Goal: Information Seeking & Learning: Learn about a topic

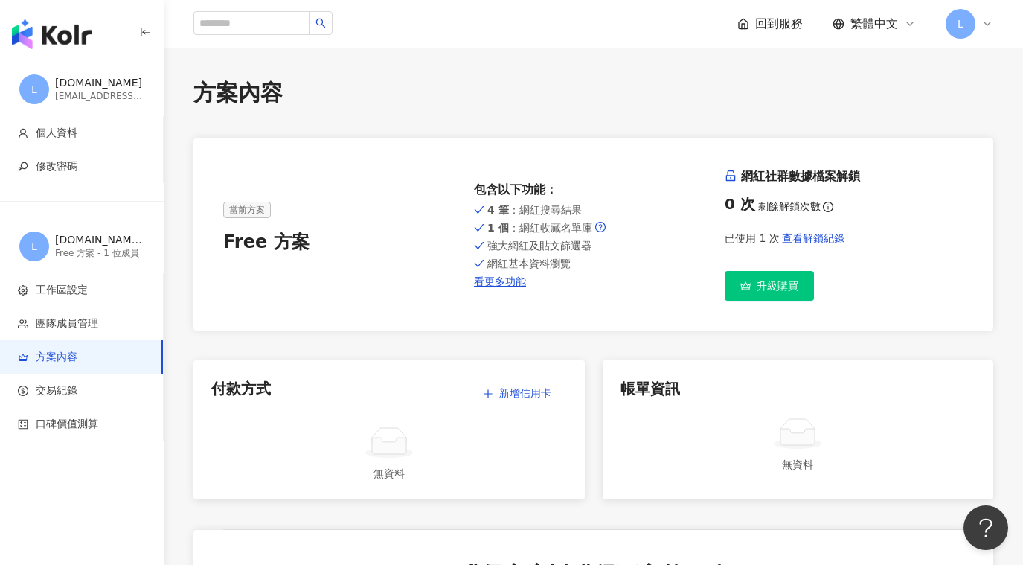
click at [78, 39] on img "button" at bounding box center [52, 34] width 80 height 30
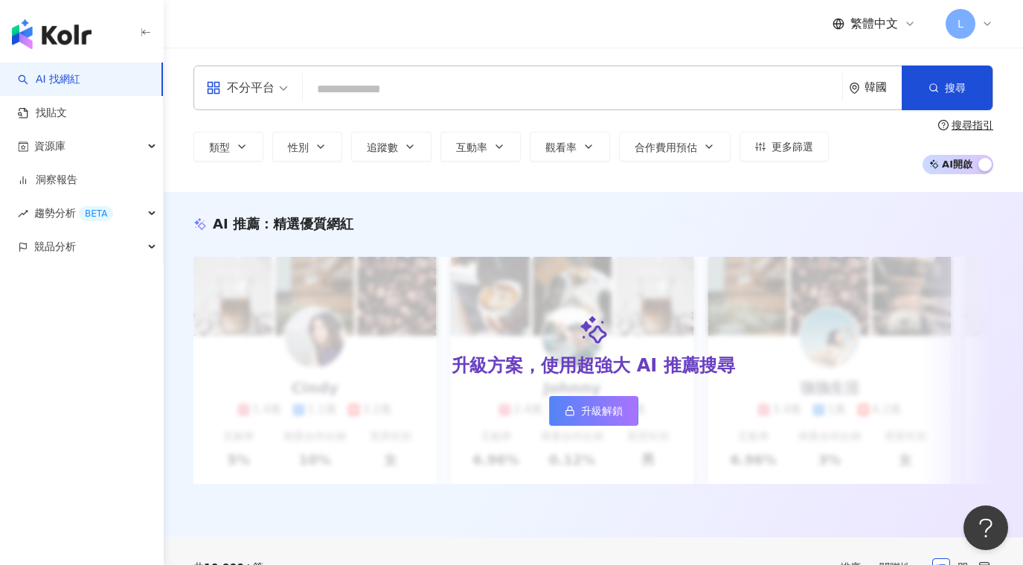
click at [979, 29] on div "L" at bounding box center [970, 24] width 48 height 30
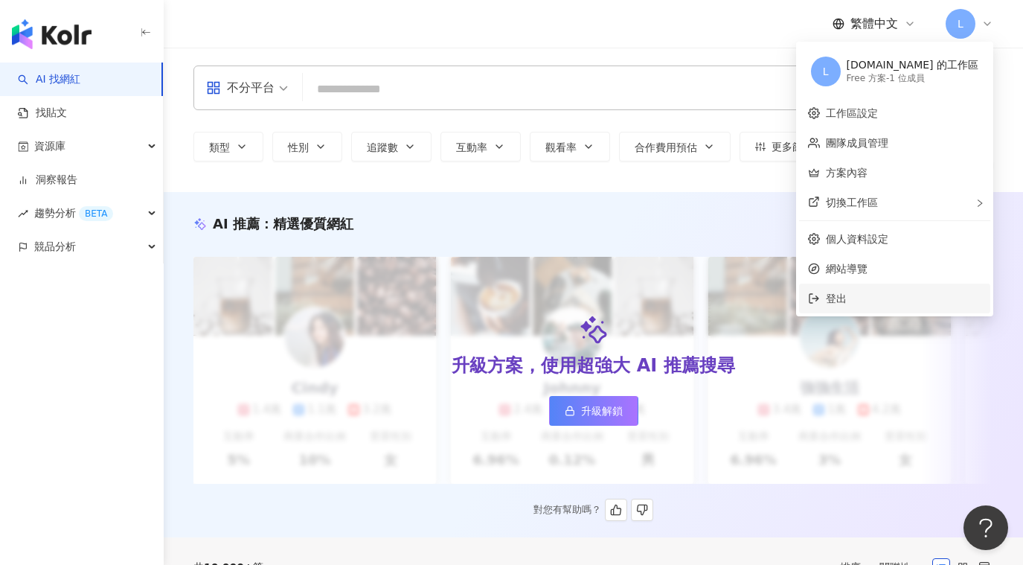
click at [901, 292] on span "登出" at bounding box center [904, 298] width 156 height 16
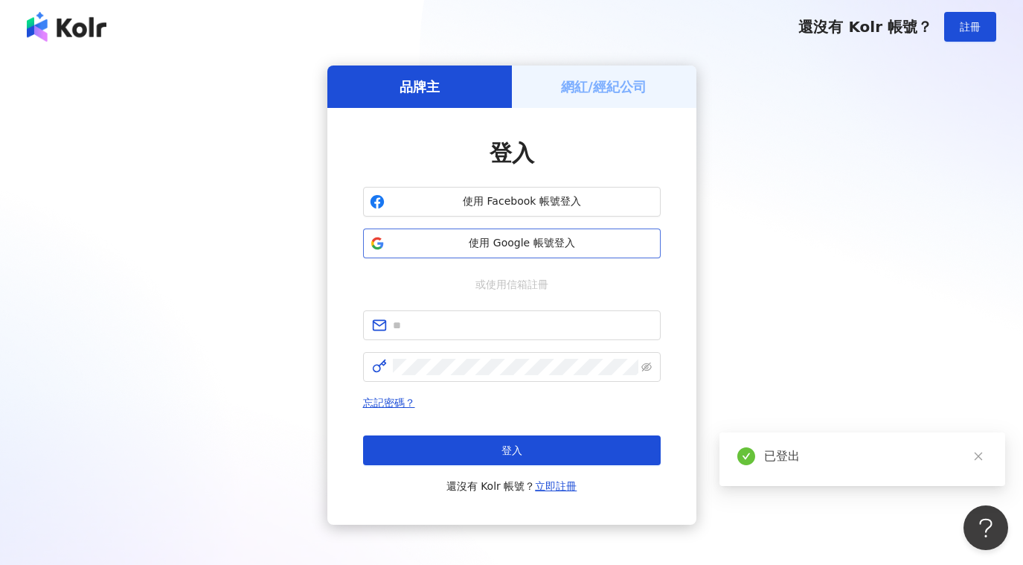
click at [515, 247] on span "使用 Google 帳號登入" at bounding box center [522, 243] width 263 height 15
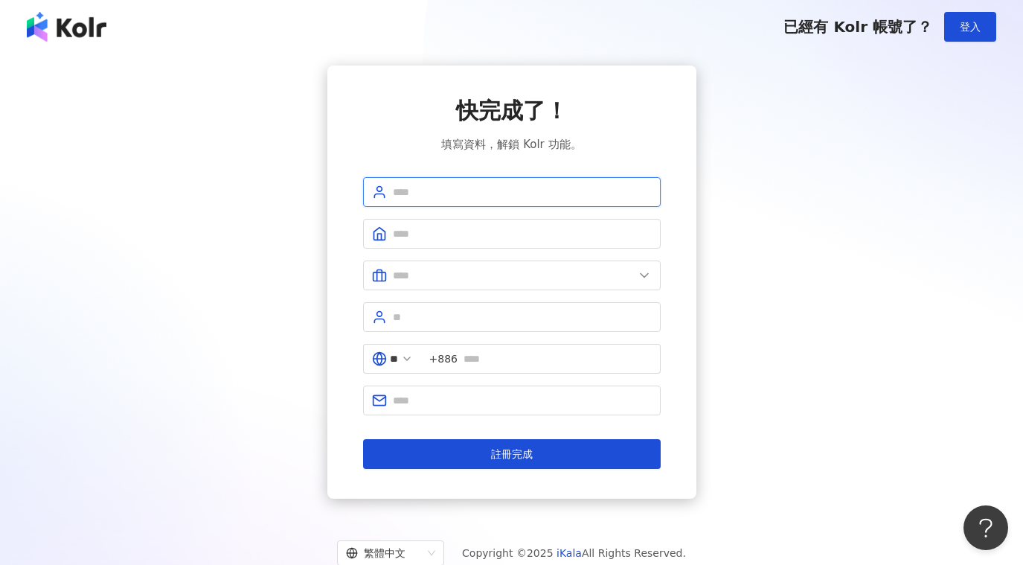
click at [478, 197] on input "text" at bounding box center [522, 192] width 259 height 16
type input "*"
type input "***"
type input "*******"
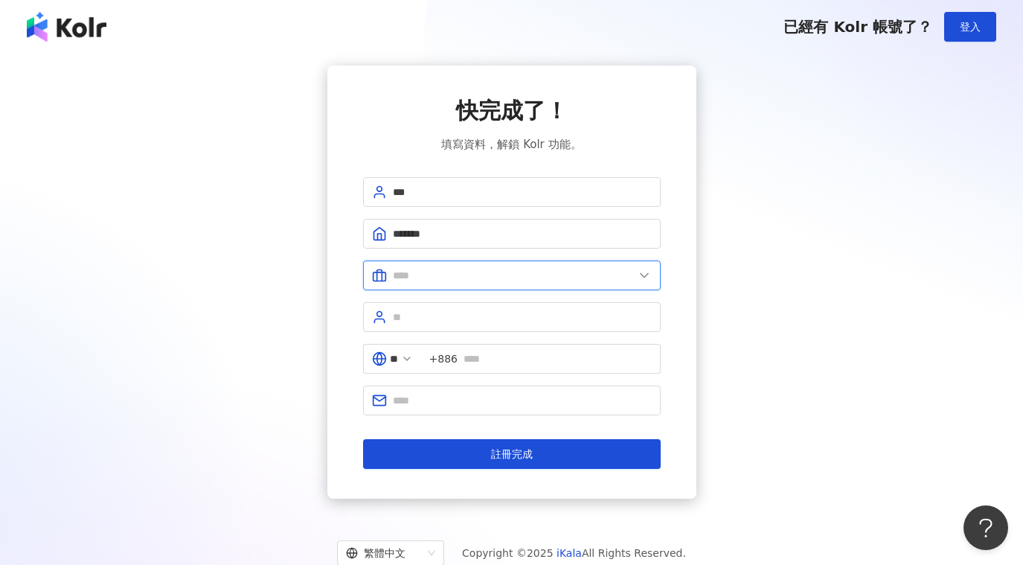
click at [512, 275] on input "text" at bounding box center [513, 275] width 241 height 16
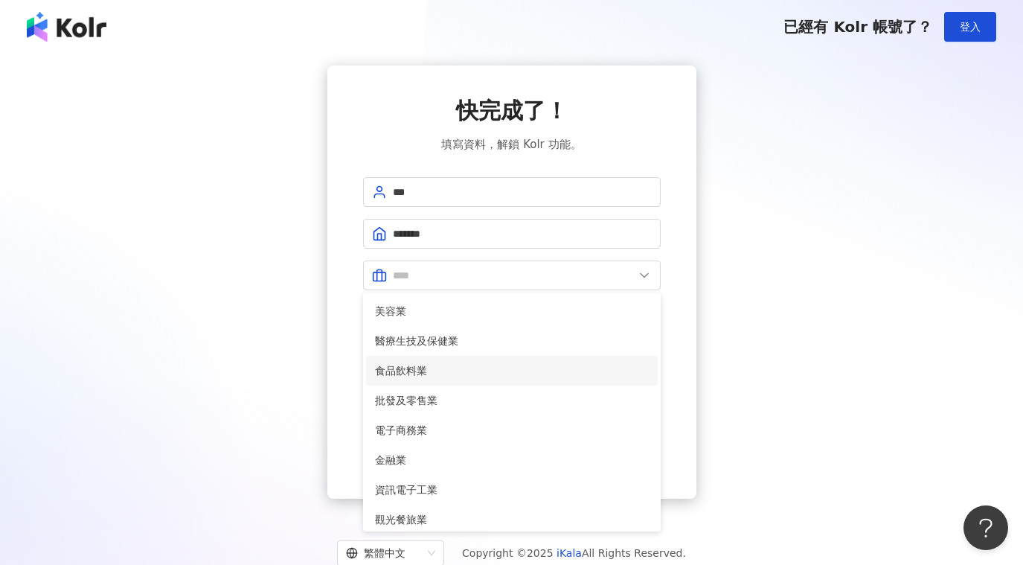
click at [525, 372] on span "食品飲料業" at bounding box center [512, 370] width 274 height 16
type input "*****"
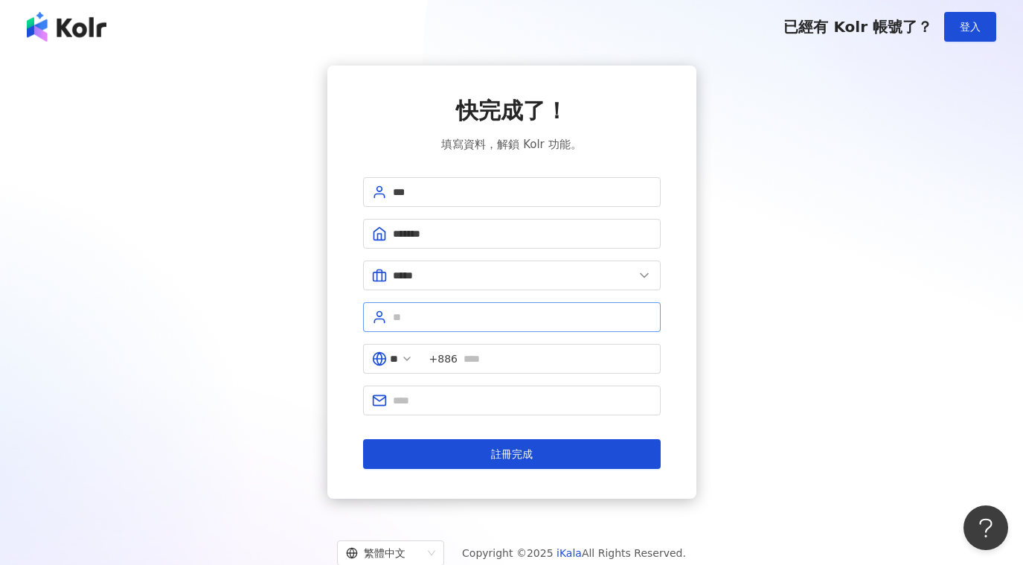
click at [509, 308] on span at bounding box center [512, 317] width 298 height 30
type input "*"
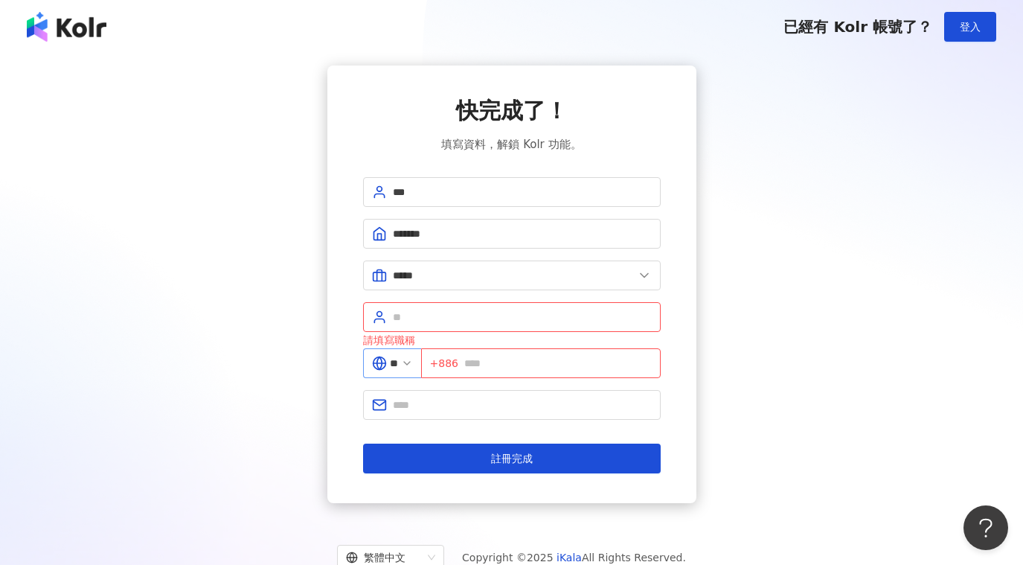
click at [413, 355] on span at bounding box center [407, 363] width 12 height 16
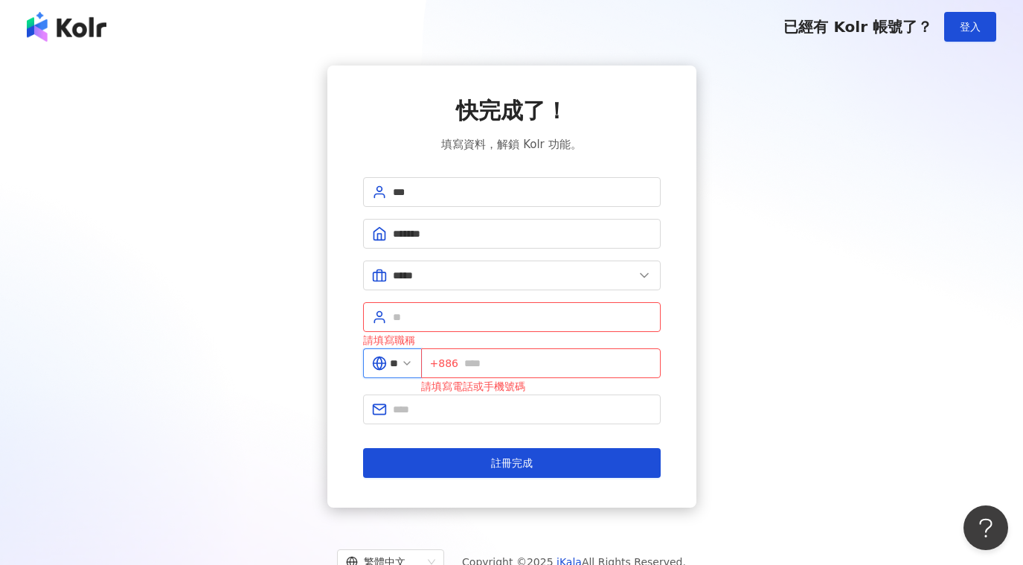
click at [394, 369] on input "**" at bounding box center [394, 363] width 8 height 16
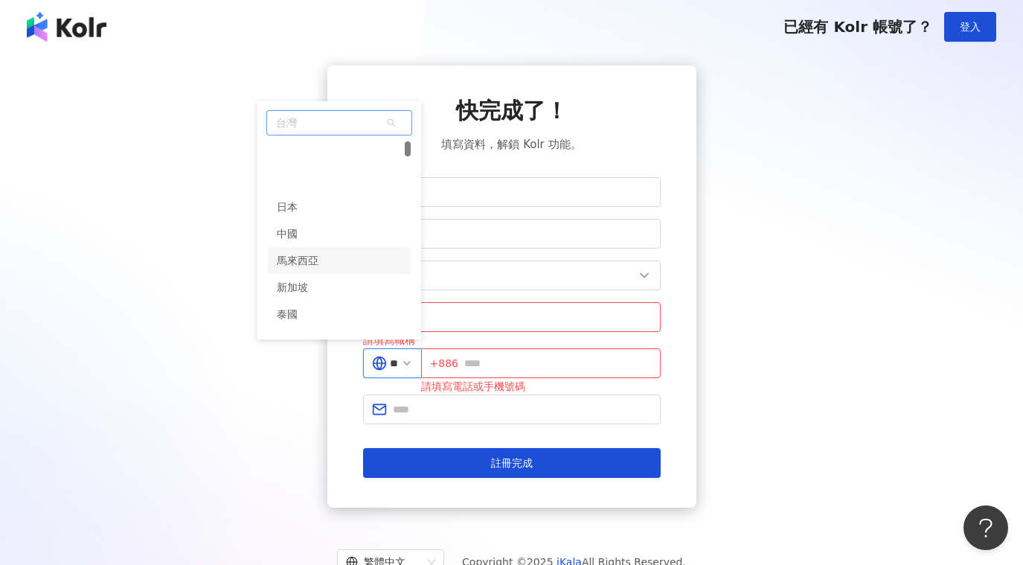
scroll to position [74, 0]
click at [336, 289] on div "韓國" at bounding box center [339, 293] width 143 height 27
type input "**"
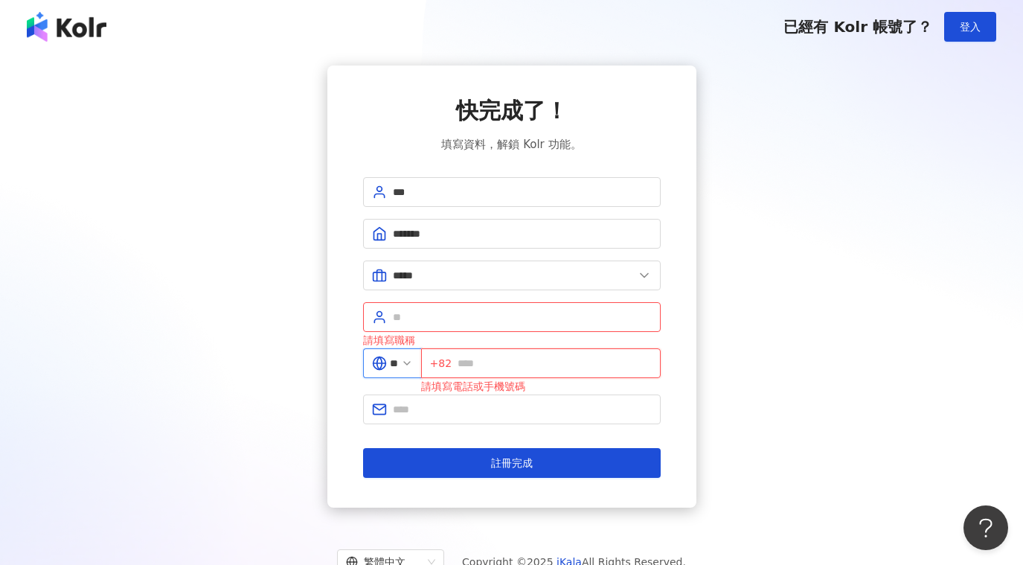
click at [514, 366] on input "text" at bounding box center [554, 363] width 193 height 16
type input "**********"
click at [471, 412] on input "text" at bounding box center [522, 409] width 259 height 16
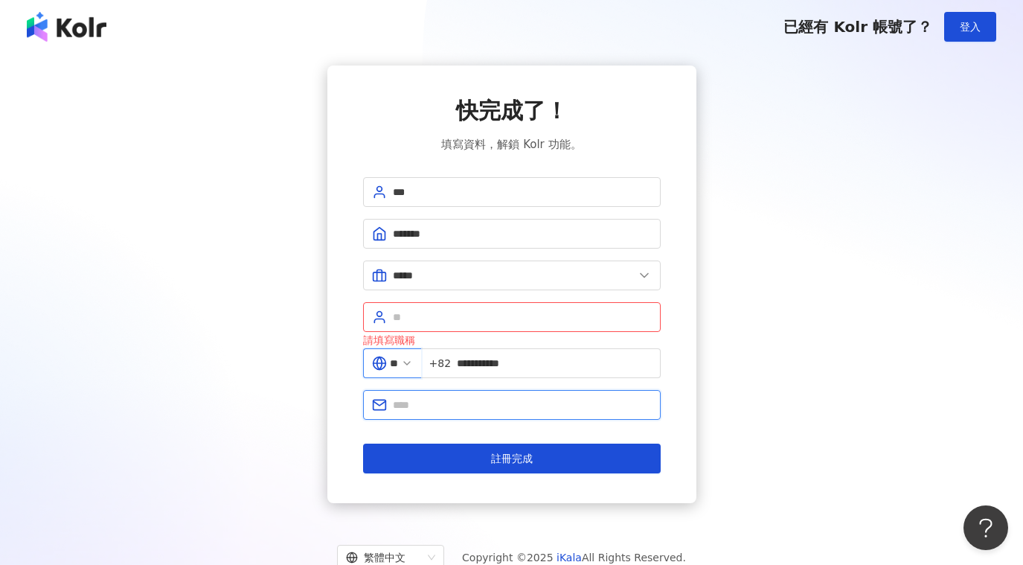
click at [429, 407] on input "text" at bounding box center [522, 405] width 259 height 16
type input "**********"
click at [470, 316] on input "text" at bounding box center [522, 317] width 259 height 16
type input "*"
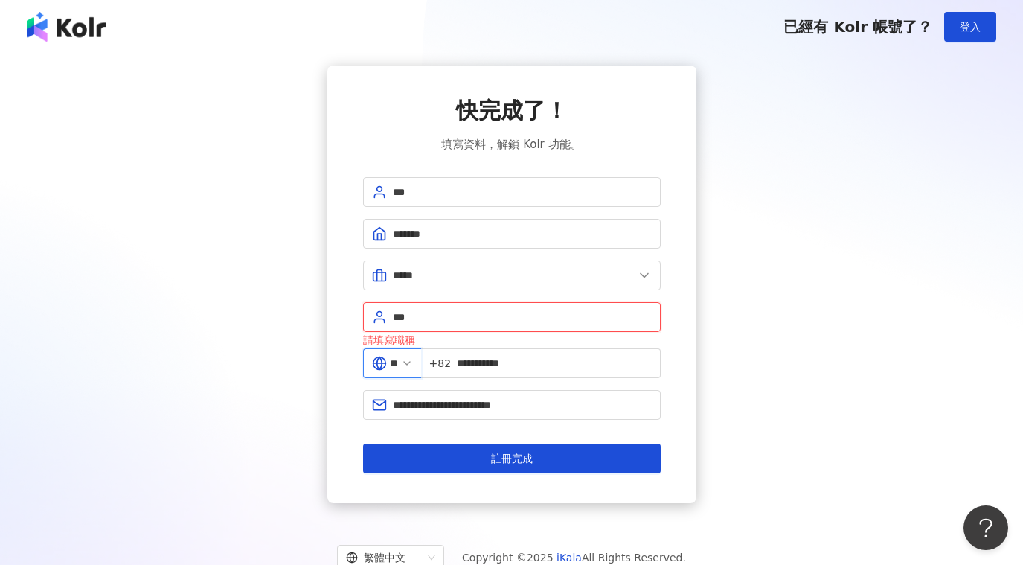
type input "*"
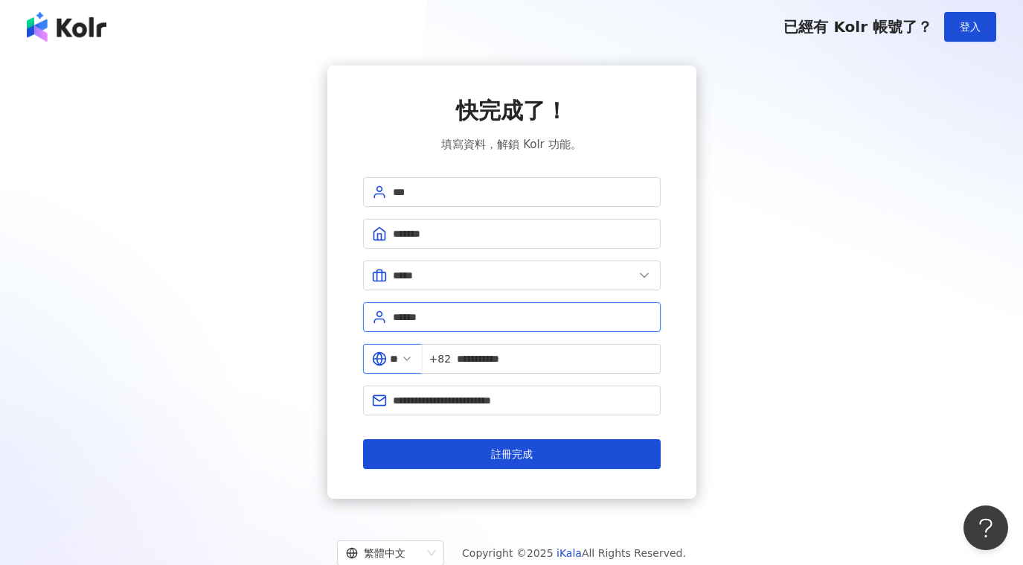
click at [475, 321] on input "******" at bounding box center [522, 317] width 259 height 16
paste input "*"
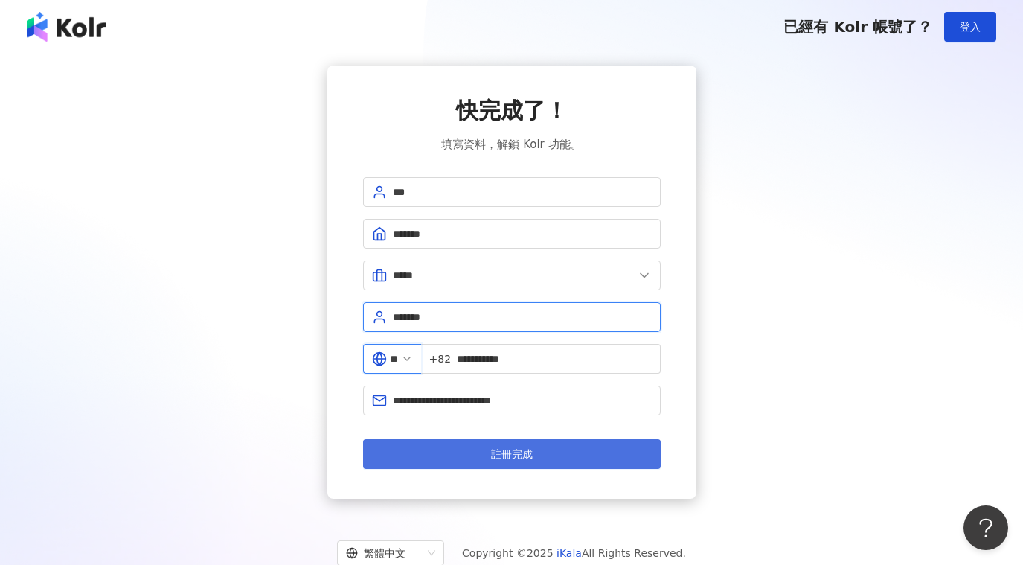
type input "*******"
click at [534, 452] on button "註冊完成" at bounding box center [512, 454] width 298 height 30
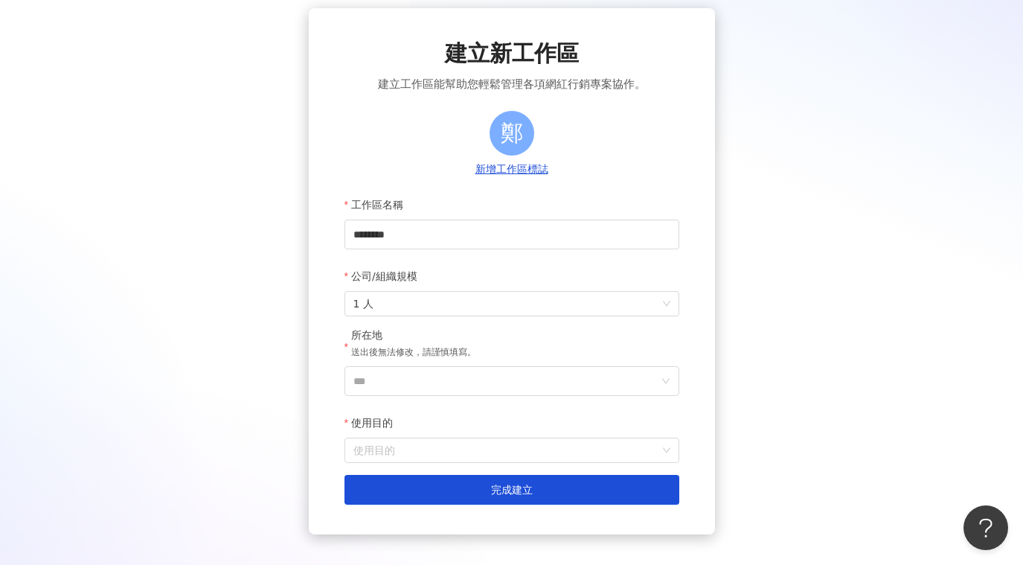
scroll to position [74, 0]
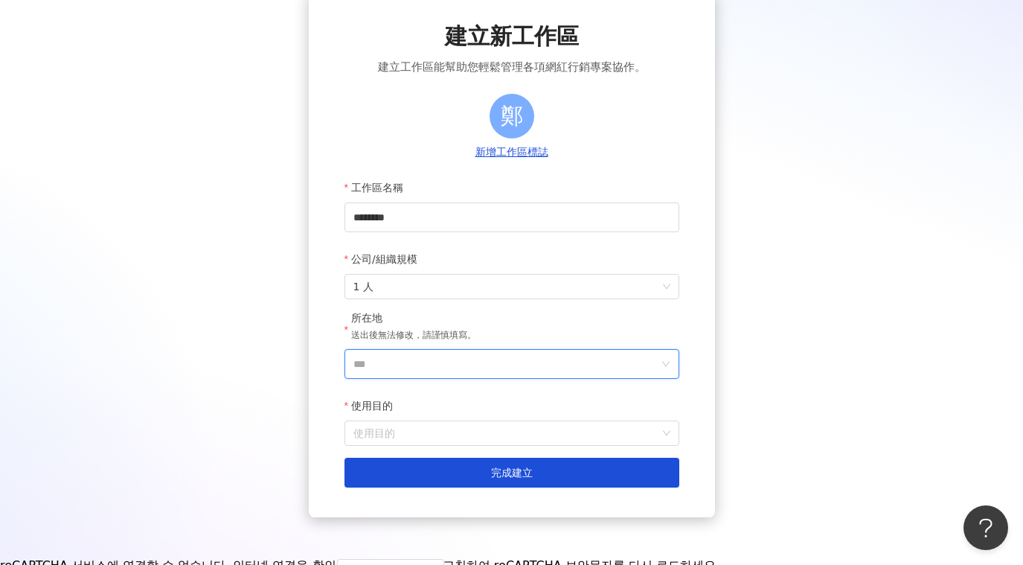
click at [622, 353] on input "***" at bounding box center [505, 364] width 305 height 28
click at [571, 217] on div "韓國" at bounding box center [597, 219] width 143 height 27
click at [534, 432] on input "使用目的" at bounding box center [511, 433] width 317 height 24
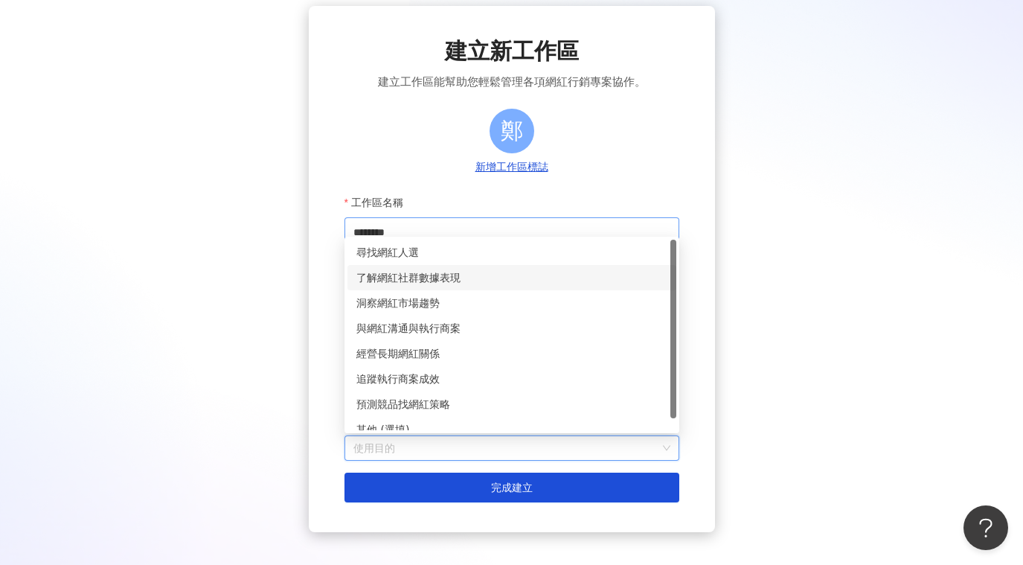
scroll to position [0, 0]
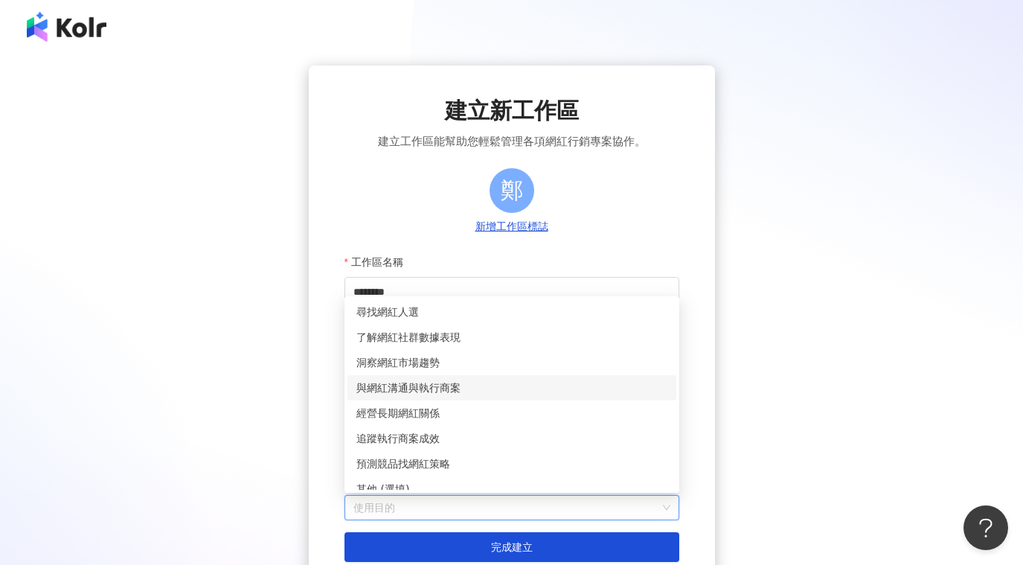
click at [584, 394] on div "與網紅溝通與執行商案" at bounding box center [511, 388] width 311 height 16
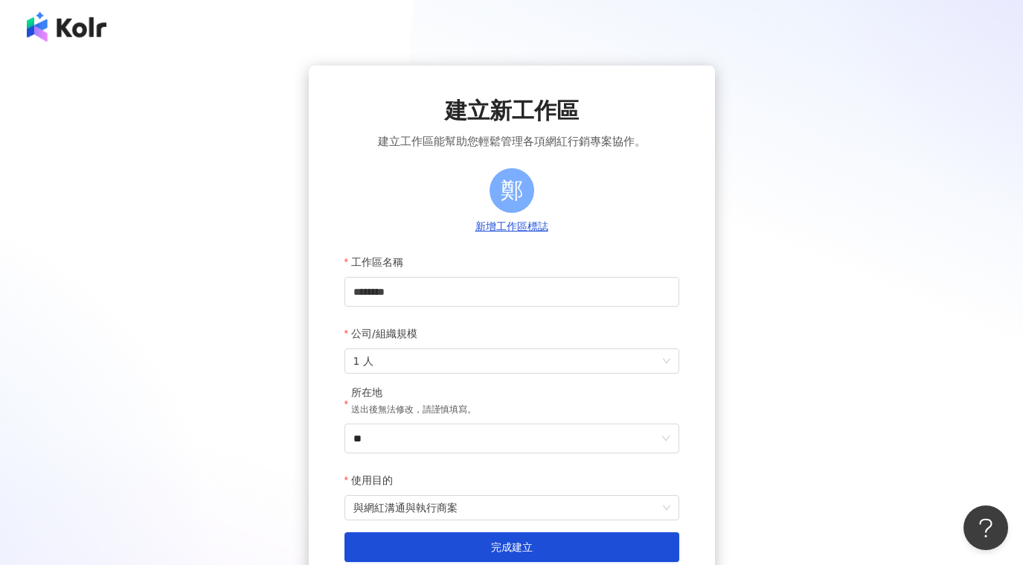
scroll to position [139, 0]
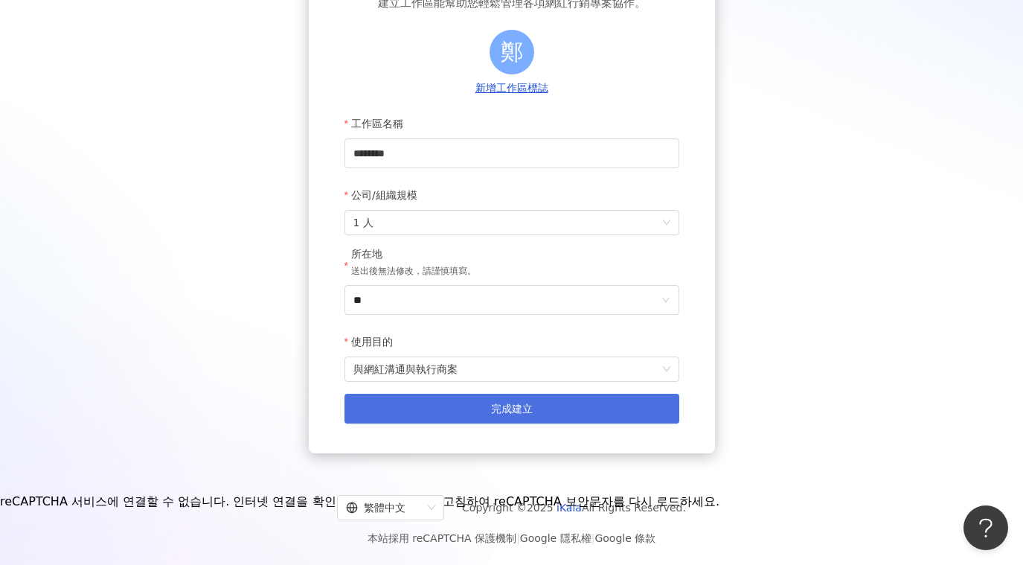
click at [650, 406] on button "完成建立" at bounding box center [512, 409] width 335 height 30
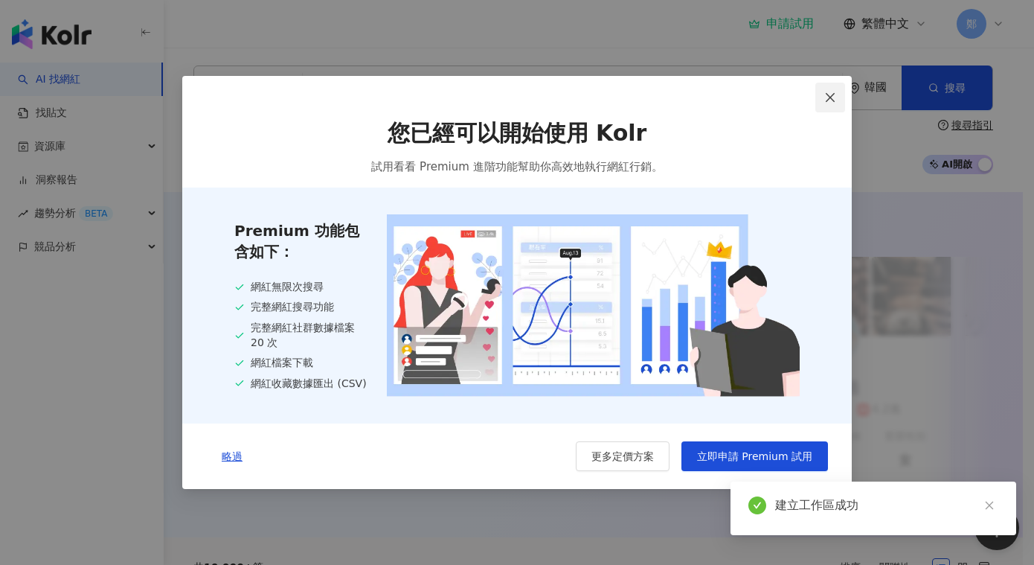
click at [830, 92] on icon "close" at bounding box center [830, 98] width 12 height 12
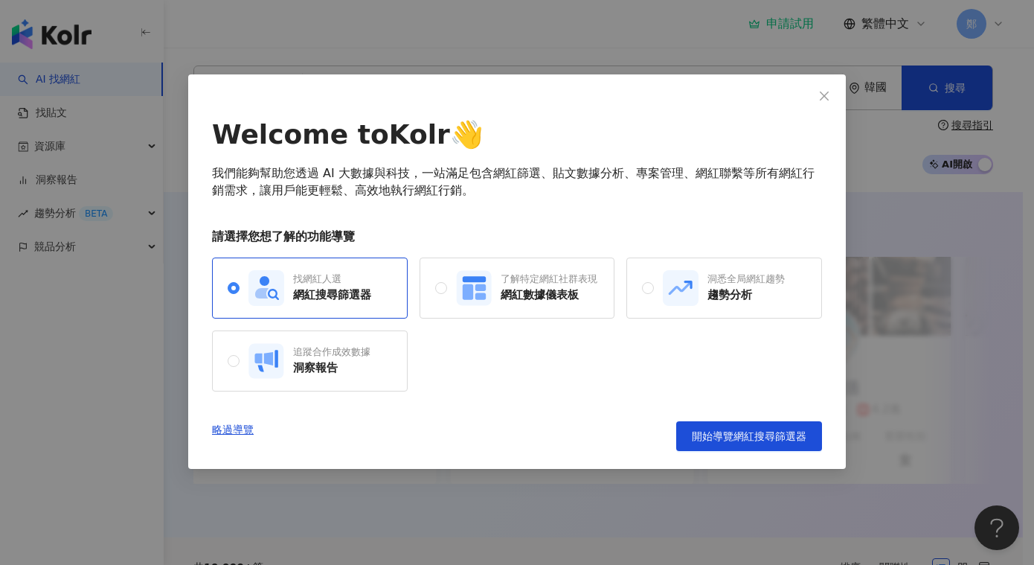
click at [792, 23] on div "Welcome to Kolr 👋 我們能夠幫助您透過 AI 大數據與科技，一站滿足包含網紅篩選、貼文數據分析、專案管理、網紅聯繫等所有網紅行銷需求，讓用戶能…" at bounding box center [517, 282] width 1034 height 565
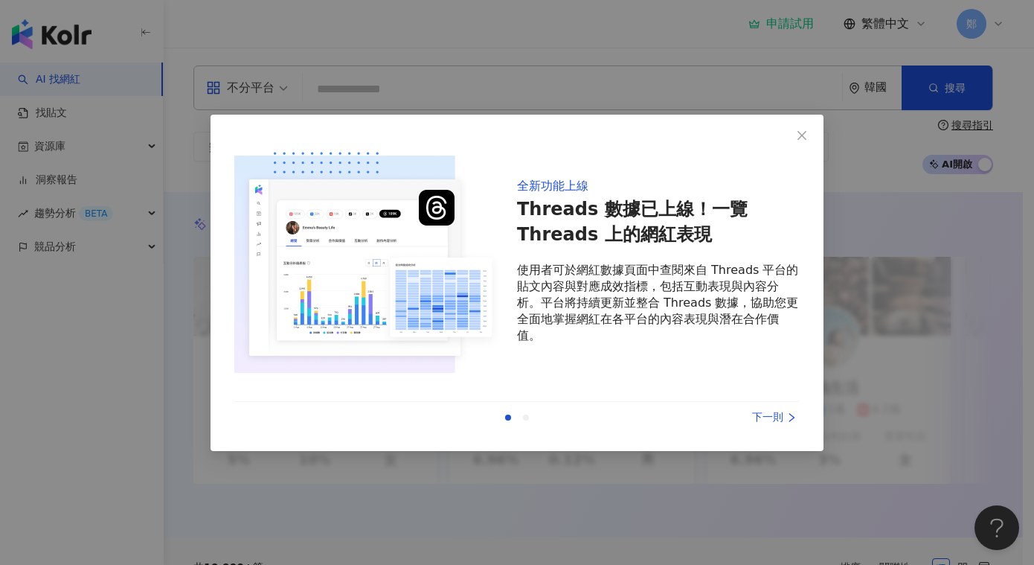
click at [807, 54] on div "全新功能上線 Threads 數據已上線！一覽 Threads 上的網紅表現 使用者可於網紅數據頁面中查閱來自 Threads 平台的貼文內容與對應成效指標，…" at bounding box center [517, 282] width 1034 height 565
click at [801, 141] on icon "close" at bounding box center [802, 135] width 12 height 12
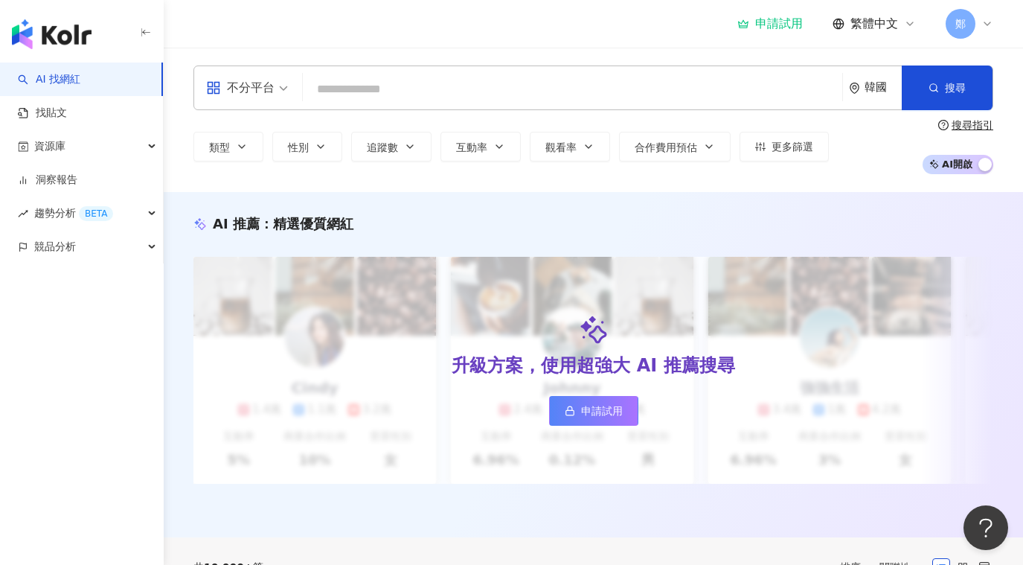
click at [786, 30] on div "申請試用" at bounding box center [769, 23] width 65 height 15
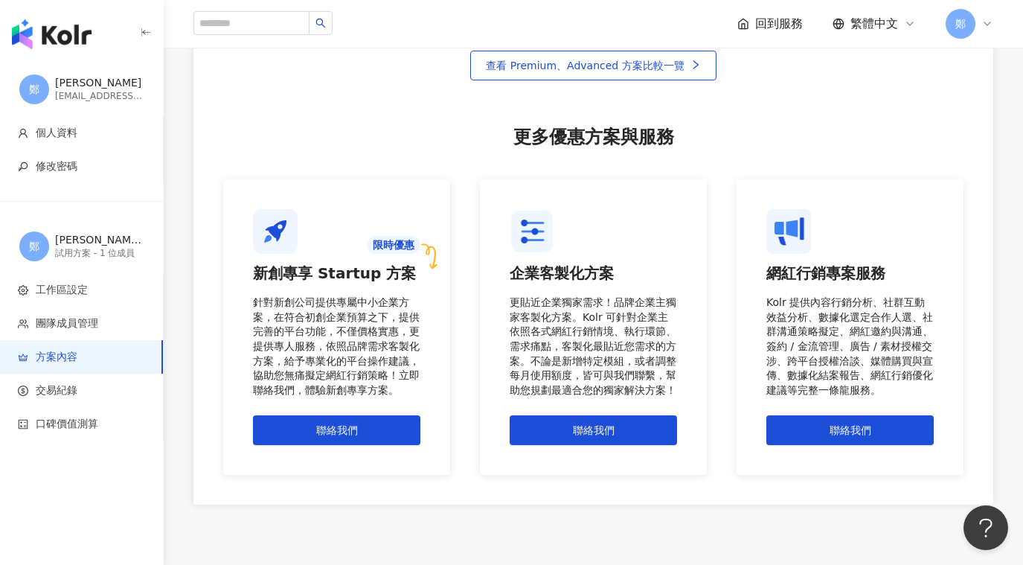
scroll to position [1289, 0]
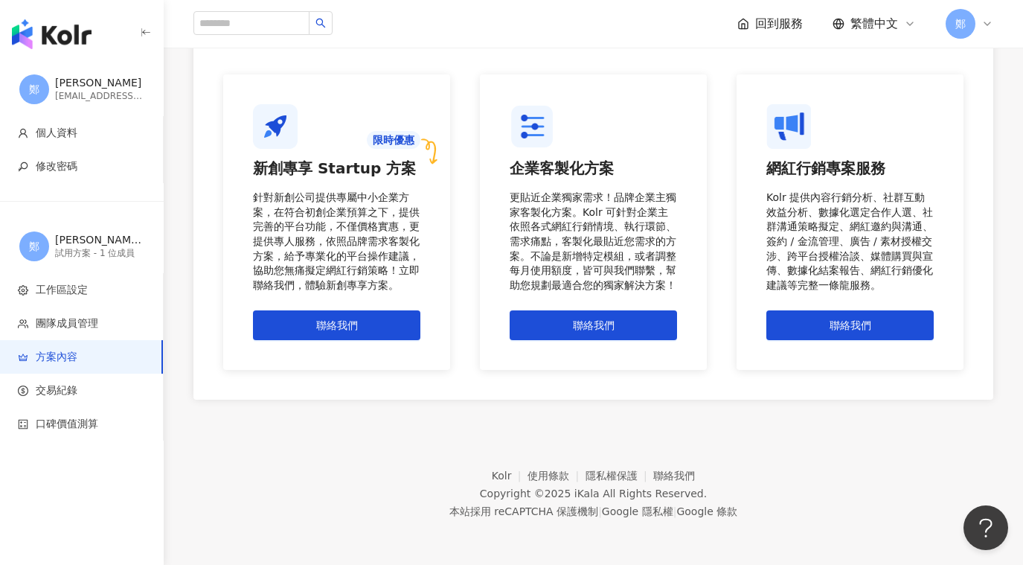
click at [77, 41] on img "button" at bounding box center [52, 34] width 80 height 30
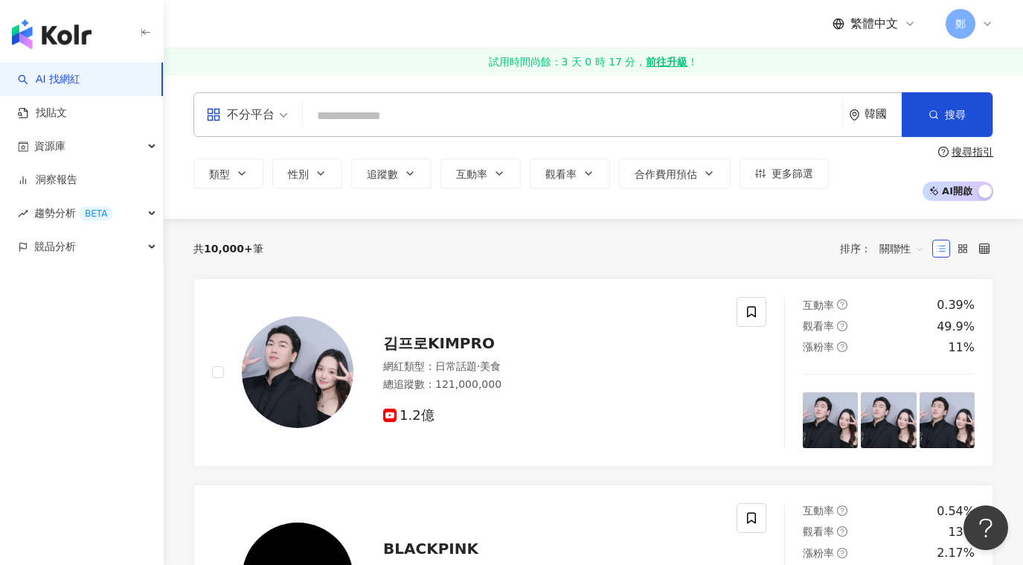
click at [880, 114] on div "韓國" at bounding box center [883, 114] width 37 height 13
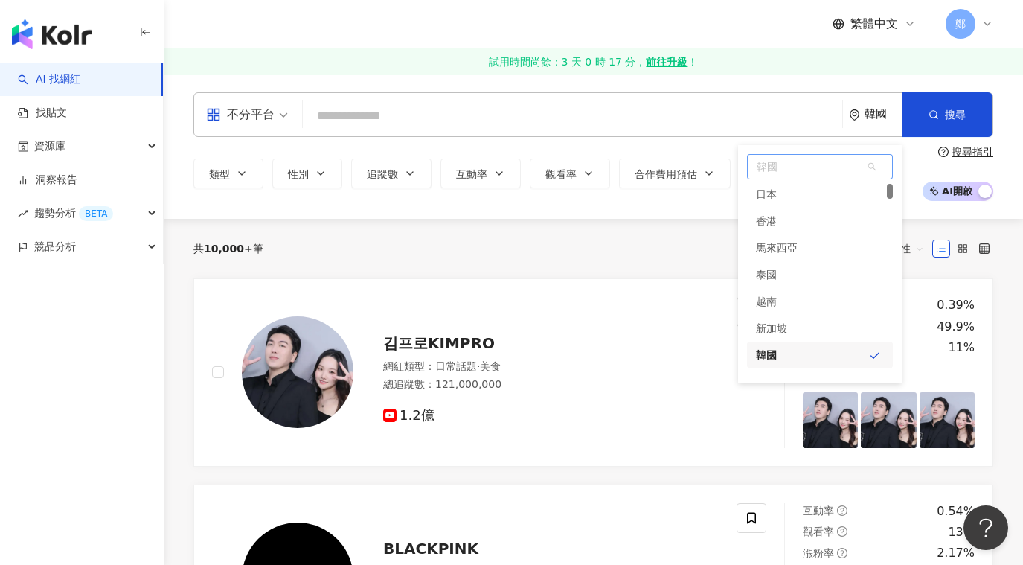
click at [822, 170] on span "韓國" at bounding box center [820, 167] width 144 height 24
click at [822, 170] on input "******" at bounding box center [820, 167] width 143 height 24
type input "**"
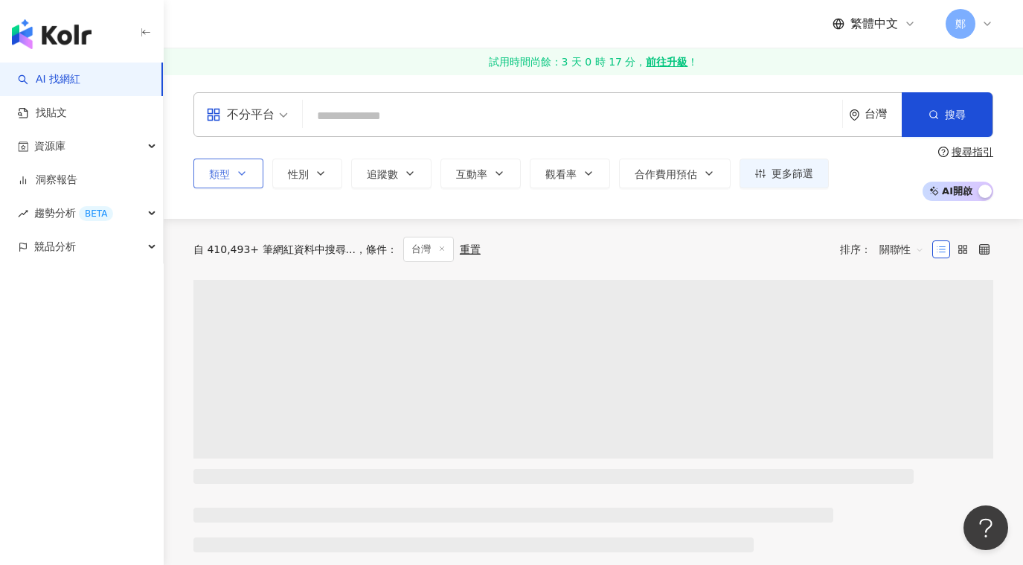
click at [226, 169] on span "類型" at bounding box center [219, 174] width 21 height 12
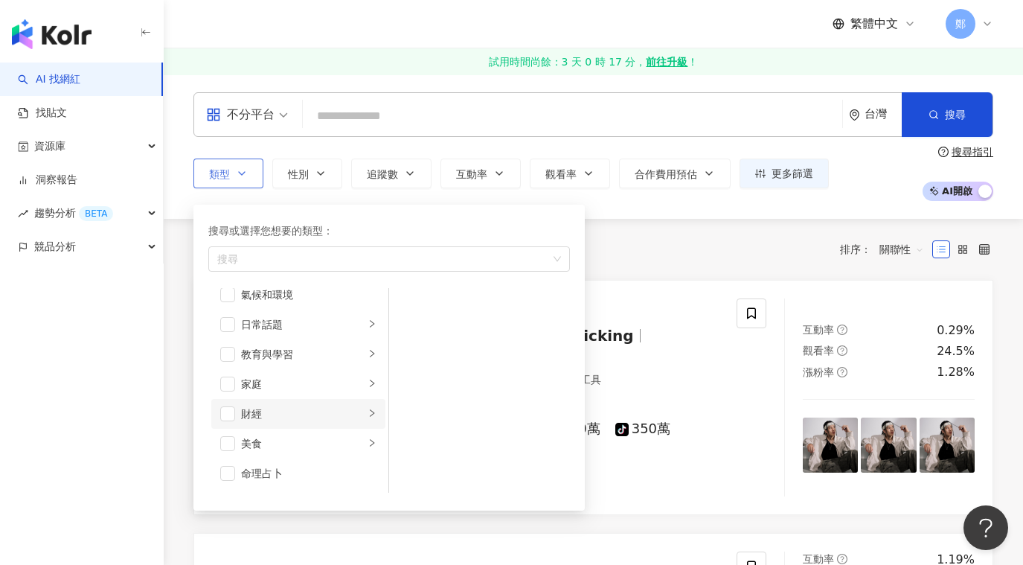
scroll to position [149, 0]
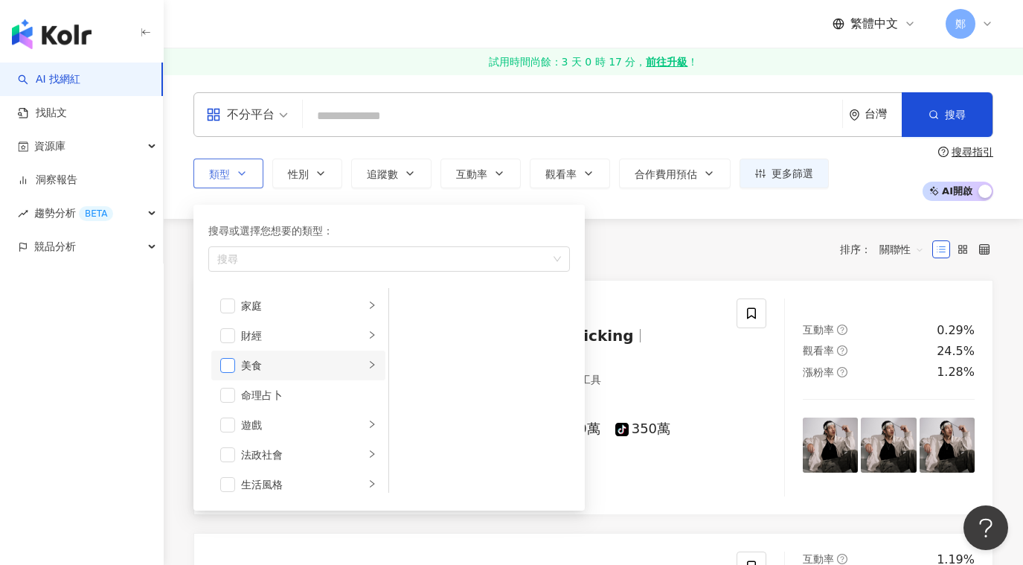
click at [225, 368] on span "button" at bounding box center [227, 365] width 15 height 15
click at [368, 366] on icon "right" at bounding box center [372, 364] width 9 height 9
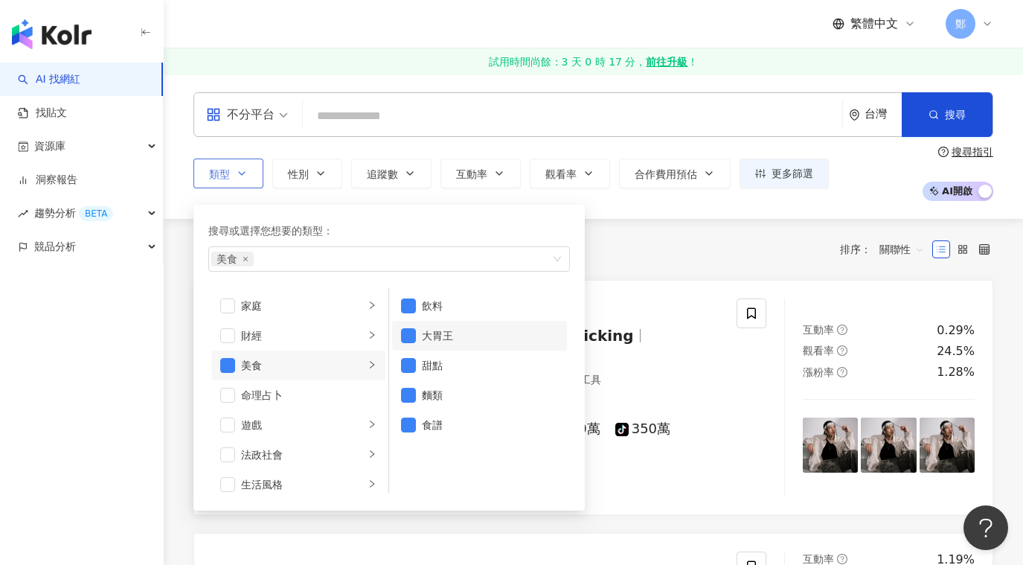
click at [414, 322] on li "大胃王" at bounding box center [479, 336] width 175 height 30
click at [416, 361] on li "甜點" at bounding box center [479, 365] width 175 height 30
click at [406, 393] on span "button" at bounding box center [408, 395] width 15 height 15
click at [410, 426] on span "button" at bounding box center [408, 424] width 15 height 15
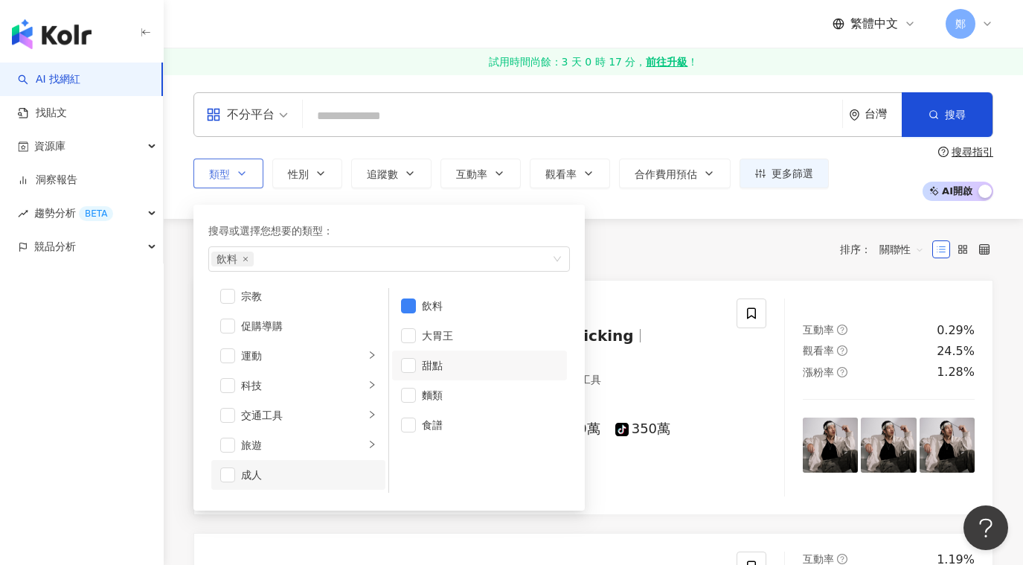
scroll to position [441, 0]
click at [227, 400] on span "button" at bounding box center [227, 400] width 15 height 15
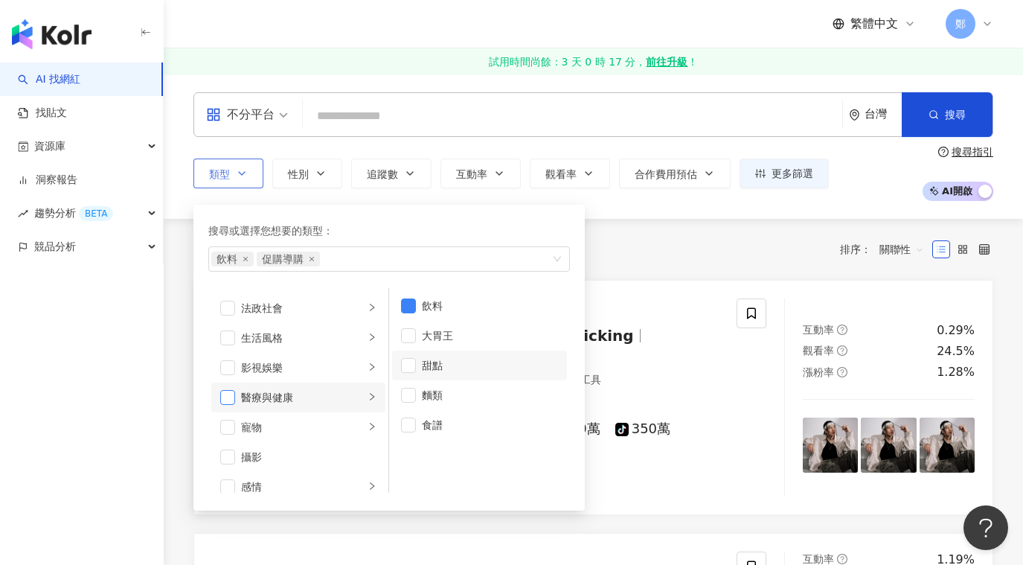
scroll to position [292, 0]
click at [340, 349] on div "生活風格" at bounding box center [303, 341] width 124 height 16
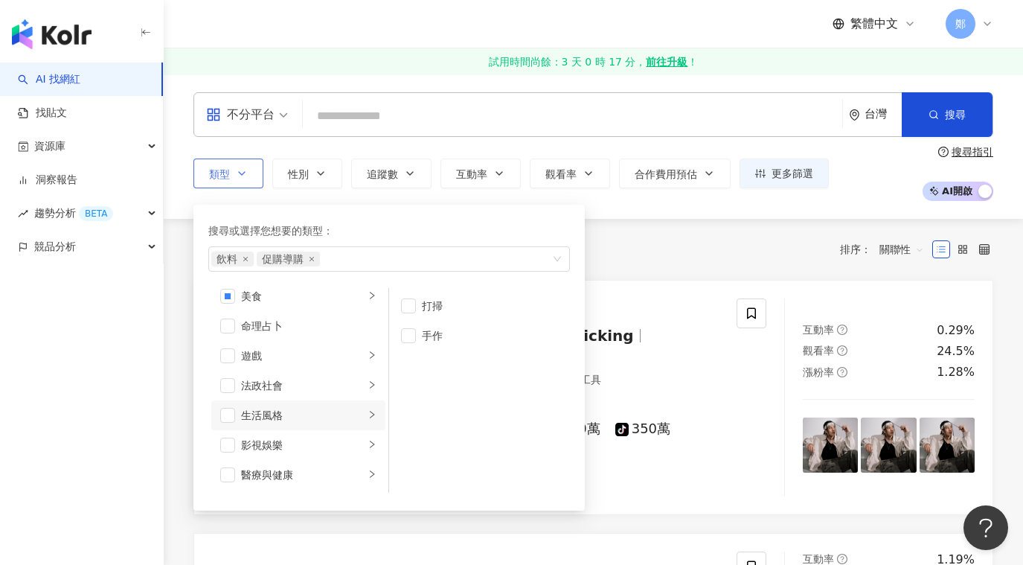
scroll to position [69, 0]
click at [300, 324] on div "日常話題" at bounding box center [303, 326] width 124 height 16
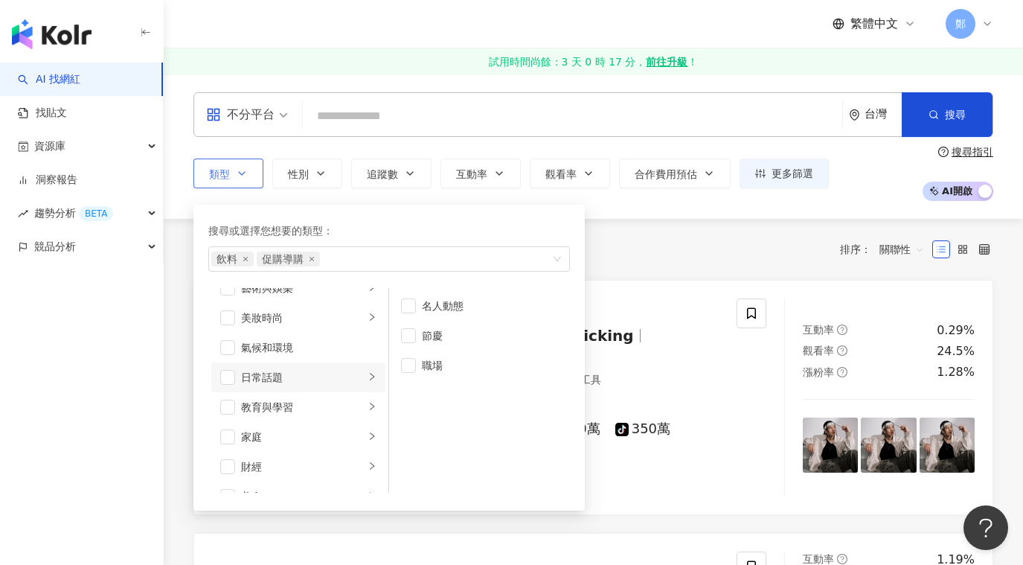
scroll to position [0, 0]
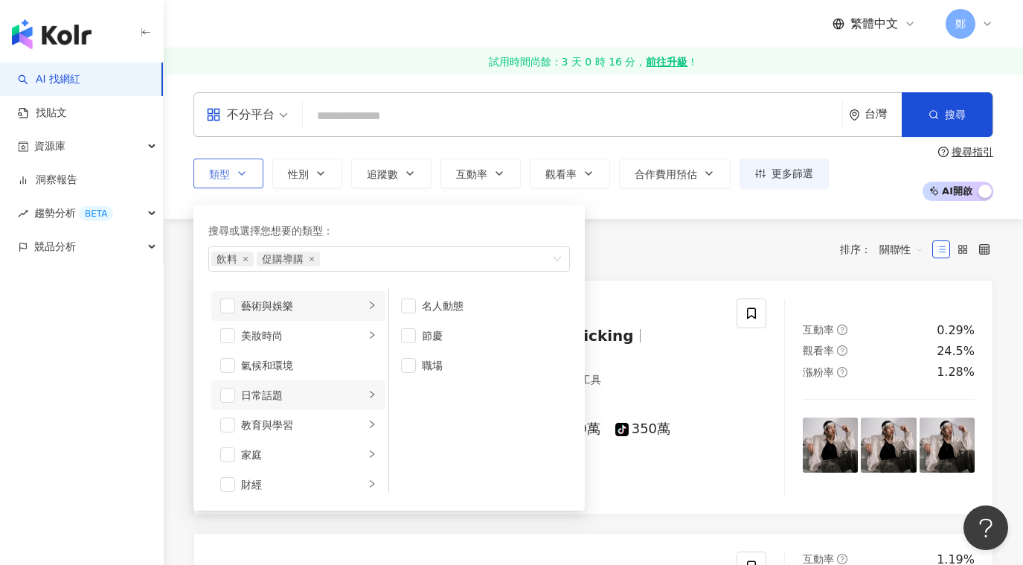
click at [300, 307] on div "藝術與娛樂" at bounding box center [303, 306] width 124 height 16
click at [287, 458] on div "家庭" at bounding box center [303, 454] width 124 height 16
click at [299, 340] on div "美妝時尚" at bounding box center [303, 335] width 124 height 16
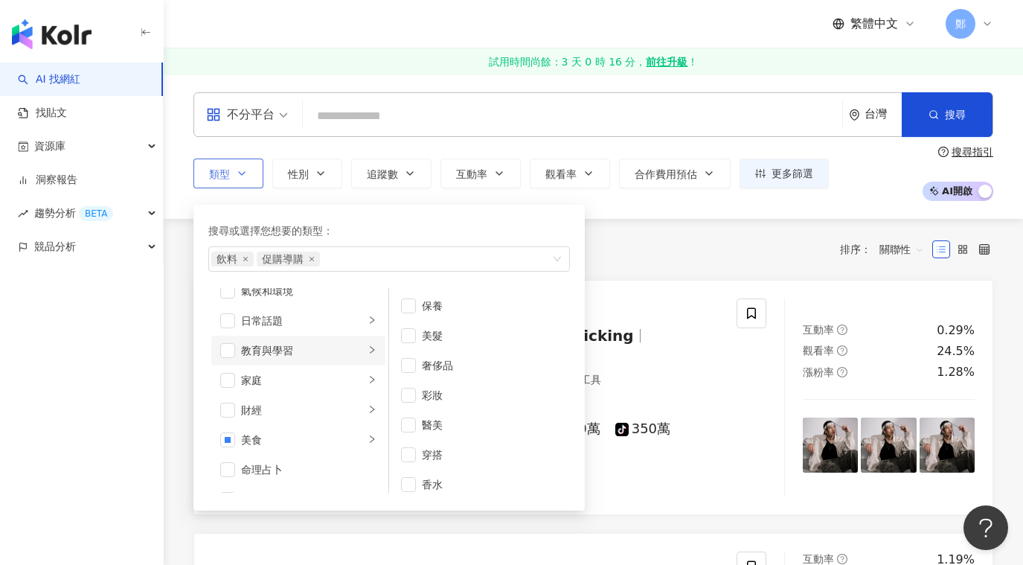
click at [296, 360] on li "教育與學習" at bounding box center [298, 351] width 174 height 30
click at [302, 398] on li "財經" at bounding box center [298, 410] width 174 height 30
click at [307, 383] on div "家庭" at bounding box center [303, 380] width 124 height 16
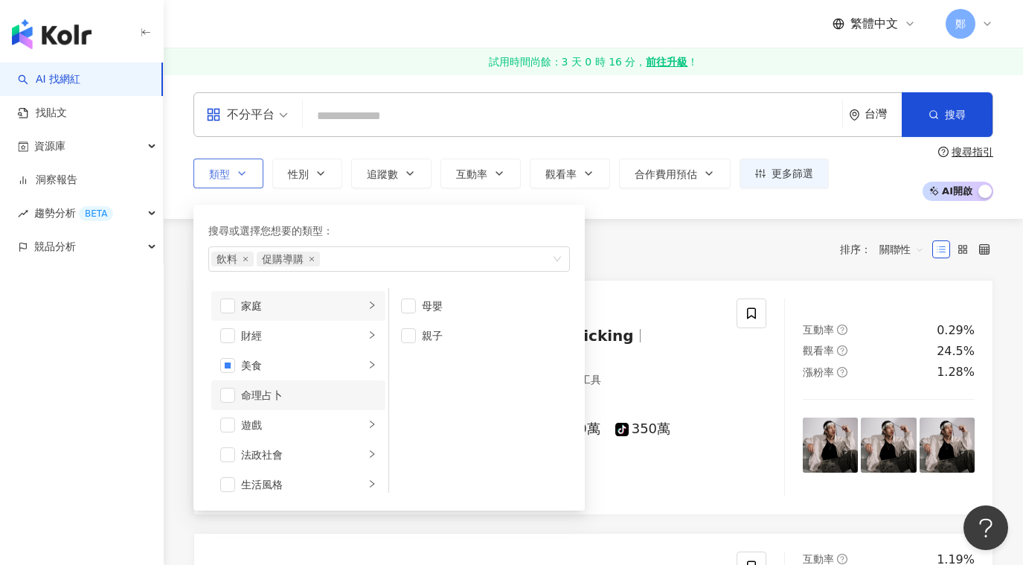
click at [307, 385] on li "命理占卜" at bounding box center [298, 395] width 174 height 30
click at [309, 426] on div "遊戲" at bounding box center [303, 425] width 124 height 16
click at [377, 259] on icon "close" at bounding box center [378, 259] width 6 height 6
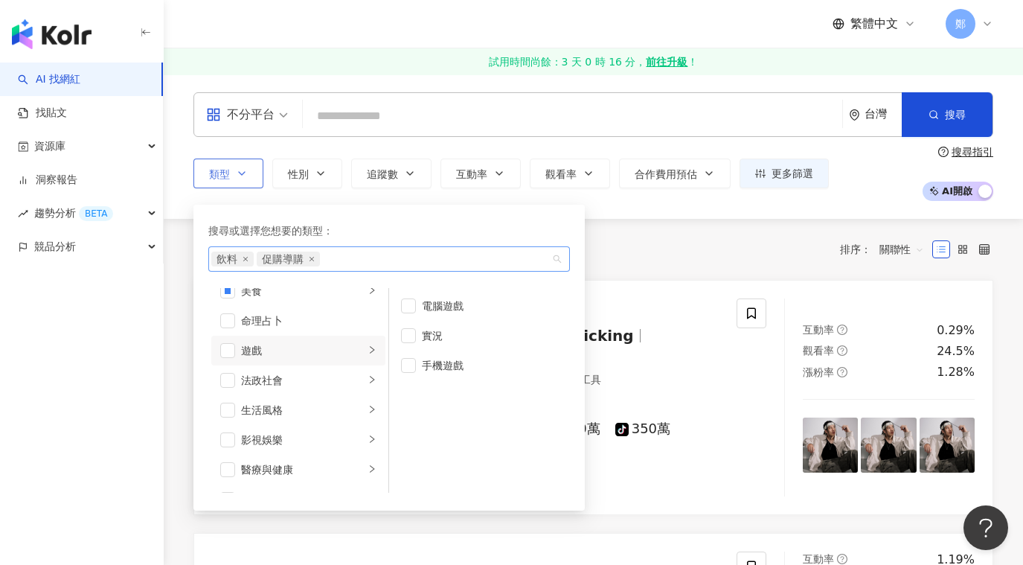
scroll to position [298, 0]
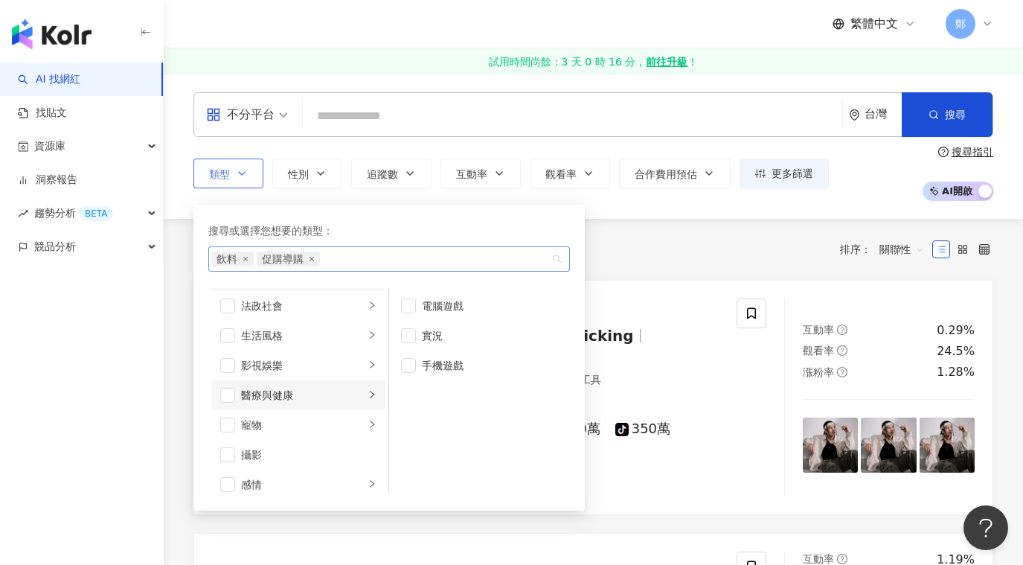
click at [320, 395] on div "醫療與健康" at bounding box center [303, 395] width 124 height 16
click at [436, 368] on div "營養與保健" at bounding box center [490, 365] width 136 height 16
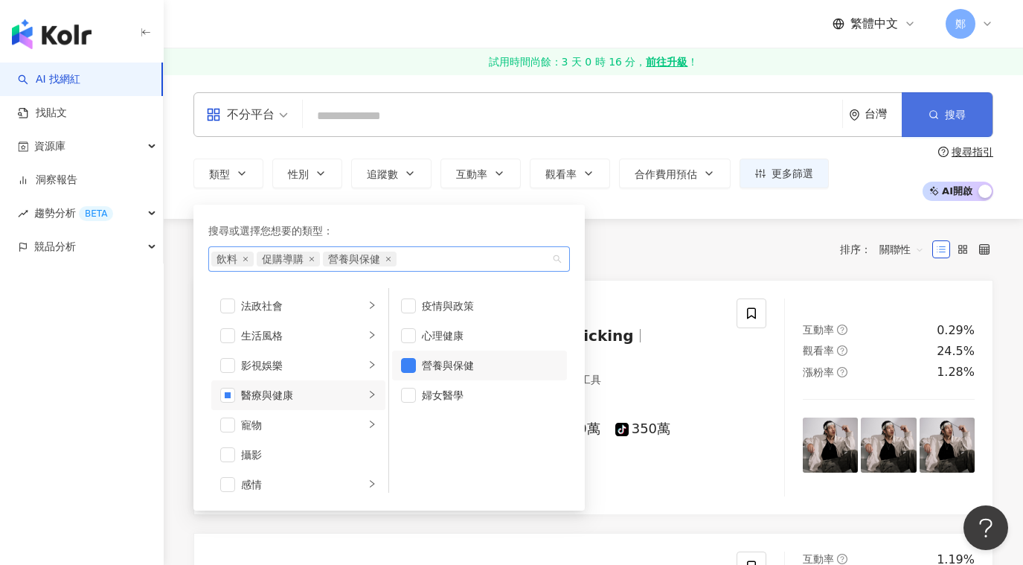
click at [944, 124] on button "搜尋" at bounding box center [947, 114] width 91 height 45
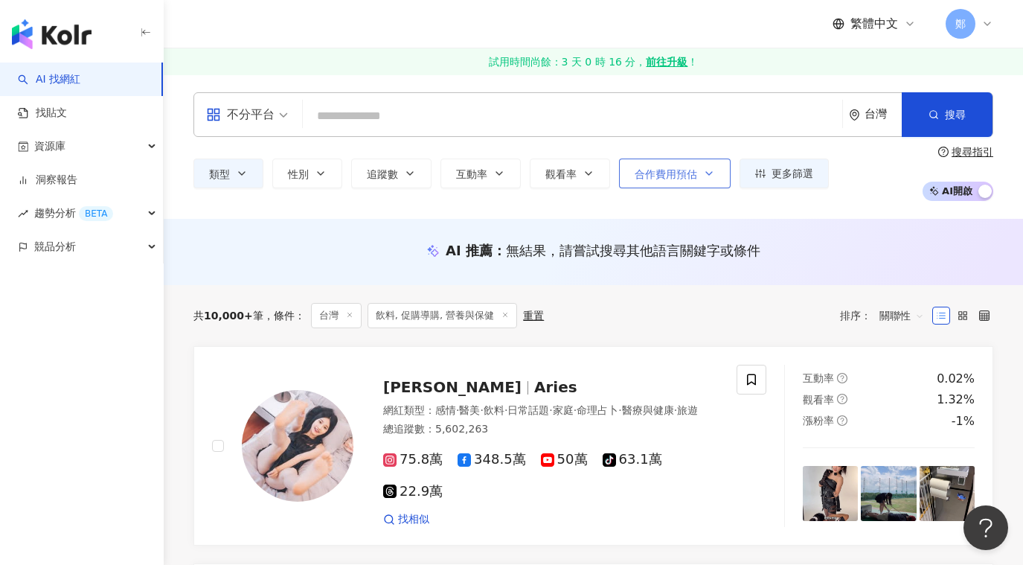
click at [683, 180] on button "合作費用預估" at bounding box center [675, 173] width 112 height 30
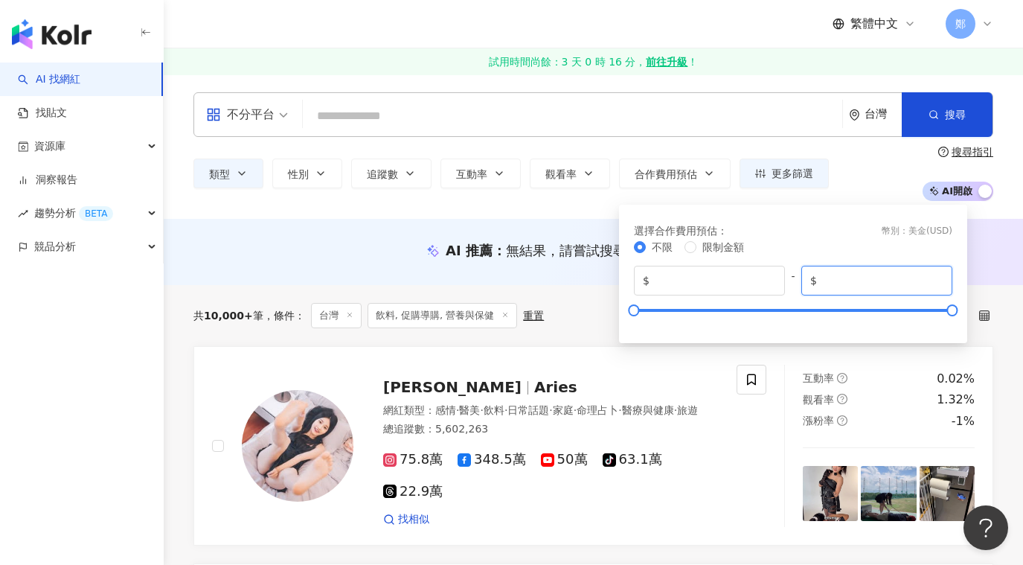
click at [858, 279] on input "*****" at bounding box center [882, 280] width 124 height 16
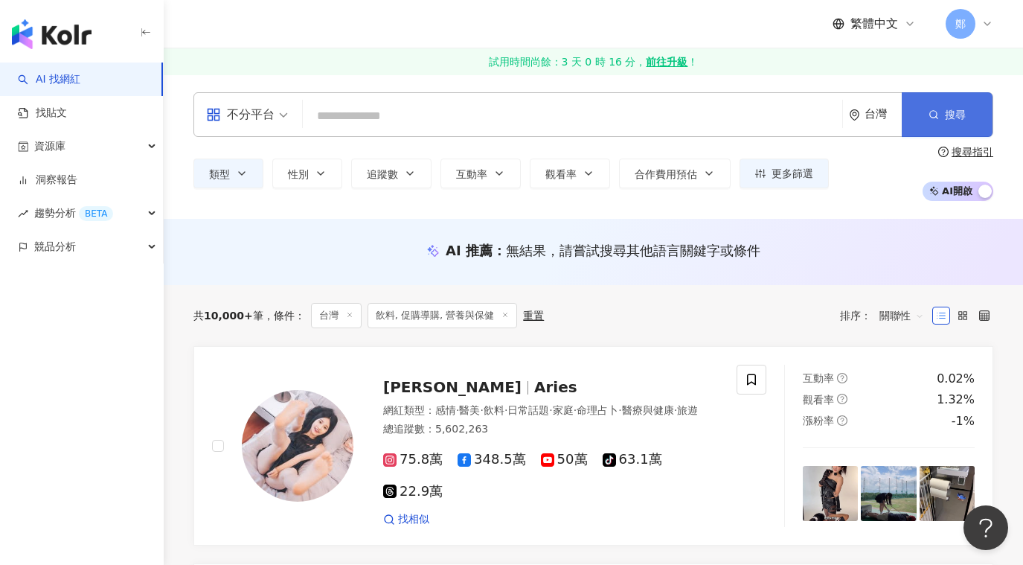
click at [967, 127] on button "搜尋" at bounding box center [947, 114] width 91 height 45
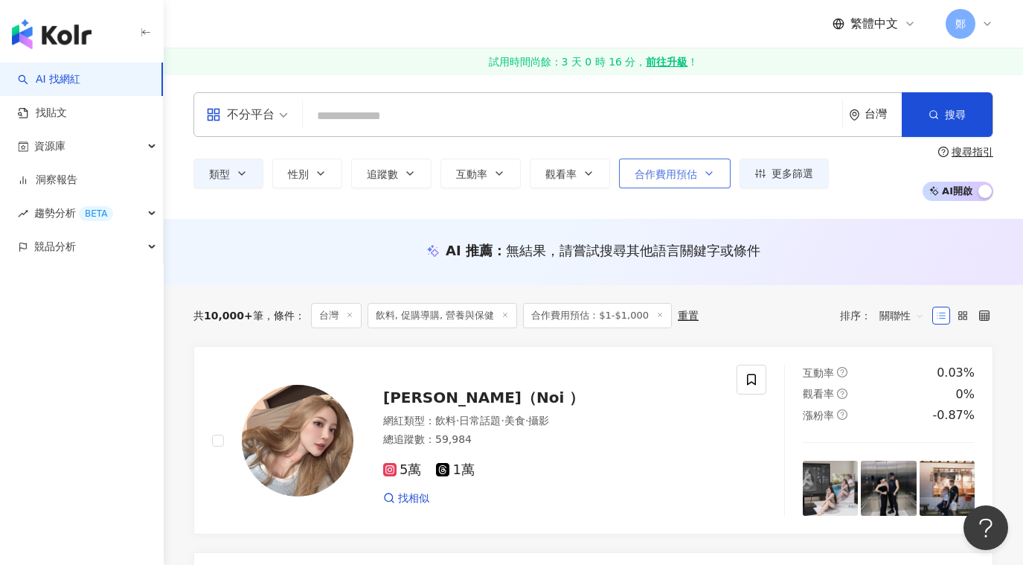
click at [673, 182] on button "合作費用預估" at bounding box center [675, 173] width 112 height 30
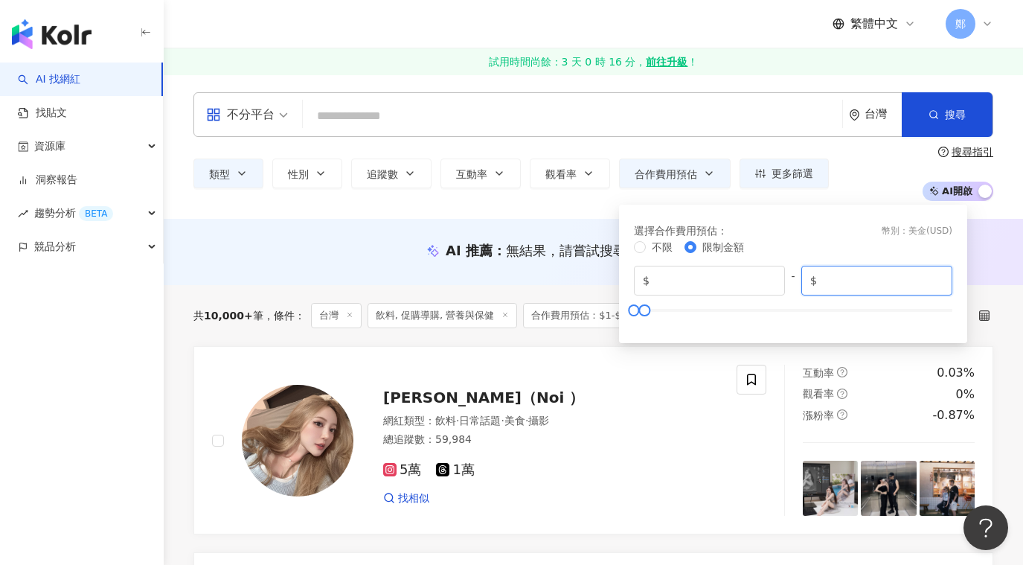
drag, startPoint x: 848, startPoint y: 286, endPoint x: 839, endPoint y: 283, distance: 9.4
click at [839, 283] on input "****" at bounding box center [882, 280] width 124 height 16
type input "***"
click at [941, 133] on button "搜尋" at bounding box center [947, 114] width 91 height 45
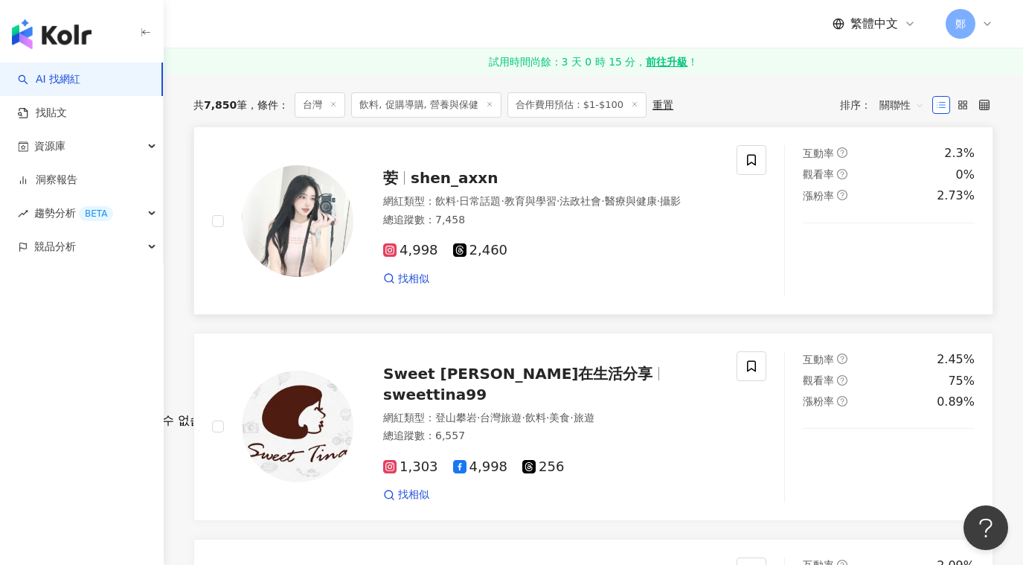
scroll to position [223, 0]
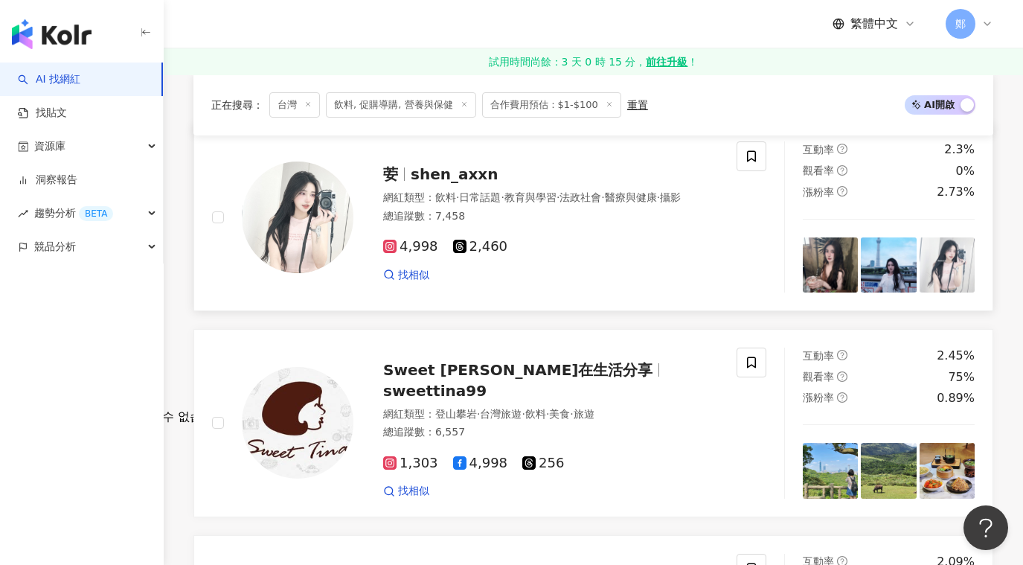
click at [302, 228] on img at bounding box center [298, 217] width 112 height 112
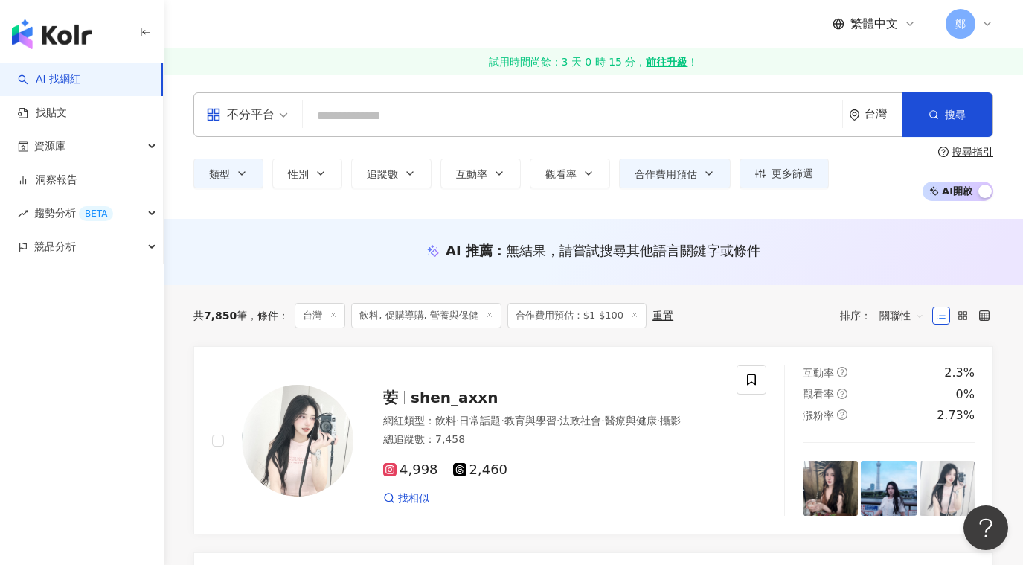
click at [885, 317] on span "關聯性" at bounding box center [902, 316] width 45 height 24
drag, startPoint x: 900, startPoint y: 317, endPoint x: 882, endPoint y: 307, distance: 20.3
click at [900, 316] on span "關聯性" at bounding box center [902, 316] width 45 height 24
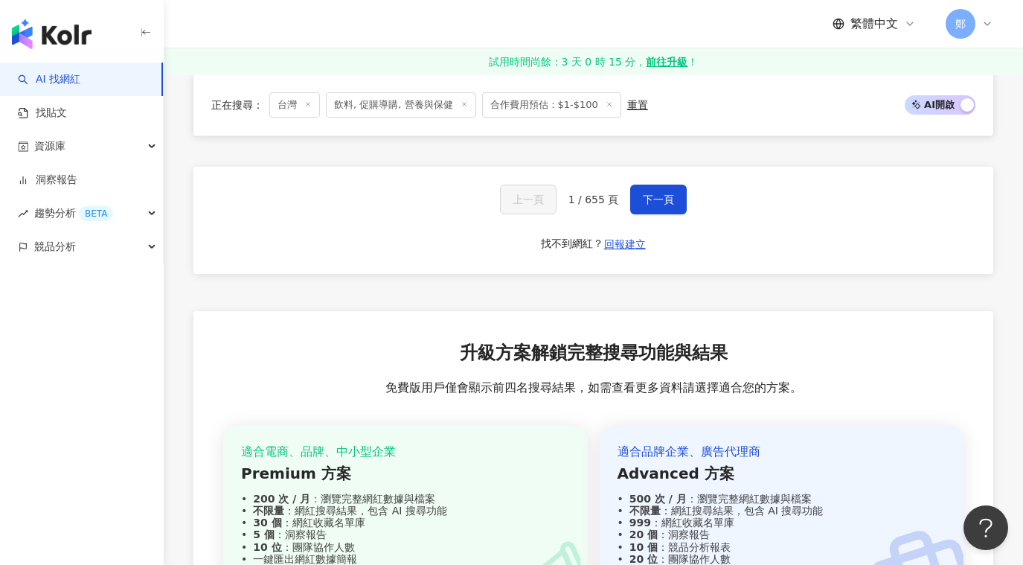
scroll to position [2495, 0]
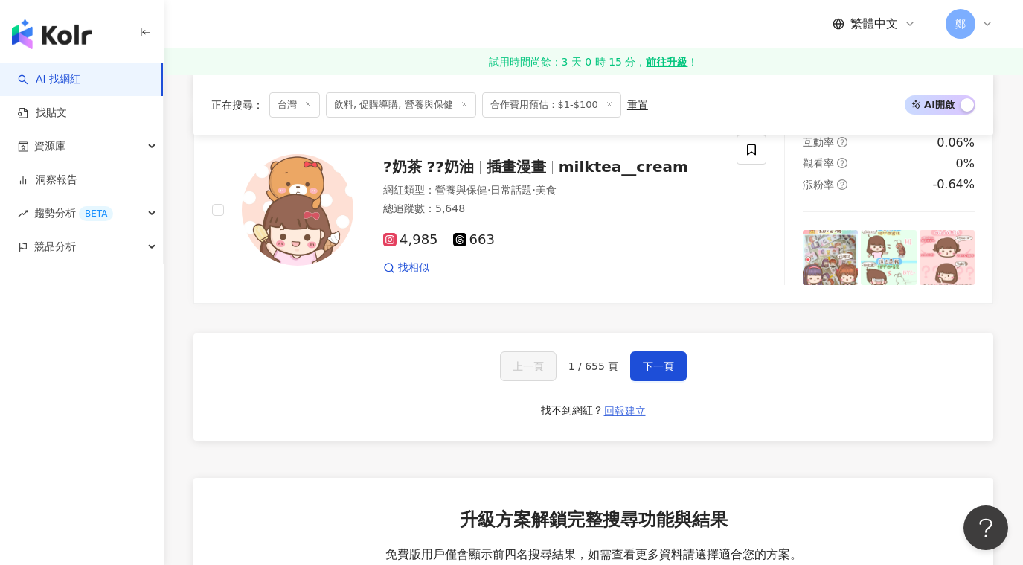
click at [632, 408] on span "回報建立" at bounding box center [625, 411] width 42 height 12
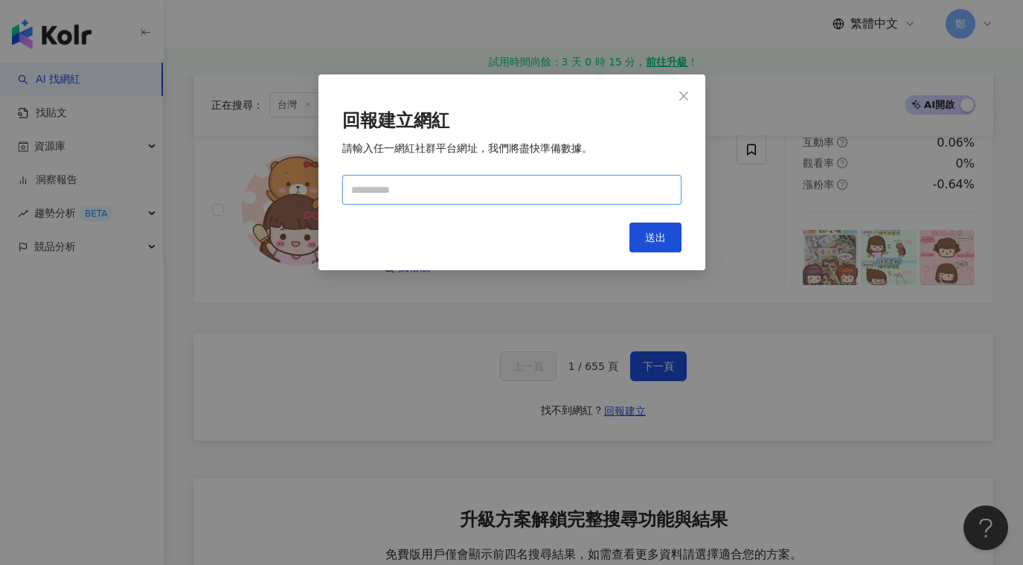
click at [471, 186] on input "text" at bounding box center [511, 190] width 339 height 30
click at [686, 95] on icon "close" at bounding box center [684, 96] width 12 height 12
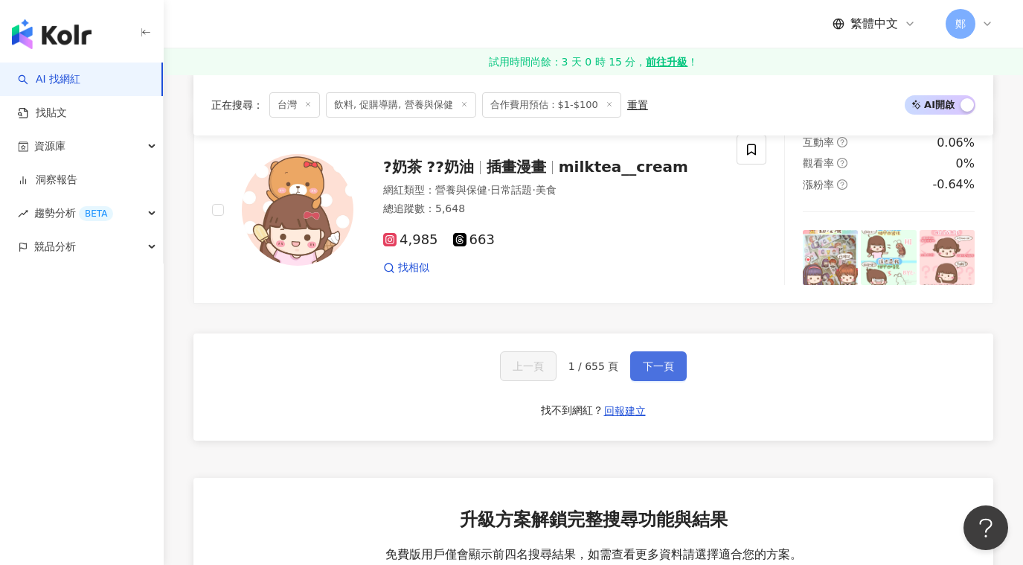
click at [665, 371] on span "下一頁" at bounding box center [658, 366] width 31 height 12
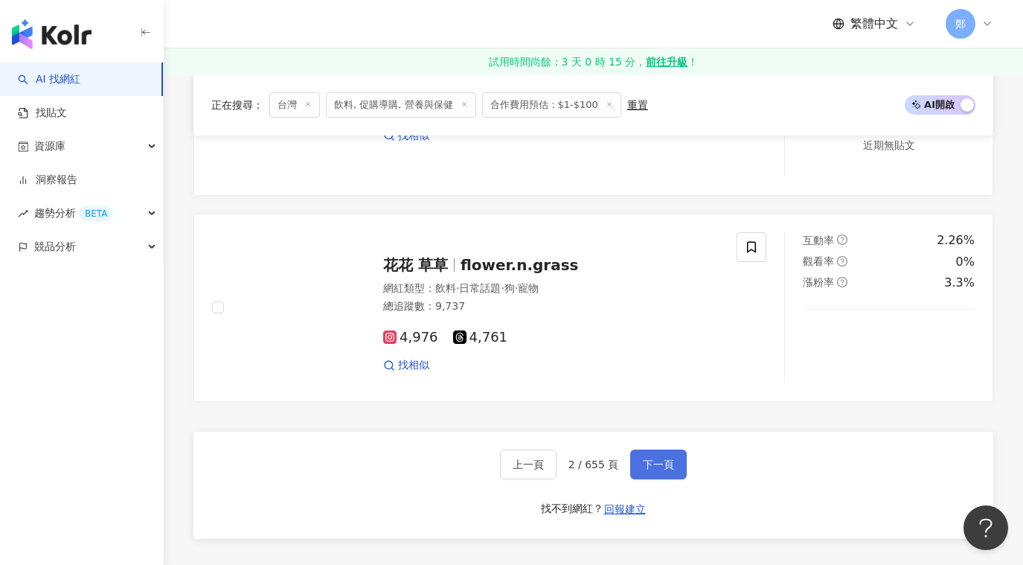
scroll to position [2349, 0]
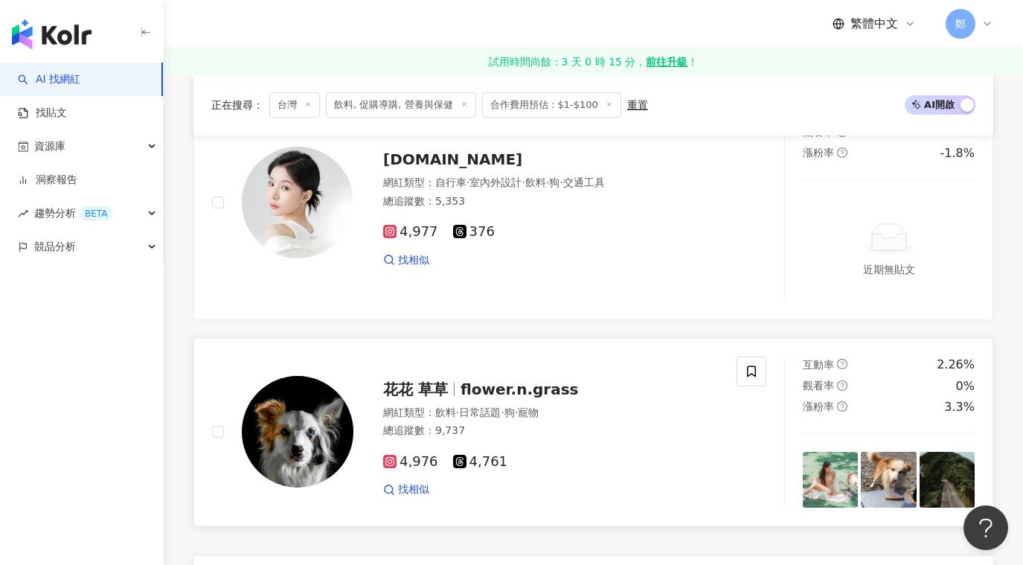
click at [407, 462] on span "4,976" at bounding box center [410, 462] width 55 height 16
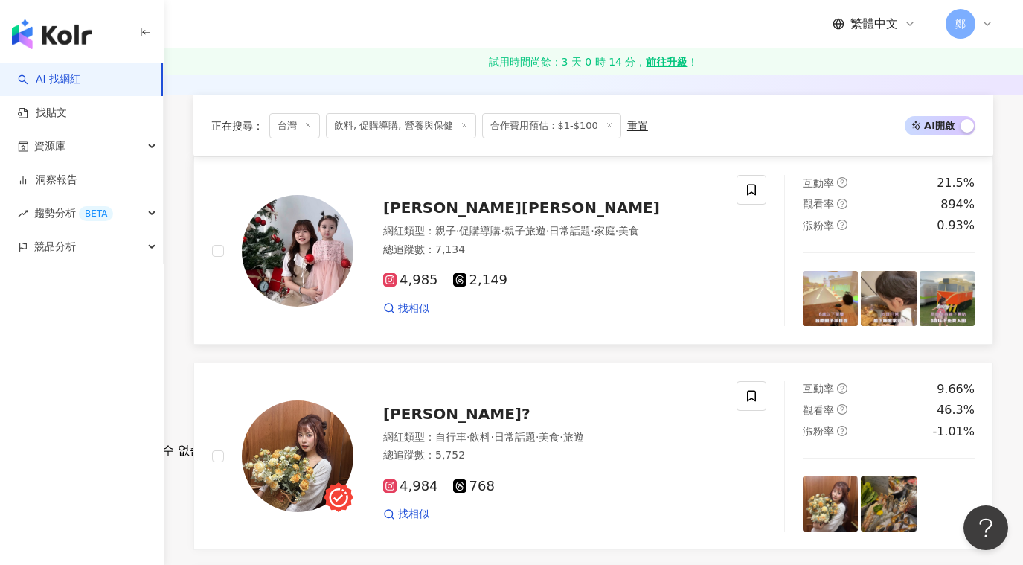
scroll to position [149, 0]
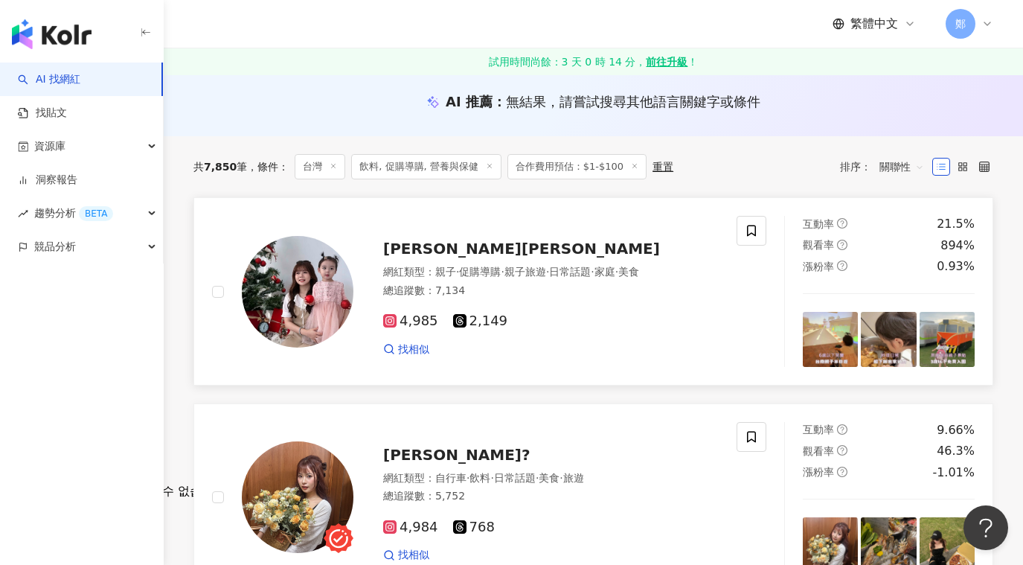
click at [225, 294] on div at bounding box center [282, 291] width 141 height 151
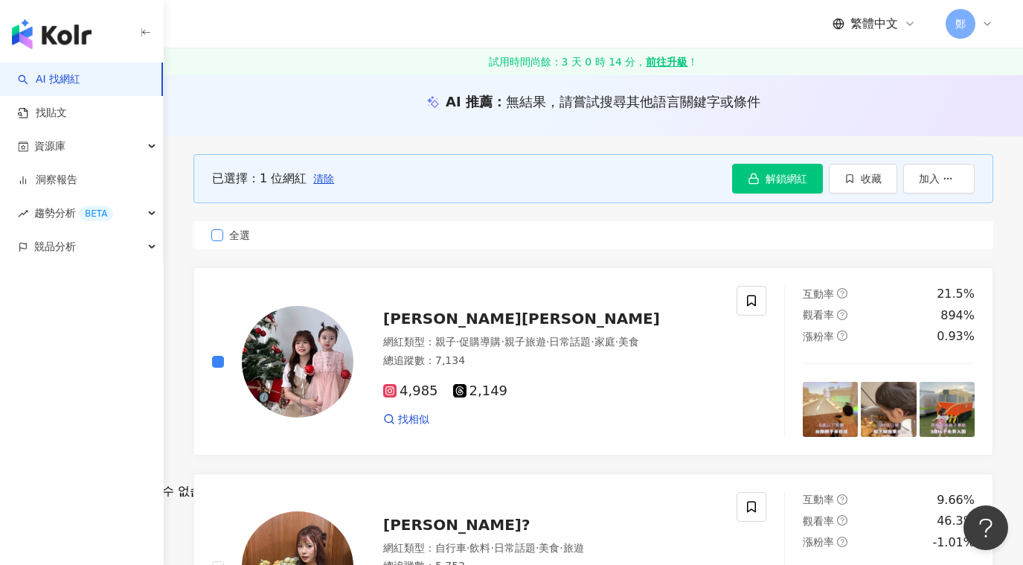
click at [211, 234] on label "全選" at bounding box center [593, 235] width 800 height 28
click at [928, 175] on span "加入" at bounding box center [929, 179] width 21 height 12
click at [856, 177] on button "收藏" at bounding box center [863, 179] width 68 height 30
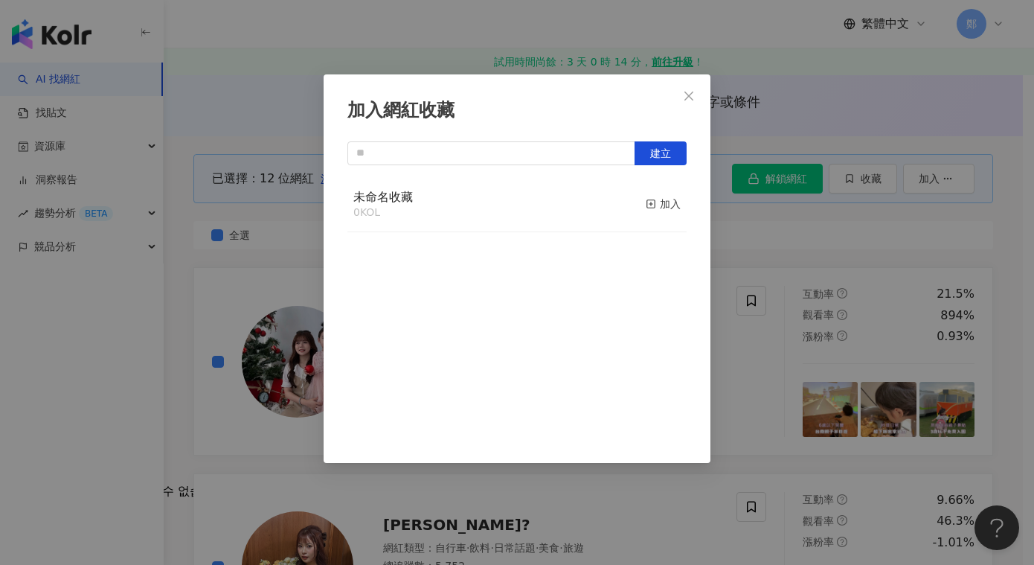
click at [480, 212] on div "未命名收藏 0 KOL 加入" at bounding box center [517, 205] width 339 height 56
click at [577, 148] on input "text" at bounding box center [492, 153] width 288 height 24
click at [623, 199] on div "未命名收藏 0 KOL 加入" at bounding box center [517, 205] width 339 height 56
click at [666, 210] on div "加入" at bounding box center [663, 204] width 35 height 16
click at [688, 99] on icon "close" at bounding box center [689, 96] width 12 height 12
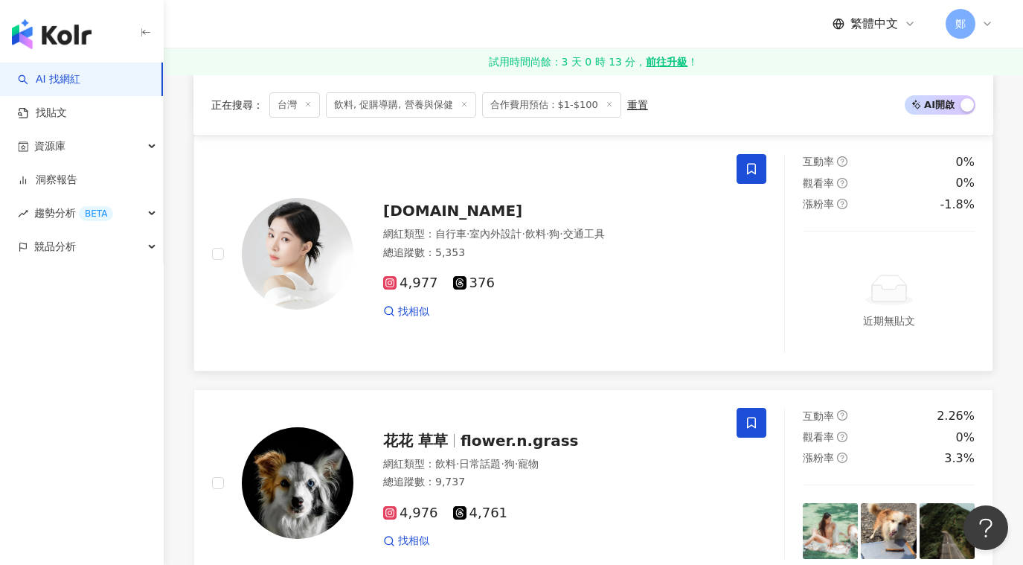
scroll to position [2530, 0]
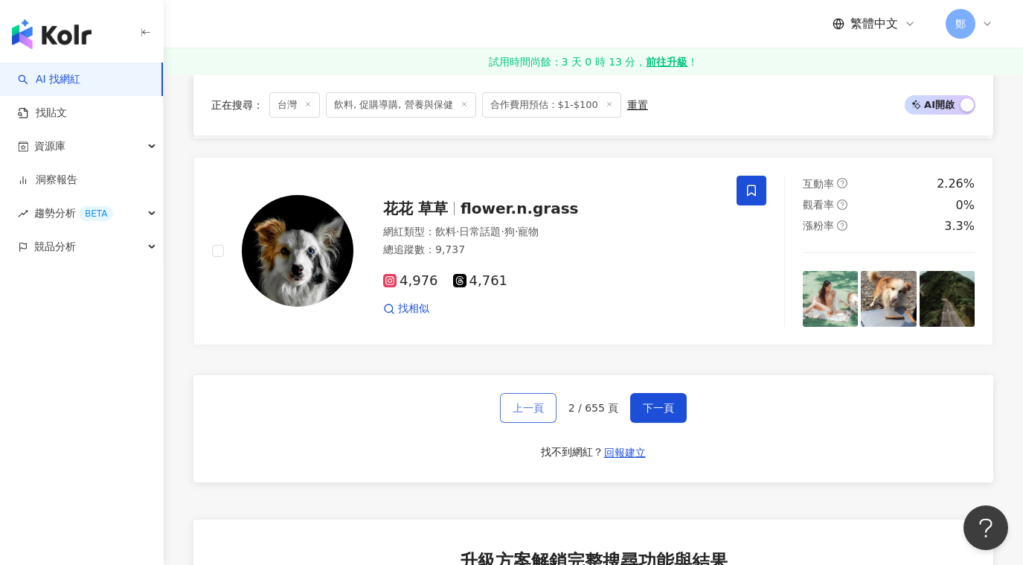
click at [537, 410] on span "上一頁" at bounding box center [528, 408] width 31 height 12
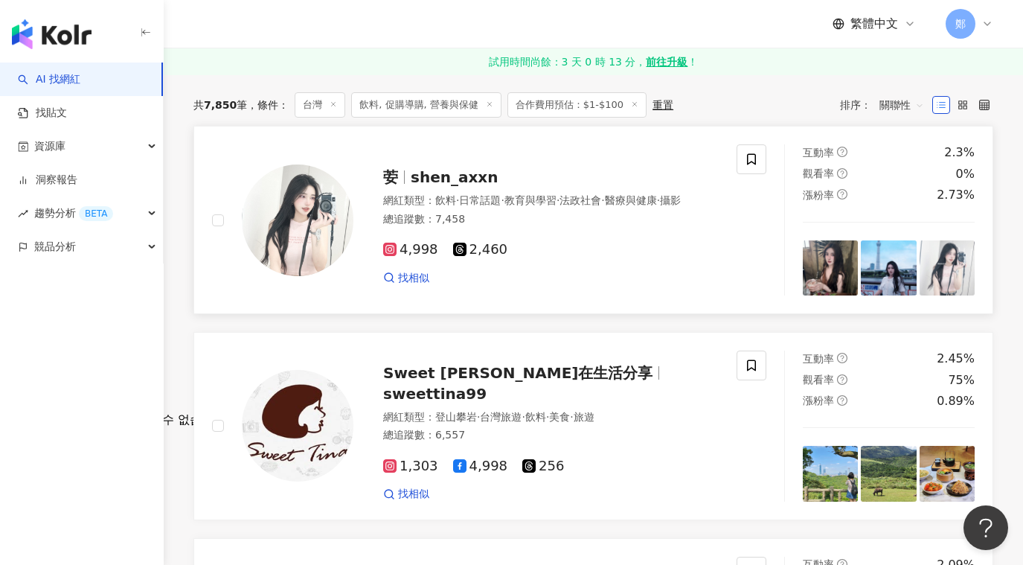
scroll to position [0, 0]
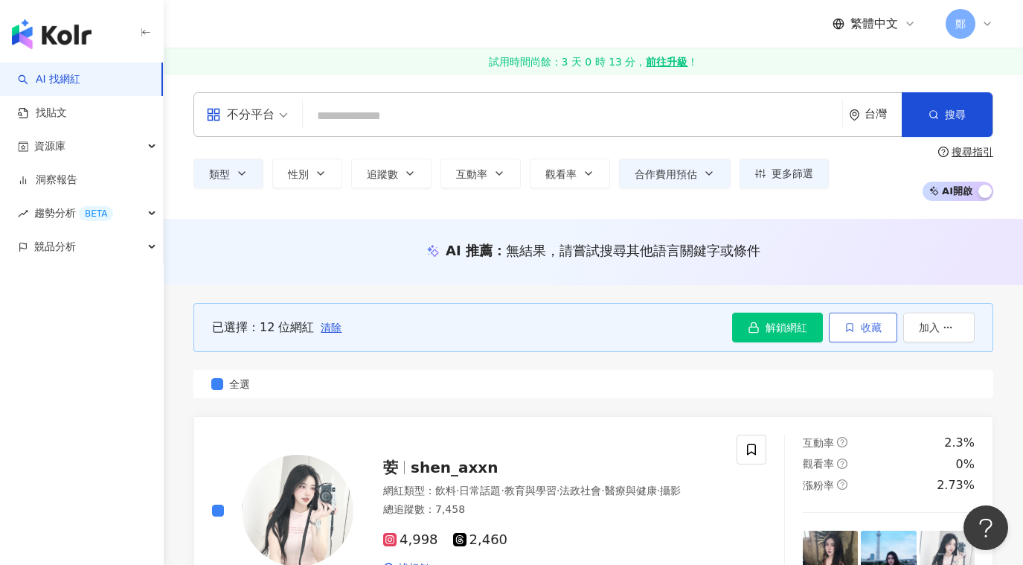
click at [851, 330] on icon "button" at bounding box center [850, 328] width 6 height 8
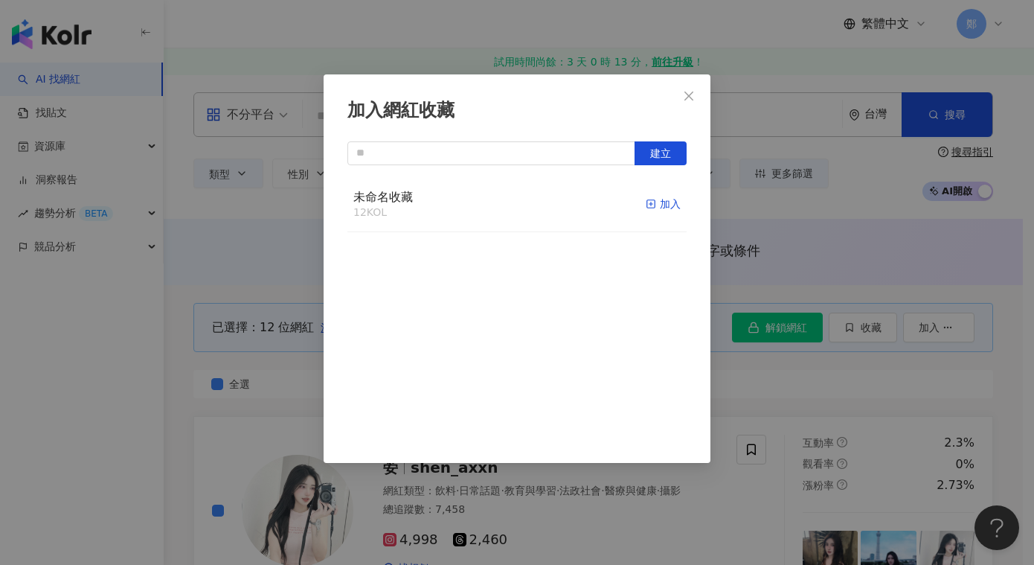
click at [649, 207] on div "加入" at bounding box center [663, 204] width 35 height 16
click at [691, 97] on icon "close" at bounding box center [689, 95] width 9 height 9
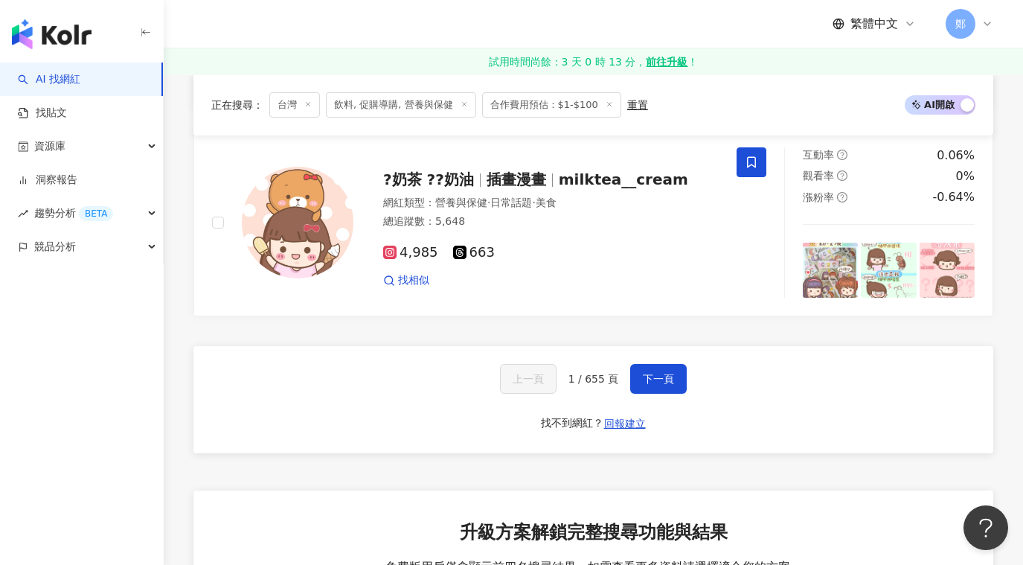
scroll to position [2604, 0]
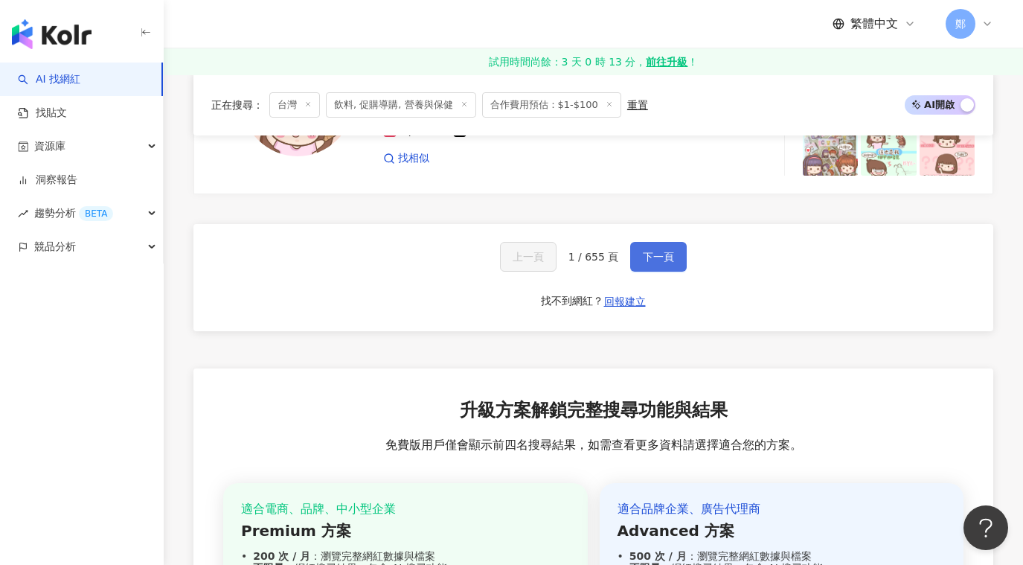
click at [655, 257] on span "下一頁" at bounding box center [658, 257] width 31 height 12
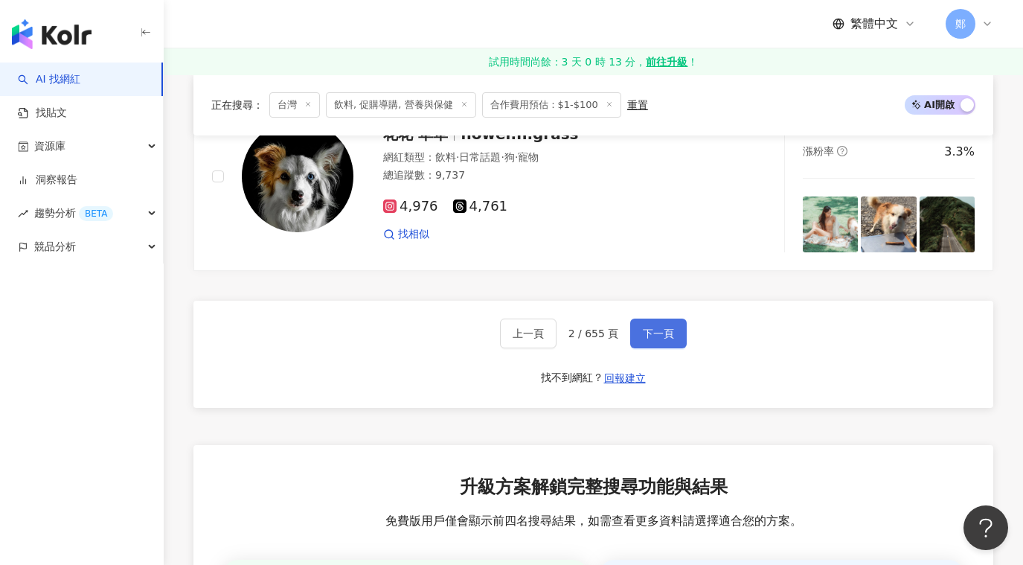
click at [670, 324] on button "下一頁" at bounding box center [658, 333] width 57 height 30
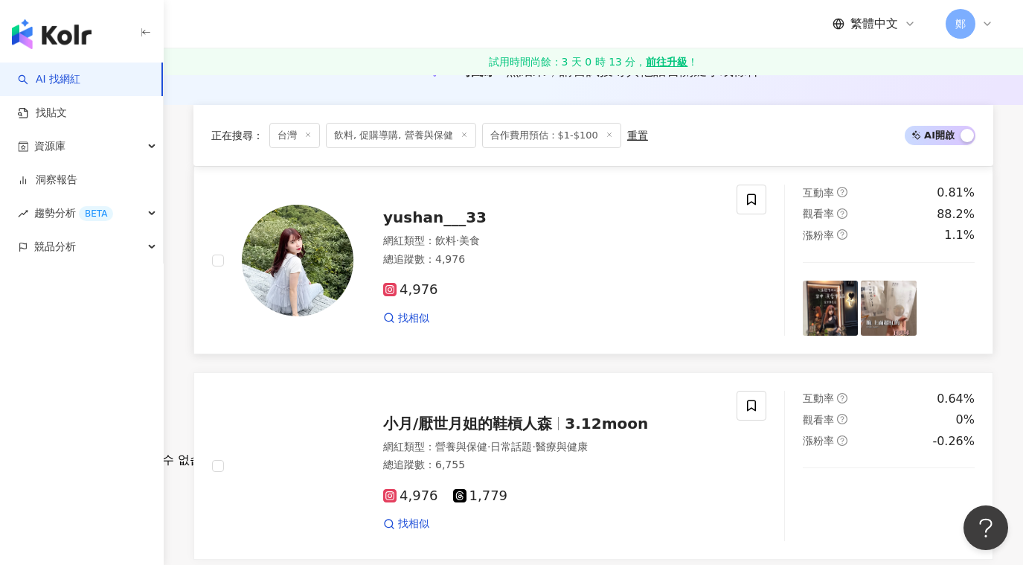
scroll to position [0, 0]
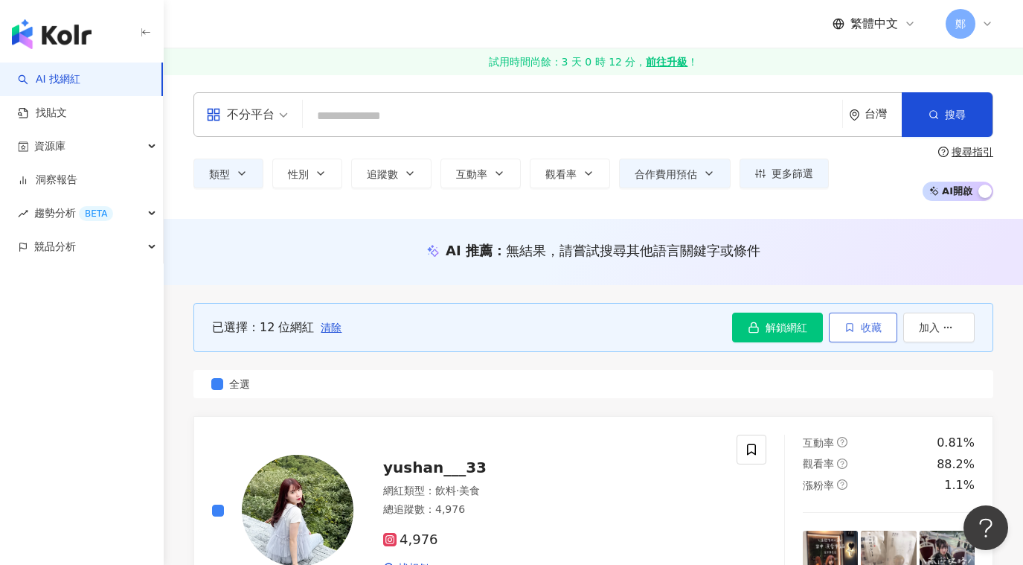
click at [857, 319] on button "收藏" at bounding box center [863, 328] width 68 height 30
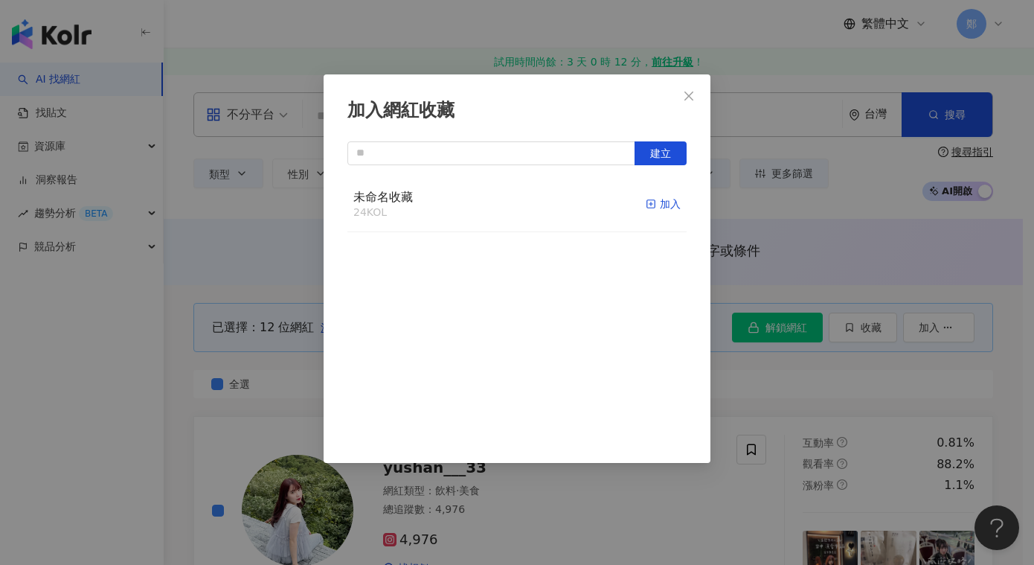
click at [648, 206] on div "加入" at bounding box center [663, 204] width 35 height 16
click at [690, 104] on button "Close" at bounding box center [689, 96] width 30 height 30
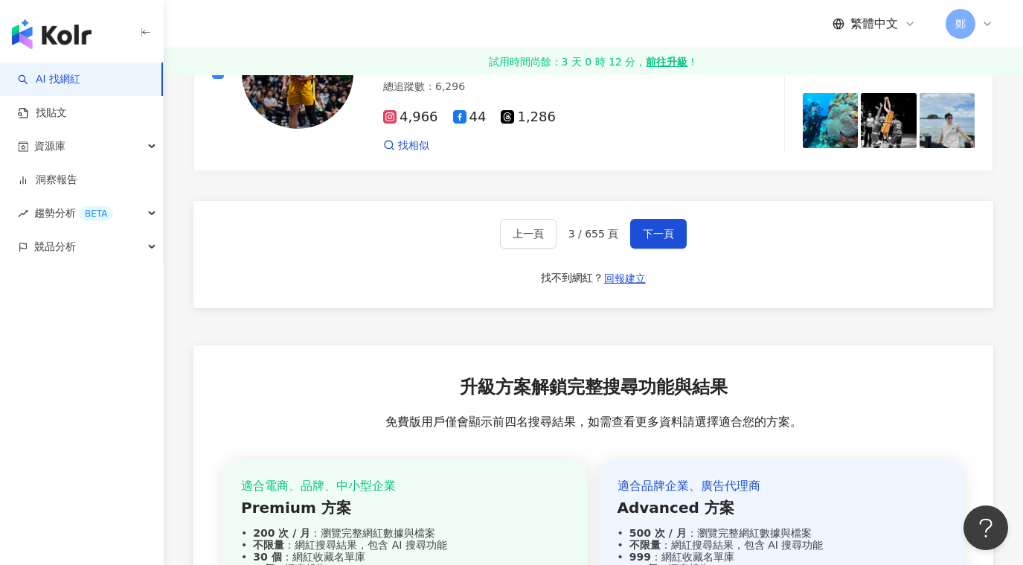
scroll to position [2679, 0]
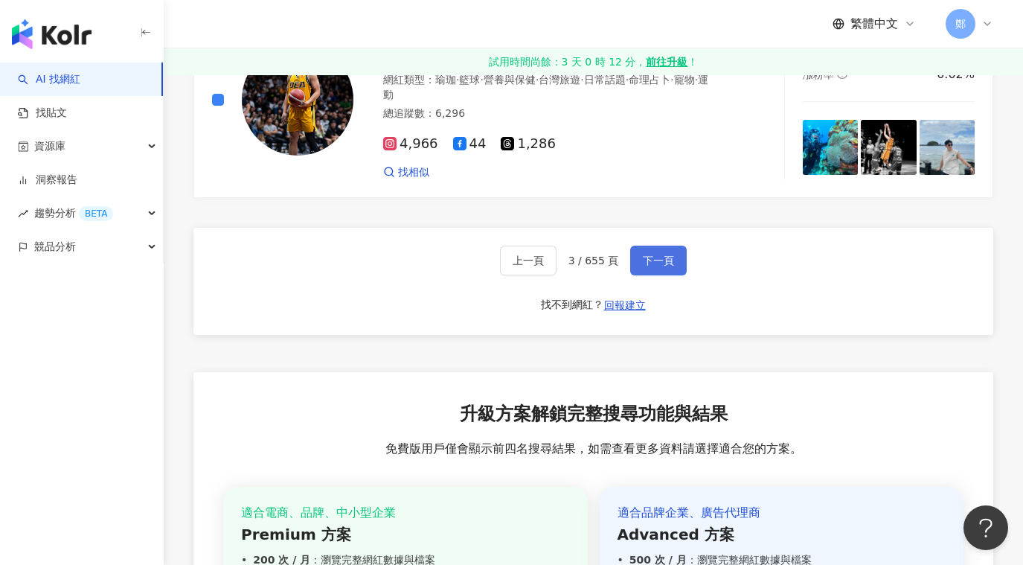
click at [643, 263] on span "下一頁" at bounding box center [658, 260] width 31 height 12
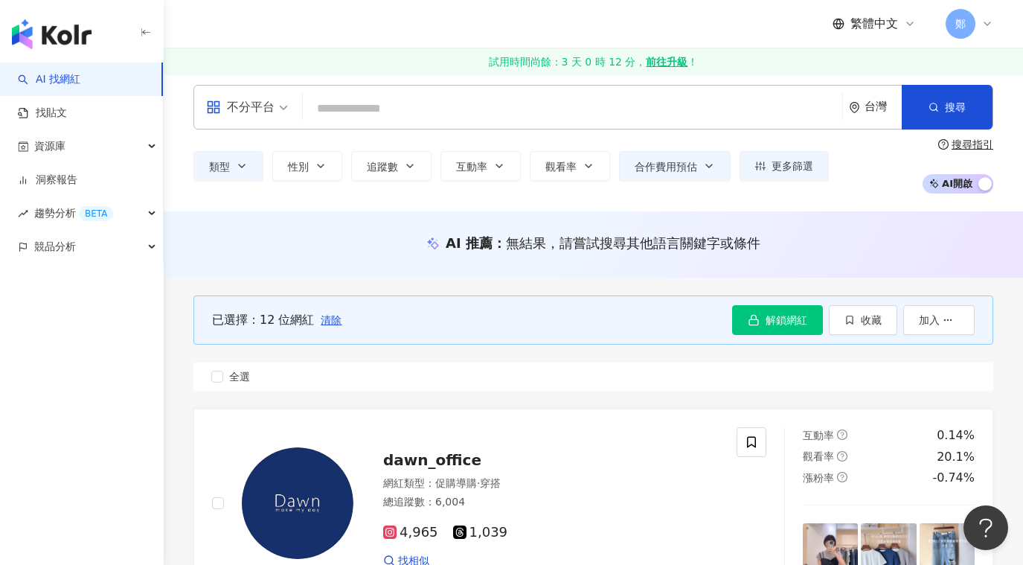
scroll to position [0, 0]
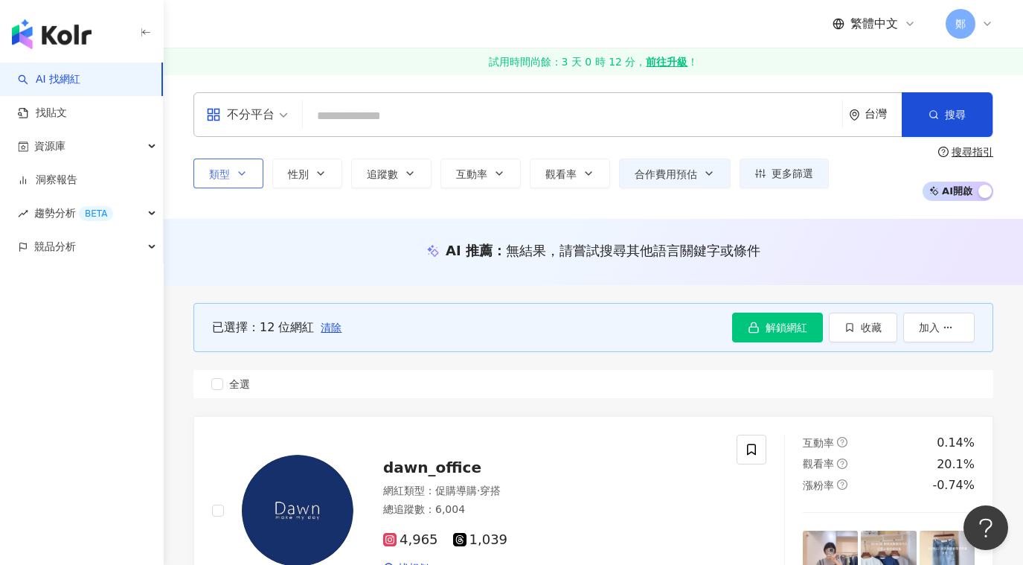
click at [239, 174] on icon "button" at bounding box center [242, 173] width 12 height 12
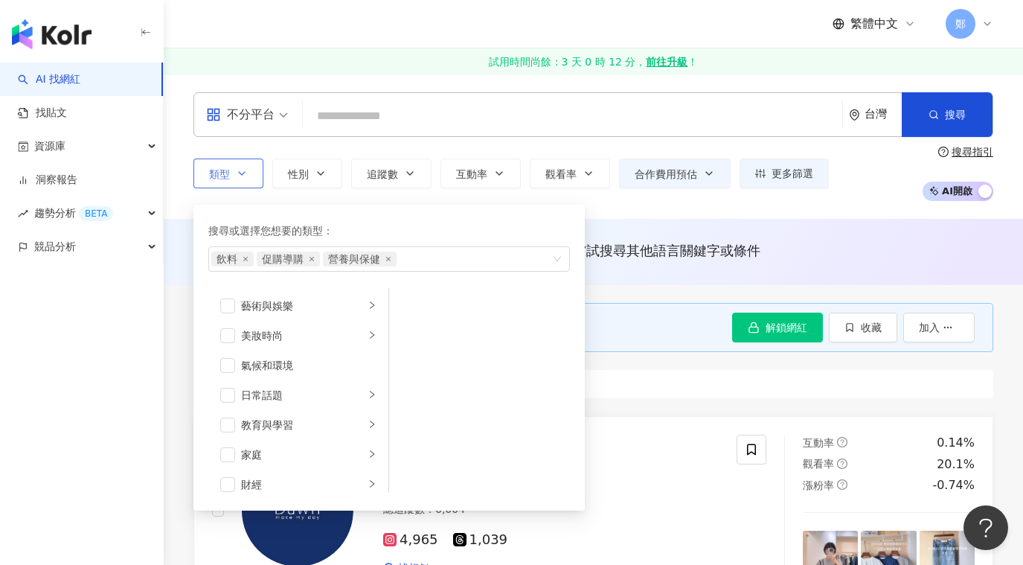
click at [238, 172] on icon "button" at bounding box center [242, 173] width 12 height 12
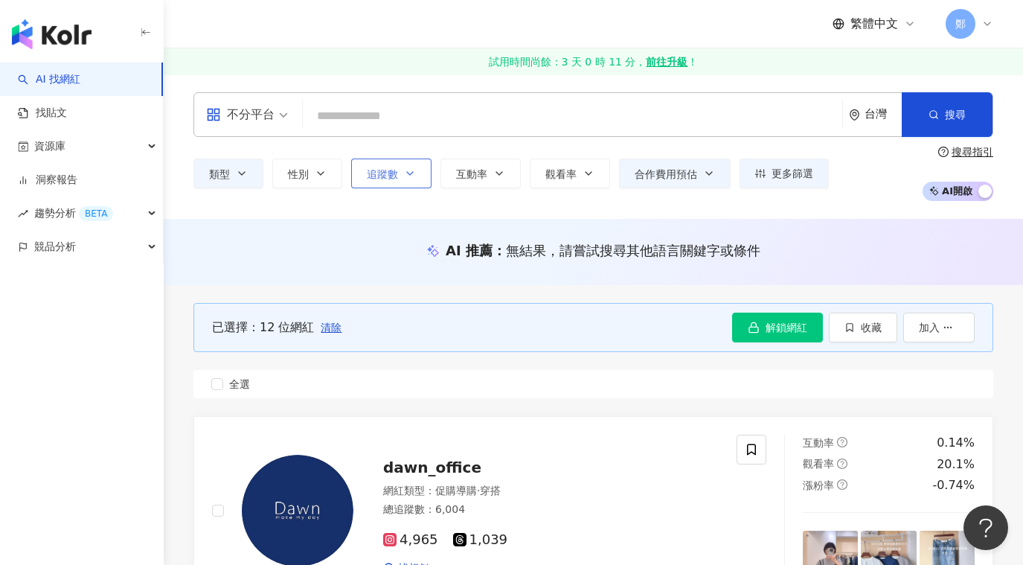
click at [403, 179] on button "追蹤數" at bounding box center [391, 173] width 80 height 30
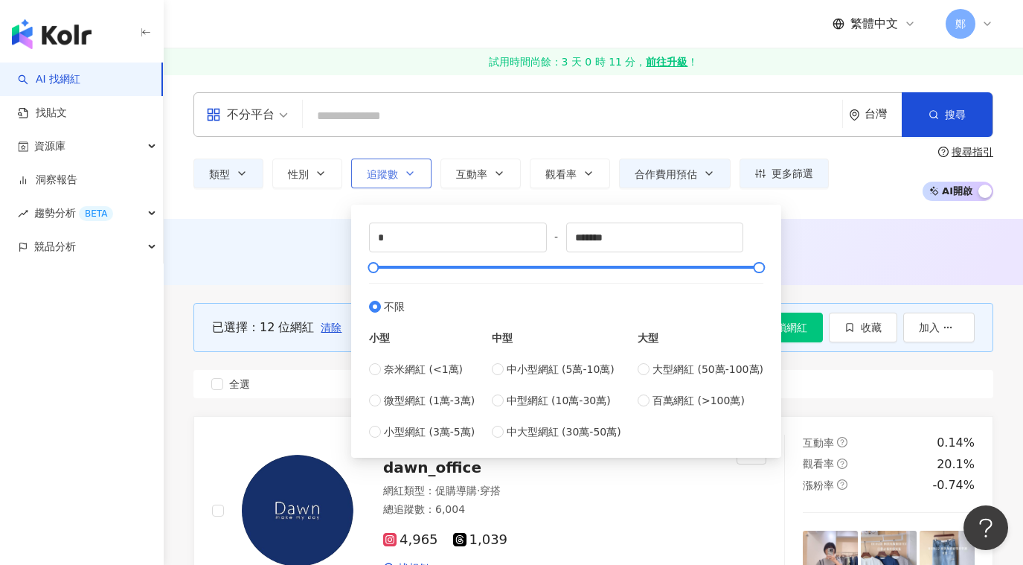
click at [403, 177] on button "追蹤數" at bounding box center [391, 173] width 80 height 30
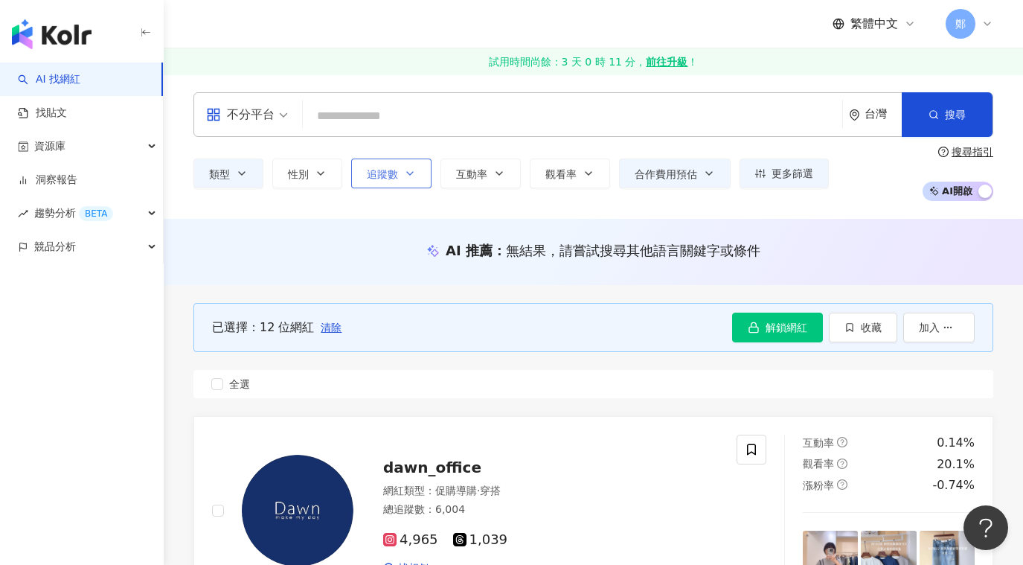
click at [381, 180] on span "追蹤數" at bounding box center [382, 174] width 31 height 12
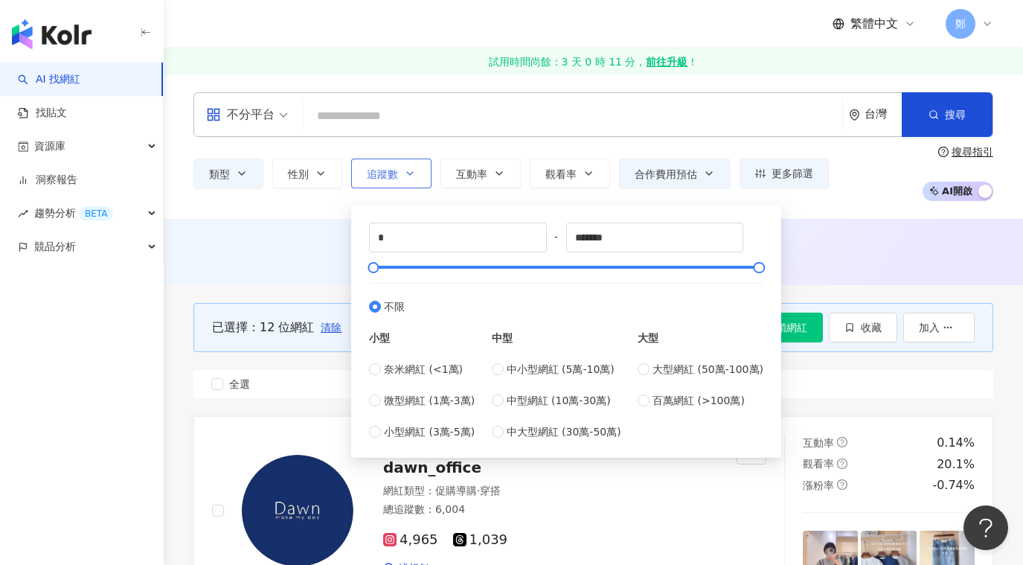
click at [390, 171] on span "追蹤數" at bounding box center [382, 174] width 31 height 12
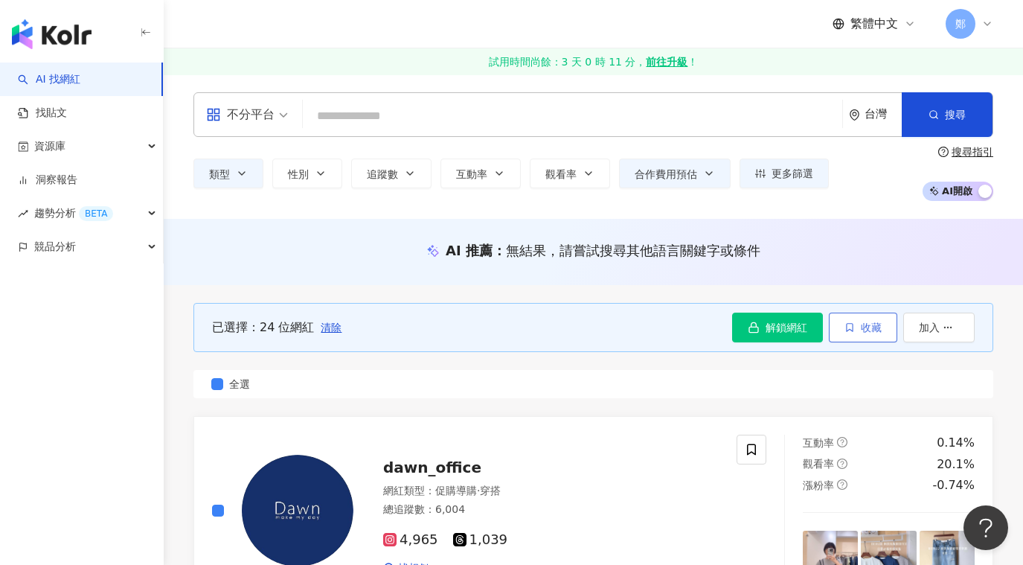
click at [873, 334] on button "收藏" at bounding box center [863, 328] width 68 height 30
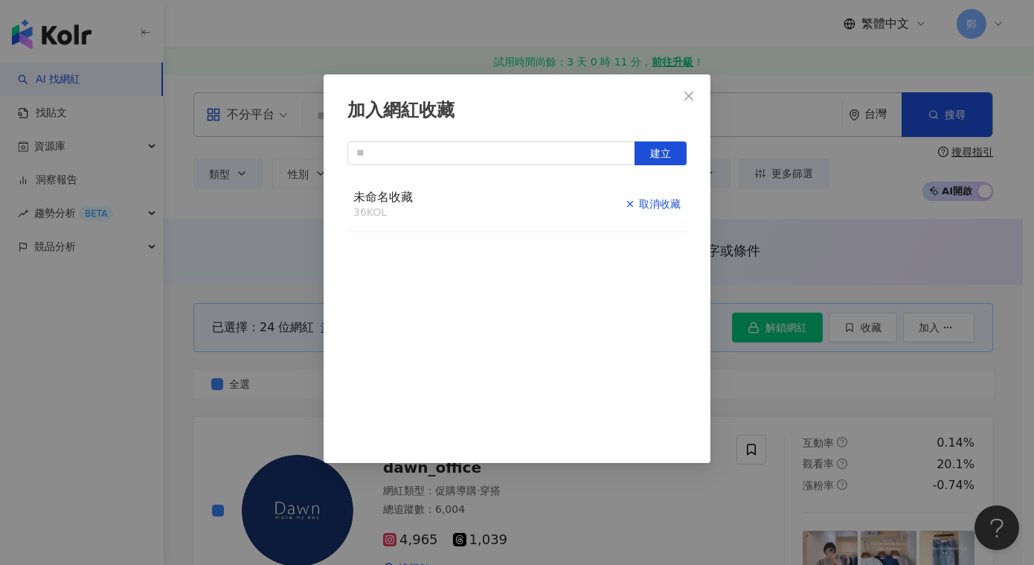
click at [653, 211] on div "取消收藏" at bounding box center [653, 204] width 56 height 16
click at [646, 208] on icon "button" at bounding box center [651, 204] width 10 height 10
click at [192, 268] on div "加入網紅收藏 建立 未命名收藏 48 KOL 已加入" at bounding box center [517, 282] width 1034 height 565
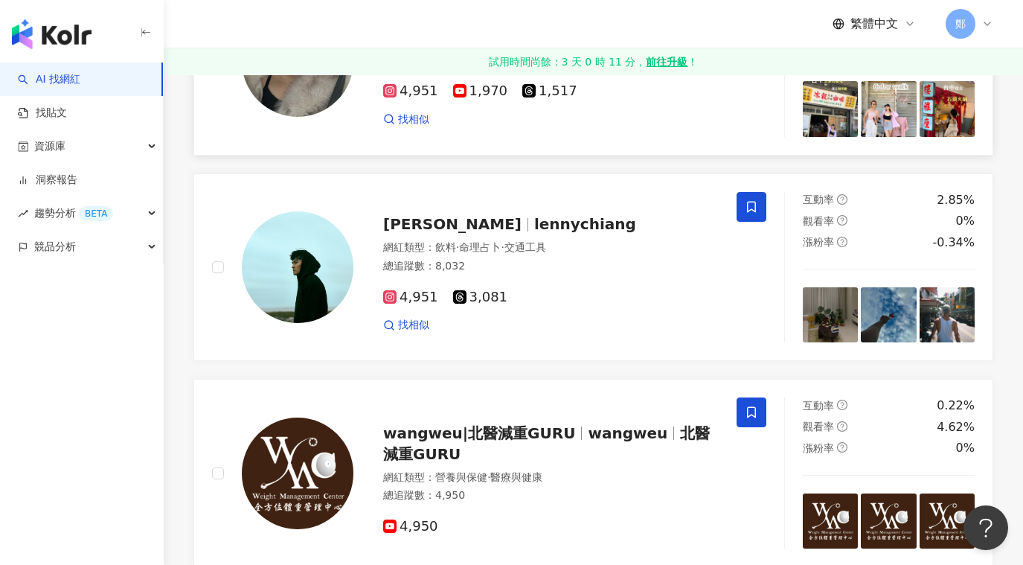
scroll to position [2456, 0]
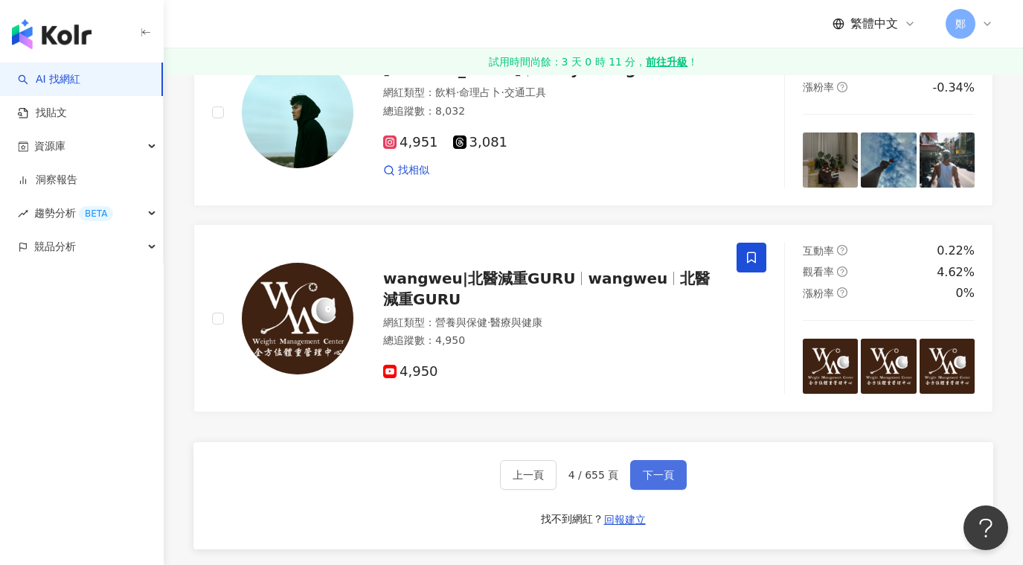
click at [660, 474] on span "下一頁" at bounding box center [658, 475] width 31 height 12
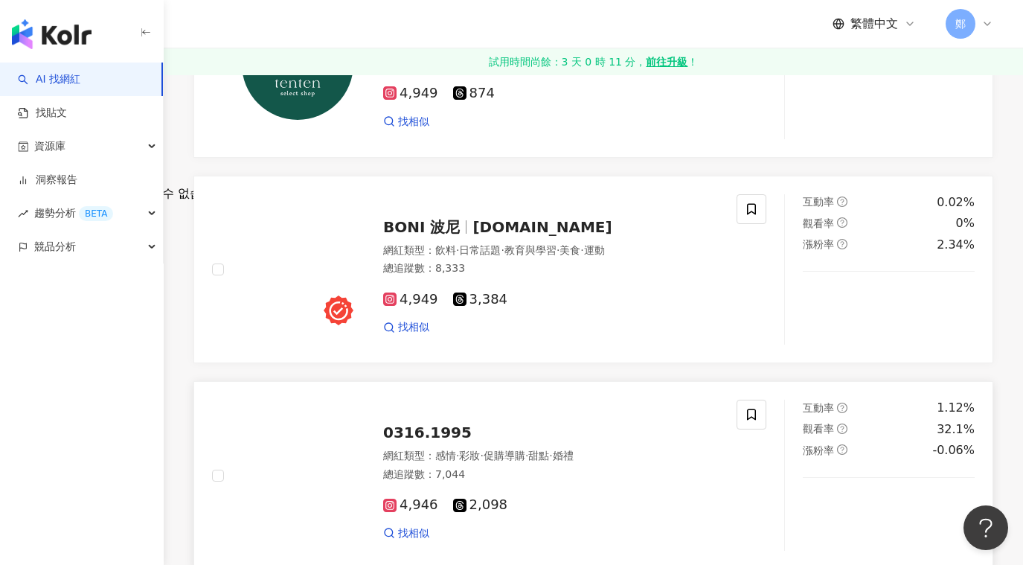
scroll to position [0, 0]
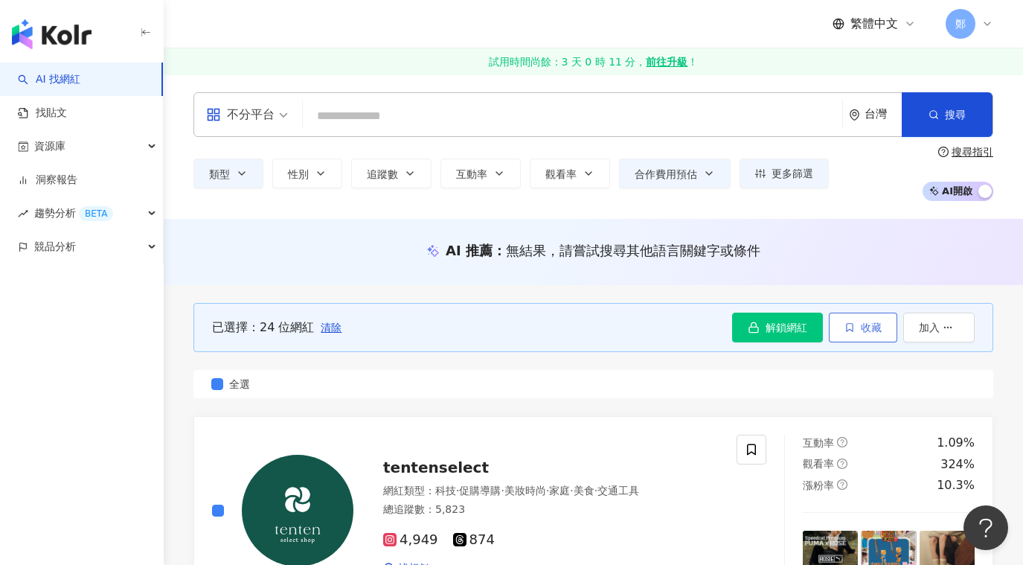
click at [862, 327] on span "收藏" at bounding box center [871, 327] width 21 height 12
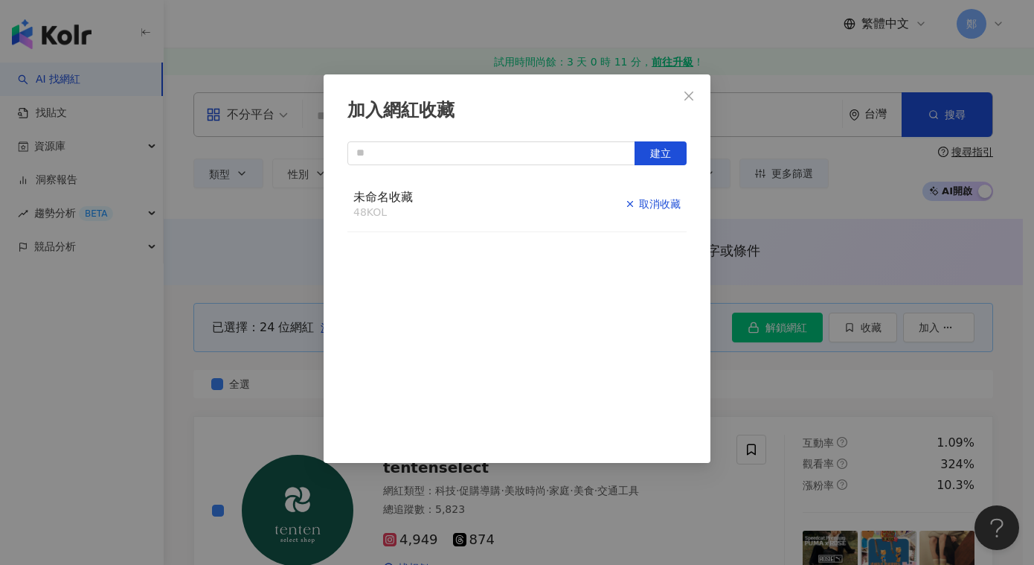
click at [640, 206] on div "取消收藏" at bounding box center [653, 204] width 56 height 16
click at [651, 202] on div "加入" at bounding box center [663, 204] width 35 height 16
click at [231, 268] on div "加入網紅收藏 建立 未命名收藏 60 KOL 已加入" at bounding box center [517, 282] width 1034 height 565
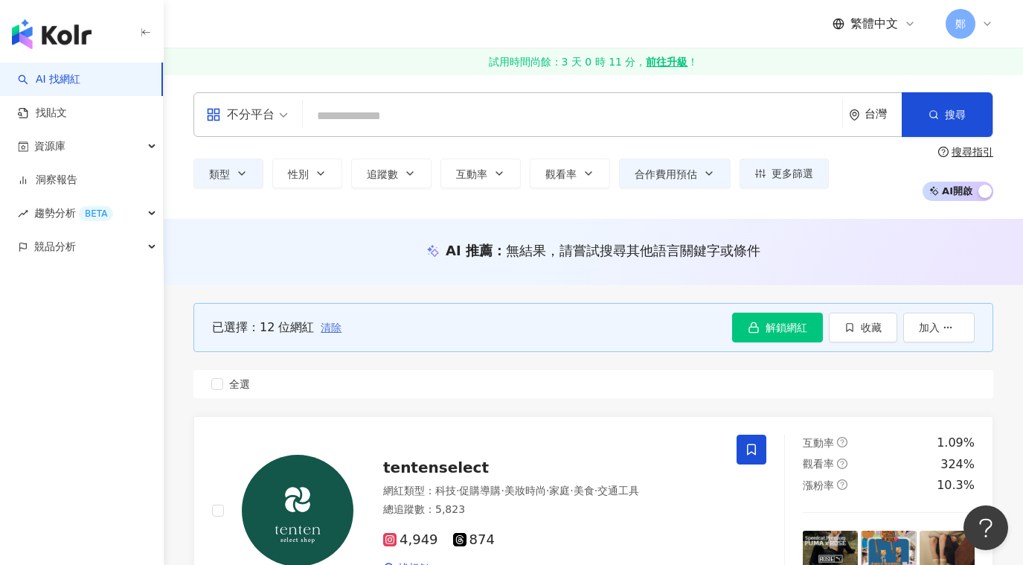
click at [330, 328] on span "清除" at bounding box center [331, 327] width 21 height 12
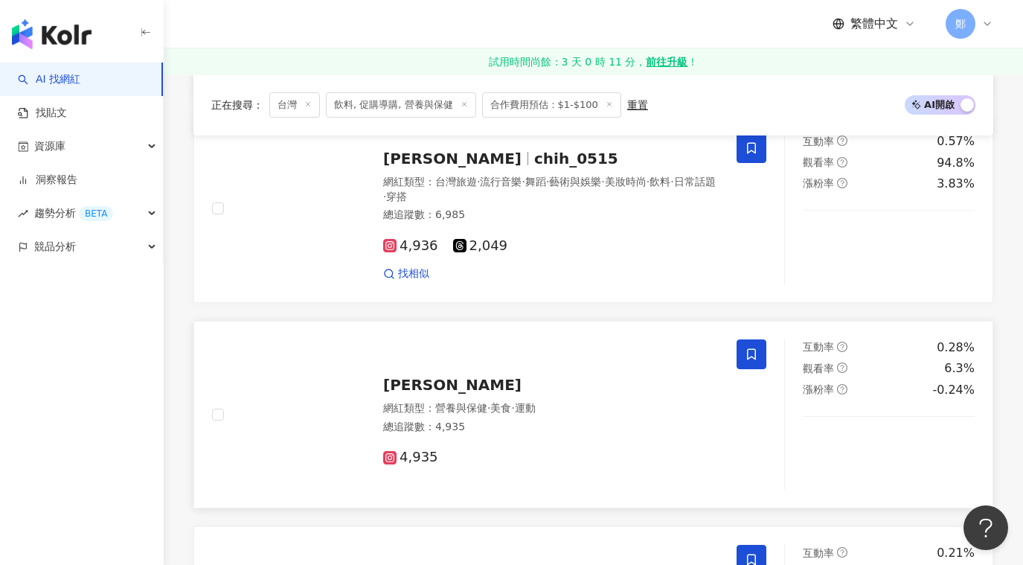
scroll to position [2456, 0]
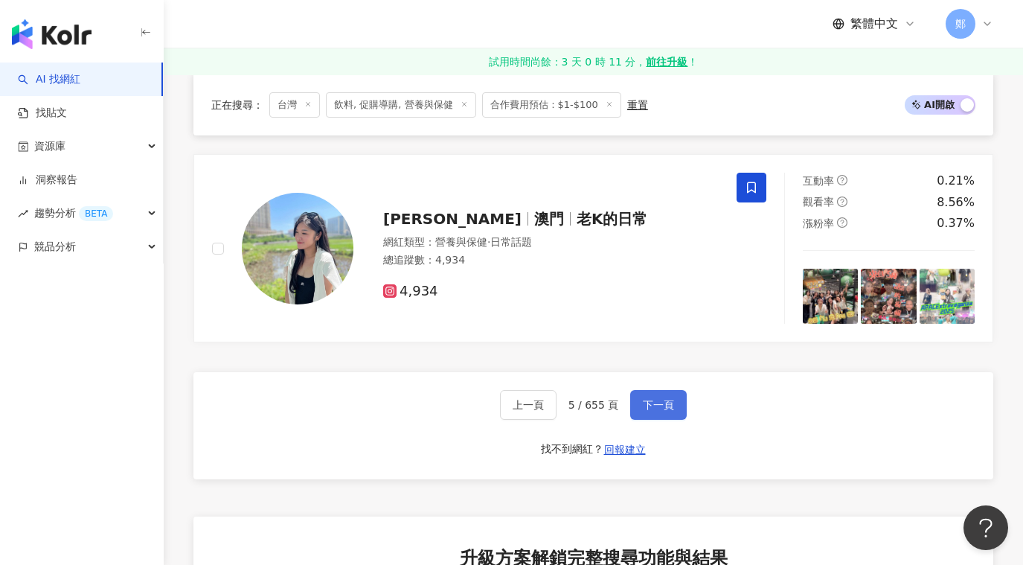
click at [666, 414] on button "下一頁" at bounding box center [658, 405] width 57 height 30
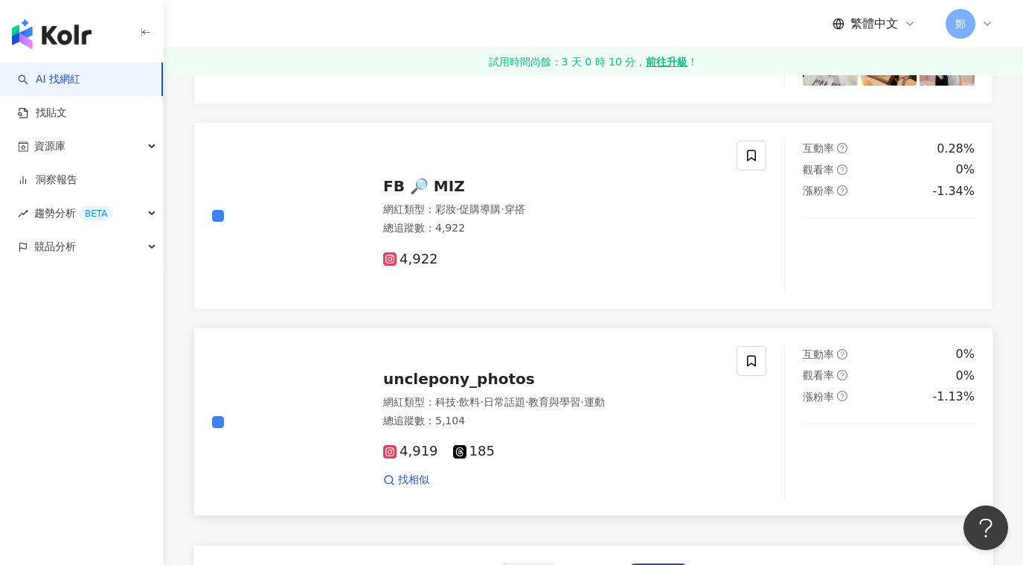
scroll to position [2753, 0]
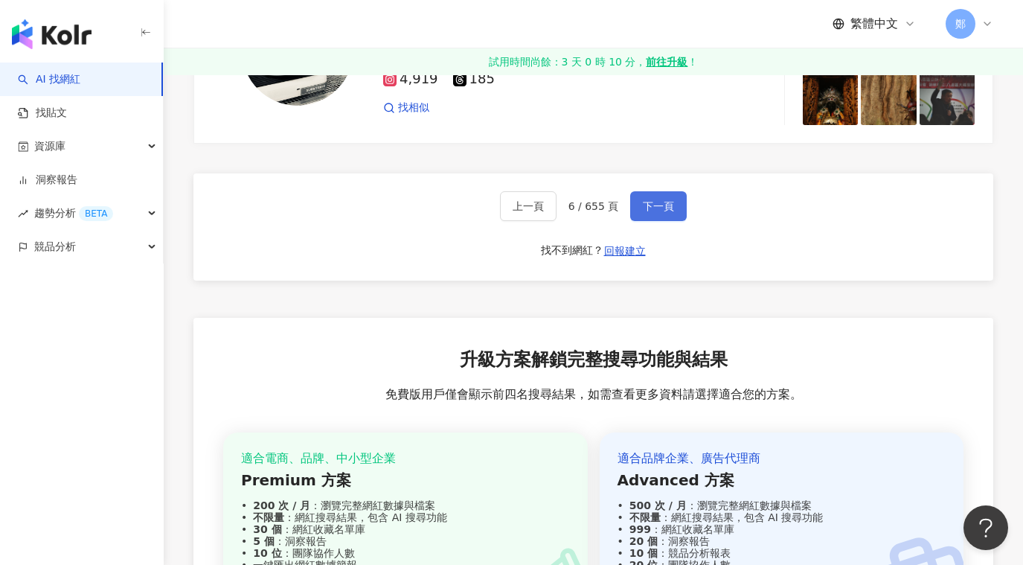
click at [660, 207] on span "下一頁" at bounding box center [658, 206] width 31 height 12
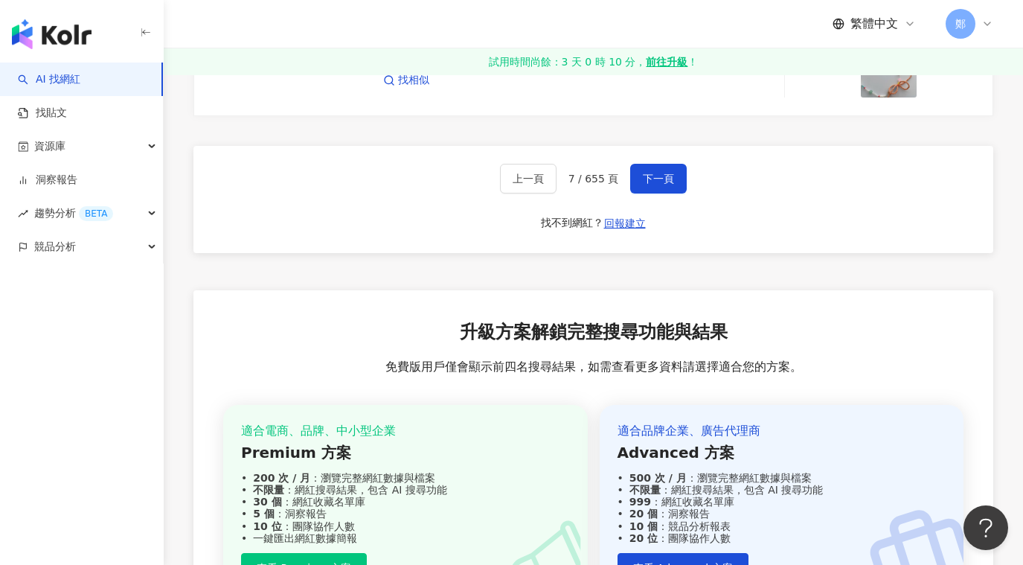
scroll to position [2828, 0]
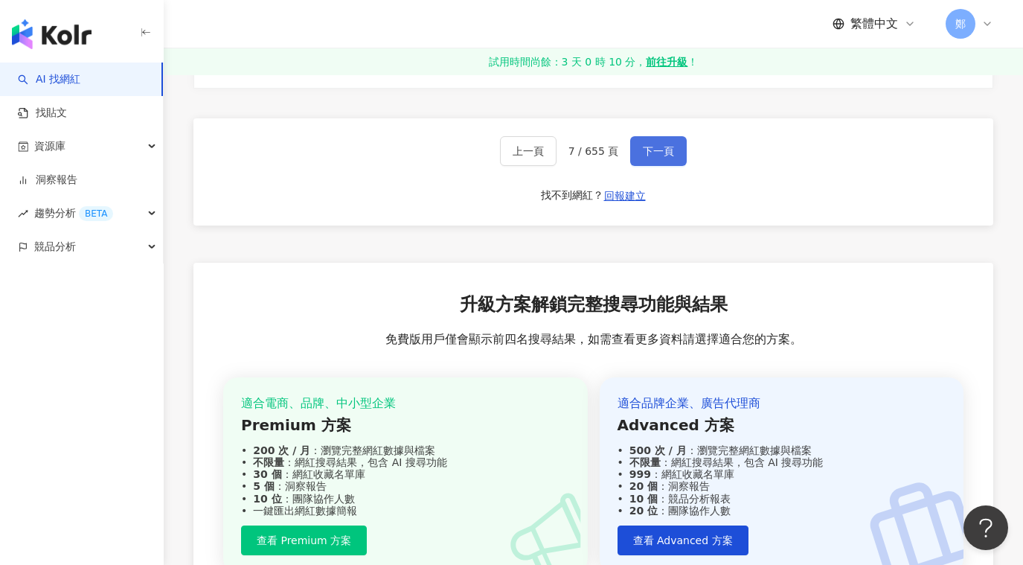
click at [655, 141] on button "下一頁" at bounding box center [658, 151] width 57 height 30
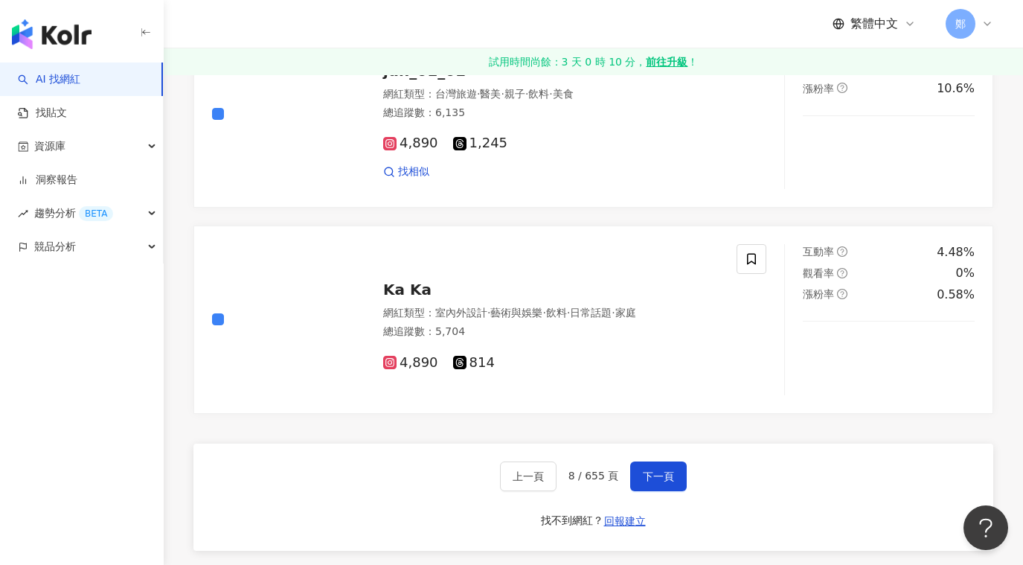
scroll to position [2530, 0]
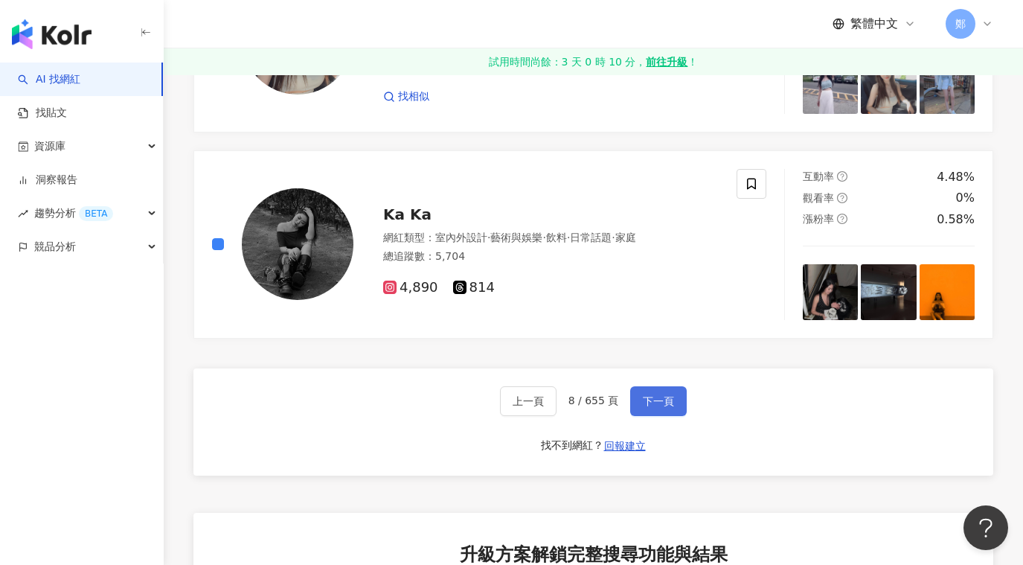
click at [662, 403] on span "下一頁" at bounding box center [658, 401] width 31 height 12
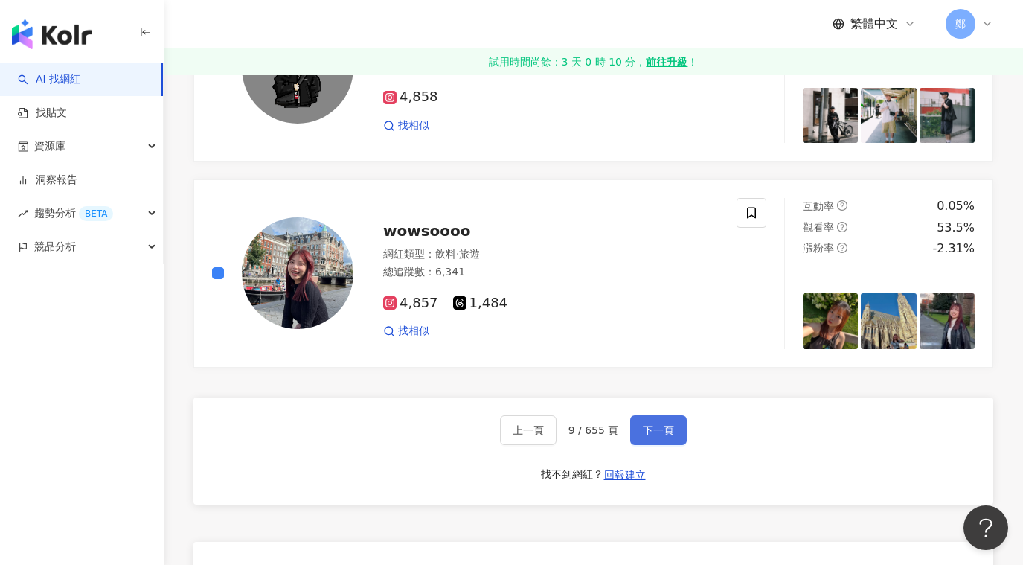
click at [666, 429] on span "下一頁" at bounding box center [658, 430] width 31 height 12
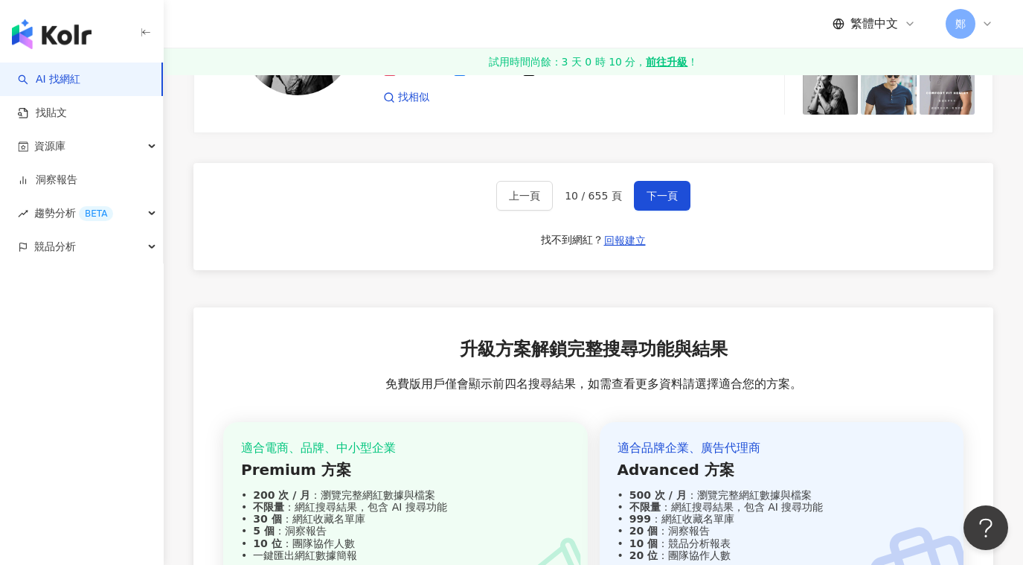
scroll to position [2679, 0]
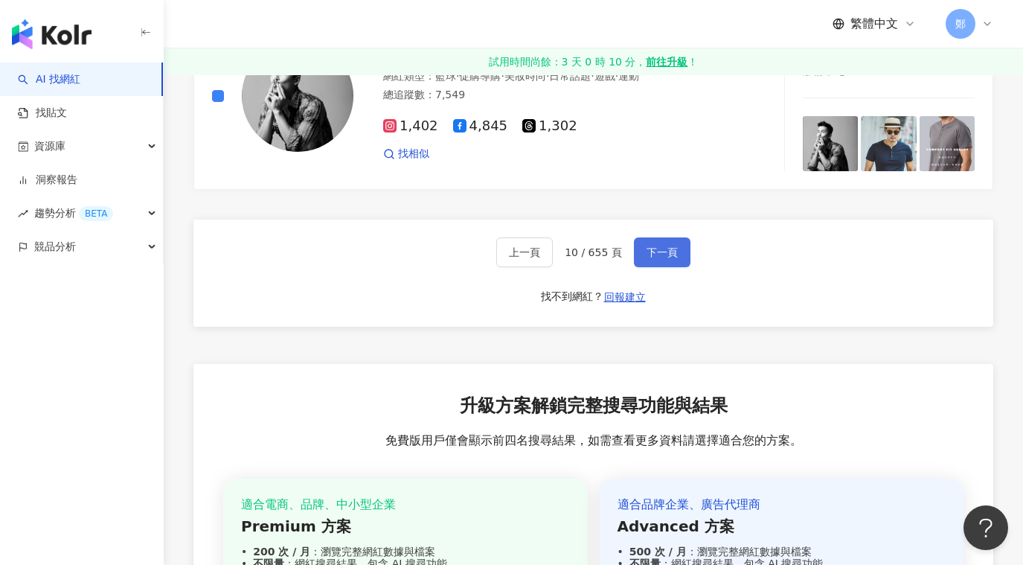
click at [667, 250] on span "下一頁" at bounding box center [662, 252] width 31 height 12
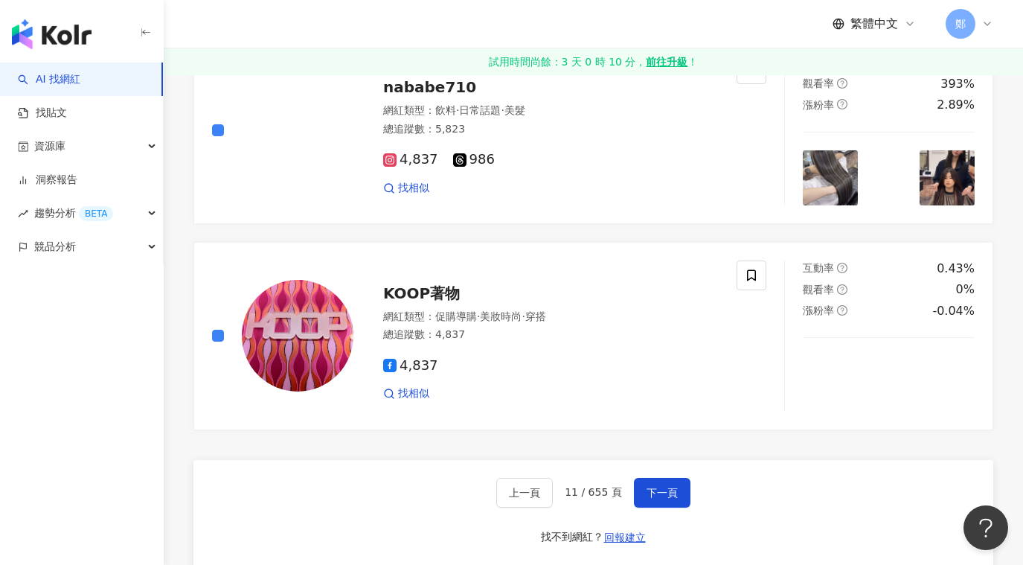
scroll to position [2604, 0]
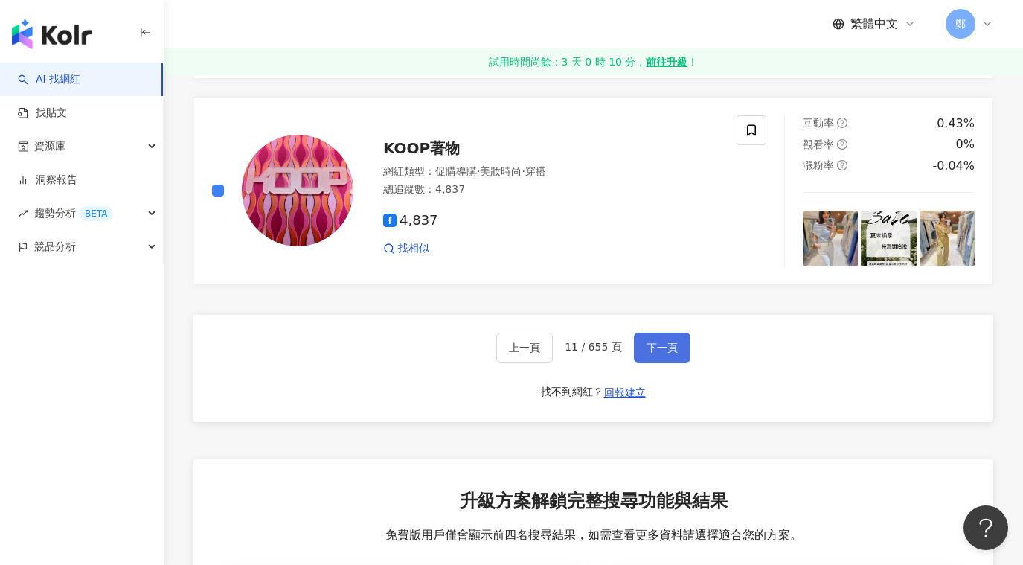
click at [667, 342] on span "下一頁" at bounding box center [662, 348] width 31 height 12
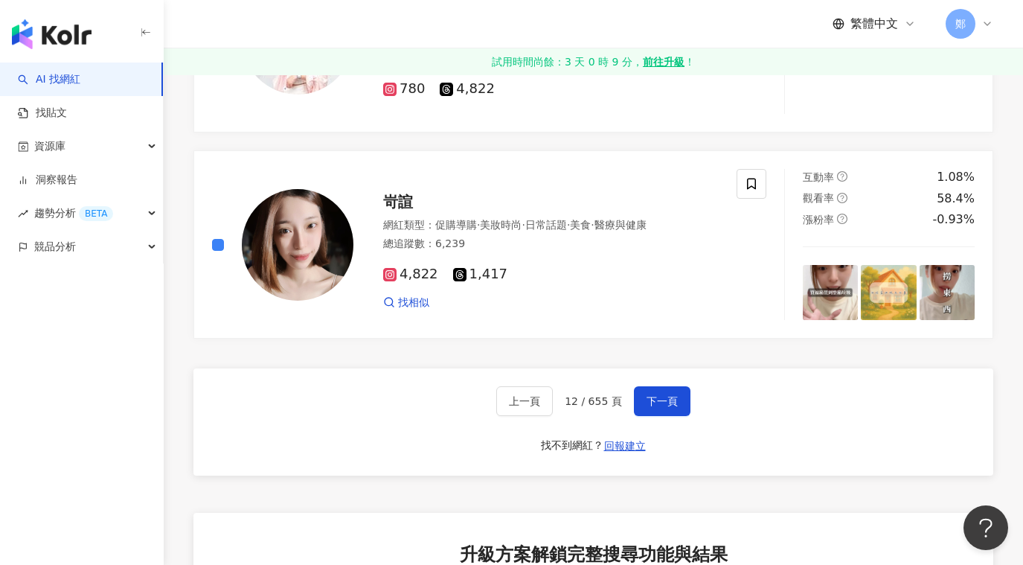
scroll to position [2753, 0]
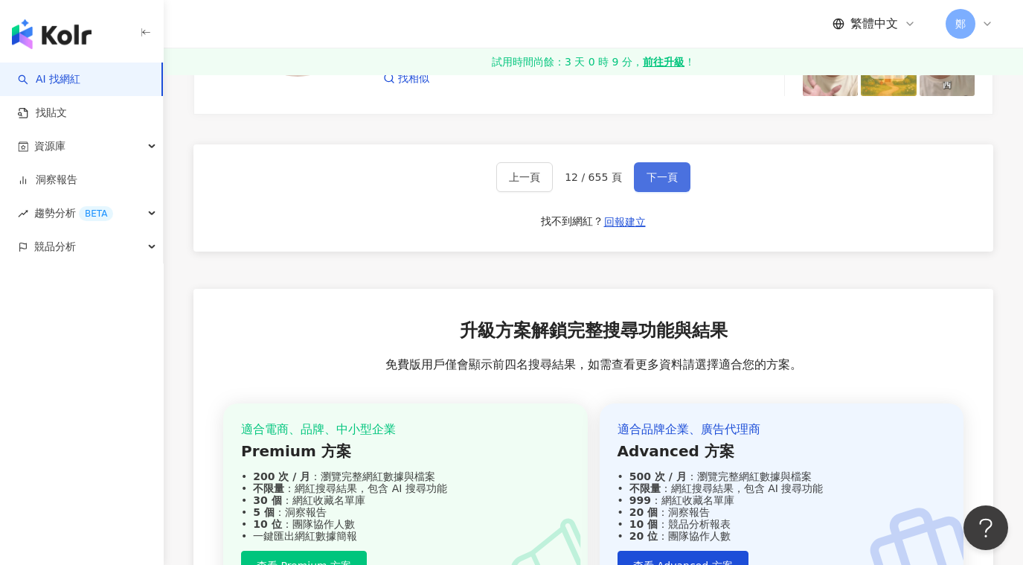
click at [656, 176] on span "下一頁" at bounding box center [662, 177] width 31 height 12
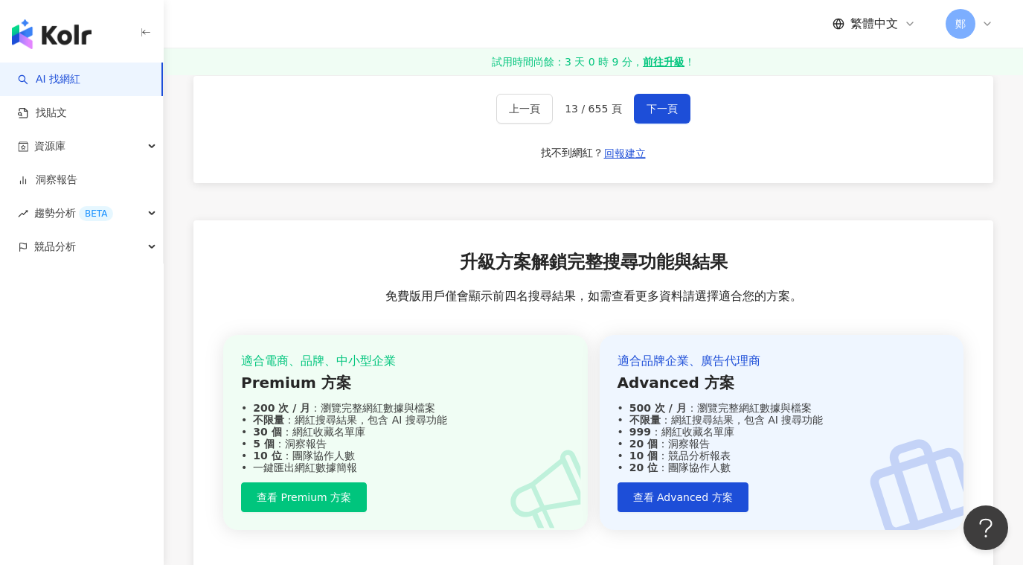
scroll to position [2639, 0]
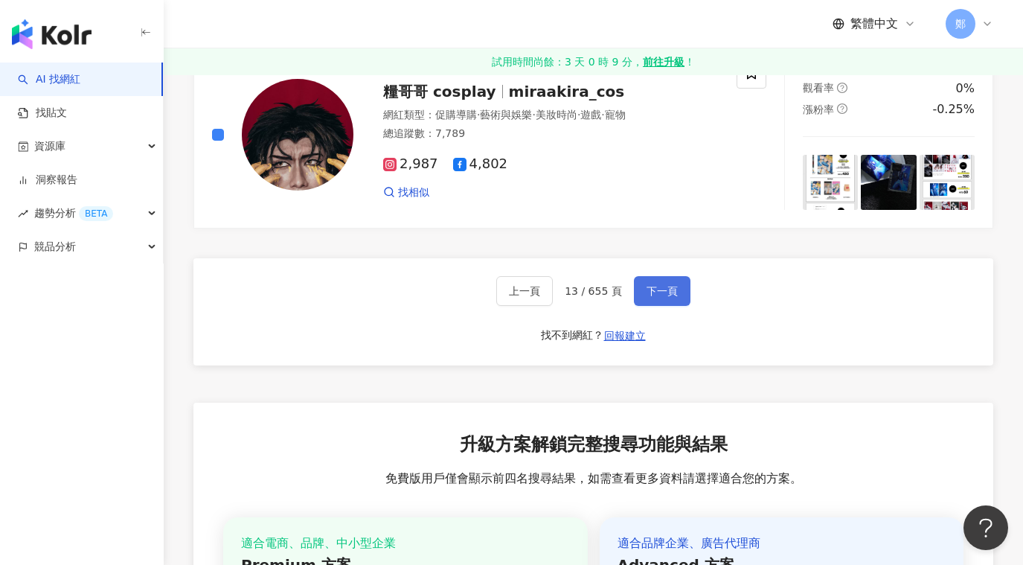
click at [670, 292] on span "下一頁" at bounding box center [662, 291] width 31 height 12
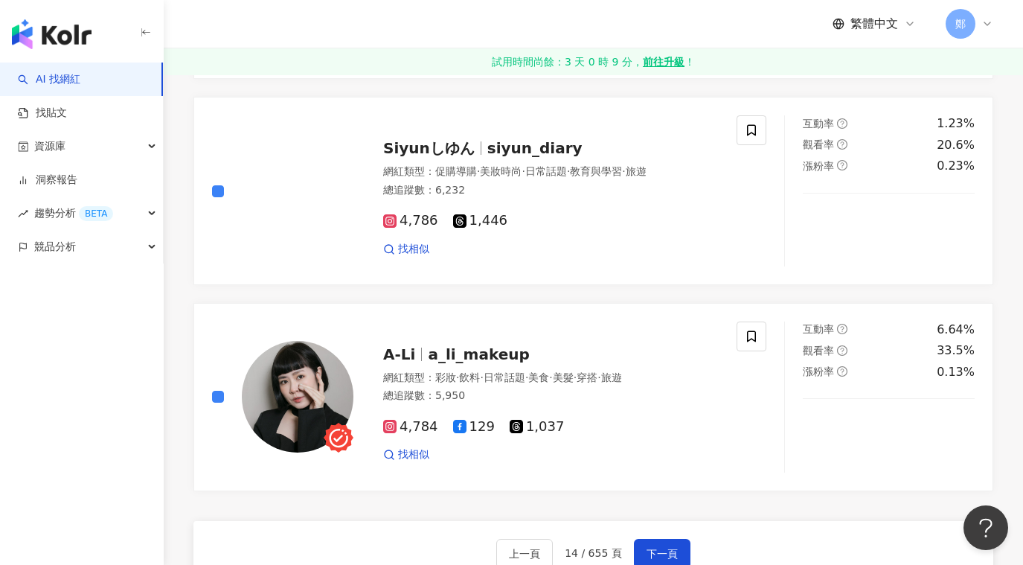
scroll to position [2530, 0]
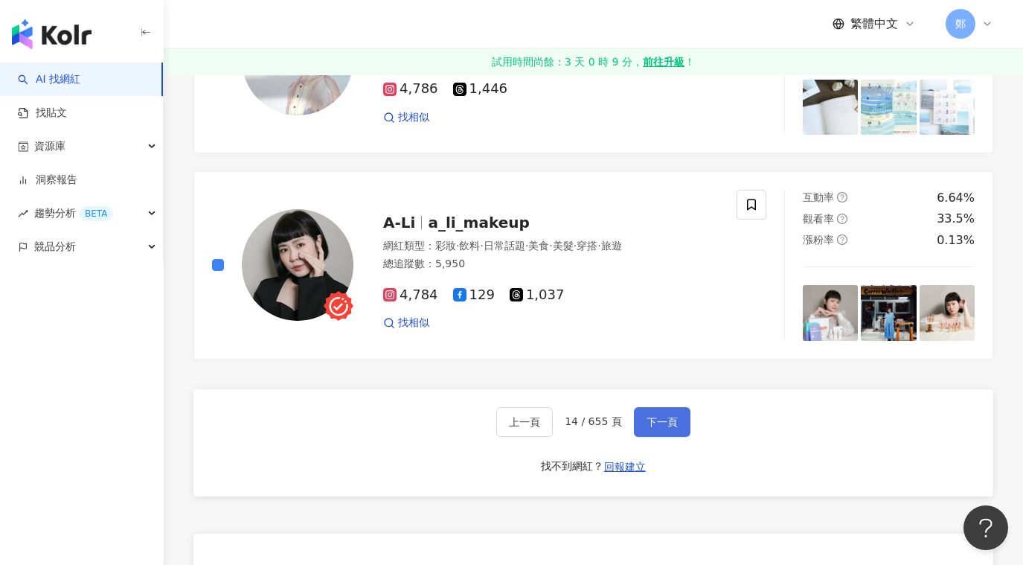
click at [675, 416] on span "下一頁" at bounding box center [662, 422] width 31 height 12
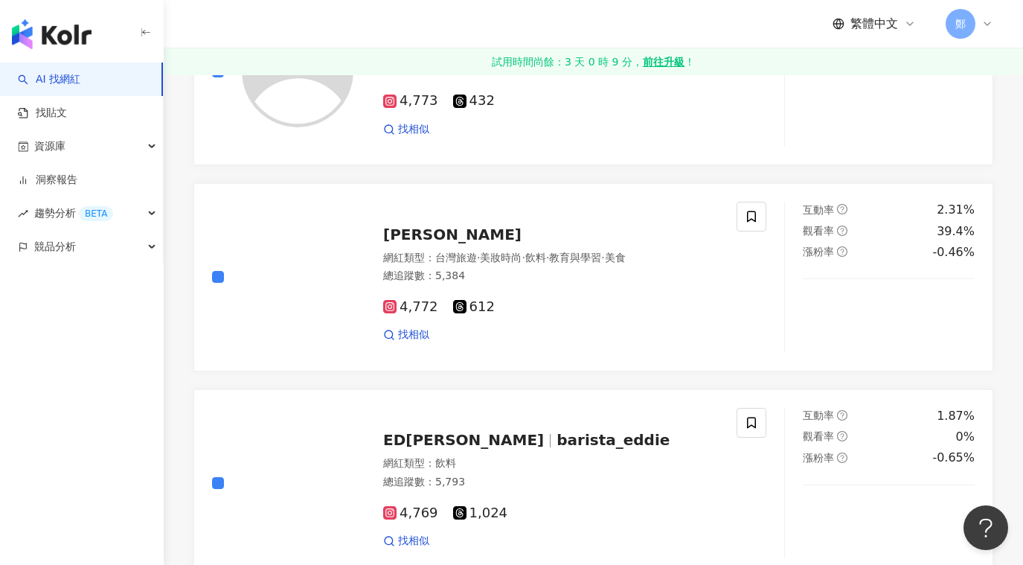
scroll to position [2456, 0]
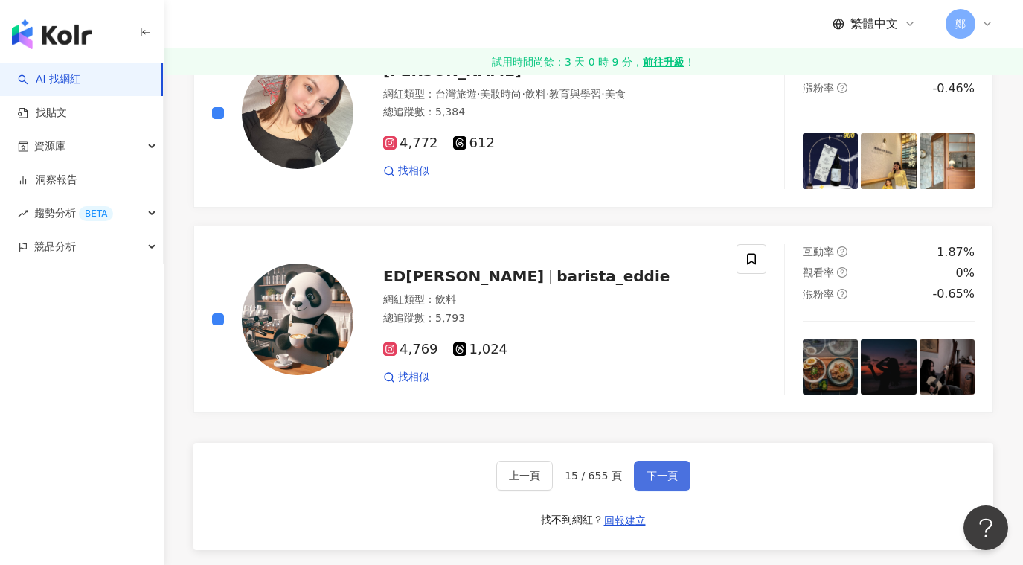
click at [671, 472] on span "下一頁" at bounding box center [662, 476] width 31 height 12
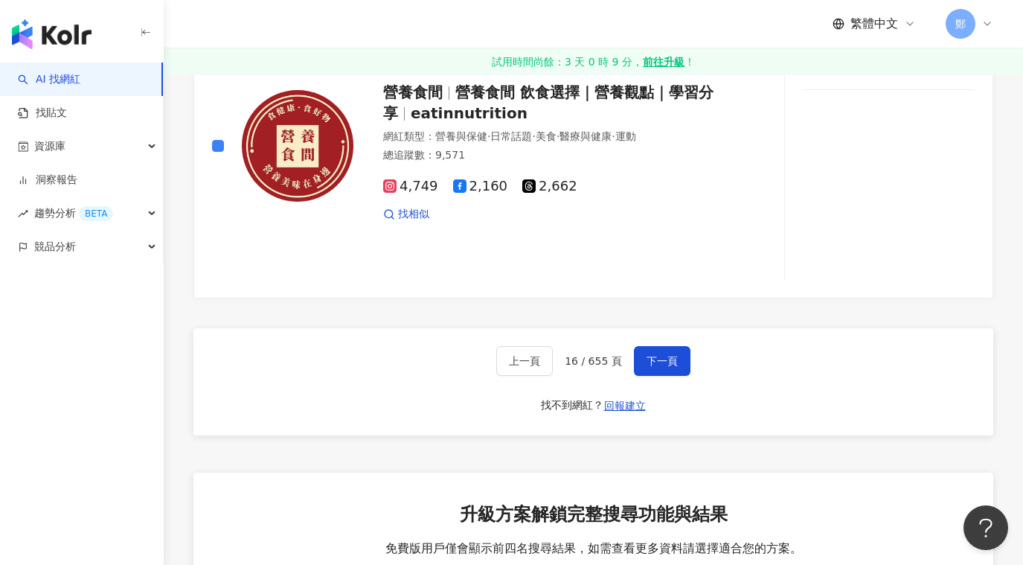
scroll to position [2753, 0]
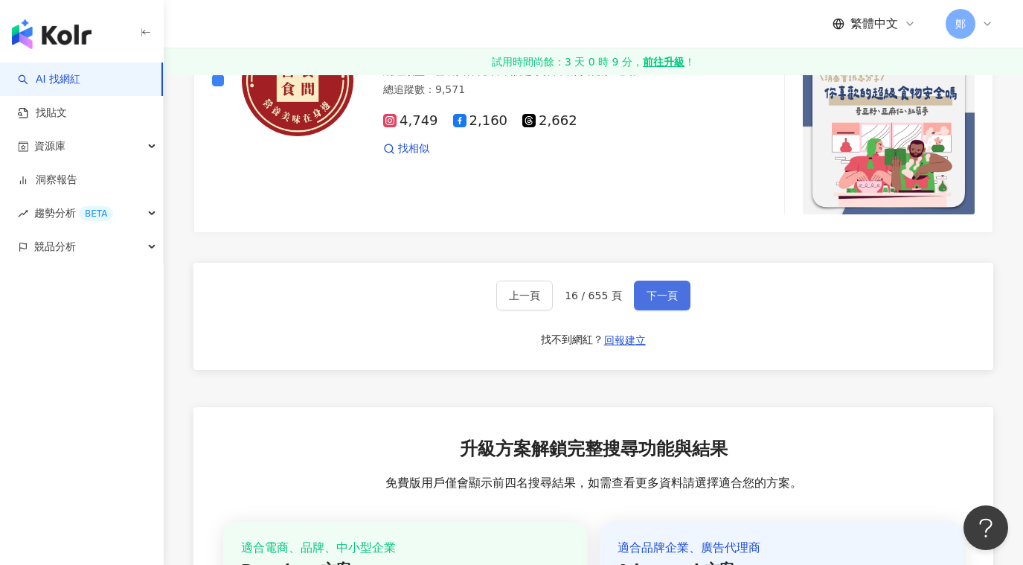
click at [674, 289] on span "下一頁" at bounding box center [662, 295] width 31 height 12
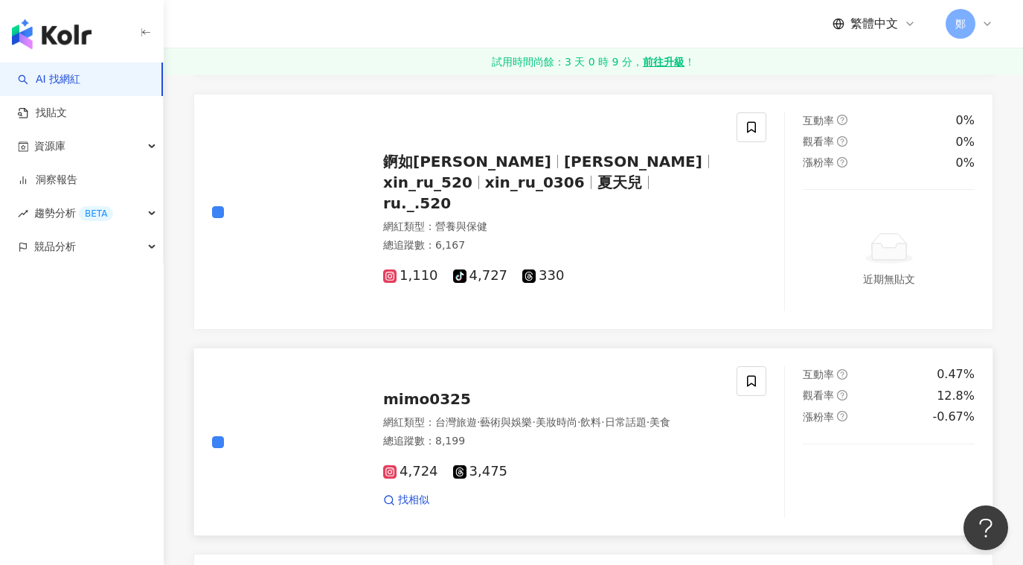
scroll to position [2679, 0]
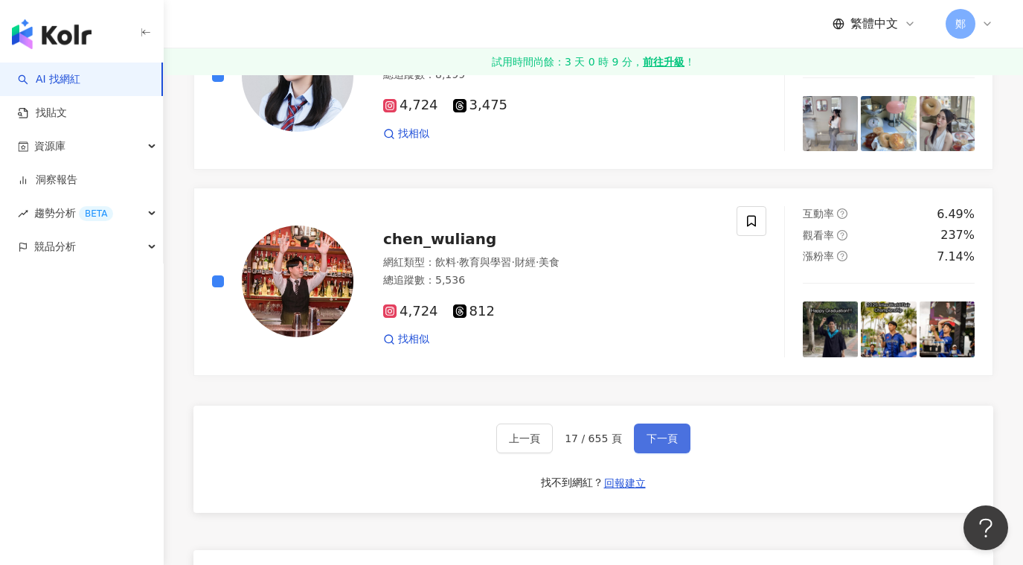
click at [676, 432] on span "下一頁" at bounding box center [662, 438] width 31 height 12
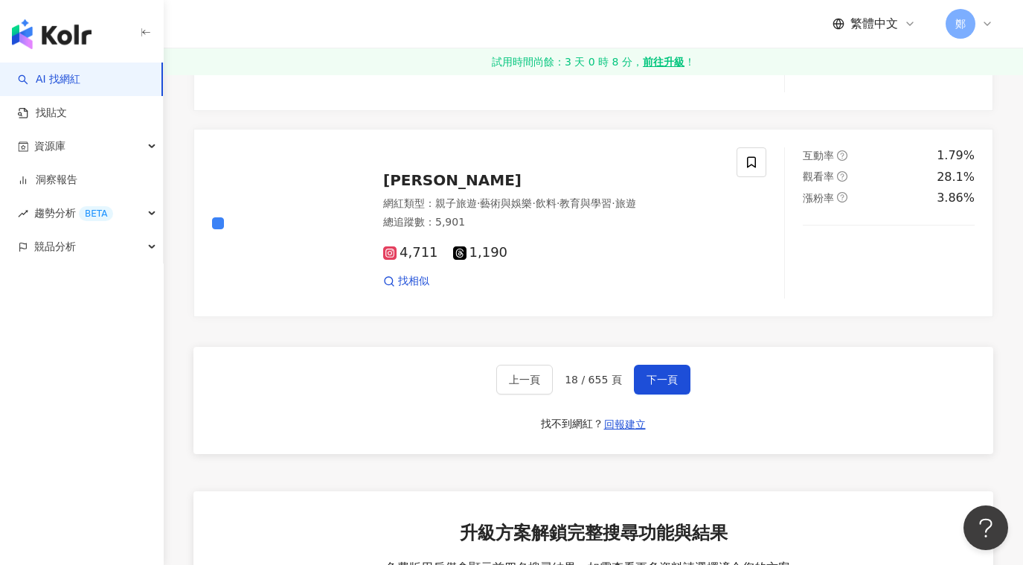
scroll to position [2781, 0]
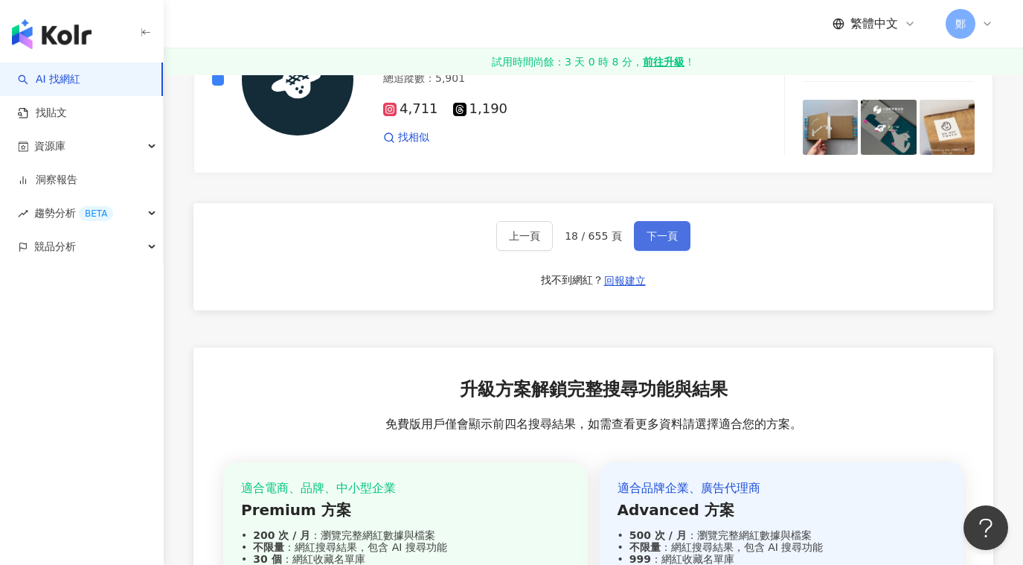
click at [676, 221] on button "下一頁" at bounding box center [662, 236] width 57 height 30
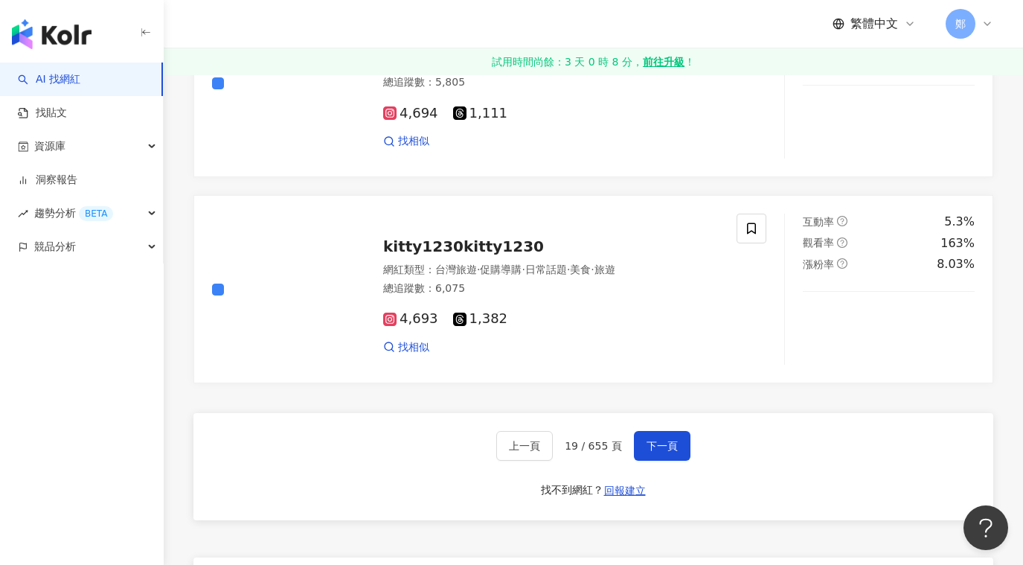
scroll to position [2679, 0]
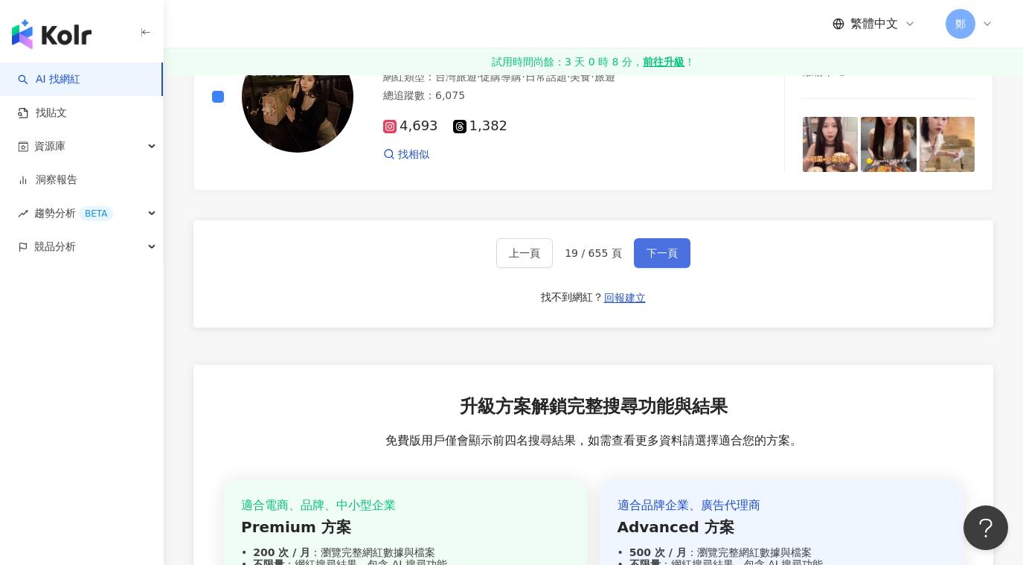
click at [660, 247] on span "下一頁" at bounding box center [662, 253] width 31 height 12
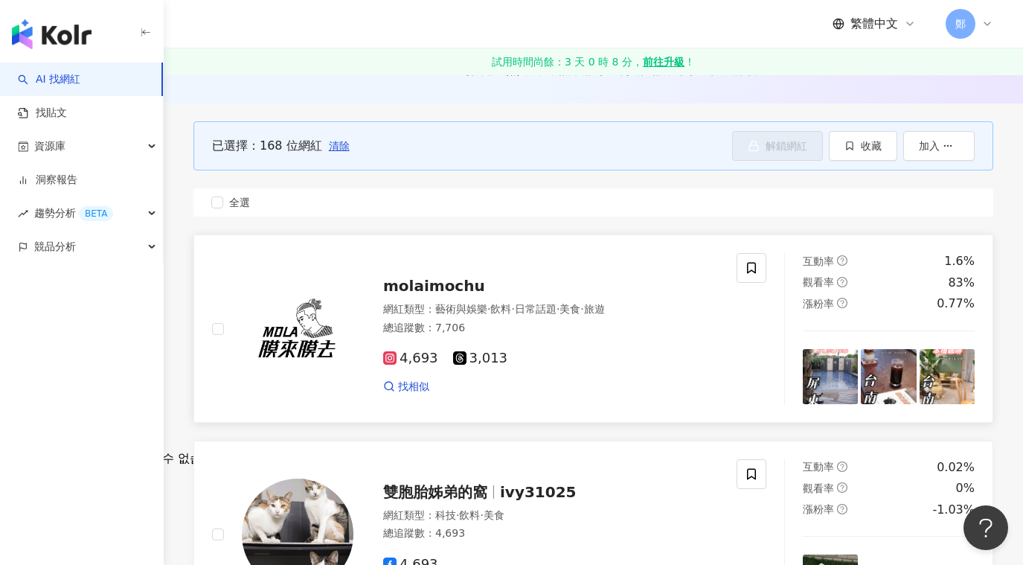
scroll to position [164, 0]
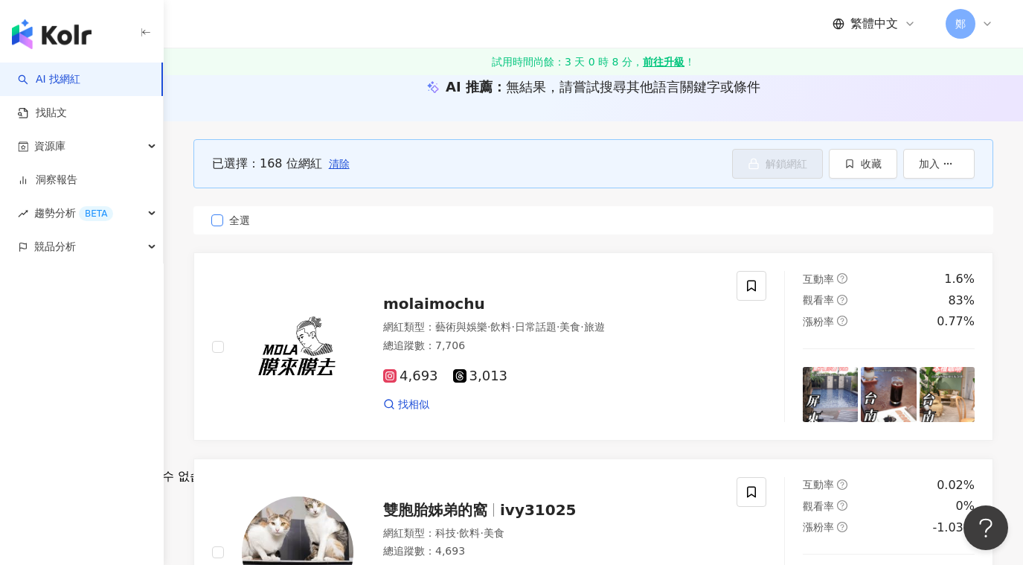
click at [217, 226] on label "全選" at bounding box center [593, 220] width 800 height 28
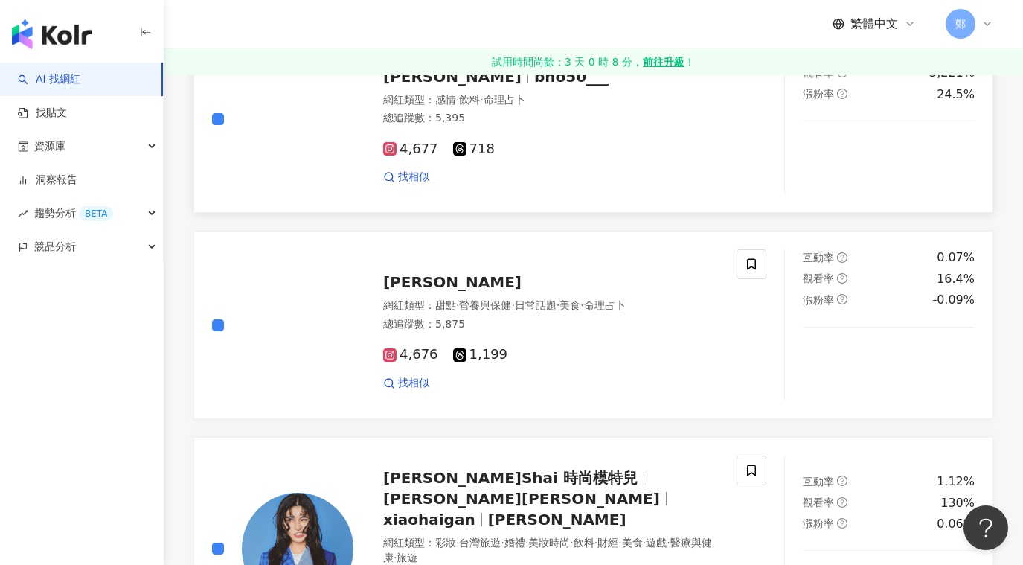
scroll to position [2470, 0]
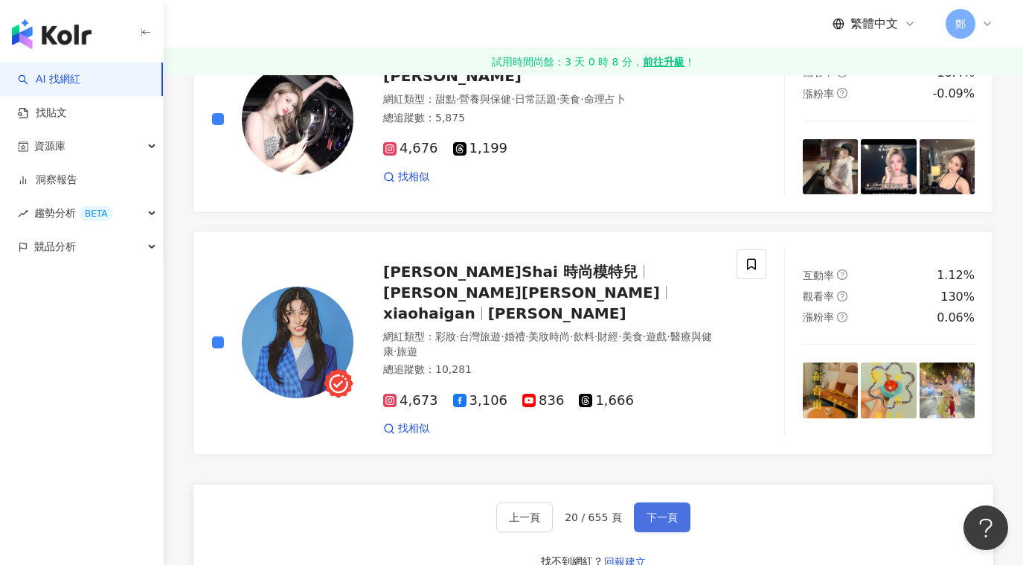
click at [665, 511] on span "下一頁" at bounding box center [662, 517] width 31 height 12
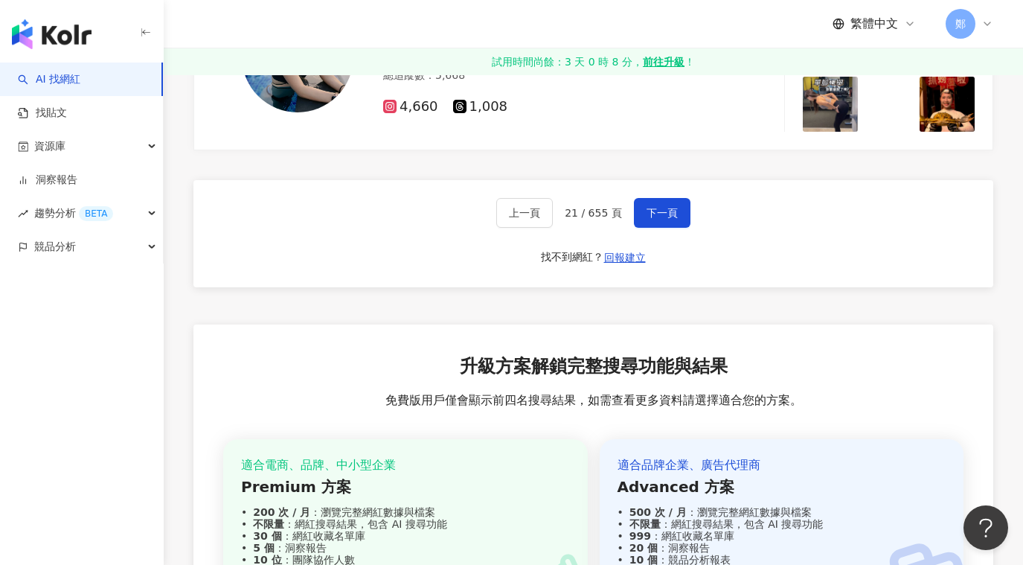
scroll to position [2604, 0]
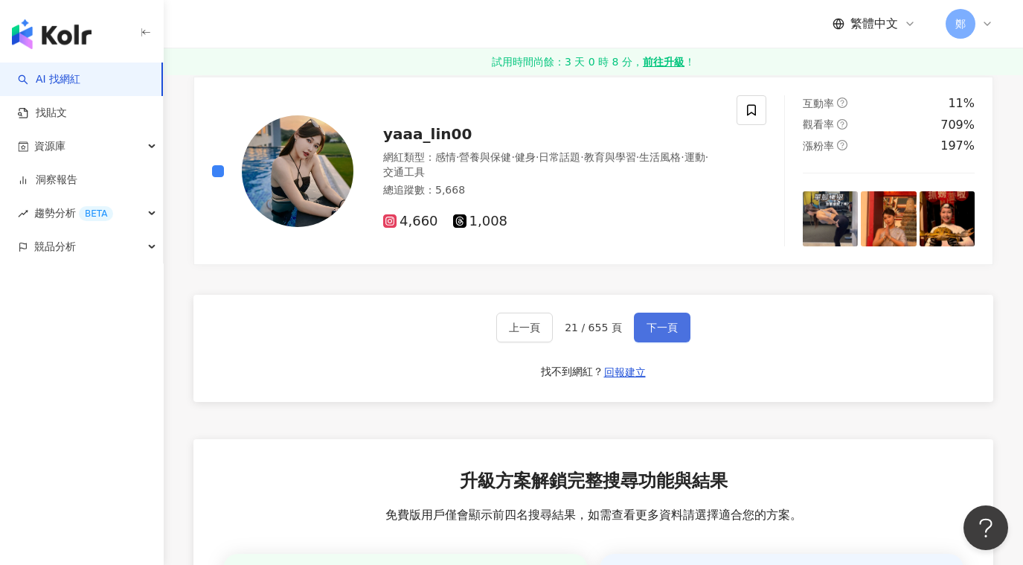
click at [675, 316] on button "下一頁" at bounding box center [662, 328] width 57 height 30
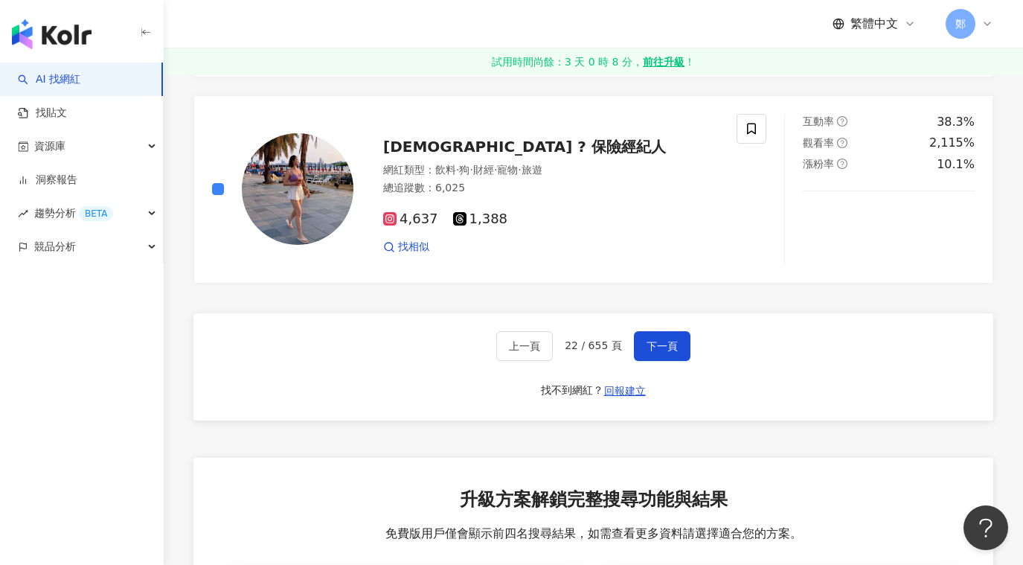
scroll to position [2679, 0]
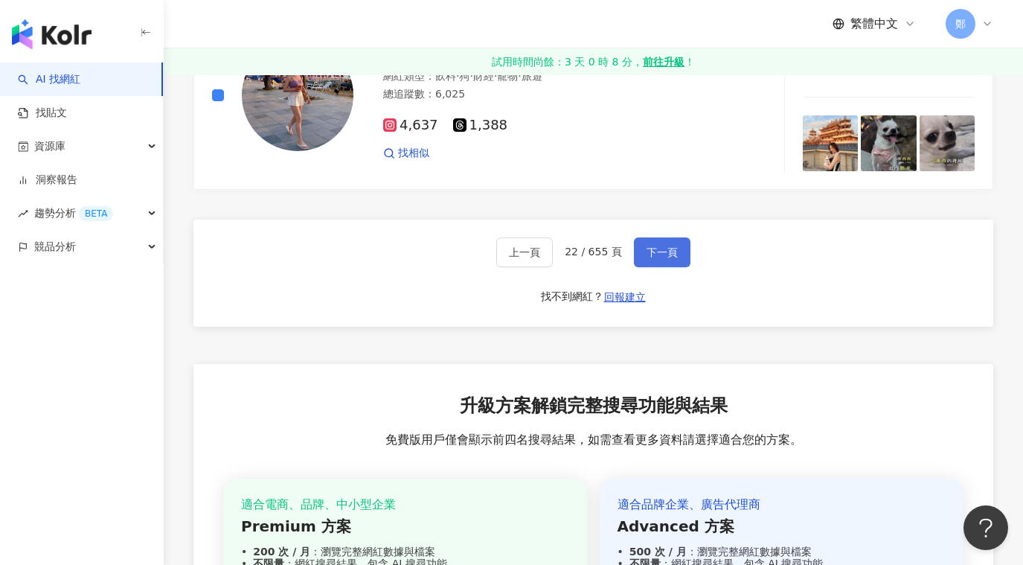
click at [662, 258] on span "下一頁" at bounding box center [662, 252] width 31 height 12
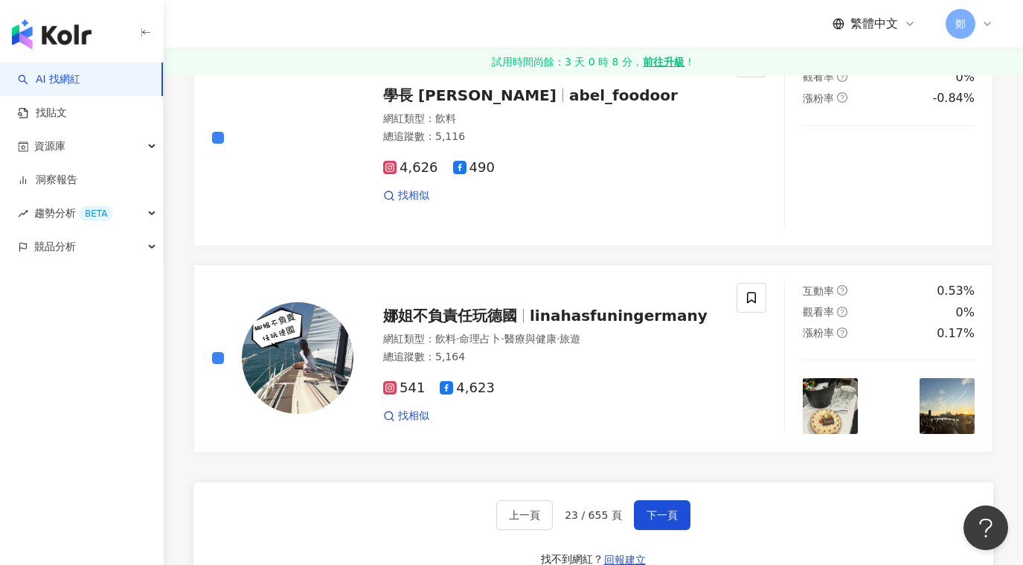
scroll to position [2518, 0]
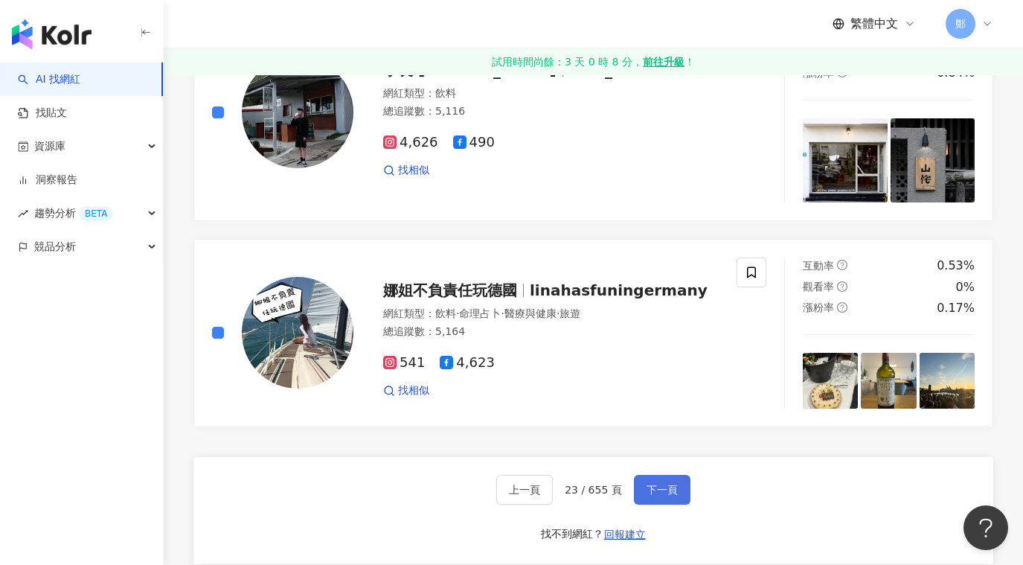
click at [664, 496] on button "下一頁" at bounding box center [662, 490] width 57 height 30
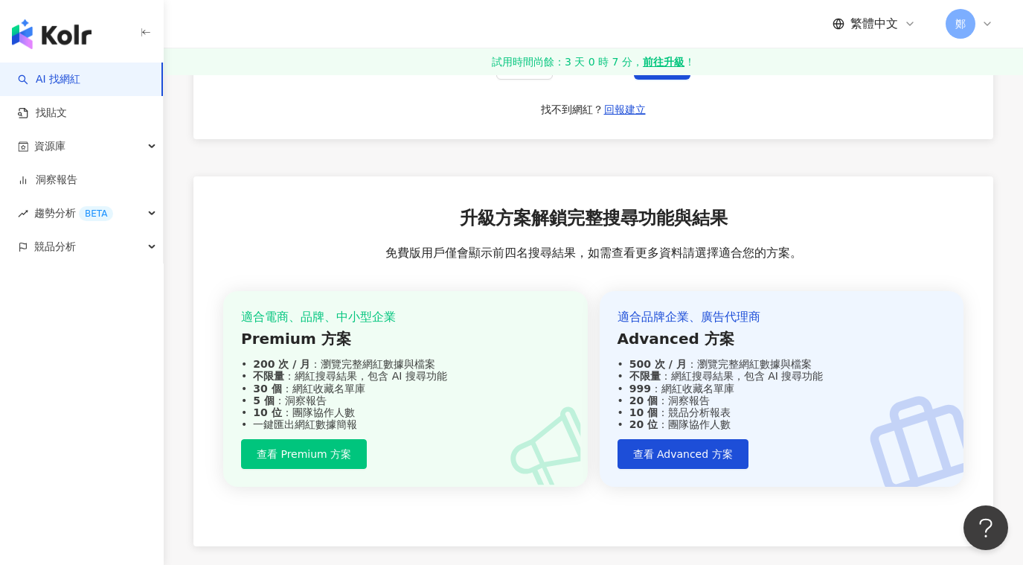
scroll to position [2544, 0]
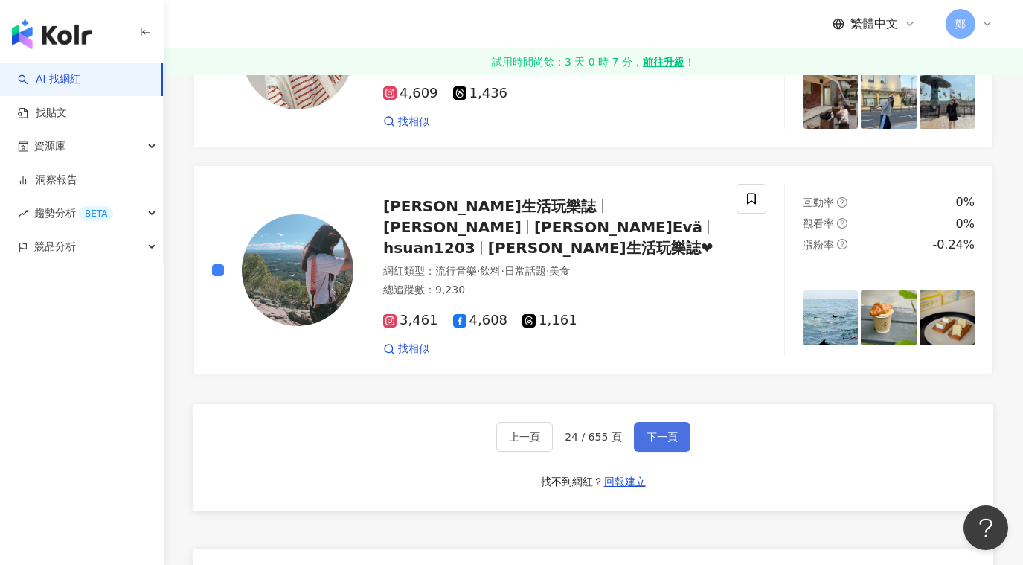
click at [669, 431] on span "下一頁" at bounding box center [662, 437] width 31 height 12
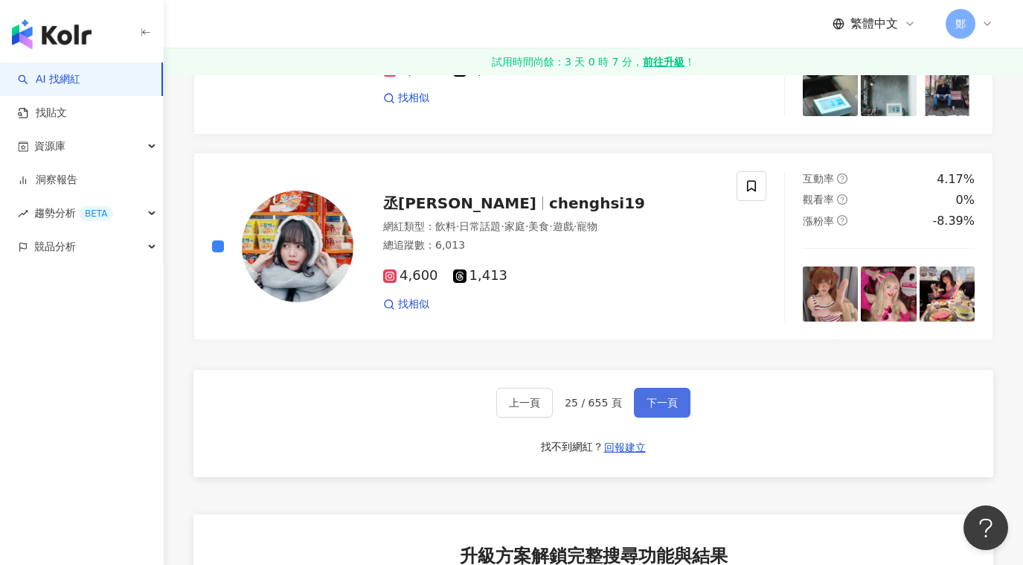
scroll to position [2679, 0]
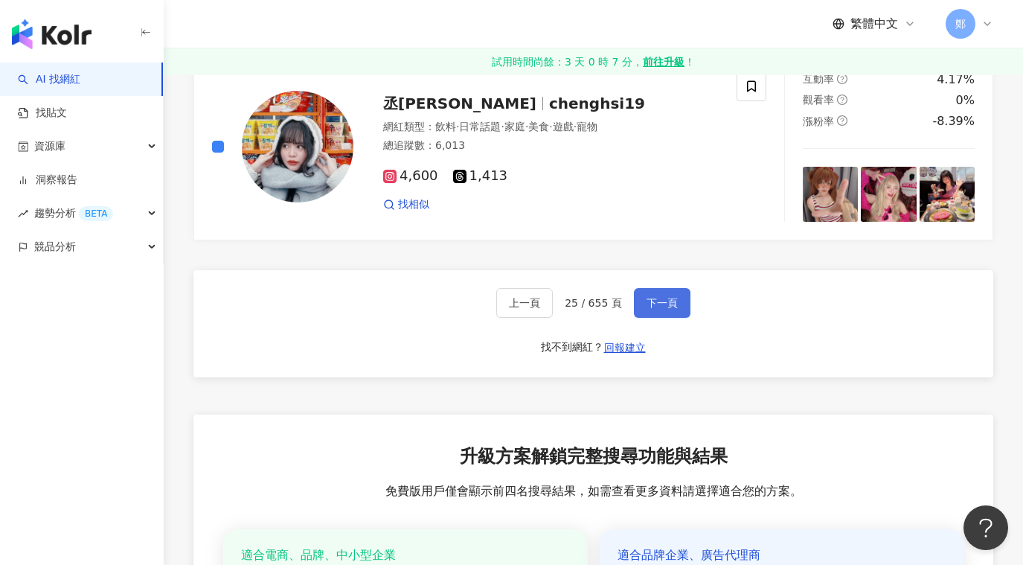
click at [665, 297] on span "下一頁" at bounding box center [662, 303] width 31 height 12
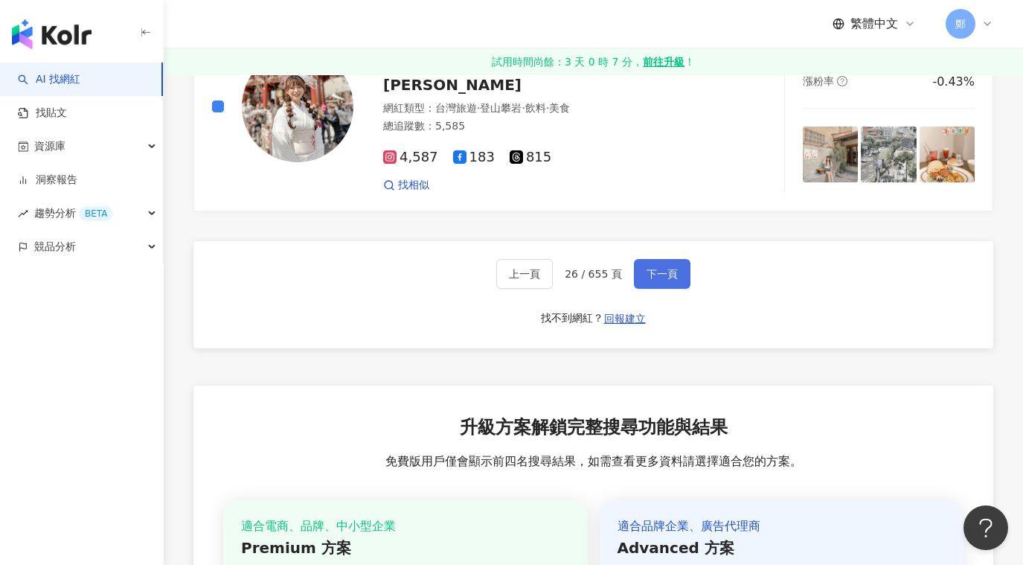
click at [654, 260] on button "下一頁" at bounding box center [662, 274] width 57 height 30
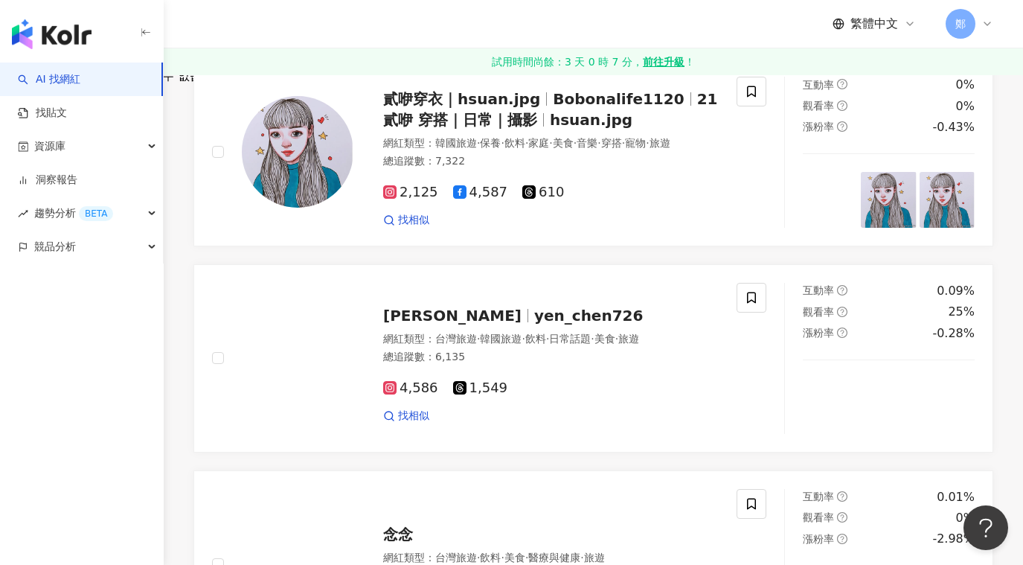
scroll to position [237, 0]
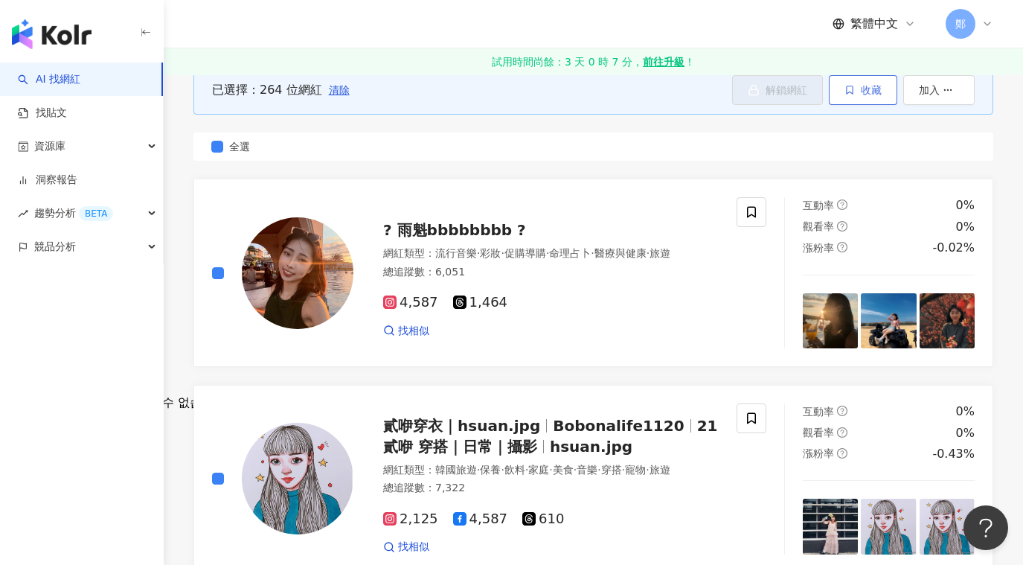
click at [862, 94] on span "收藏" at bounding box center [871, 90] width 21 height 12
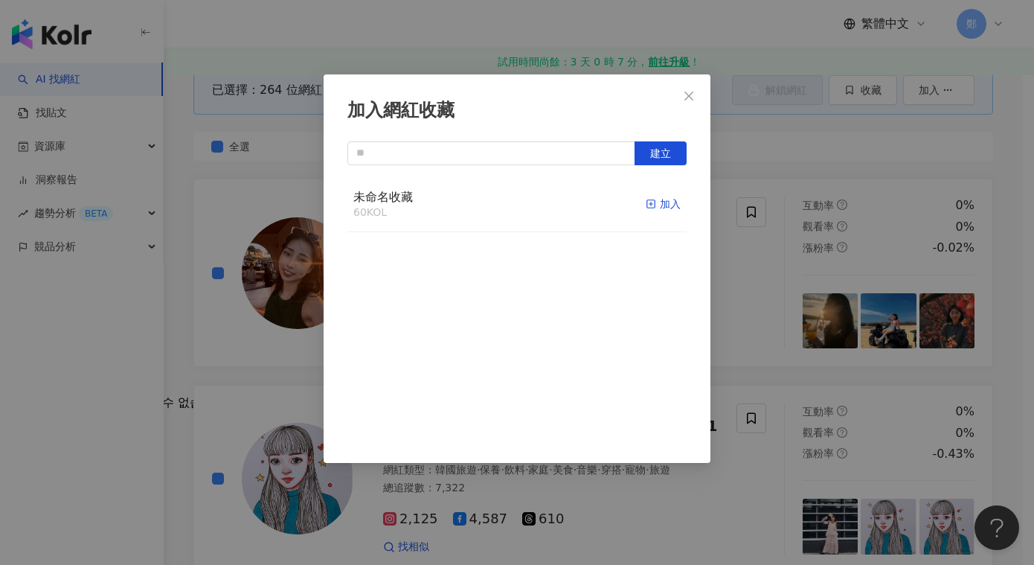
click at [659, 204] on div "加入" at bounding box center [663, 204] width 35 height 16
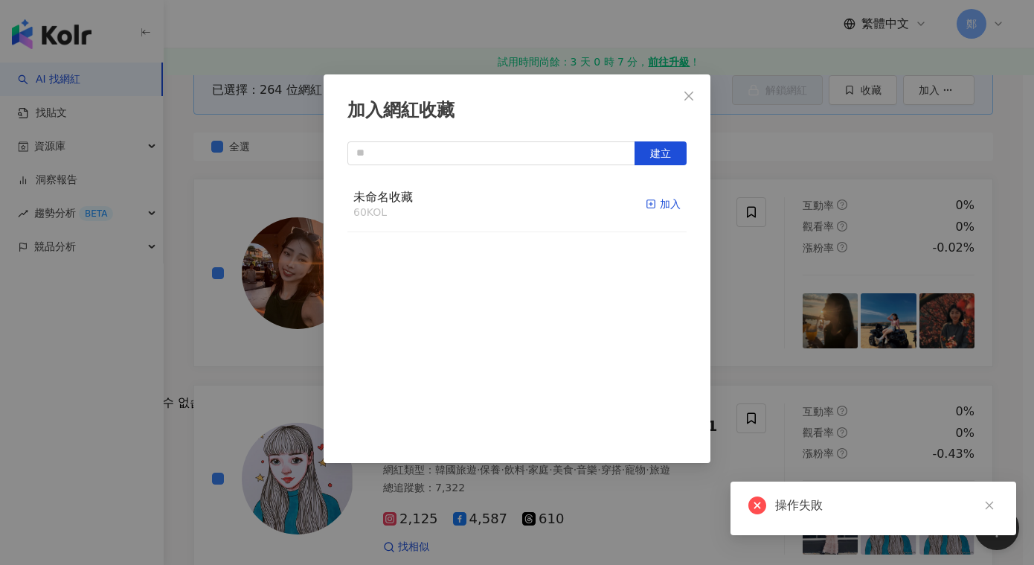
click at [646, 205] on icon "button" at bounding box center [651, 204] width 10 height 10
click at [651, 156] on span "建立" at bounding box center [660, 153] width 21 height 12
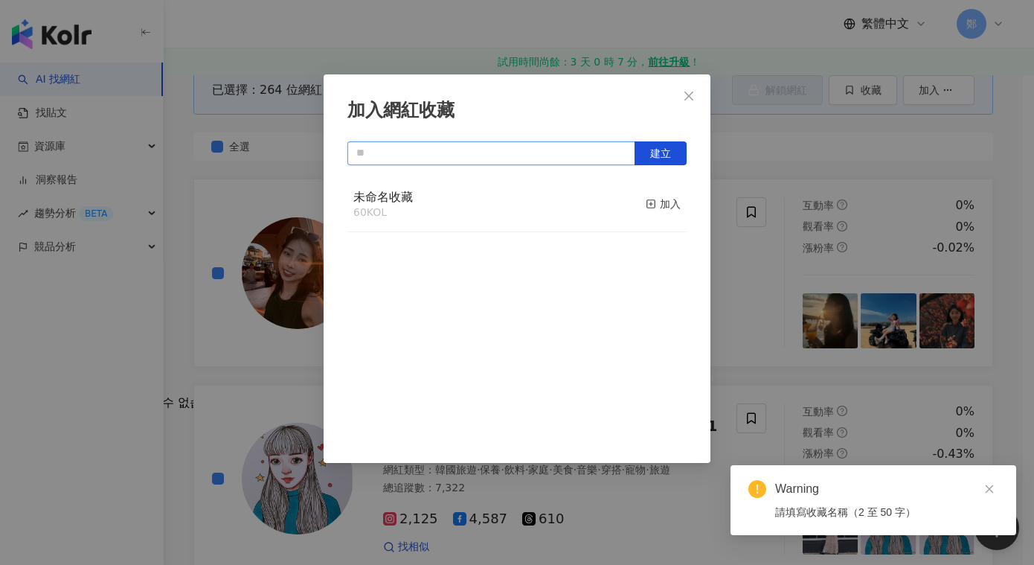
click at [561, 153] on input "text" at bounding box center [492, 153] width 288 height 24
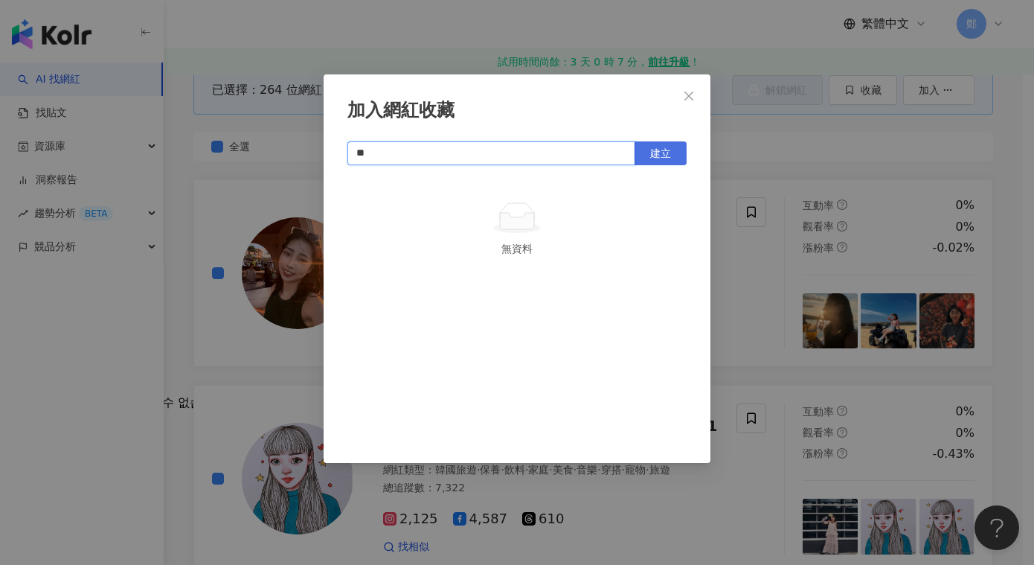
click at [662, 160] on button "建立" at bounding box center [661, 153] width 52 height 24
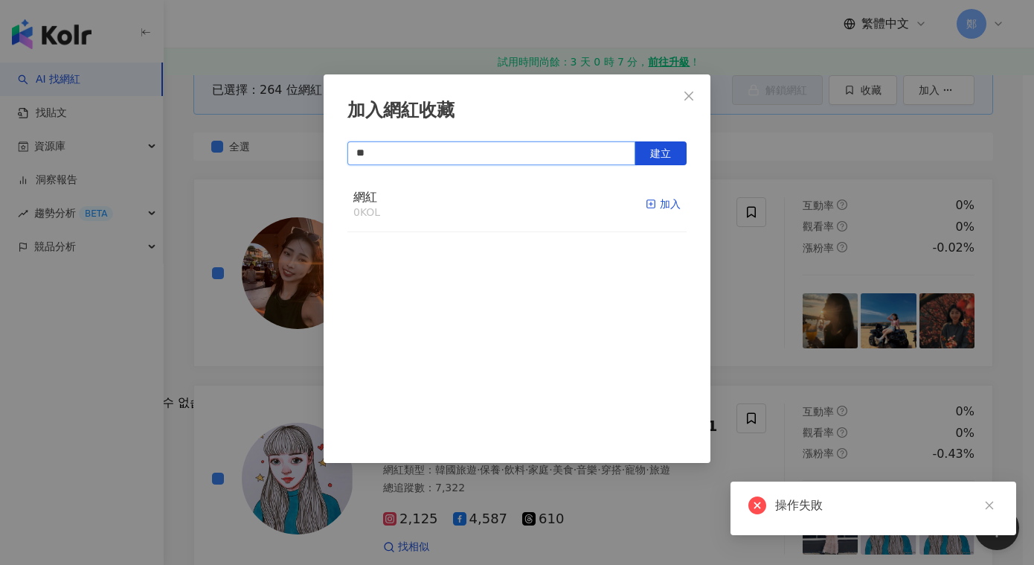
type input "**"
click at [646, 205] on icon "button" at bounding box center [651, 204] width 10 height 10
click at [653, 214] on button "加入" at bounding box center [663, 204] width 35 height 31
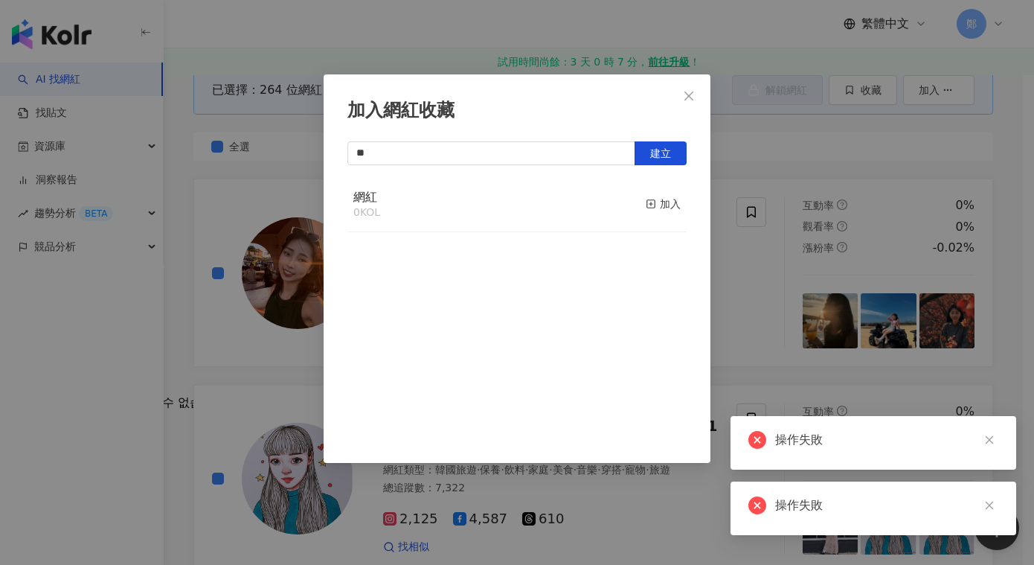
click at [821, 452] on div "操作失敗" at bounding box center [874, 443] width 286 height 54
click at [767, 438] on div "操作失敗" at bounding box center [874, 440] width 250 height 18
click at [988, 438] on icon "close" at bounding box center [989, 440] width 10 height 10
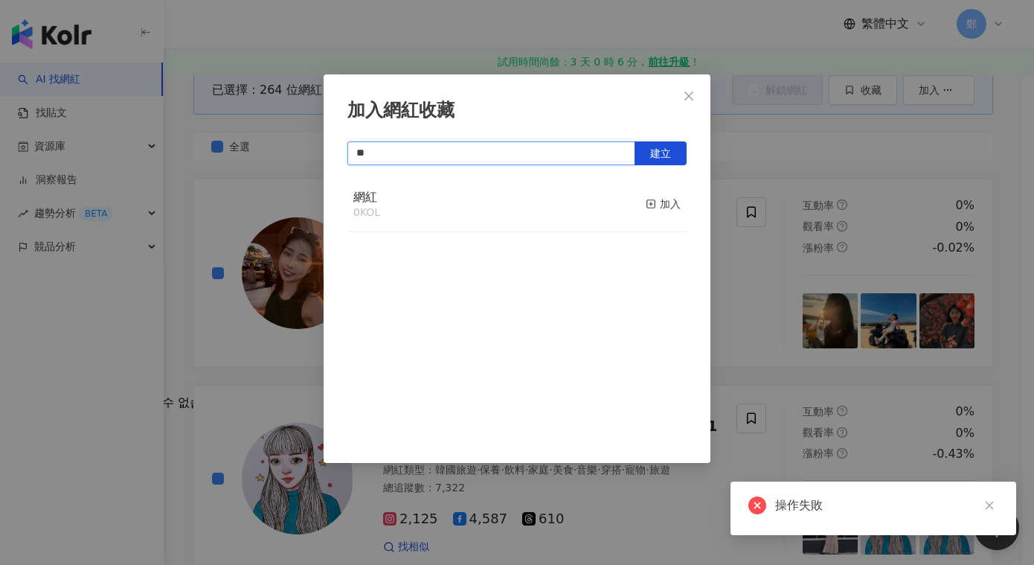
click at [391, 147] on input "**" at bounding box center [492, 153] width 288 height 24
click at [384, 205] on div "網紅 0 KOL 加入" at bounding box center [517, 205] width 339 height 56
click at [646, 209] on icon "button" at bounding box center [651, 204] width 10 height 10
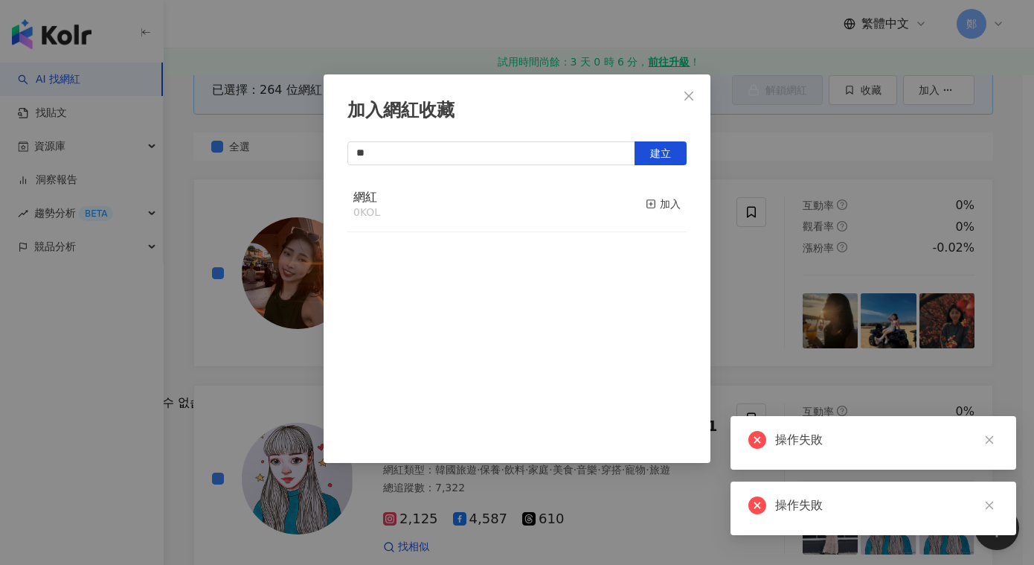
click at [646, 209] on icon "button" at bounding box center [651, 204] width 10 height 10
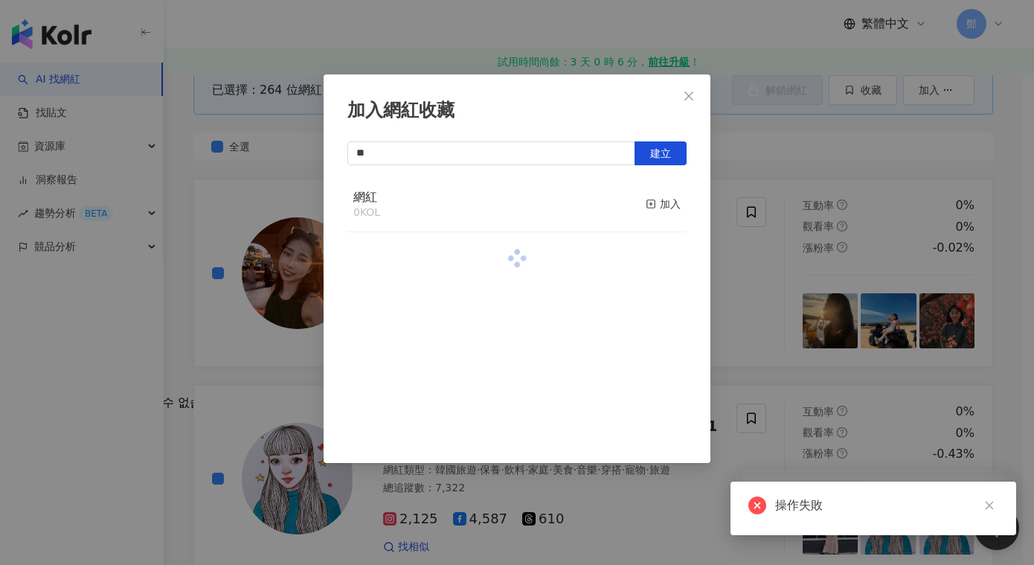
click at [646, 208] on icon "button" at bounding box center [651, 204] width 10 height 10
click at [641, 208] on div at bounding box center [517, 203] width 339 height 53
click at [415, 147] on input "**" at bounding box center [492, 153] width 288 height 24
click at [351, 200] on div "網紅 0 KOL 加入" at bounding box center [517, 205] width 339 height 56
click at [362, 193] on span "網紅" at bounding box center [365, 197] width 24 height 14
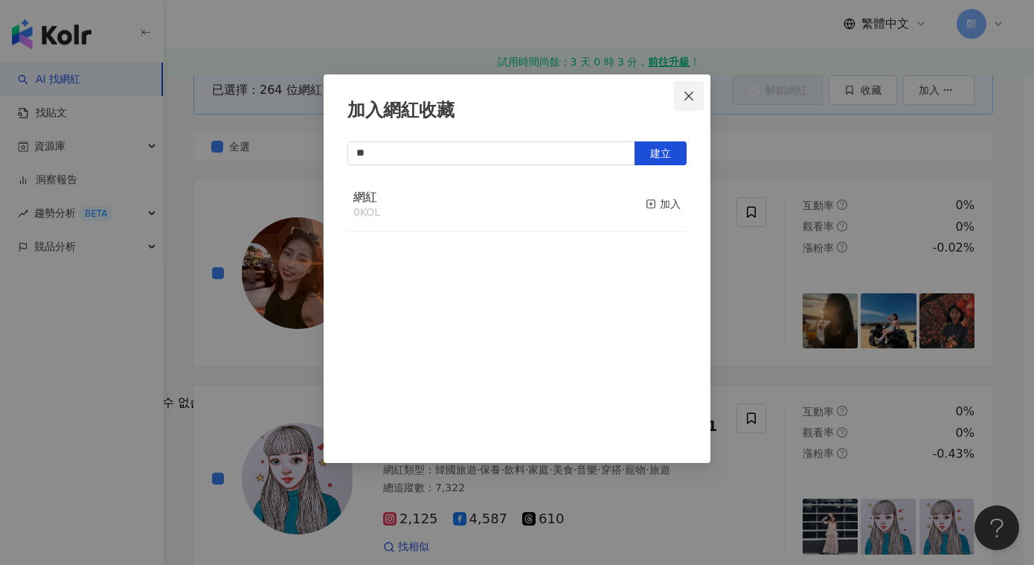
click at [691, 101] on icon "close" at bounding box center [689, 96] width 12 height 12
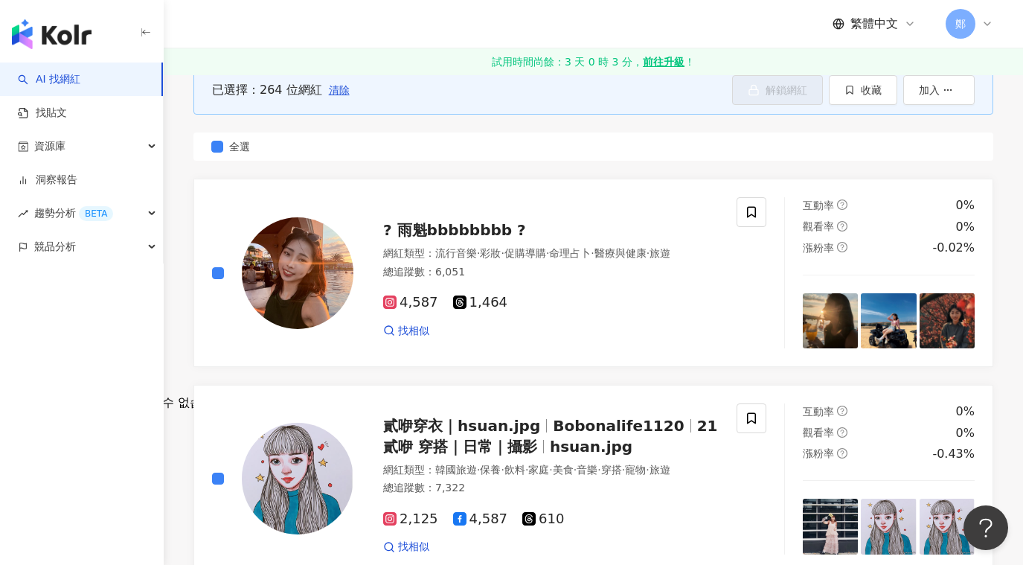
click at [866, 105] on div "已選擇：264 位網紅 清除 解鎖網紅 收藏 加入" at bounding box center [593, 89] width 800 height 49
click at [953, 100] on button "加入" at bounding box center [938, 90] width 71 height 30
click at [953, 127] on span "加入洞察報告" at bounding box center [931, 126] width 63 height 12
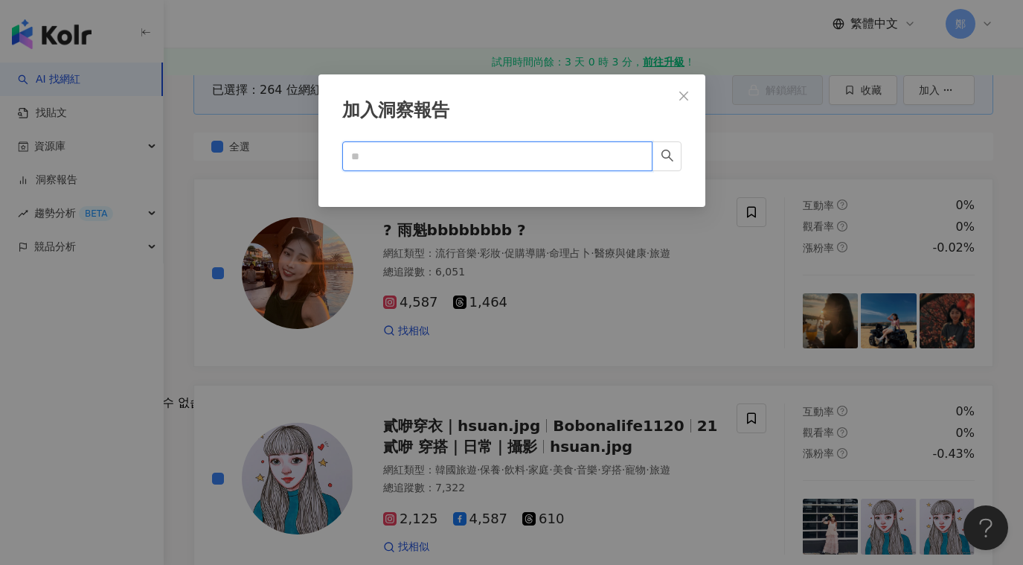
click at [527, 149] on input "text" at bounding box center [491, 156] width 281 height 16
click at [671, 157] on icon "search" at bounding box center [667, 155] width 13 height 13
click at [688, 92] on icon "close" at bounding box center [683, 95] width 9 height 9
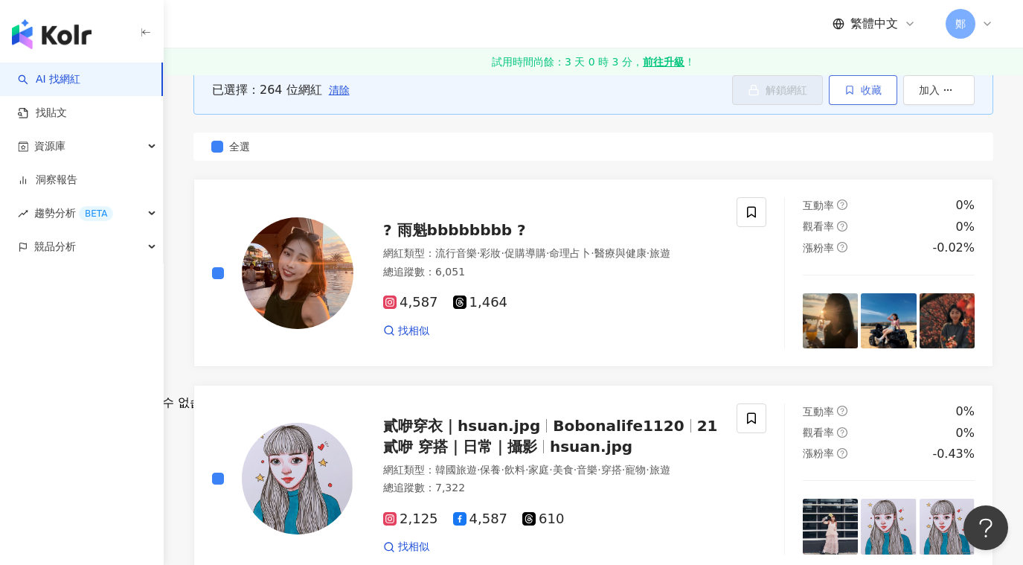
click at [870, 89] on span "收藏" at bounding box center [871, 90] width 21 height 12
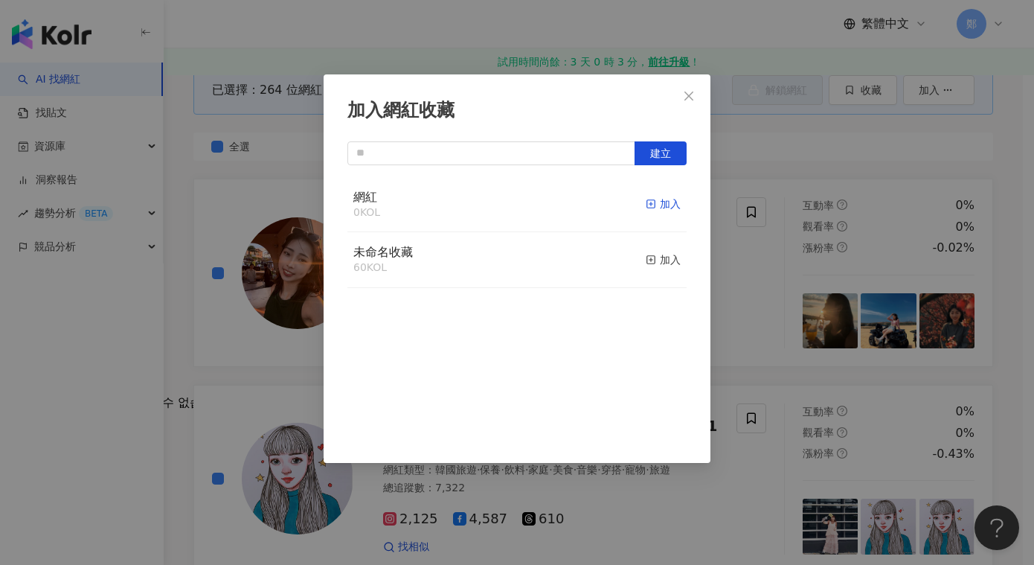
click at [653, 202] on div "加入" at bounding box center [663, 204] width 35 height 16
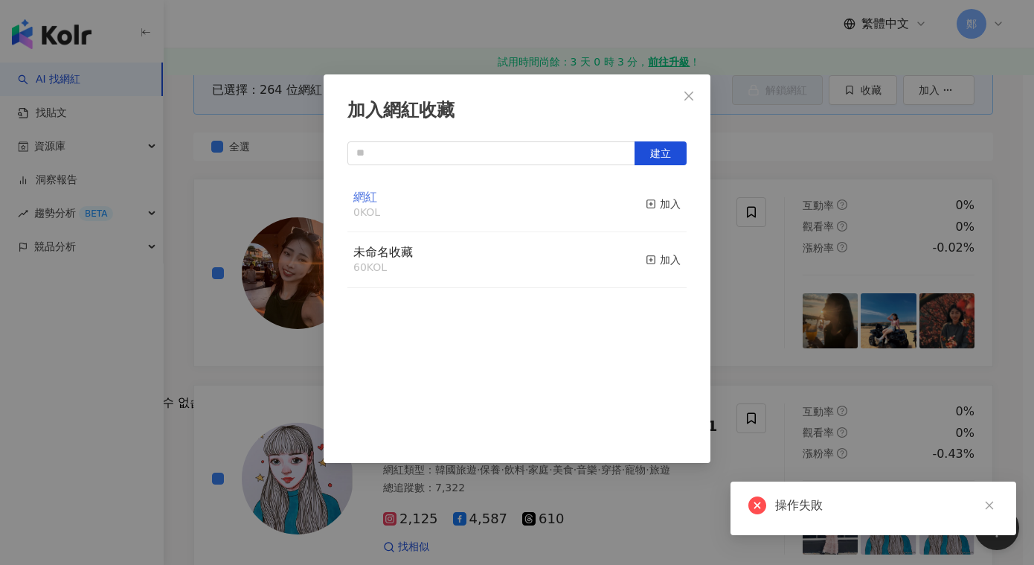
click at [369, 204] on span "網紅" at bounding box center [365, 197] width 24 height 14
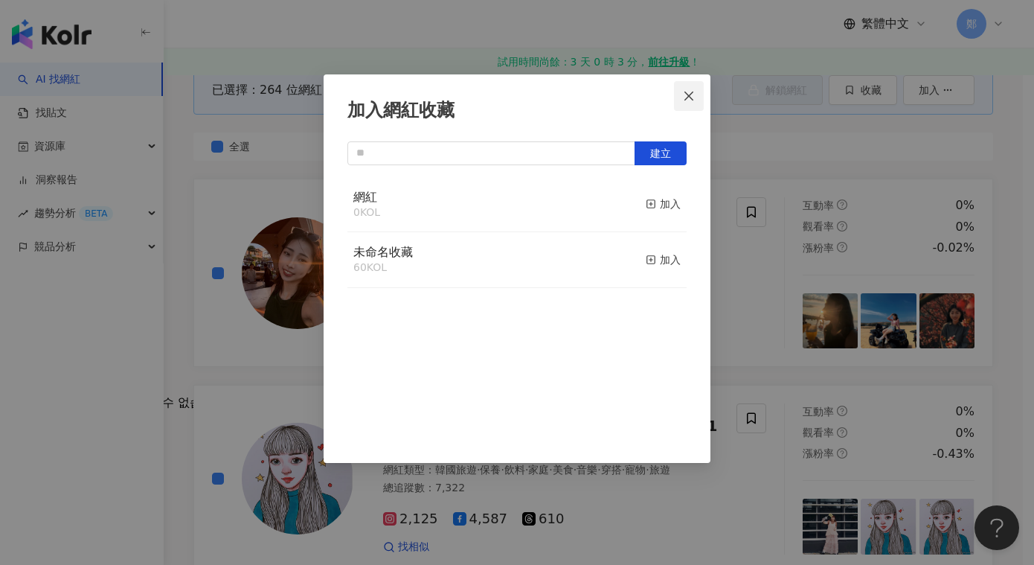
click at [688, 95] on icon "close" at bounding box center [689, 96] width 12 height 12
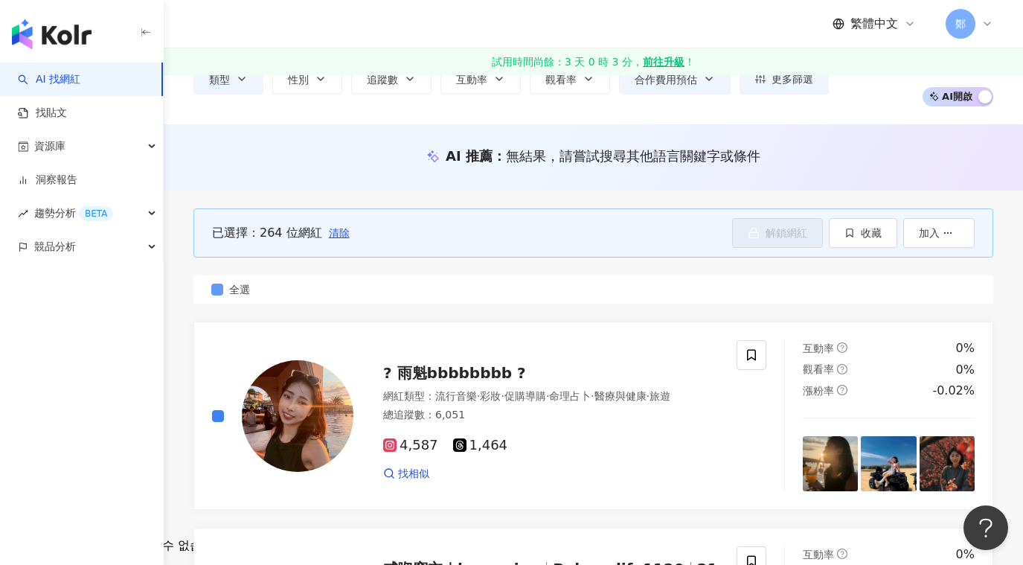
scroll to position [0, 0]
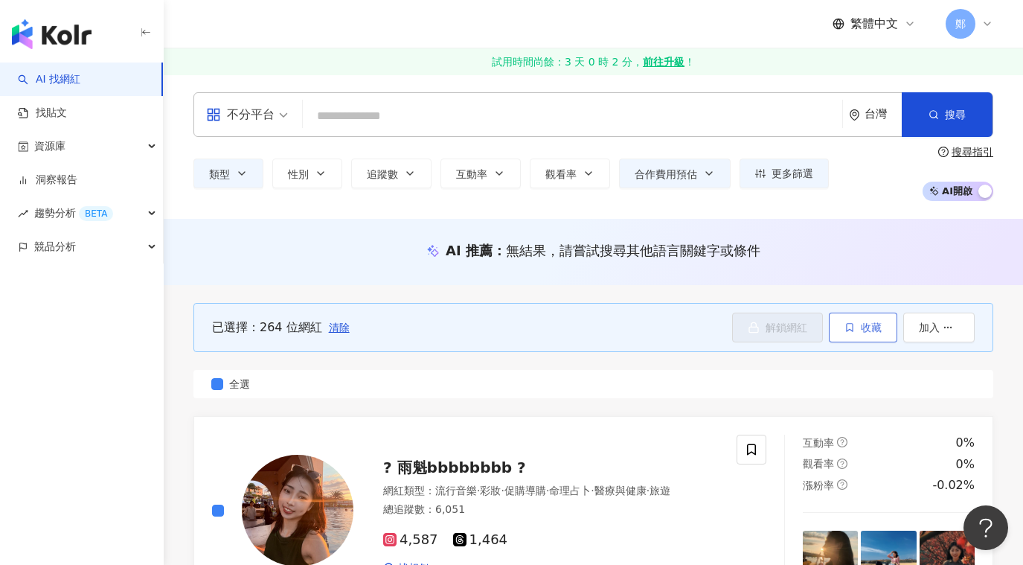
click at [862, 333] on span "收藏" at bounding box center [871, 327] width 21 height 12
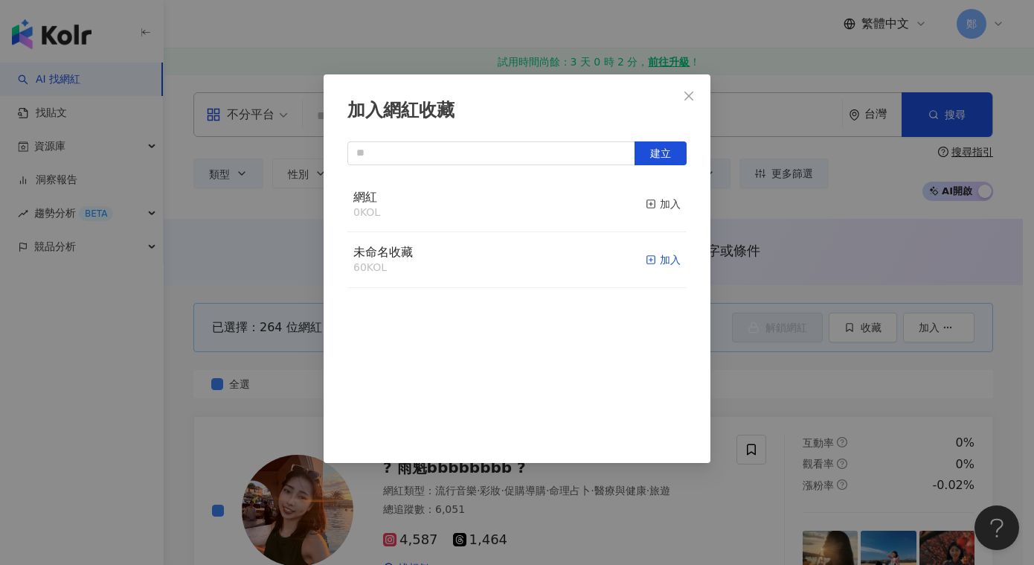
click at [647, 260] on div "加入" at bounding box center [663, 260] width 35 height 16
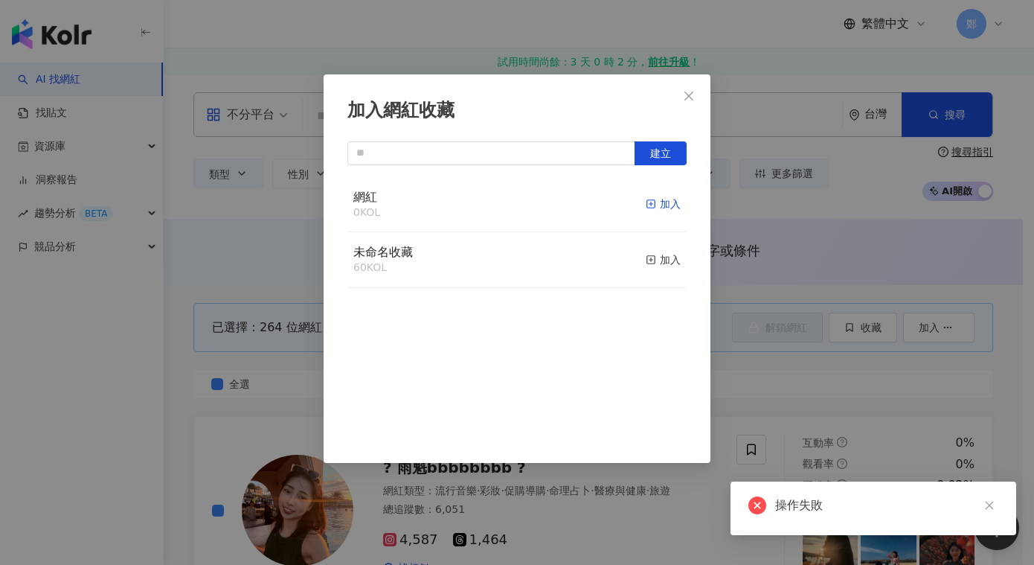
click at [650, 204] on div "加入" at bounding box center [663, 204] width 35 height 16
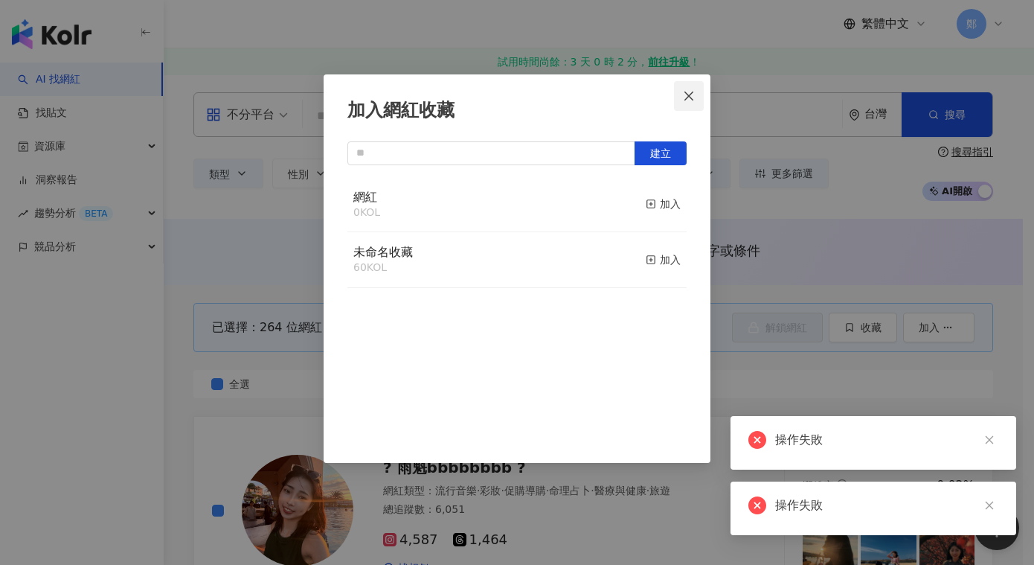
click at [687, 95] on icon "close" at bounding box center [689, 96] width 12 height 12
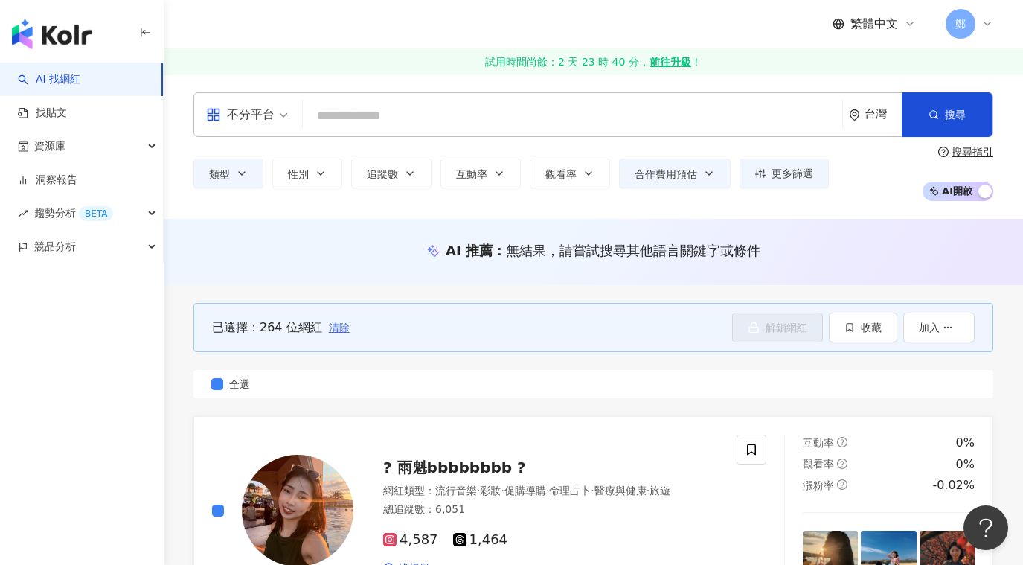
click at [336, 327] on span "清除" at bounding box center [339, 327] width 21 height 12
click at [856, 330] on button "收藏" at bounding box center [863, 328] width 68 height 30
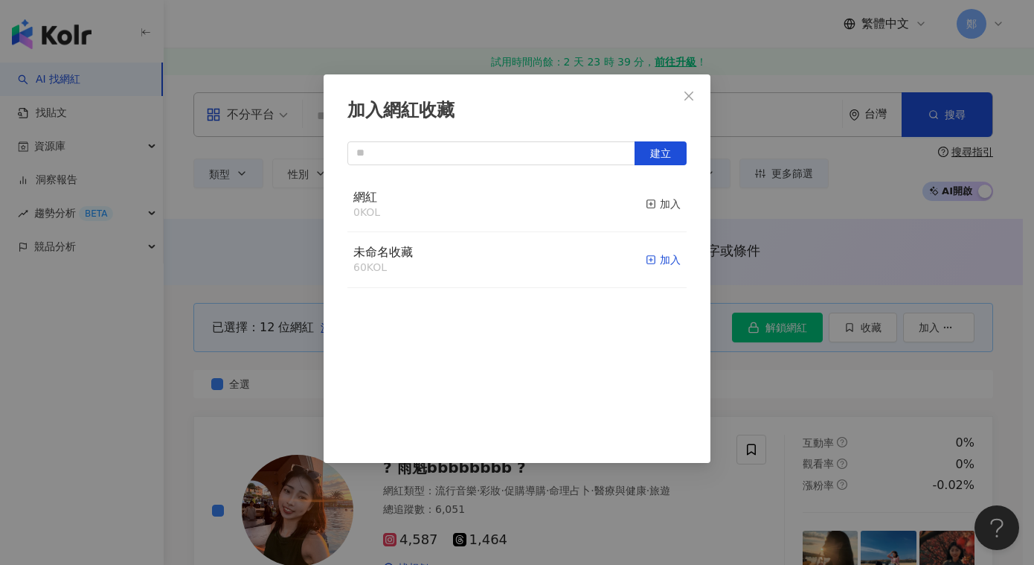
click at [662, 263] on div "加入" at bounding box center [663, 260] width 35 height 16
click at [240, 255] on div "加入網紅收藏 建立 未命名收藏 72 KOL 已加入 網紅 3 KOL 加入" at bounding box center [517, 282] width 1034 height 565
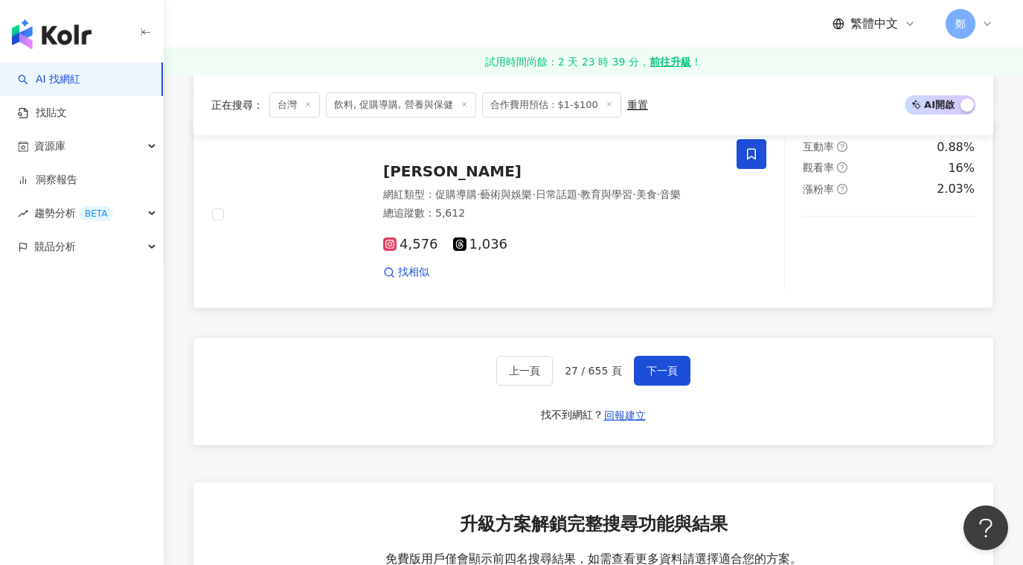
scroll to position [2679, 0]
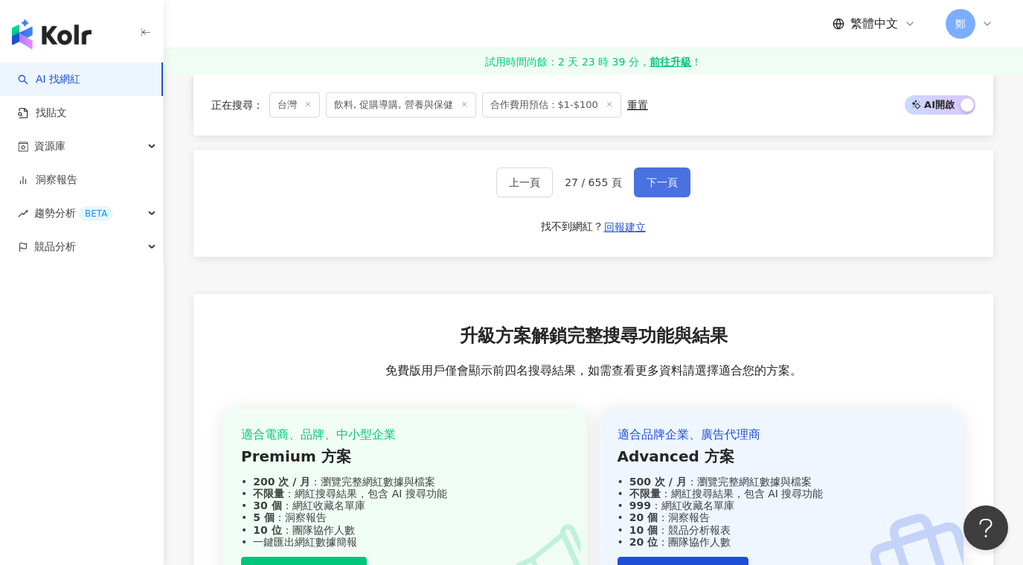
click at [652, 188] on span "下一頁" at bounding box center [662, 182] width 31 height 12
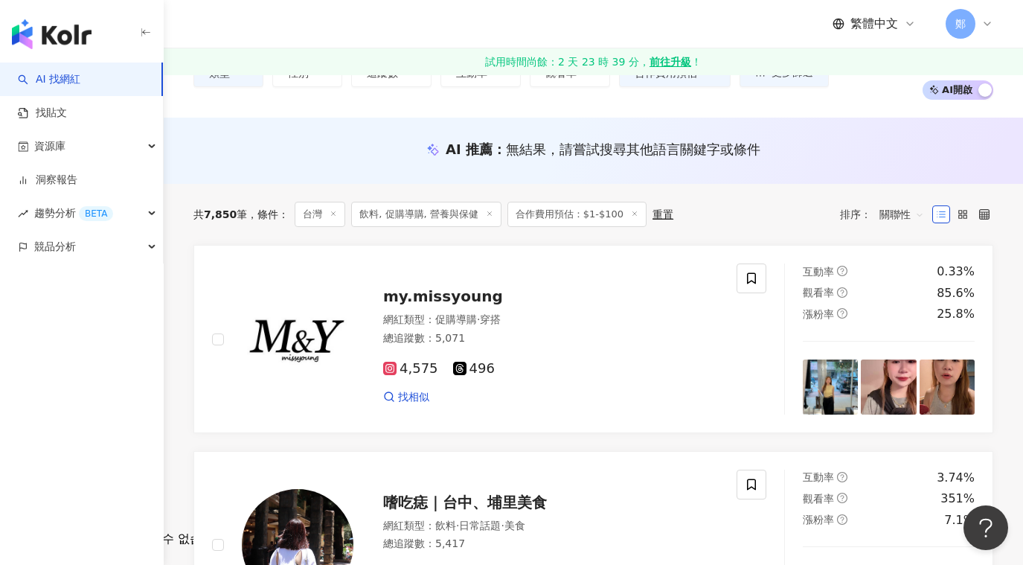
scroll to position [0, 0]
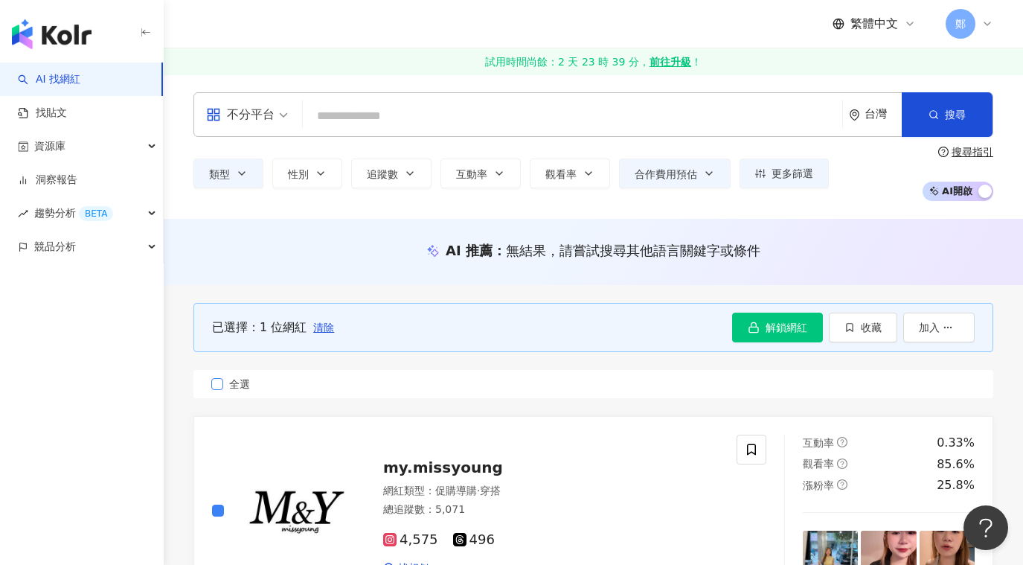
click at [216, 388] on label "全選" at bounding box center [593, 384] width 800 height 28
click at [249, 176] on button "類型" at bounding box center [228, 173] width 70 height 30
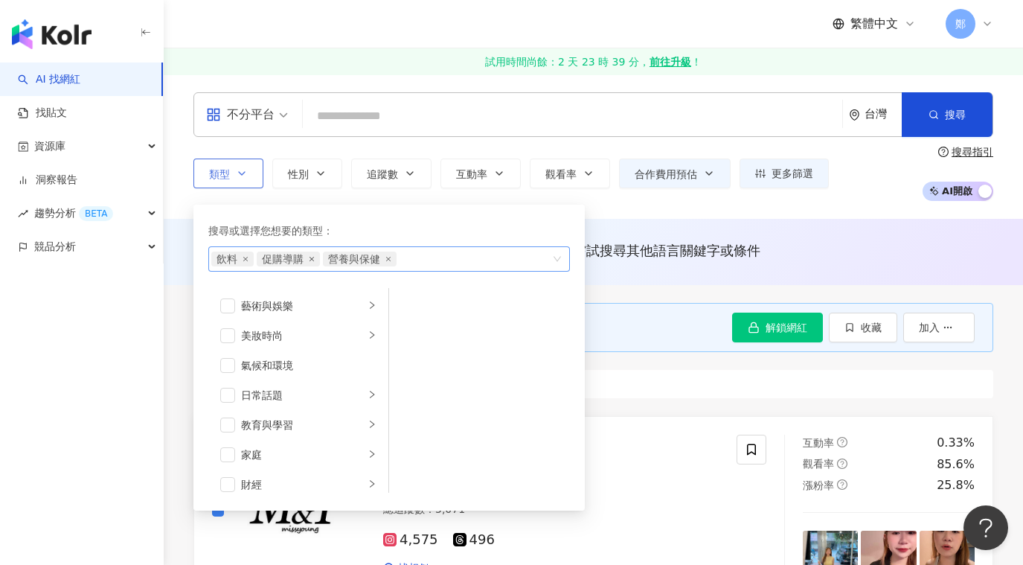
click at [310, 260] on icon "close" at bounding box center [312, 259] width 6 height 6
click at [978, 102] on button "搜尋" at bounding box center [947, 114] width 91 height 45
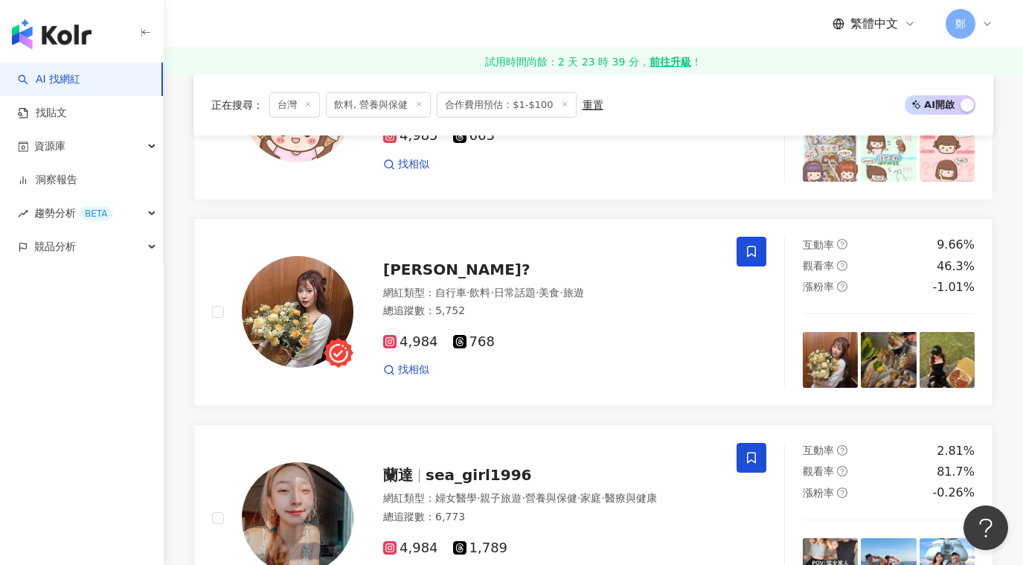
scroll to position [2421, 0]
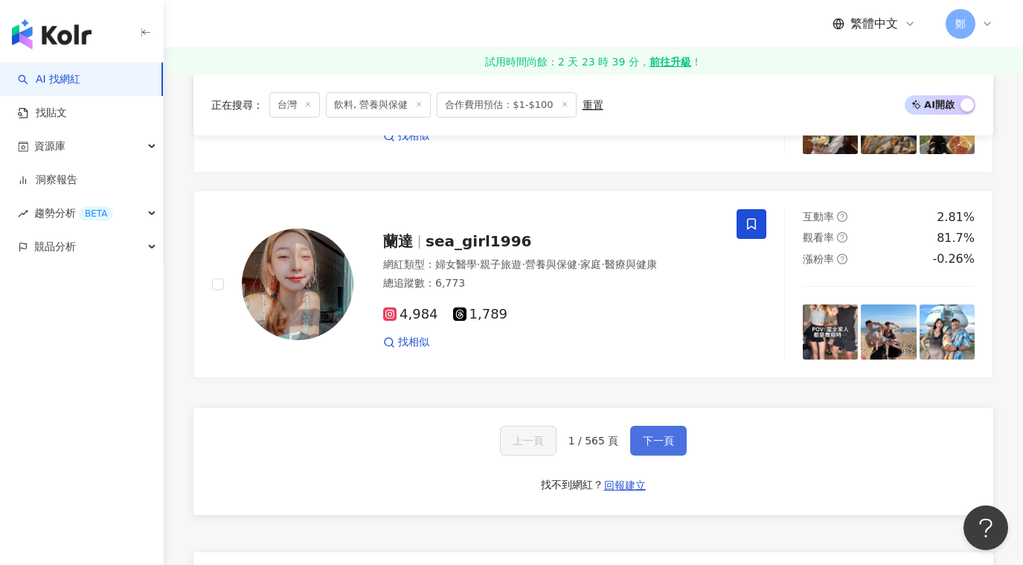
click at [666, 443] on span "下一頁" at bounding box center [658, 441] width 31 height 12
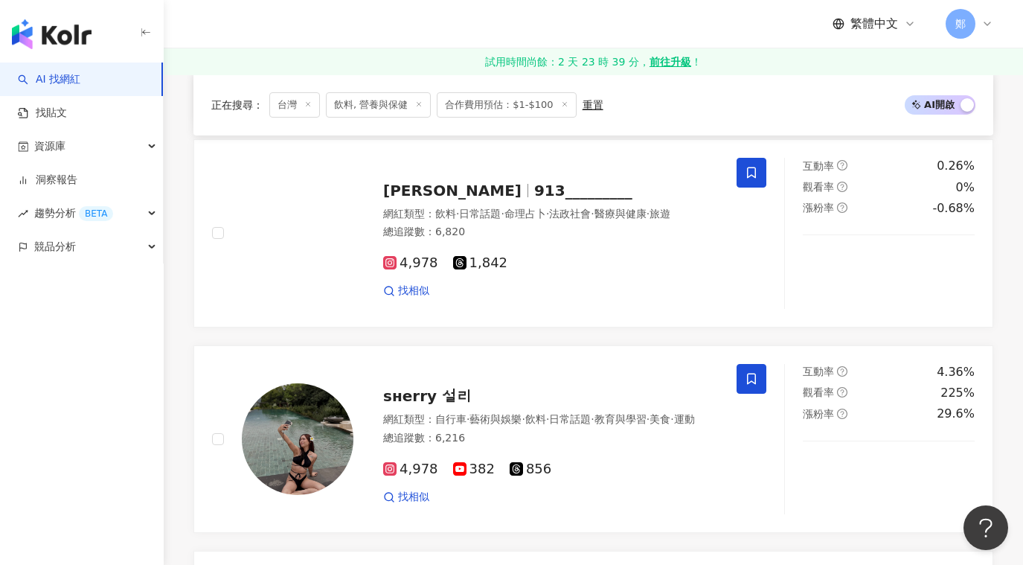
scroll to position [2498, 0]
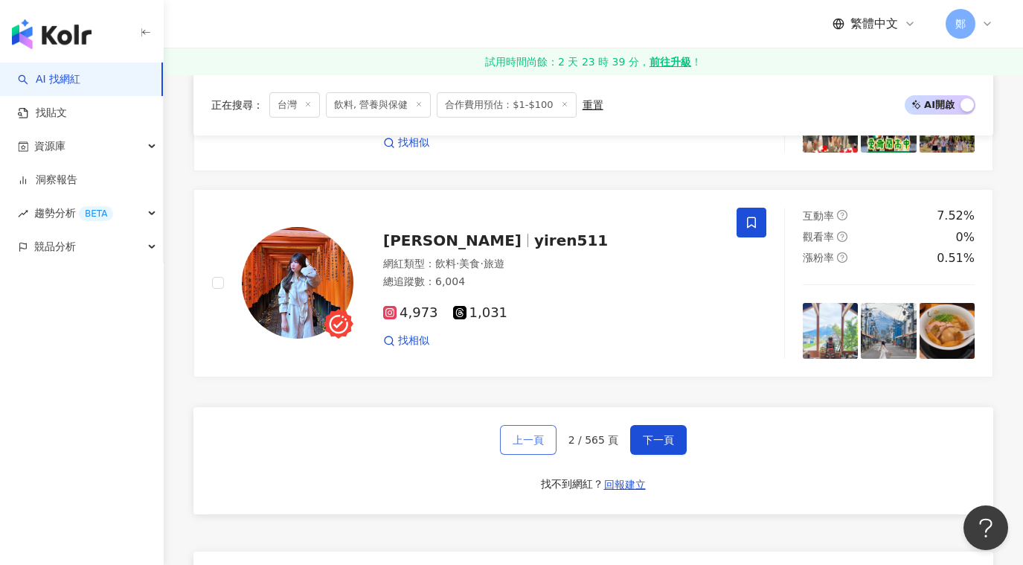
click at [506, 440] on button "上一頁" at bounding box center [528, 440] width 57 height 30
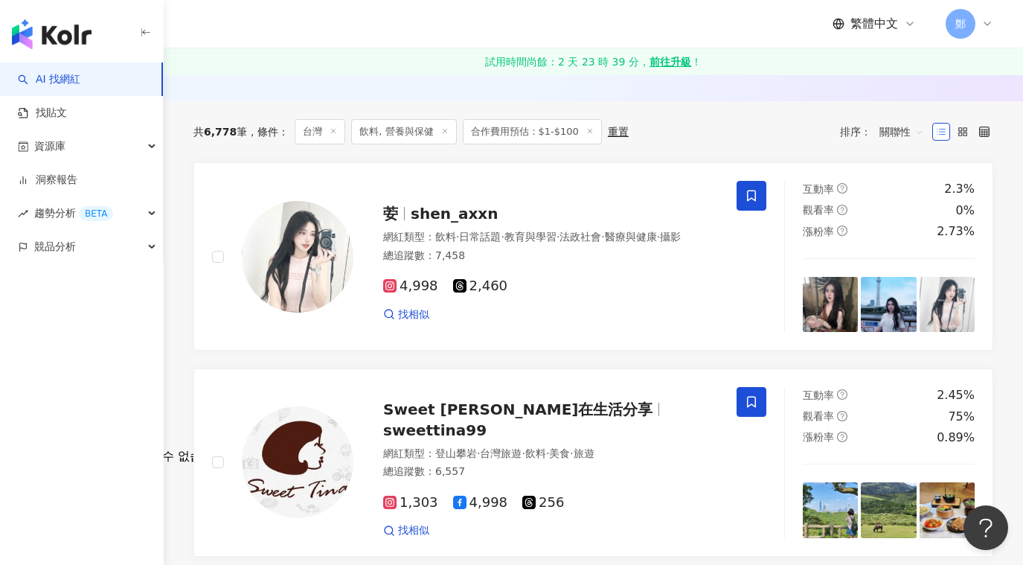
scroll to position [0, 0]
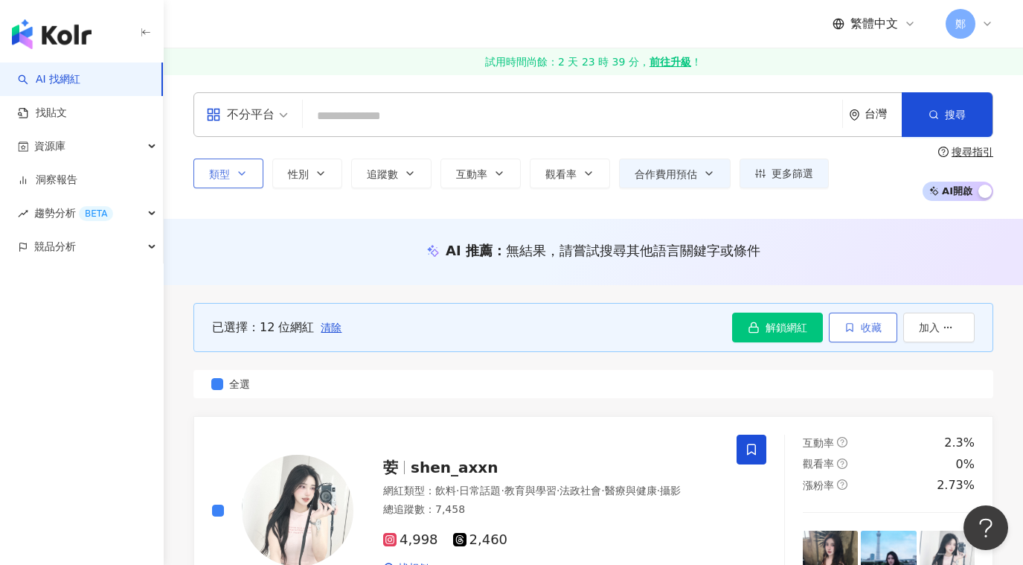
click at [867, 330] on span "收藏" at bounding box center [871, 327] width 21 height 12
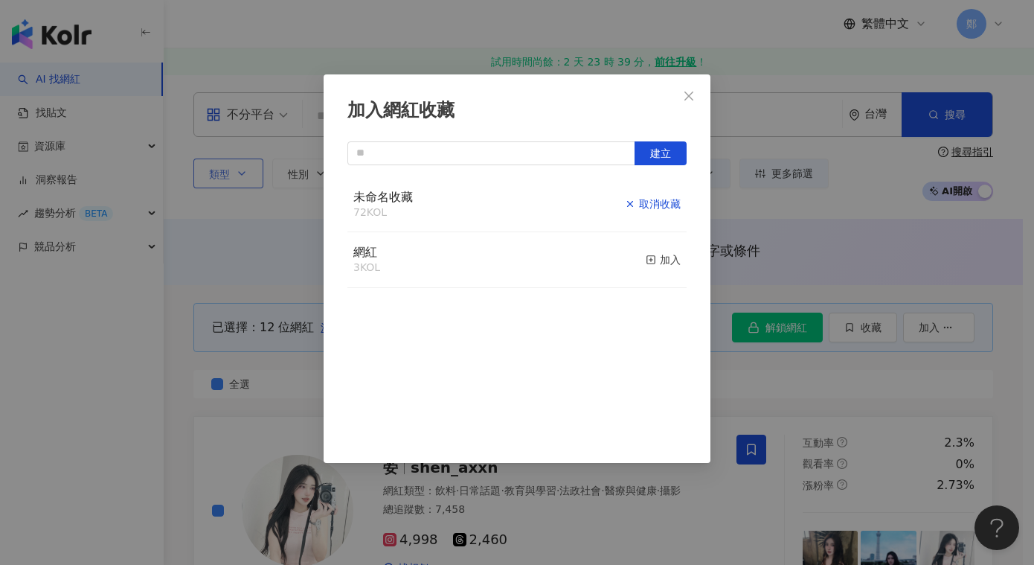
click at [653, 208] on div "取消收藏" at bounding box center [653, 204] width 56 height 16
click at [653, 208] on div "加入" at bounding box center [663, 204] width 35 height 16
click at [691, 97] on icon "close" at bounding box center [689, 95] width 9 height 9
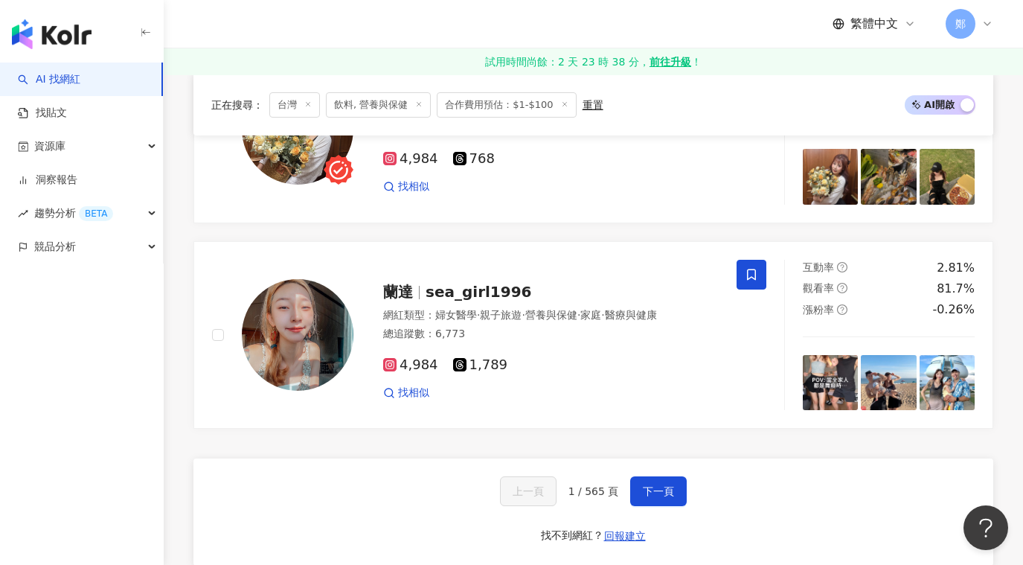
scroll to position [2456, 0]
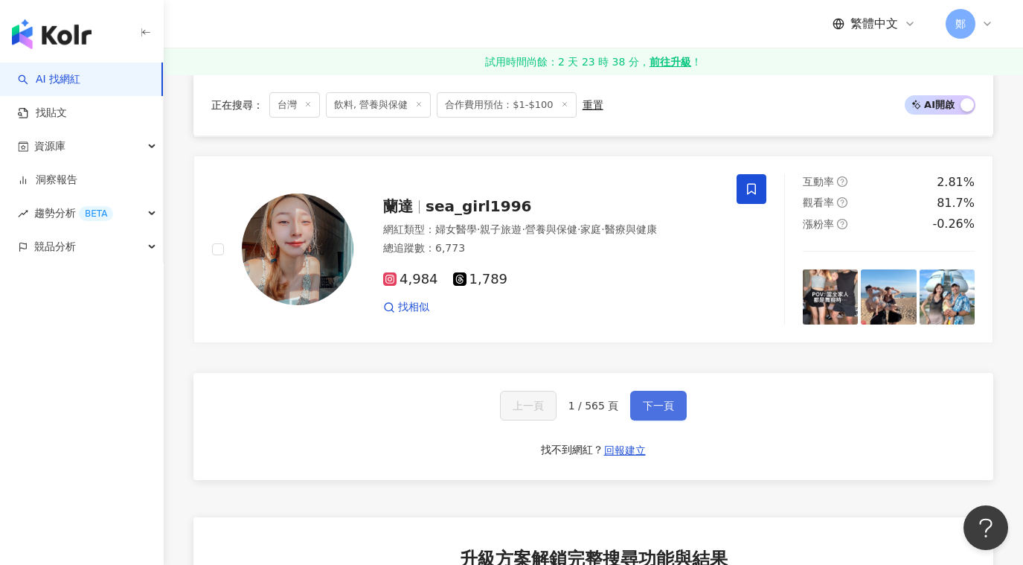
click at [666, 409] on span "下一頁" at bounding box center [658, 406] width 31 height 12
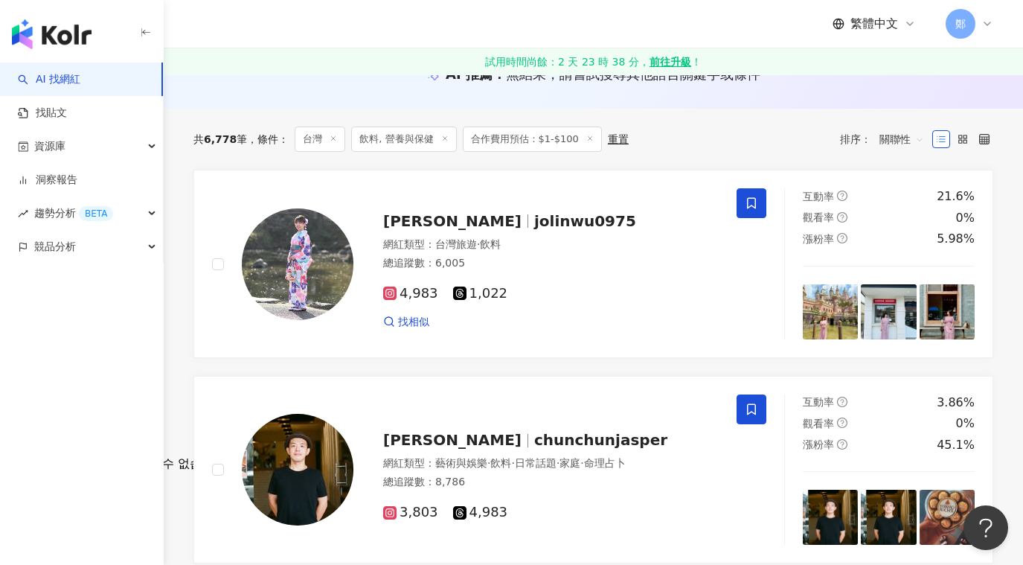
scroll to position [74, 0]
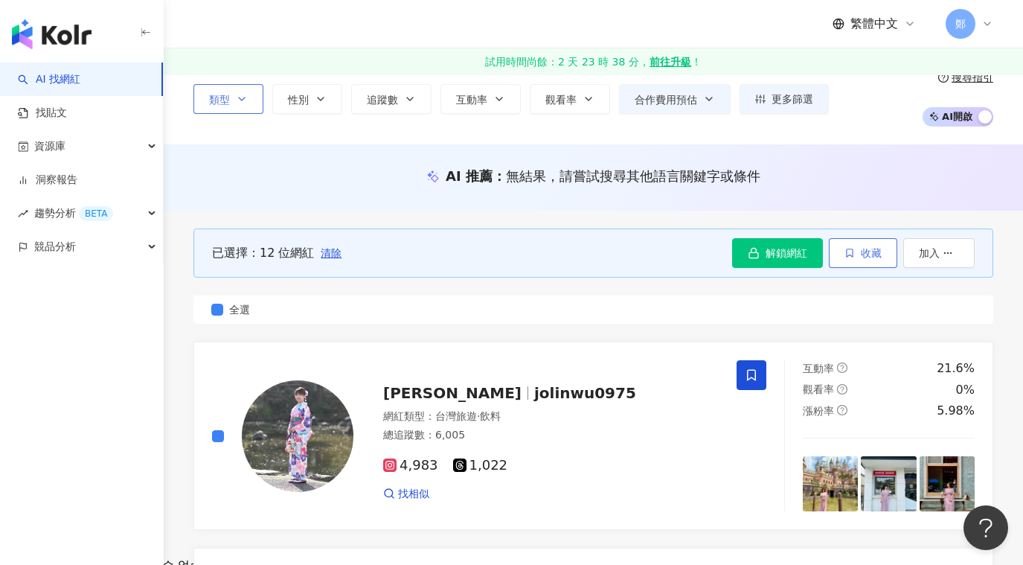
click at [866, 254] on span "收藏" at bounding box center [871, 253] width 21 height 12
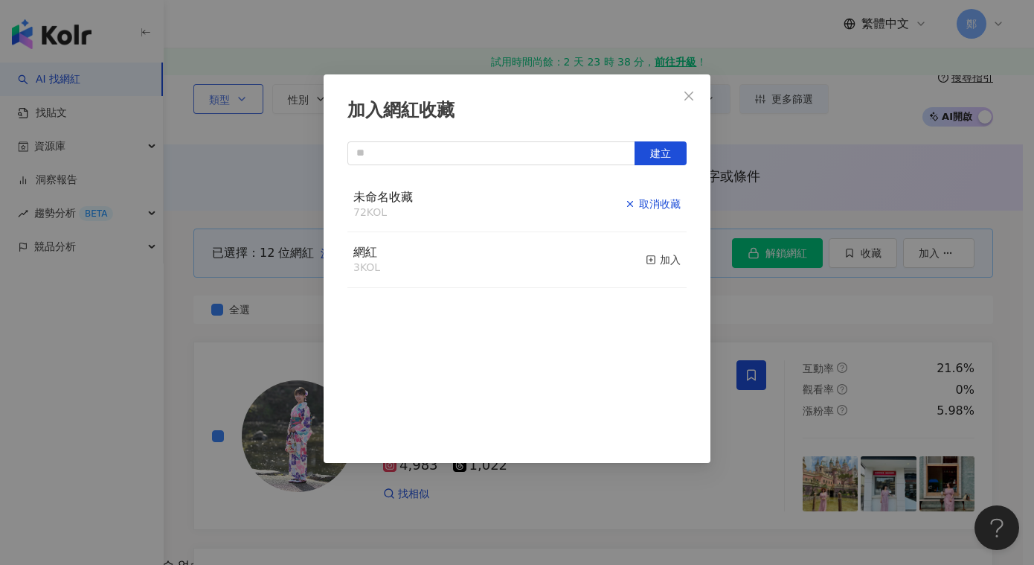
click at [648, 204] on div "取消收藏" at bounding box center [653, 204] width 56 height 16
click at [651, 204] on div "加入" at bounding box center [663, 204] width 35 height 16
click at [688, 93] on icon "close" at bounding box center [689, 96] width 12 height 12
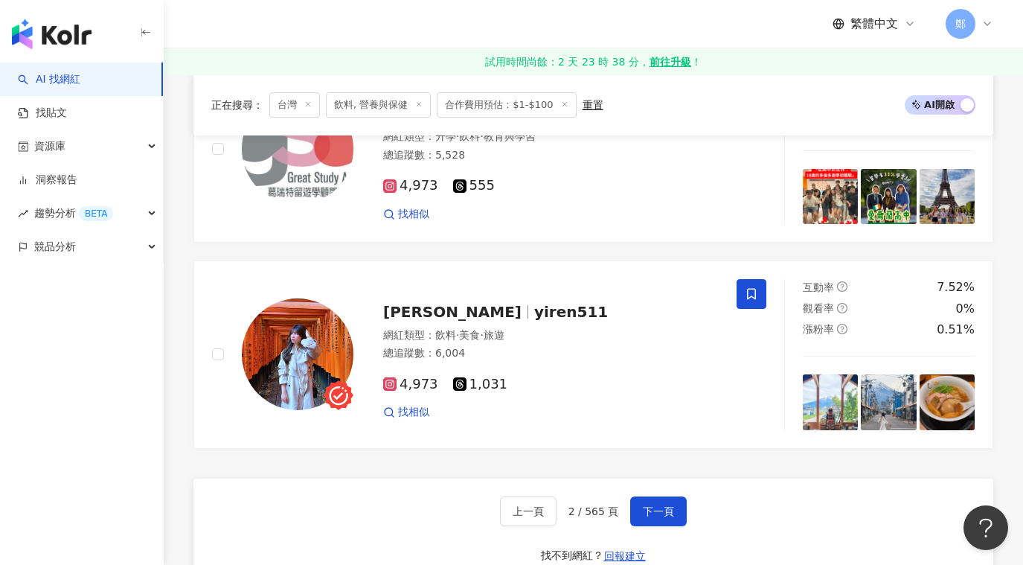
scroll to position [2679, 0]
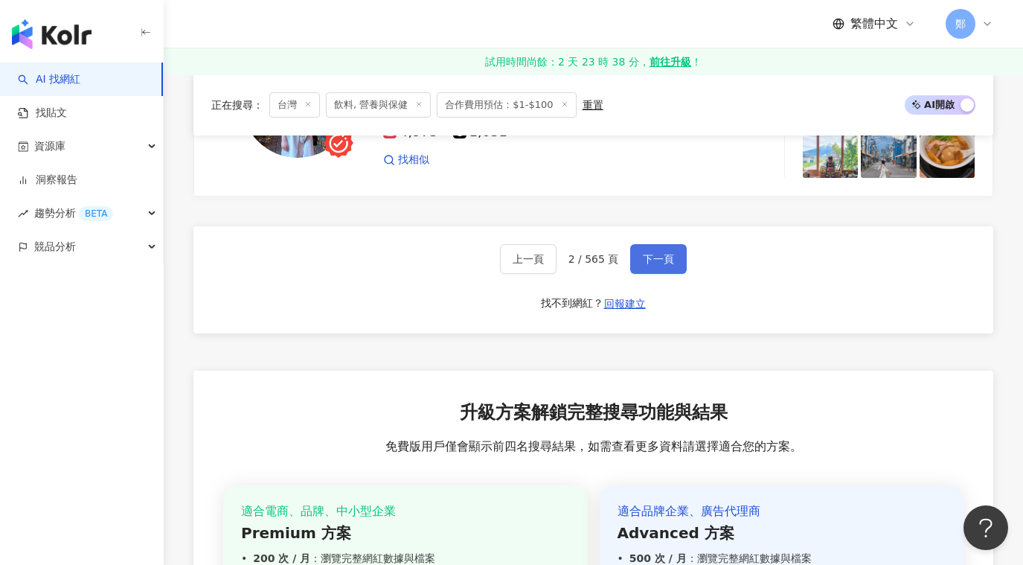
click at [657, 265] on span "下一頁" at bounding box center [658, 259] width 31 height 12
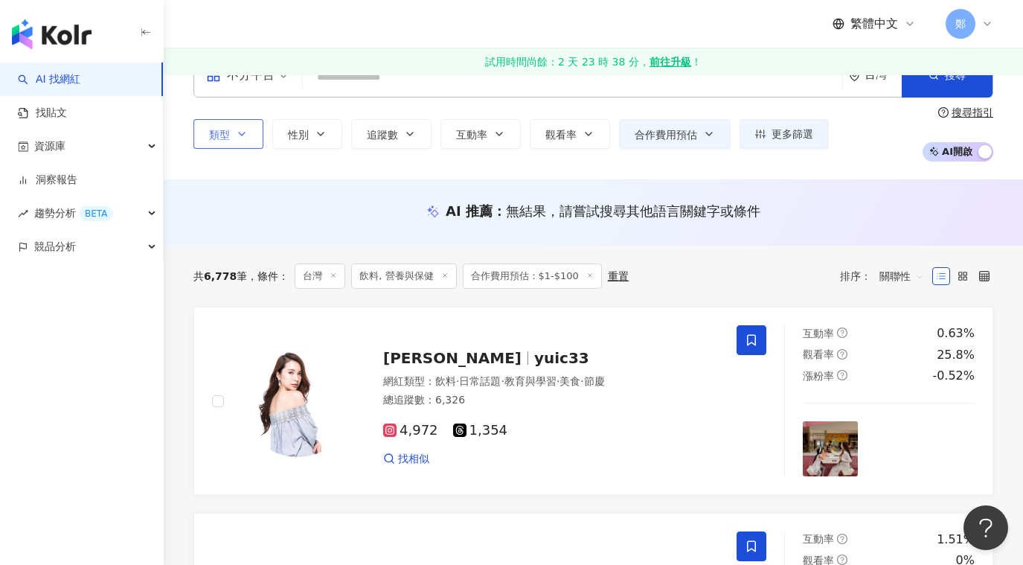
scroll to position [0, 0]
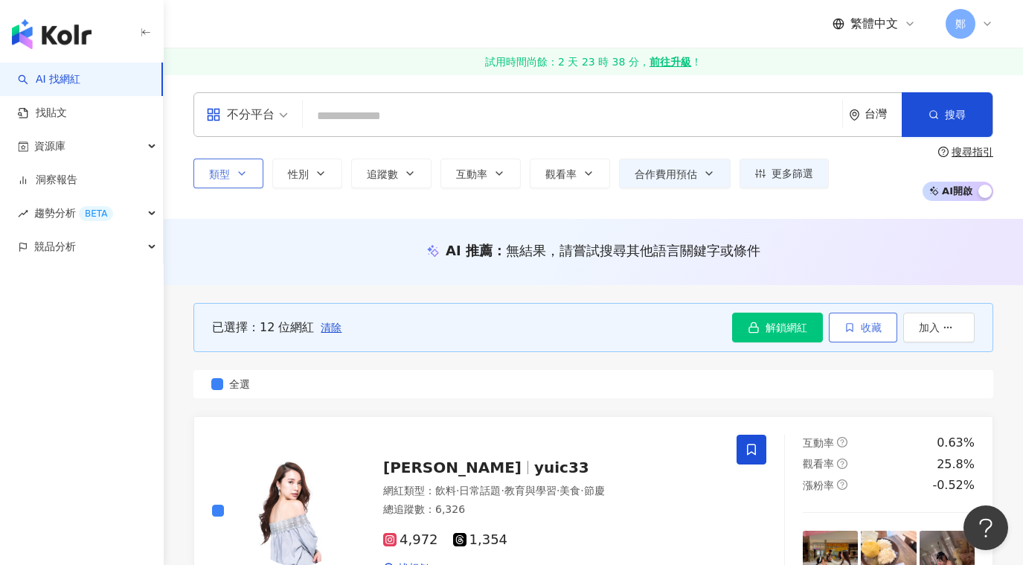
click at [882, 327] on button "收藏" at bounding box center [863, 328] width 68 height 30
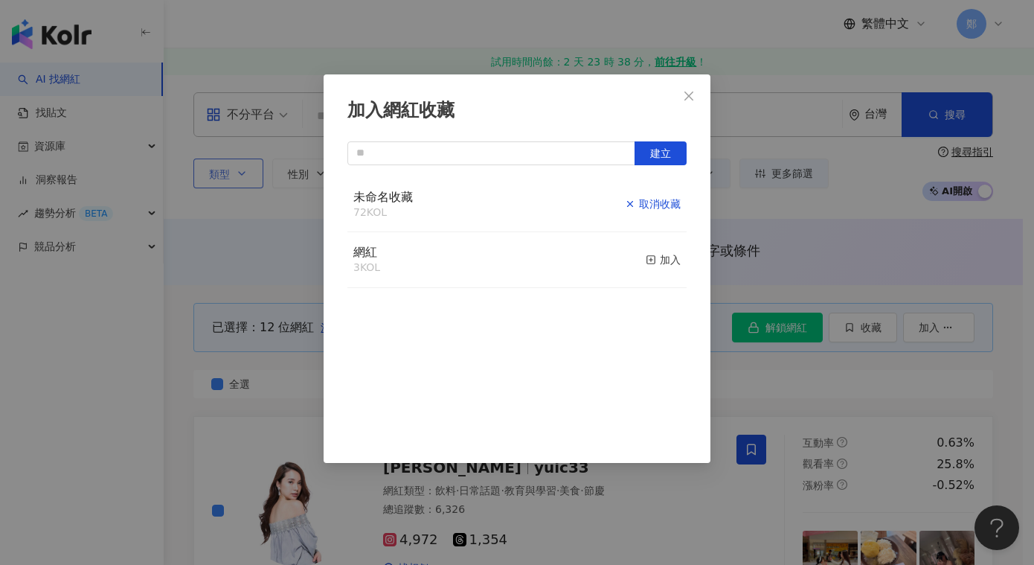
click at [650, 203] on div "取消收藏" at bounding box center [653, 204] width 56 height 16
click at [652, 203] on div "加入" at bounding box center [663, 204] width 35 height 16
click at [689, 93] on icon "close" at bounding box center [689, 96] width 12 height 12
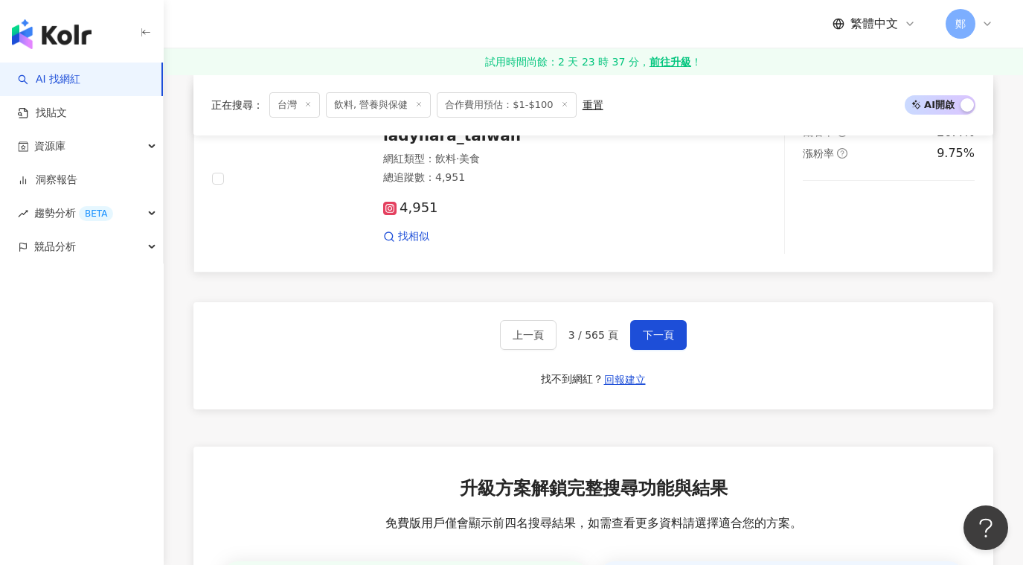
scroll to position [2604, 0]
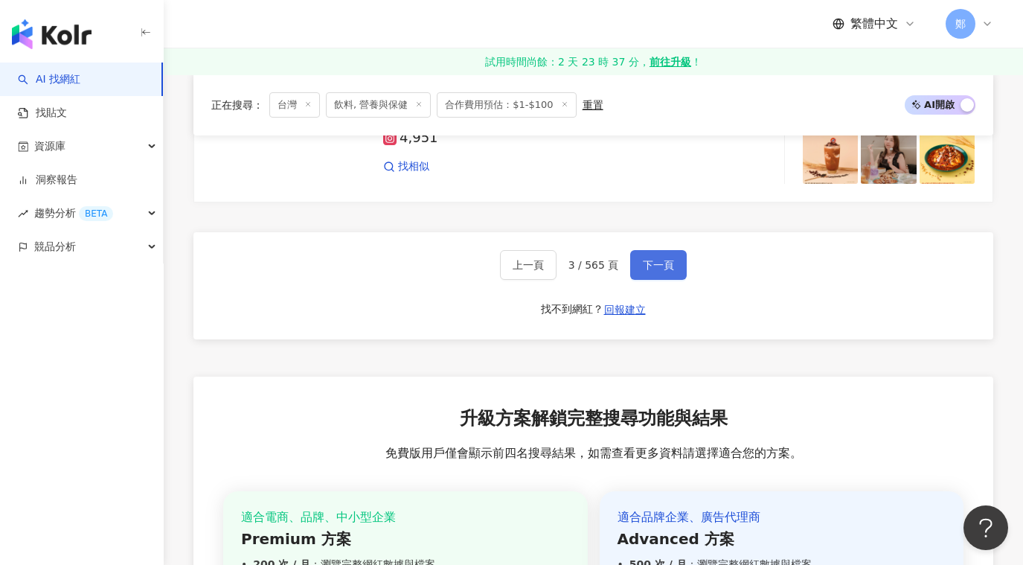
click at [676, 276] on button "下一頁" at bounding box center [658, 265] width 57 height 30
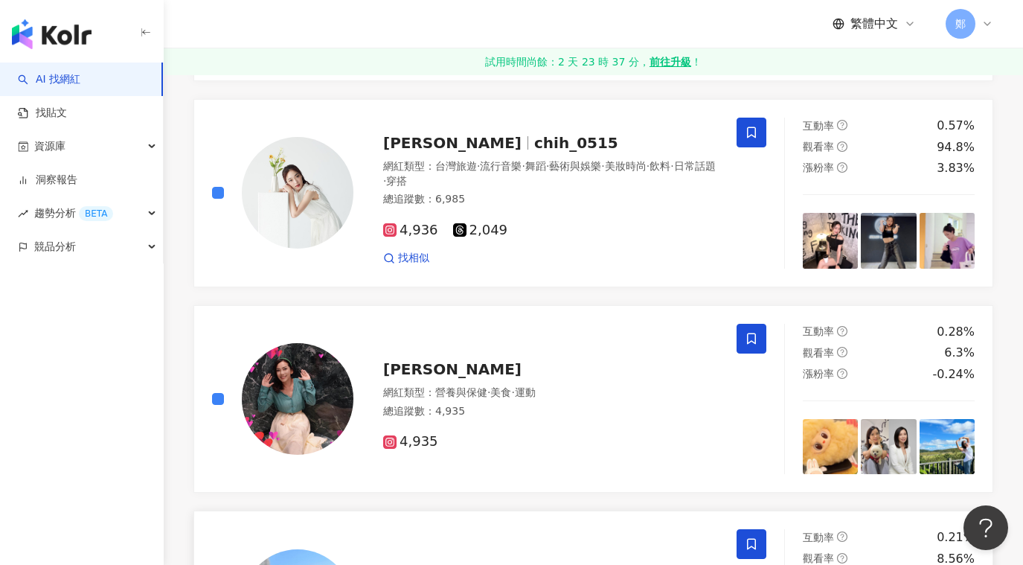
scroll to position [2456, 0]
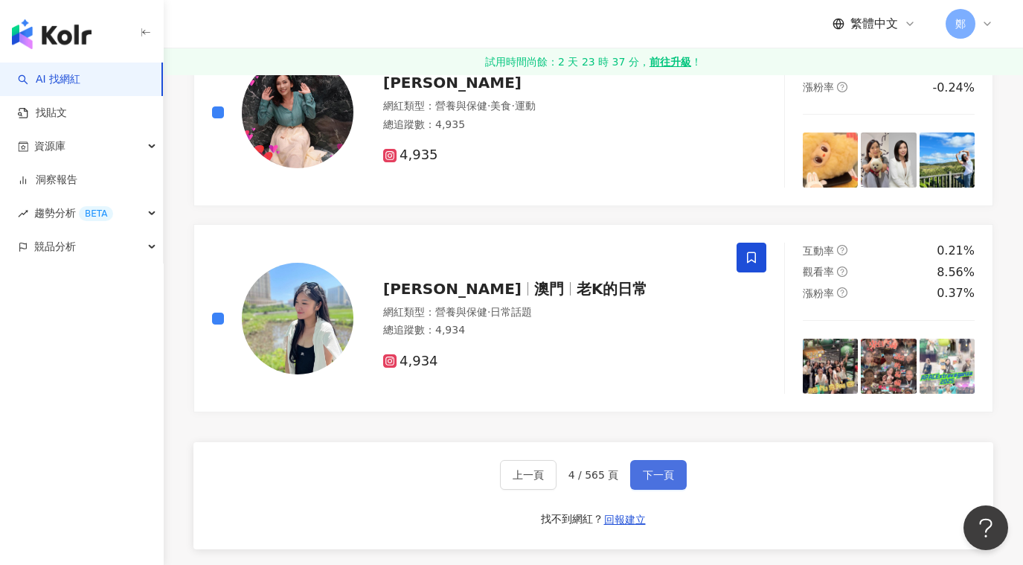
click at [649, 479] on span "下一頁" at bounding box center [658, 475] width 31 height 12
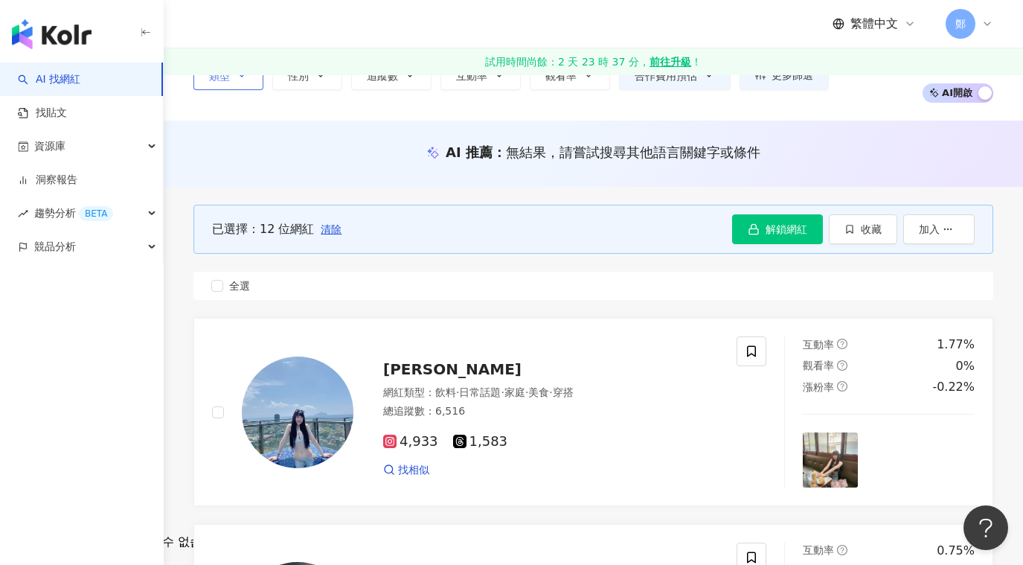
scroll to position [0, 0]
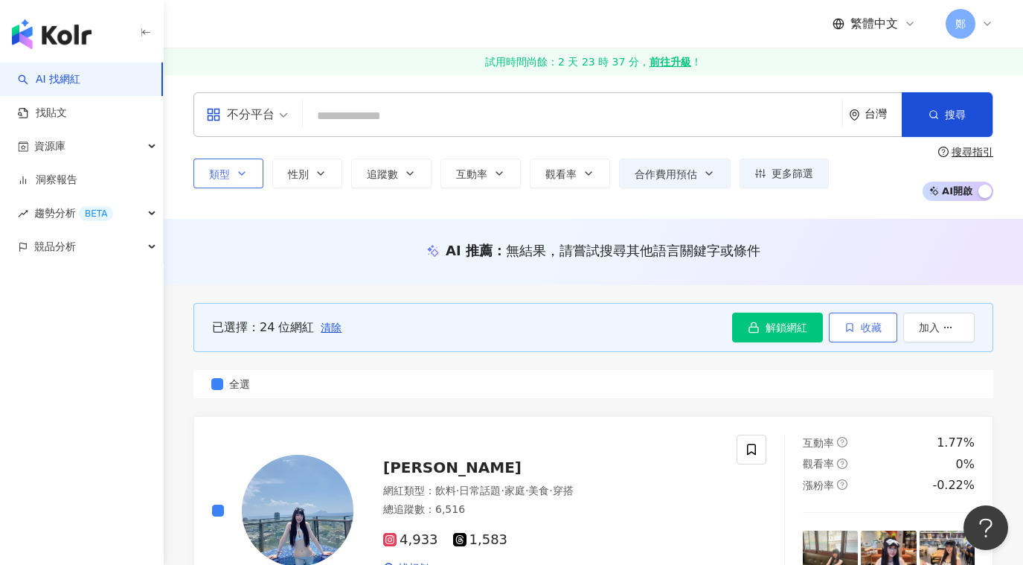
click at [881, 327] on span "收藏" at bounding box center [871, 327] width 21 height 12
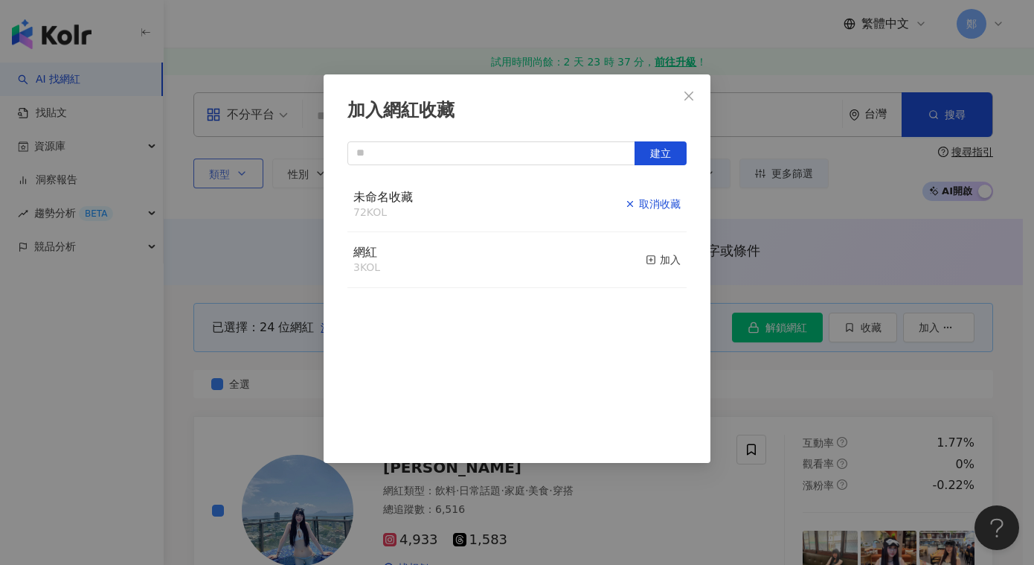
click at [650, 204] on div "取消收藏" at bounding box center [653, 204] width 56 height 16
click at [659, 205] on div "加入" at bounding box center [663, 204] width 35 height 16
click at [689, 97] on icon "close" at bounding box center [689, 96] width 12 height 12
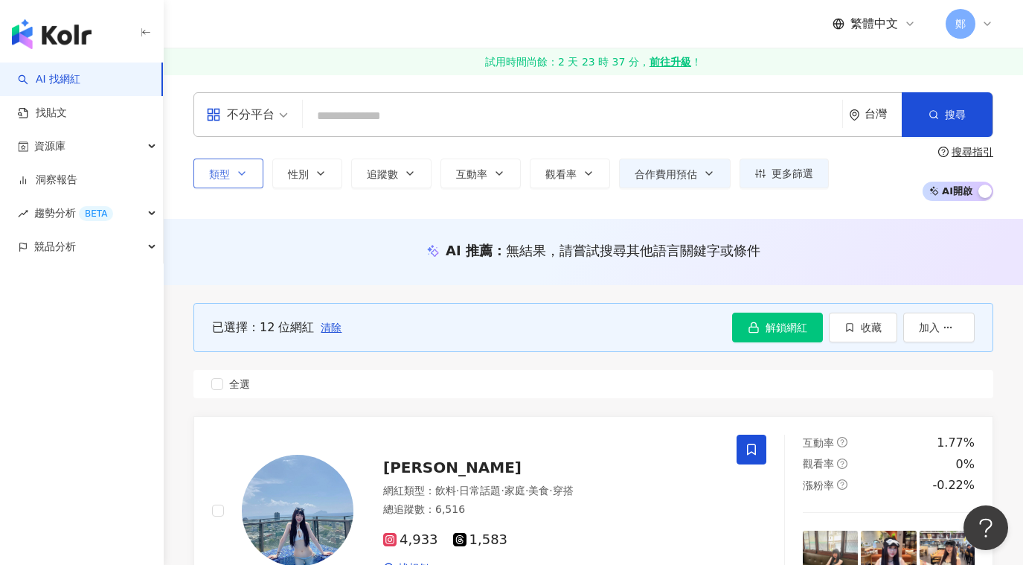
click at [332, 312] on div "已選擇：12 位網紅 清除 解鎖網紅 收藏 加入" at bounding box center [593, 327] width 800 height 49
drag, startPoint x: 331, startPoint y: 325, endPoint x: 382, endPoint y: 351, distance: 56.9
click at [331, 325] on span "清除" at bounding box center [331, 327] width 21 height 12
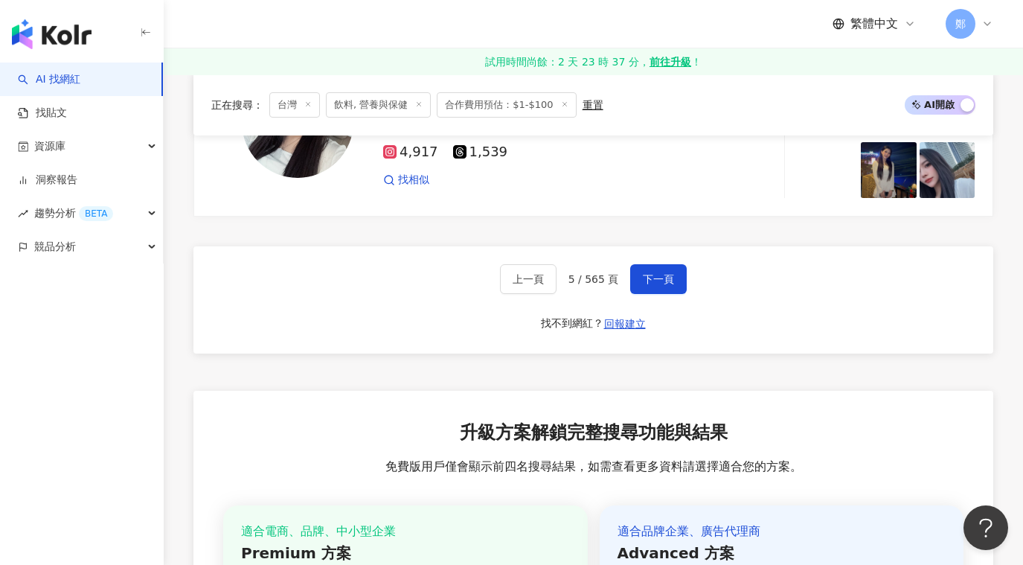
scroll to position [2679, 0]
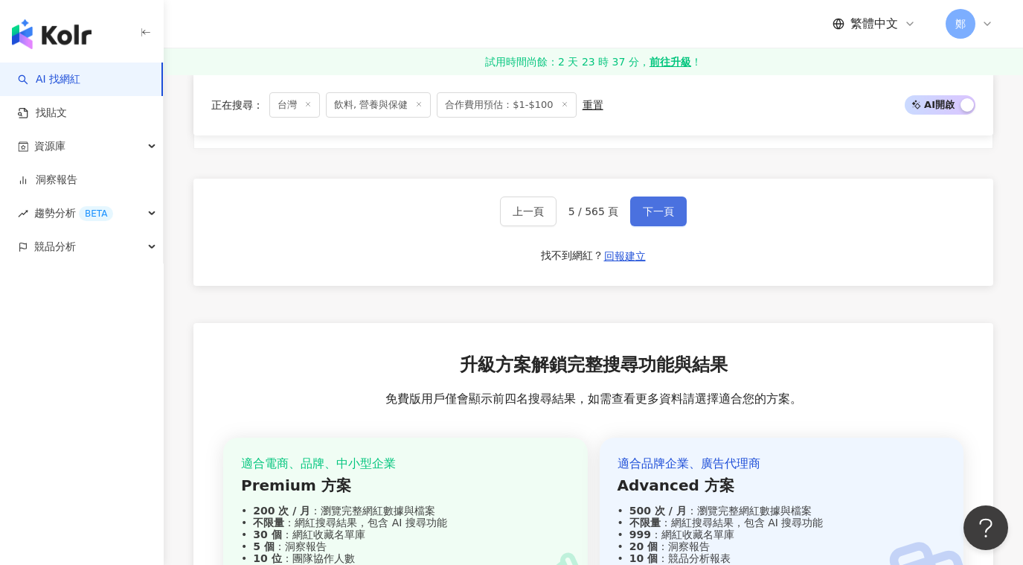
click at [657, 211] on span "下一頁" at bounding box center [658, 211] width 31 height 12
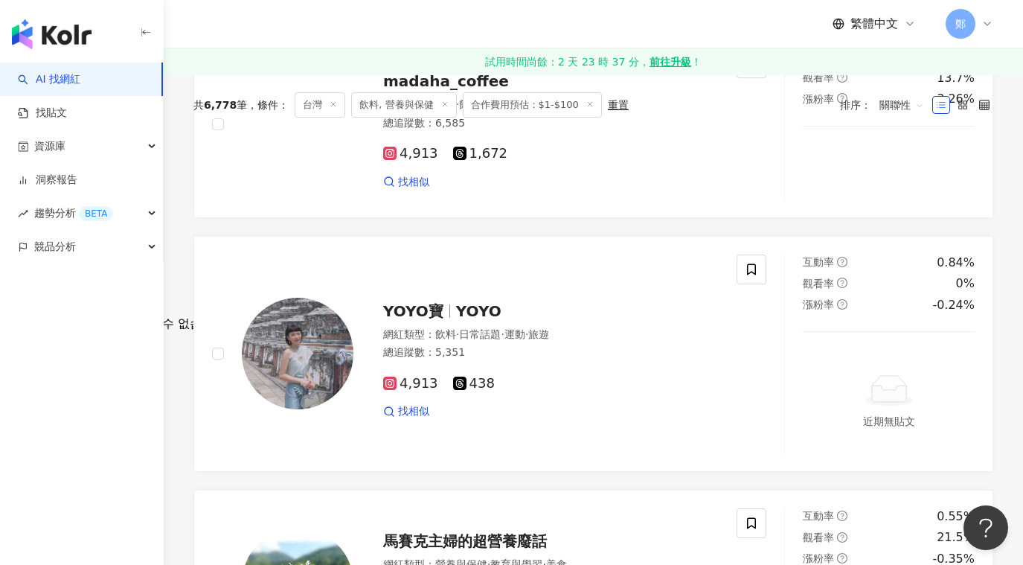
scroll to position [0, 0]
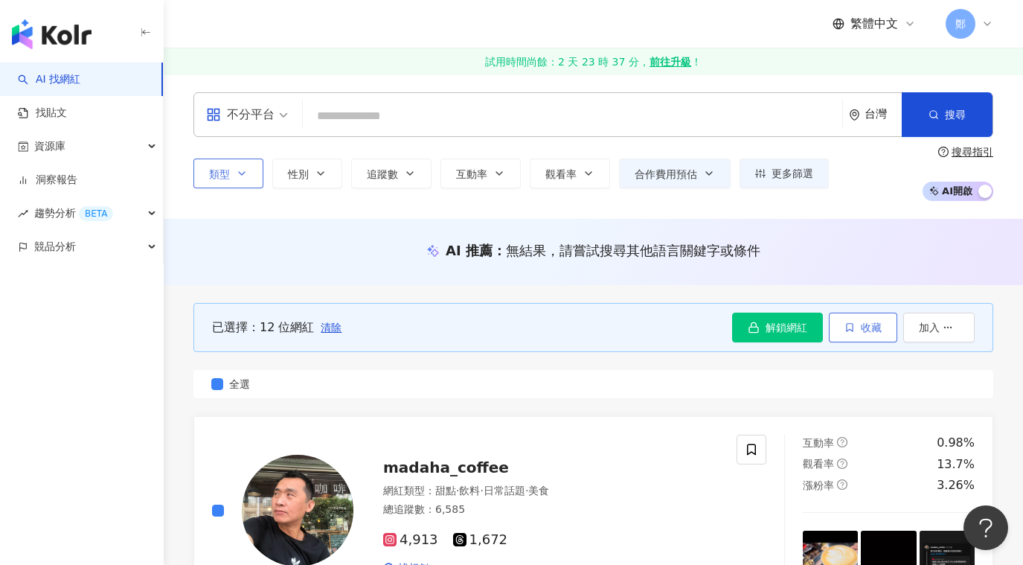
click at [859, 325] on button "收藏" at bounding box center [863, 328] width 68 height 30
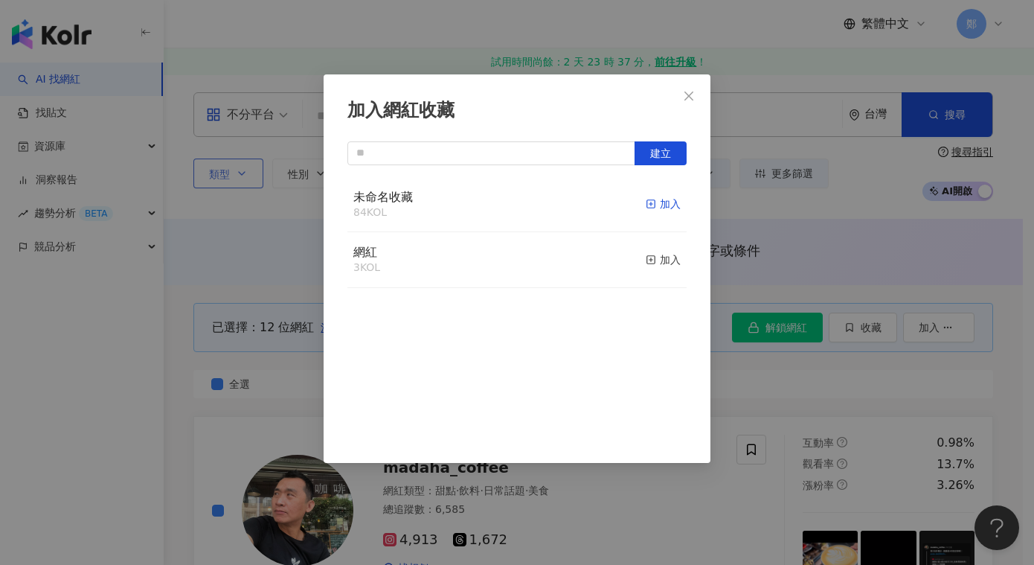
click at [660, 202] on div "加入" at bounding box center [663, 204] width 35 height 16
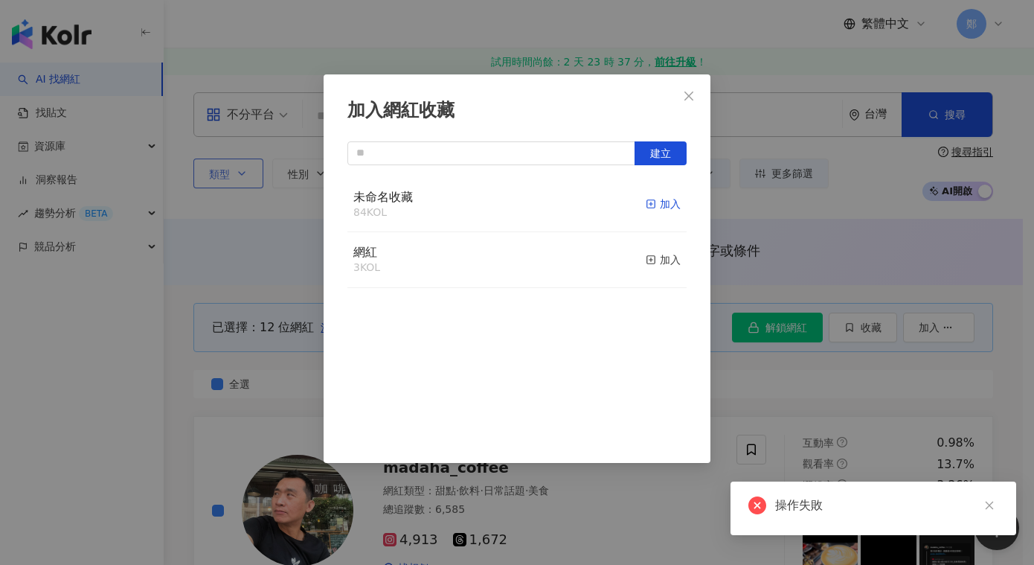
click at [650, 207] on div "加入" at bounding box center [663, 204] width 35 height 16
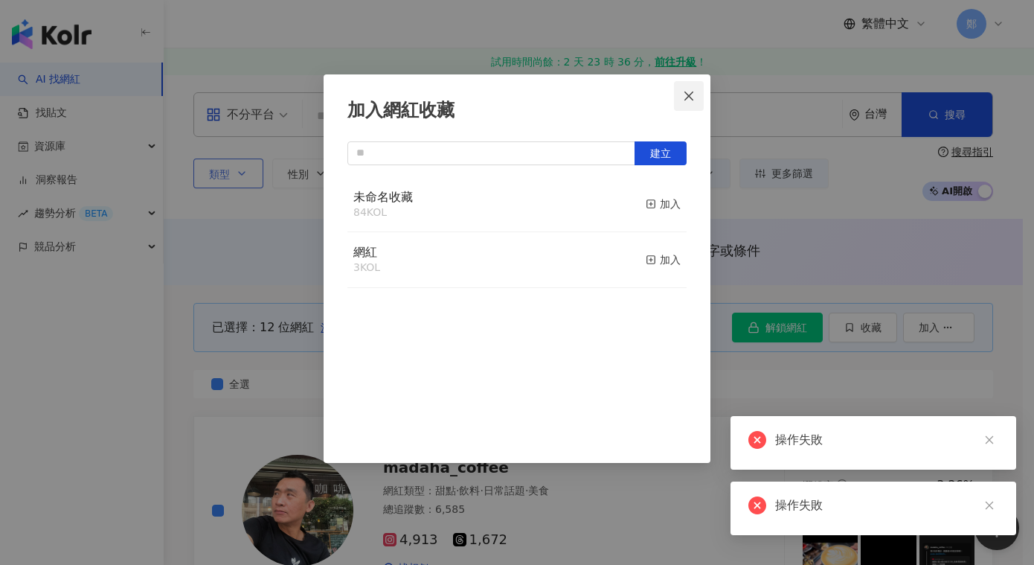
click at [691, 95] on icon "close" at bounding box center [689, 96] width 12 height 12
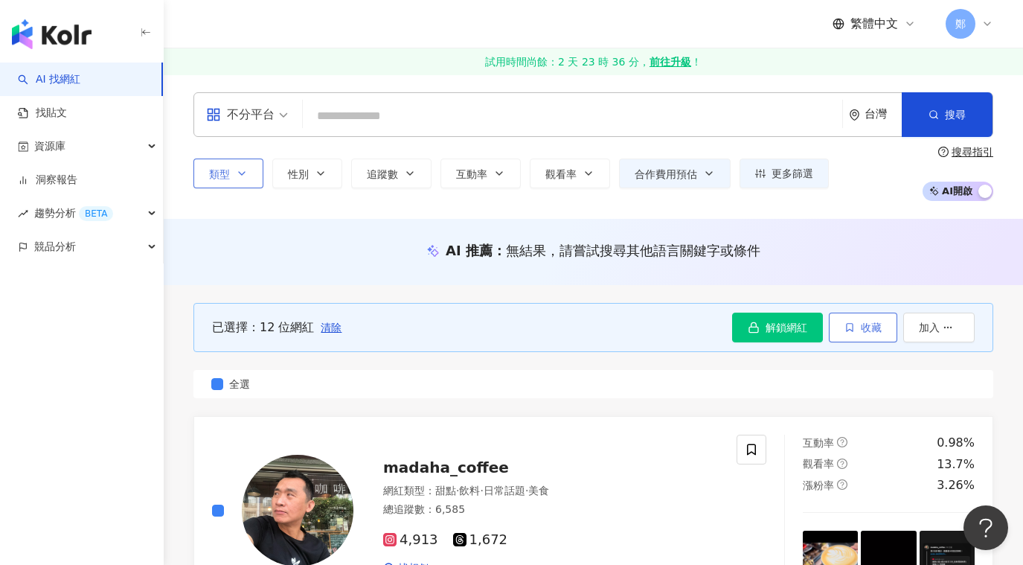
click at [862, 323] on span "收藏" at bounding box center [871, 327] width 21 height 12
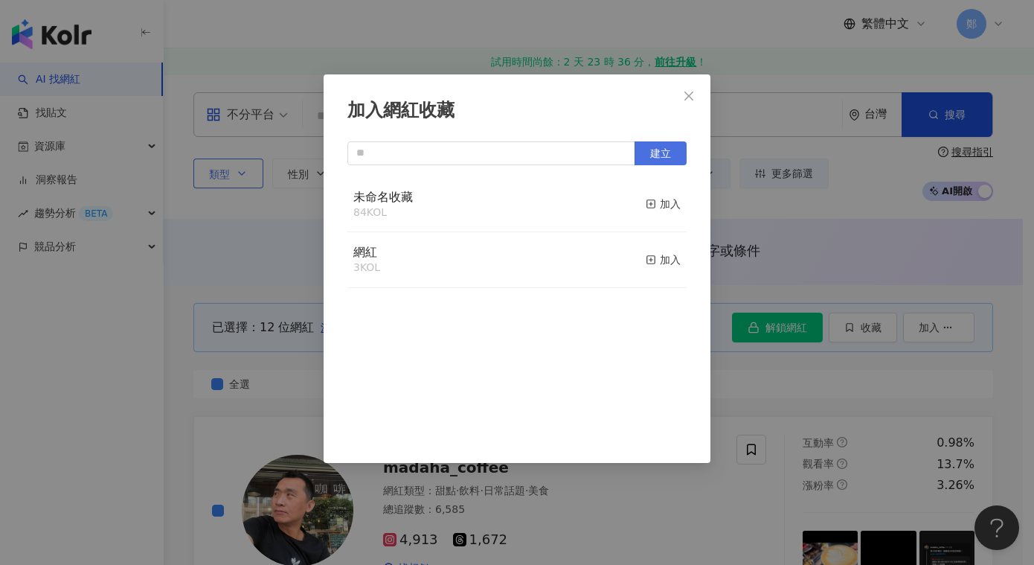
click at [649, 157] on button "建立" at bounding box center [661, 153] width 52 height 24
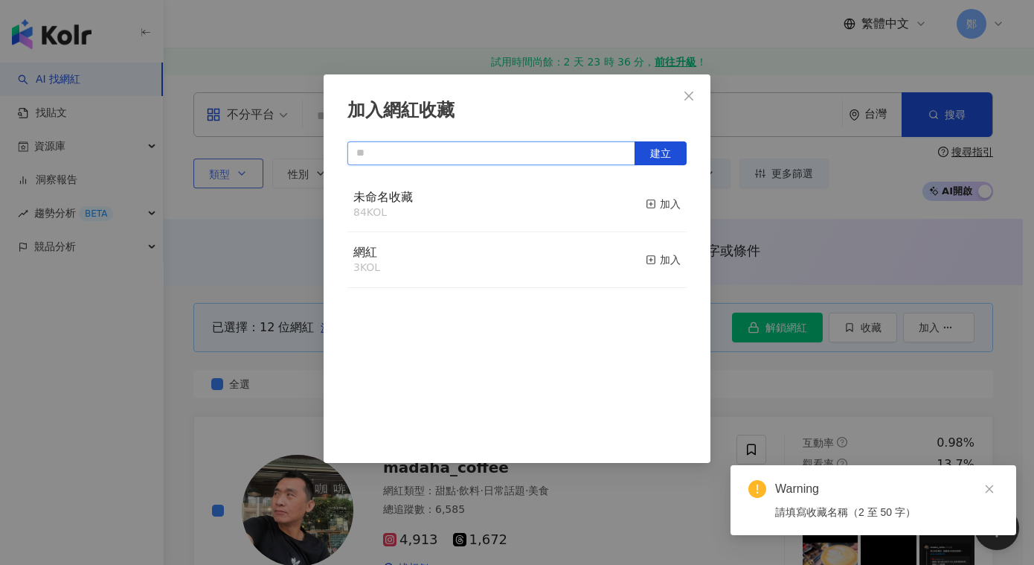
click at [545, 158] on input "text" at bounding box center [492, 153] width 288 height 24
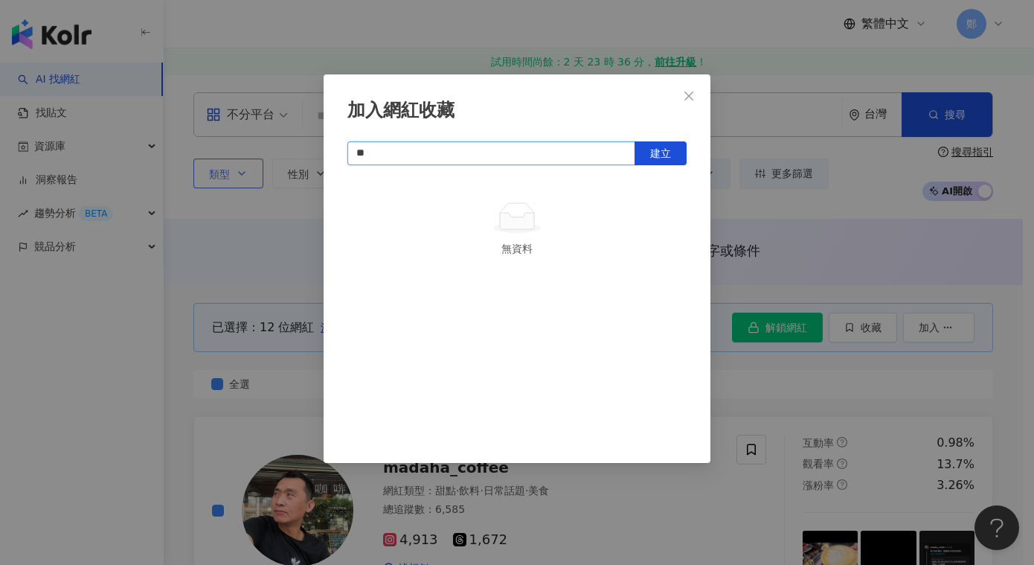
type input "*"
click at [662, 161] on button "建立" at bounding box center [661, 153] width 52 height 24
type input "***"
click at [648, 199] on div "加入" at bounding box center [663, 204] width 35 height 16
click at [685, 99] on icon "close" at bounding box center [689, 96] width 12 height 12
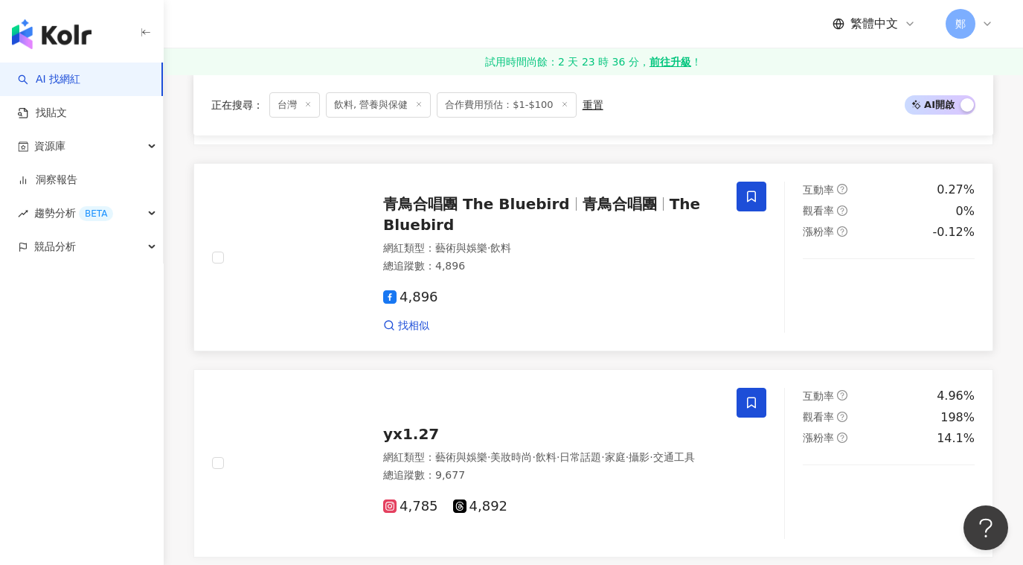
scroll to position [2530, 0]
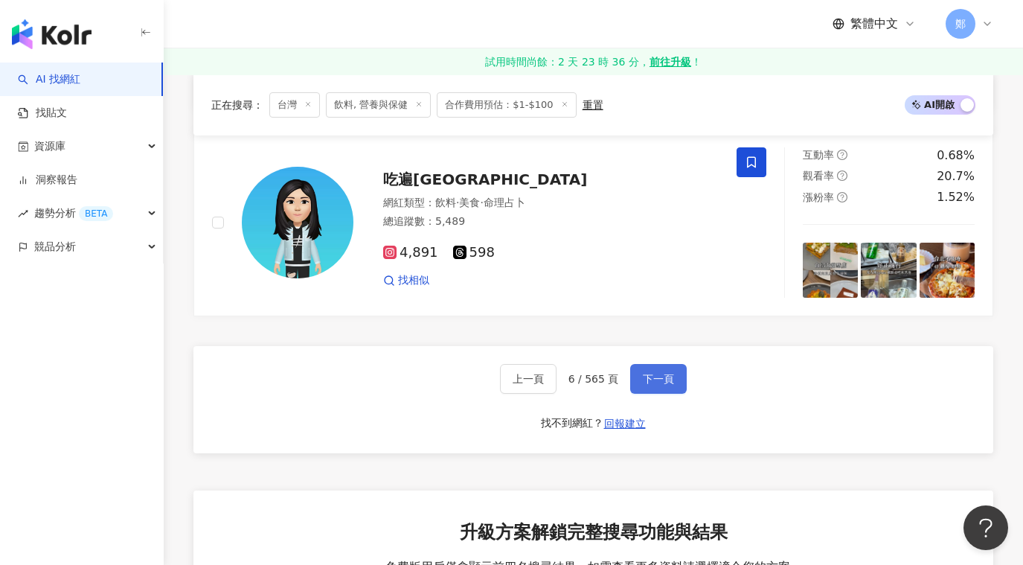
click at [637, 378] on button "下一頁" at bounding box center [658, 379] width 57 height 30
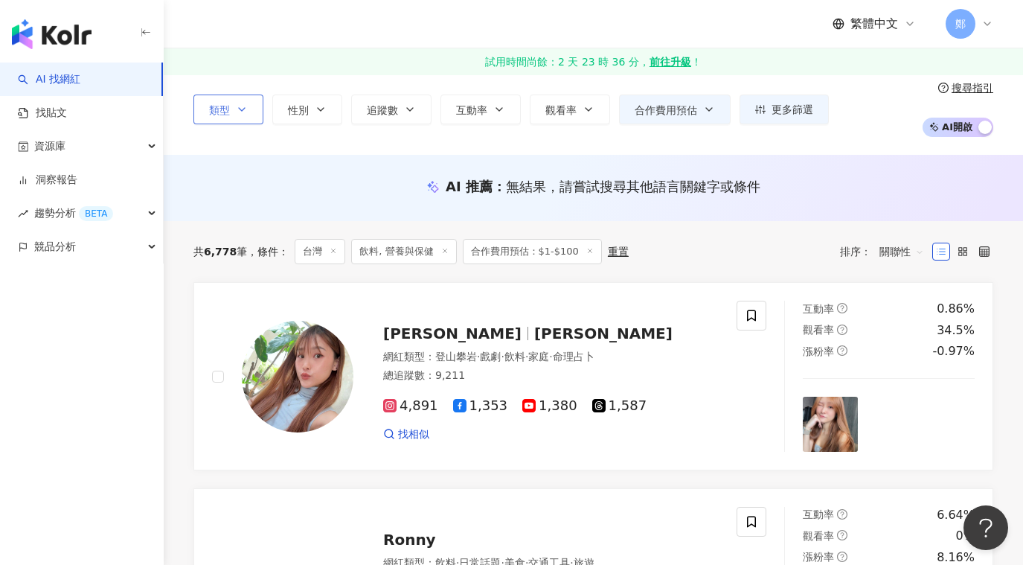
scroll to position [0, 0]
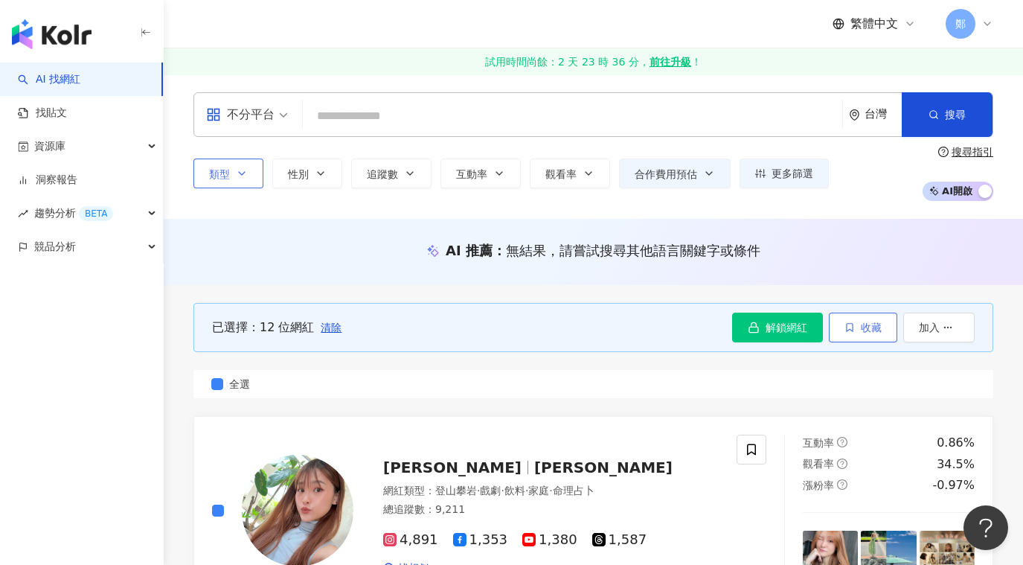
click at [871, 331] on span "收藏" at bounding box center [871, 327] width 21 height 12
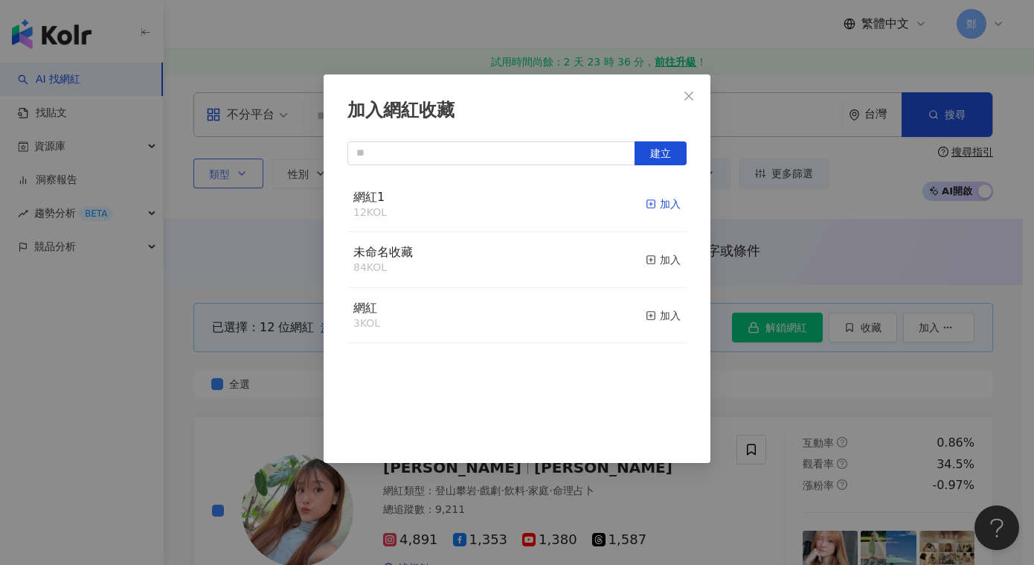
click at [661, 206] on div "加入" at bounding box center [663, 204] width 35 height 16
click at [688, 105] on button "Close" at bounding box center [689, 96] width 30 height 30
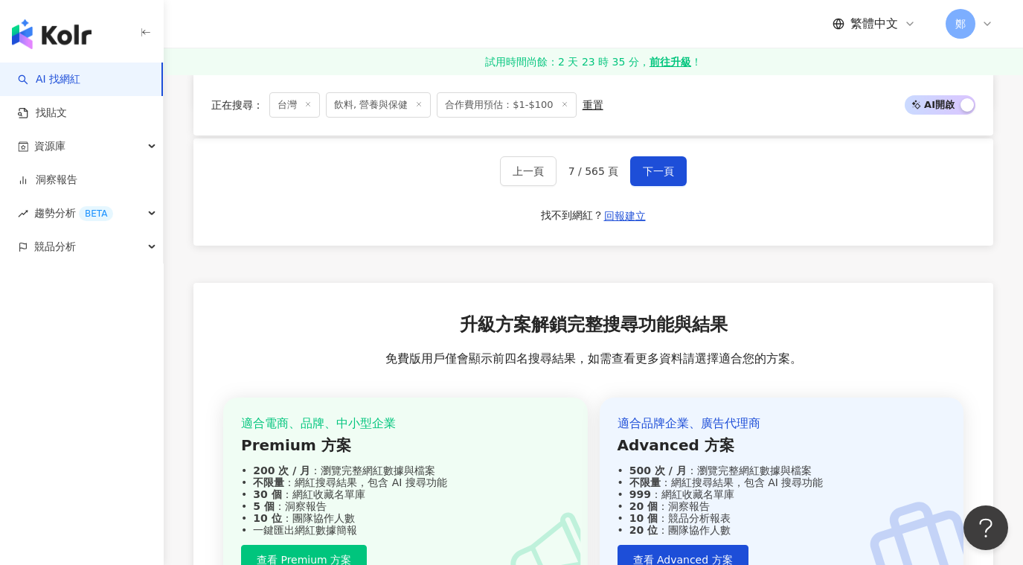
scroll to position [2598, 0]
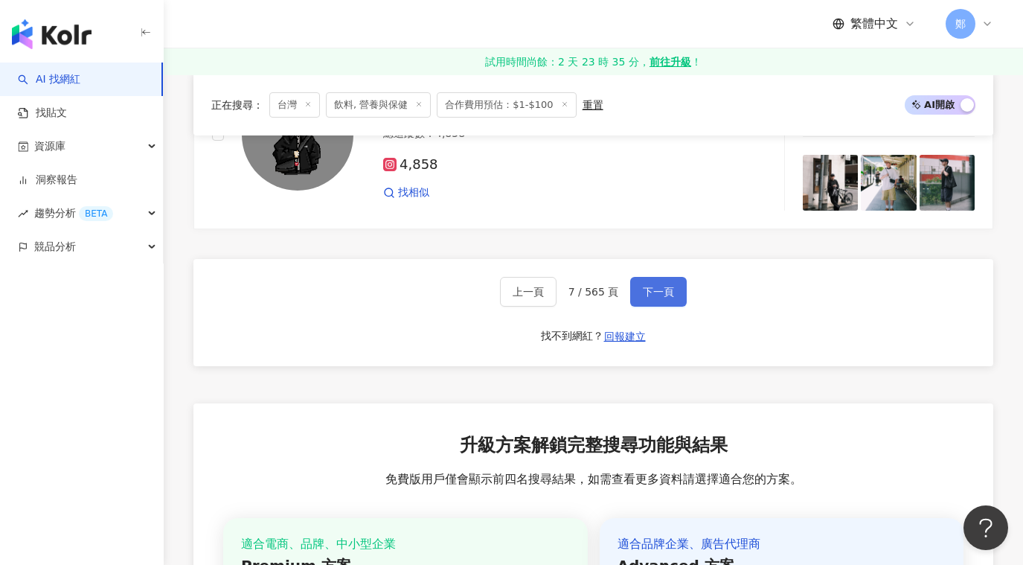
click at [676, 298] on button "下一頁" at bounding box center [658, 292] width 57 height 30
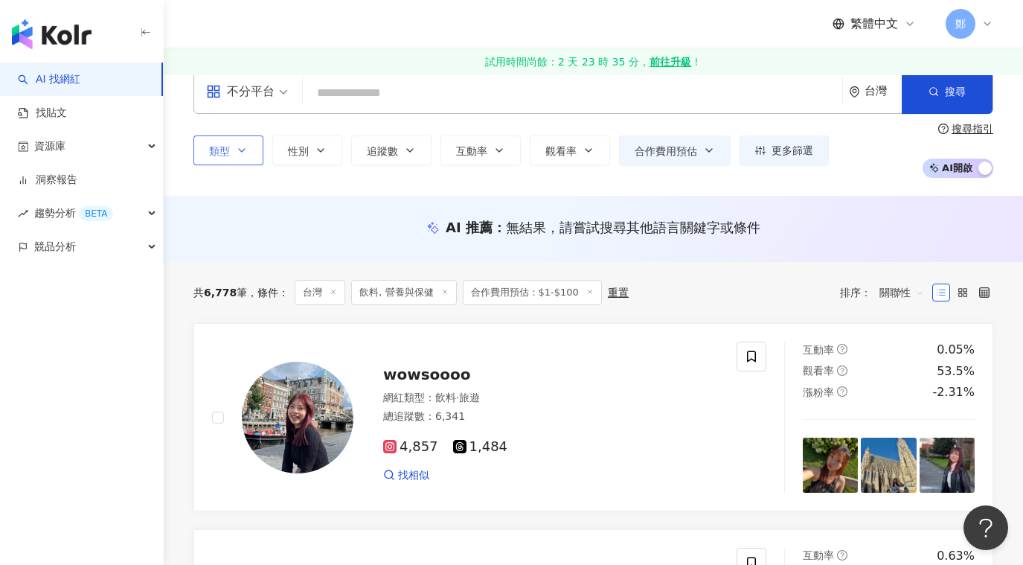
scroll to position [0, 0]
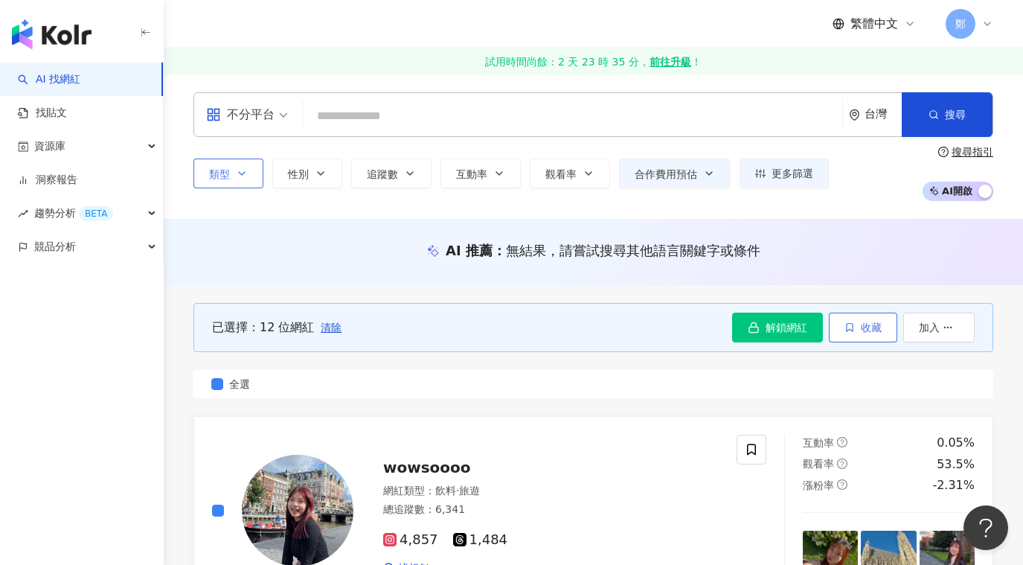
click at [869, 330] on span "收藏" at bounding box center [871, 327] width 21 height 12
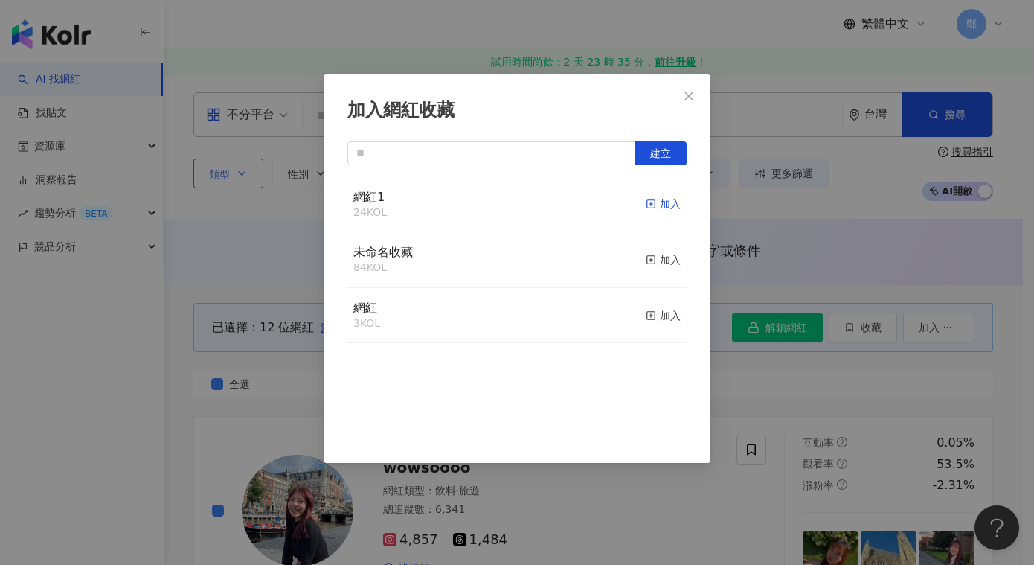
click at [657, 205] on div "加入" at bounding box center [663, 204] width 35 height 16
click at [693, 90] on icon "close" at bounding box center [689, 96] width 12 height 12
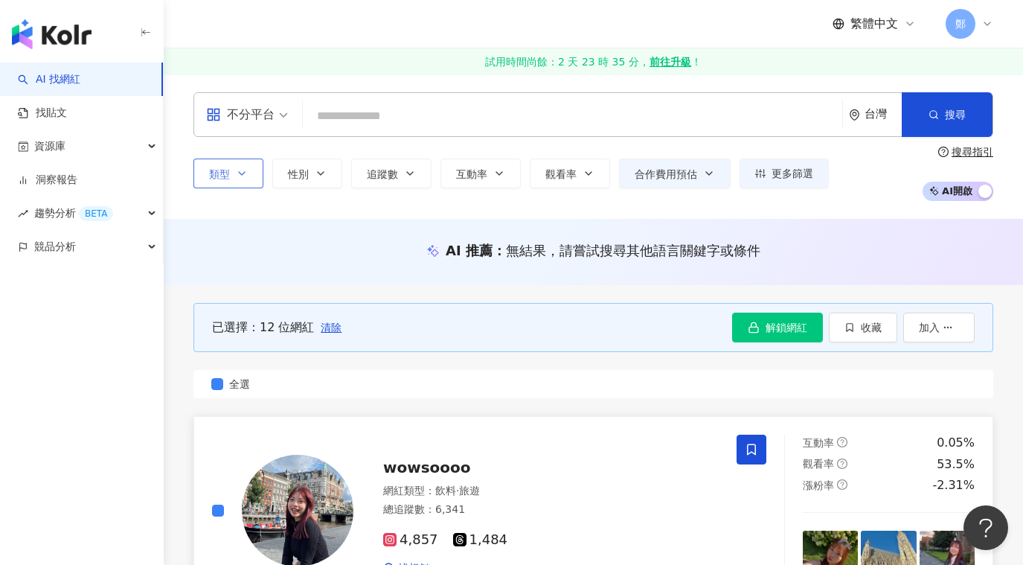
click at [225, 388] on label "全選" at bounding box center [593, 384] width 800 height 28
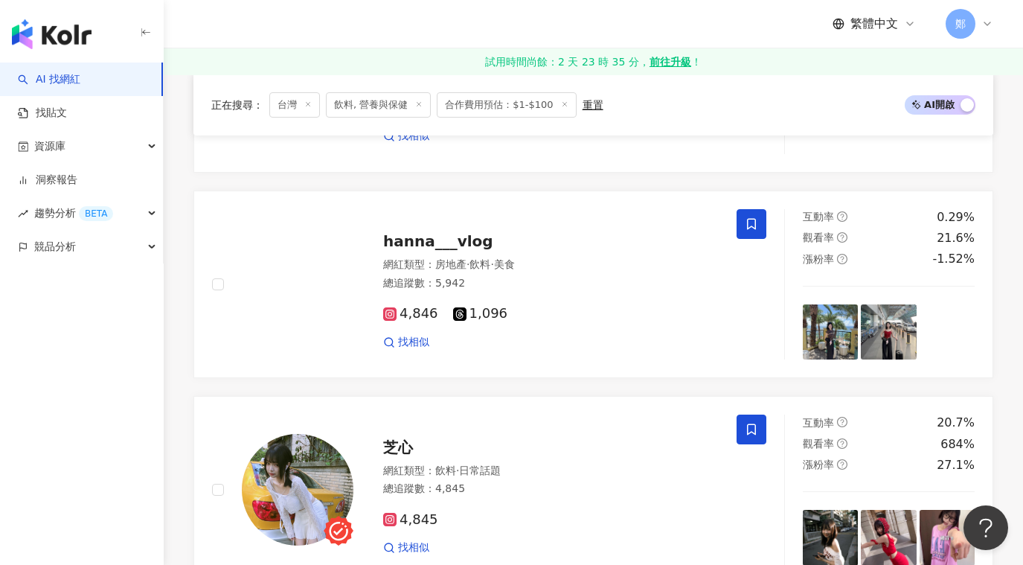
scroll to position [2530, 0]
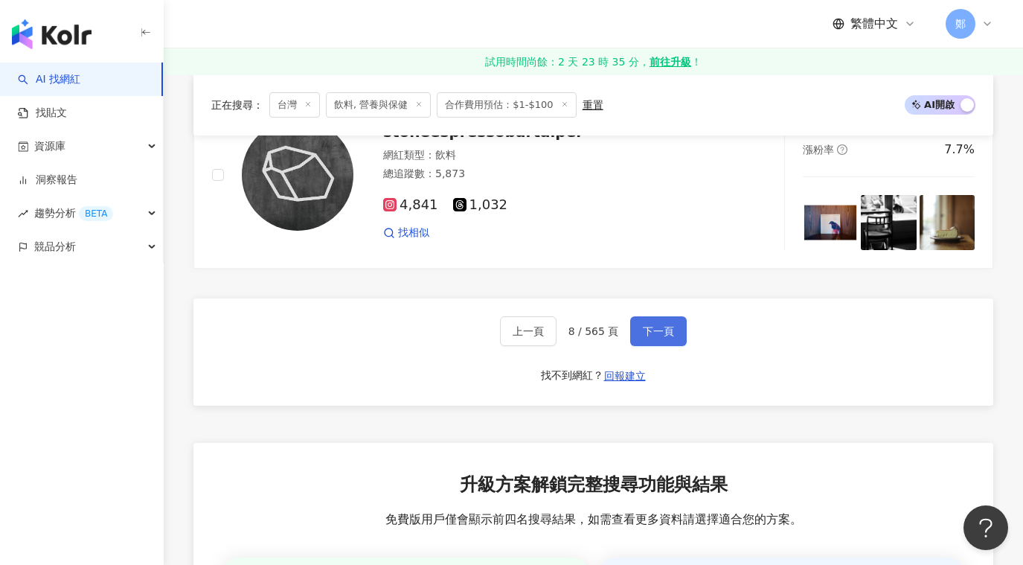
click at [673, 336] on span "下一頁" at bounding box center [658, 331] width 31 height 12
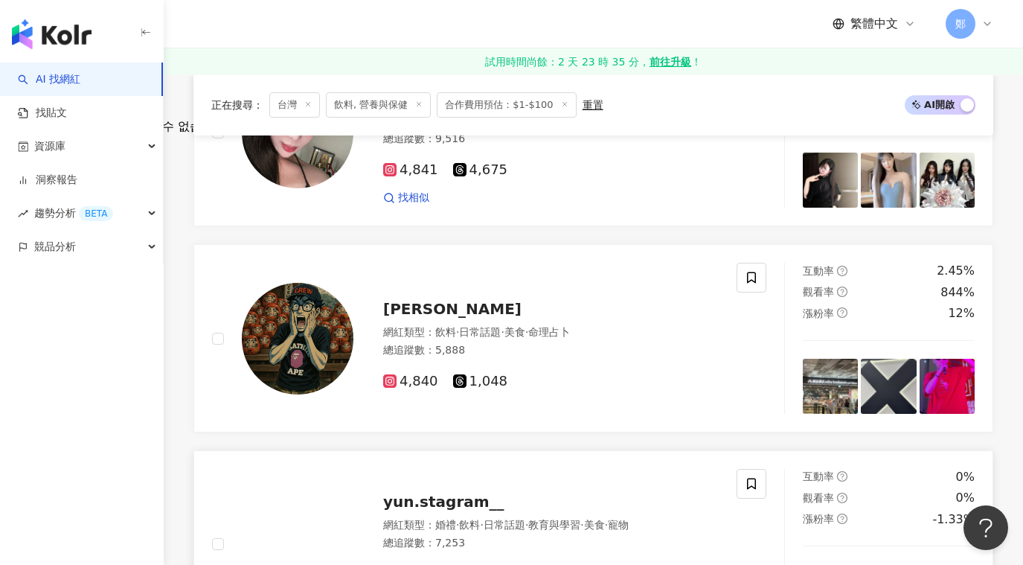
scroll to position [149, 0]
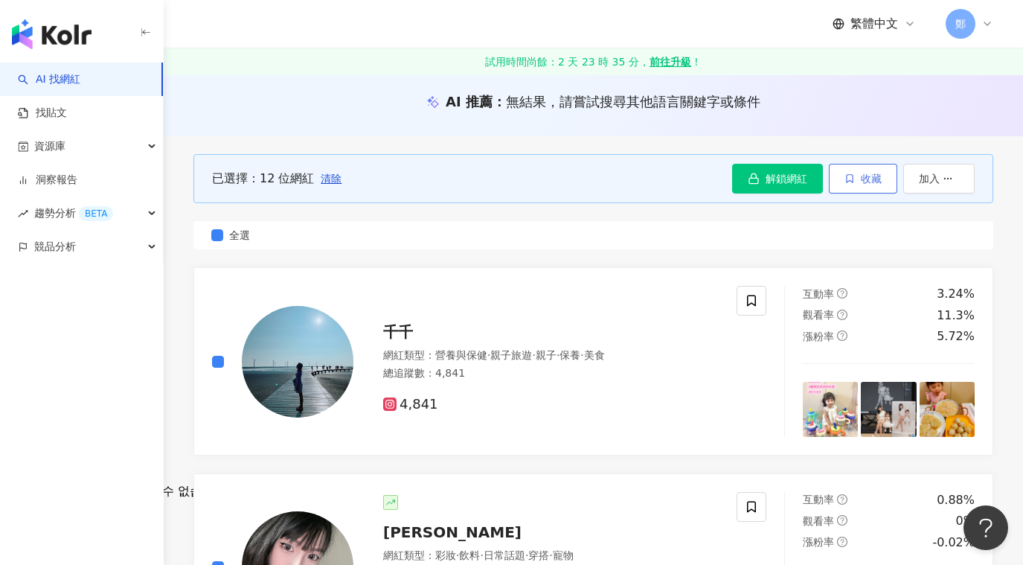
click at [868, 177] on span "收藏" at bounding box center [871, 179] width 21 height 12
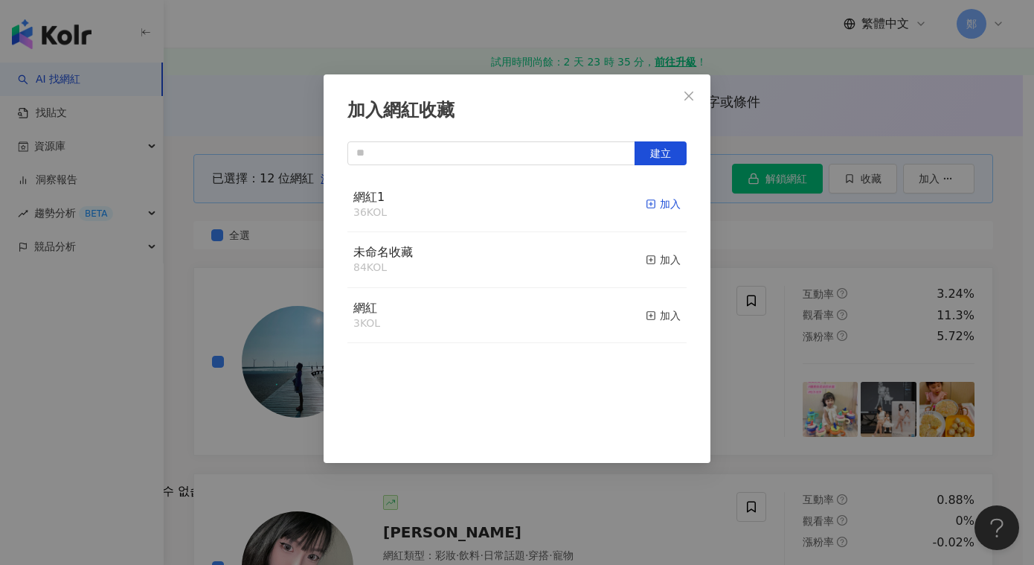
click at [656, 203] on div "加入" at bounding box center [663, 204] width 35 height 16
click at [694, 90] on icon "close" at bounding box center [689, 96] width 12 height 12
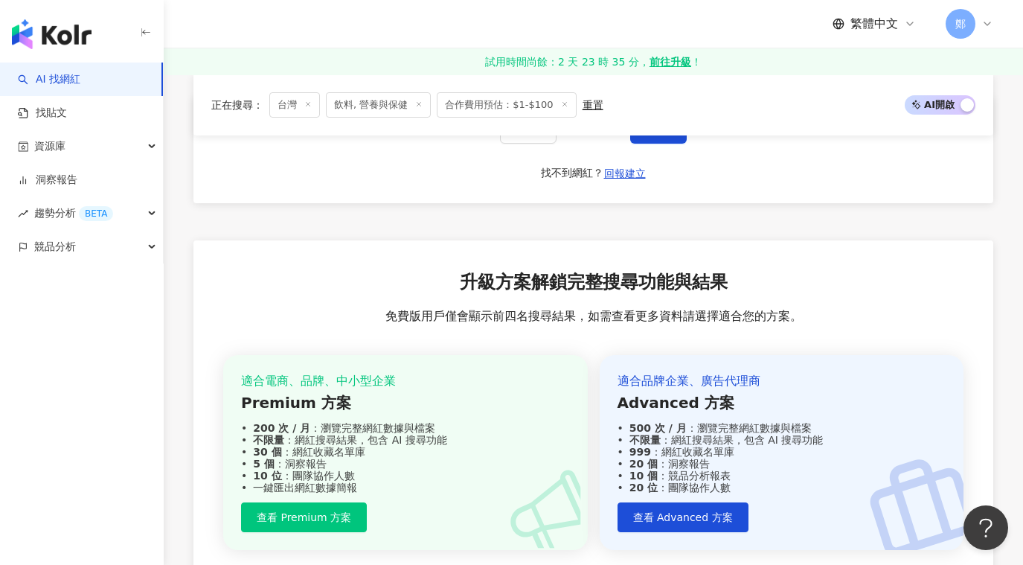
scroll to position [2530, 0]
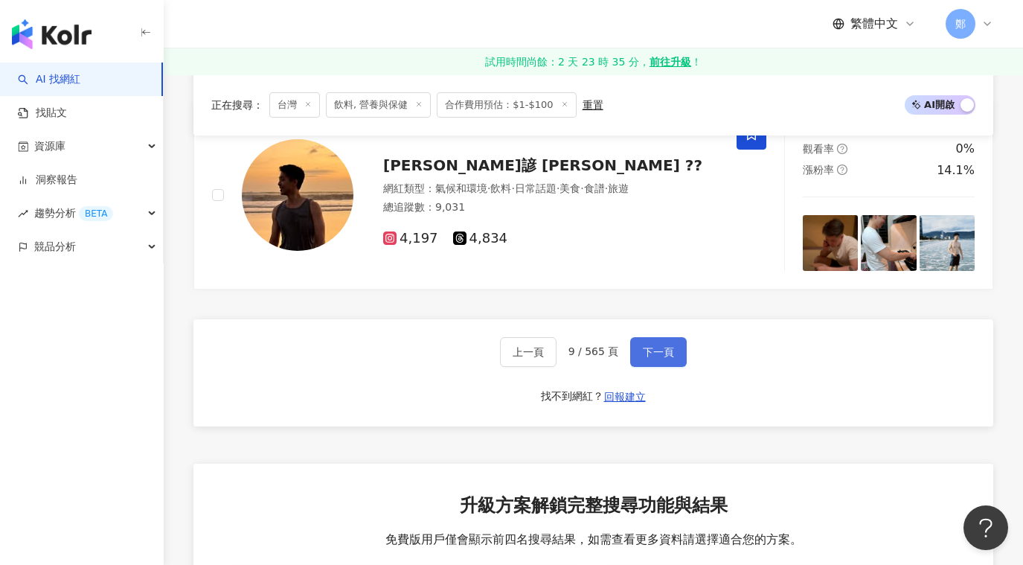
click at [657, 346] on span "下一頁" at bounding box center [658, 352] width 31 height 12
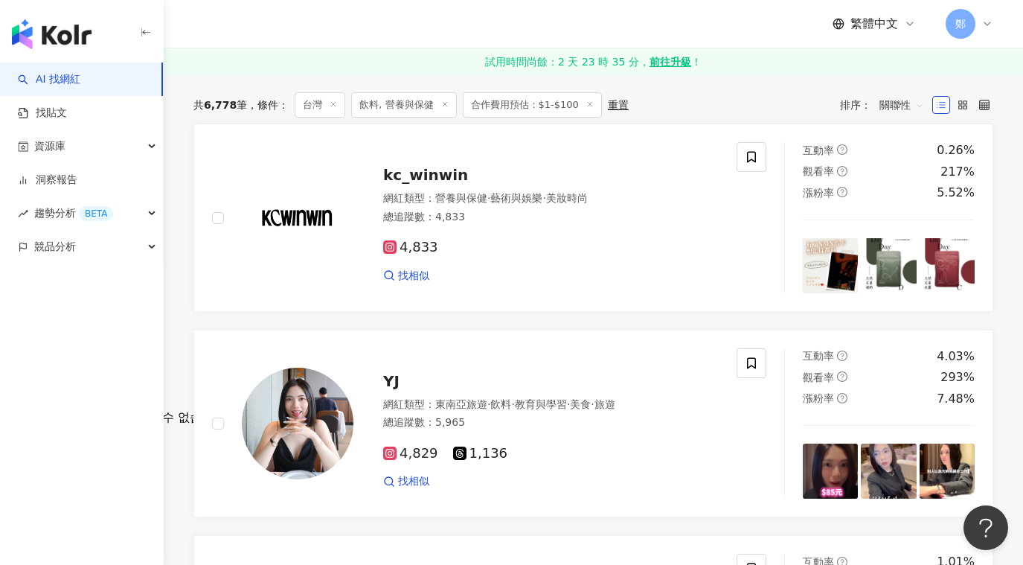
scroll to position [0, 0]
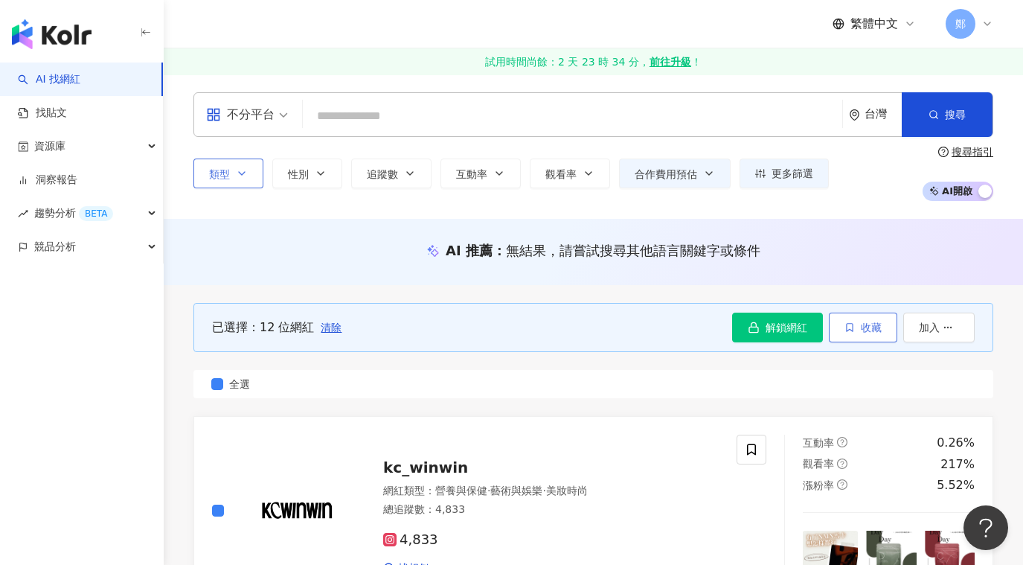
click at [861, 330] on span "收藏" at bounding box center [871, 327] width 21 height 12
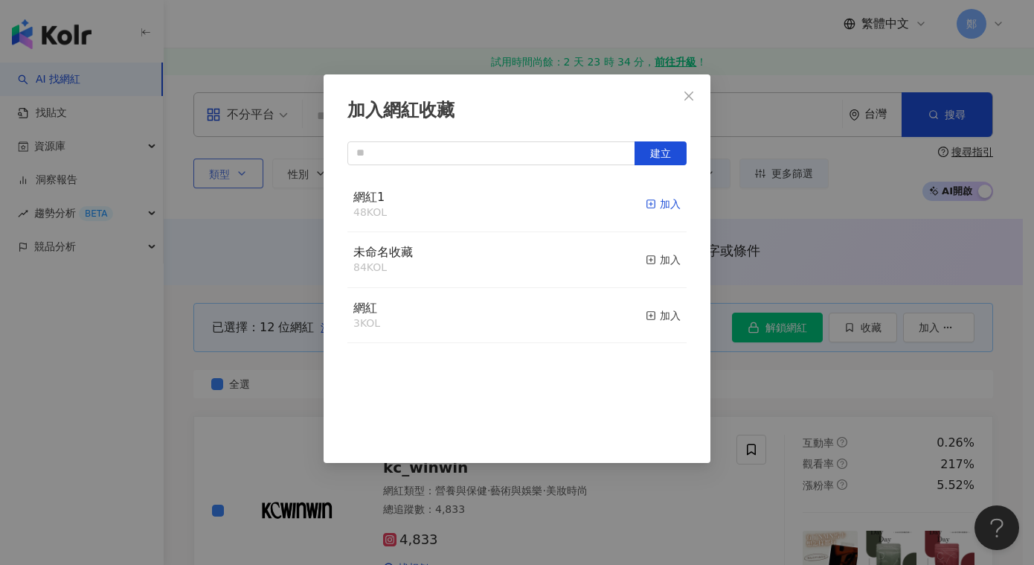
click at [658, 205] on div "加入" at bounding box center [663, 204] width 35 height 16
click at [688, 98] on icon "close" at bounding box center [689, 96] width 12 height 12
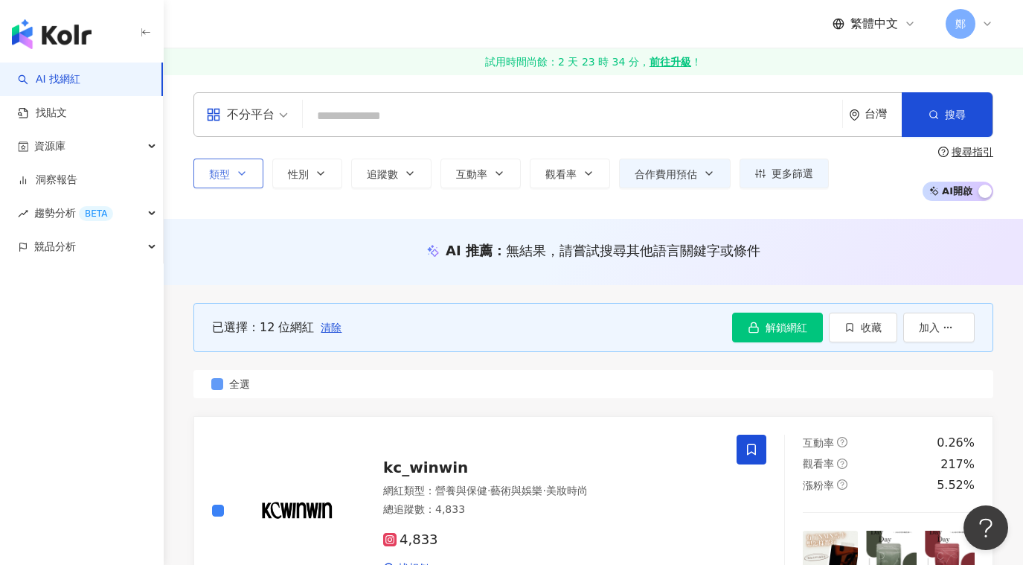
click at [209, 387] on label "全選" at bounding box center [593, 384] width 800 height 28
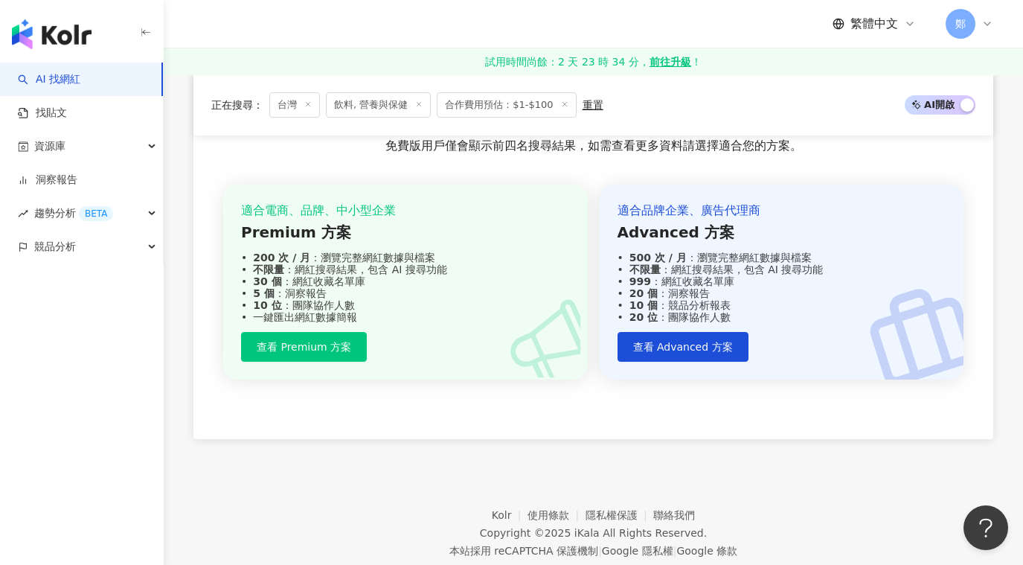
scroll to position [2530, 0]
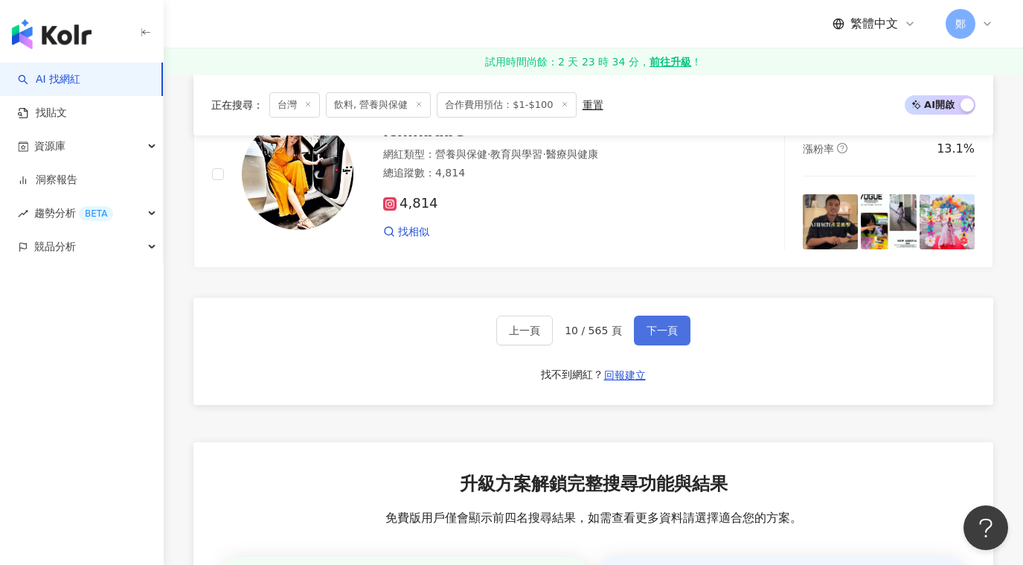
click at [659, 333] on span "下一頁" at bounding box center [662, 330] width 31 height 12
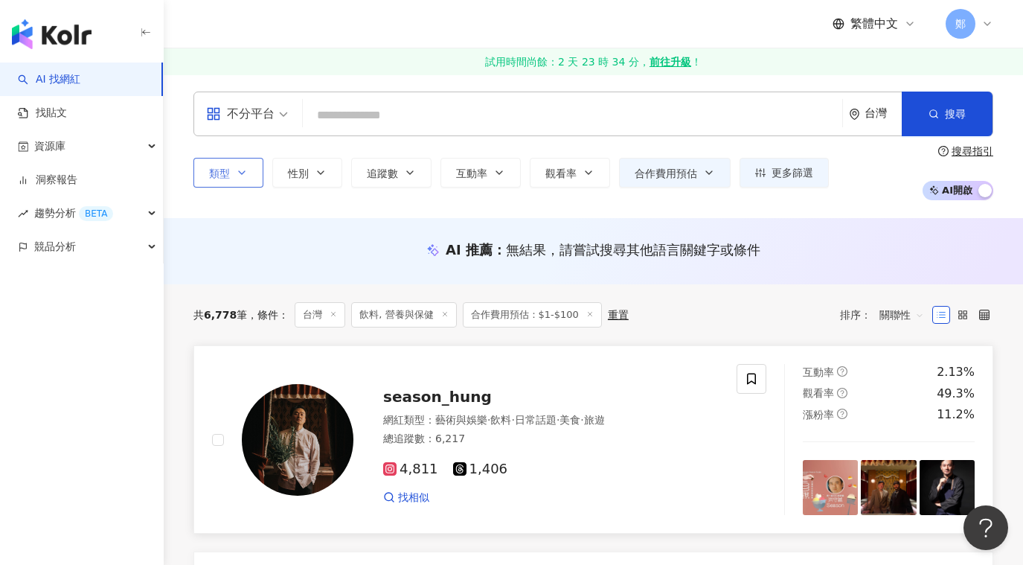
scroll to position [0, 0]
click at [224, 440] on div at bounding box center [282, 440] width 141 height 151
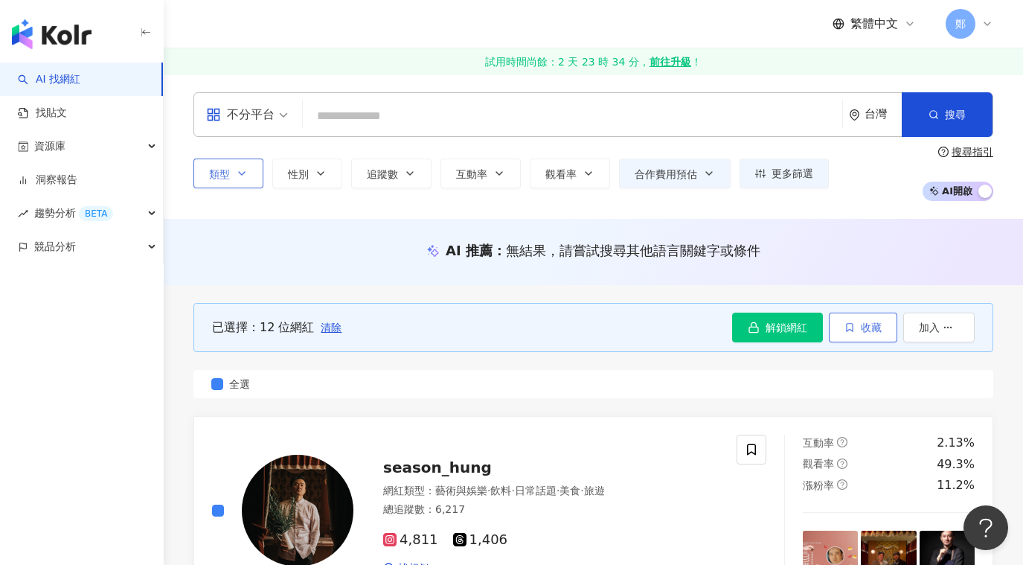
click at [865, 331] on span "收藏" at bounding box center [871, 327] width 21 height 12
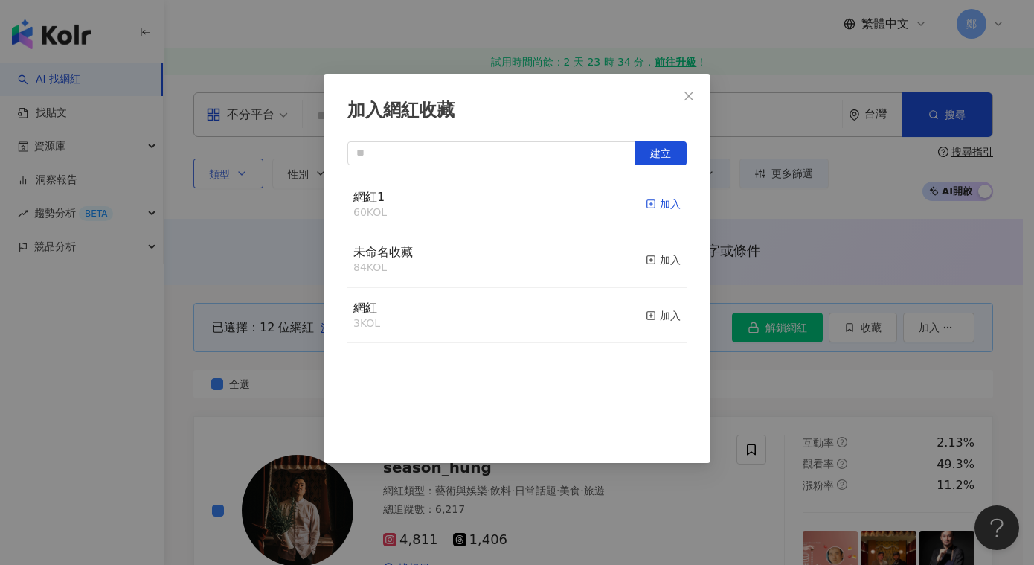
click at [663, 204] on div "加入" at bounding box center [663, 204] width 35 height 16
click at [685, 99] on icon "close" at bounding box center [689, 95] width 9 height 9
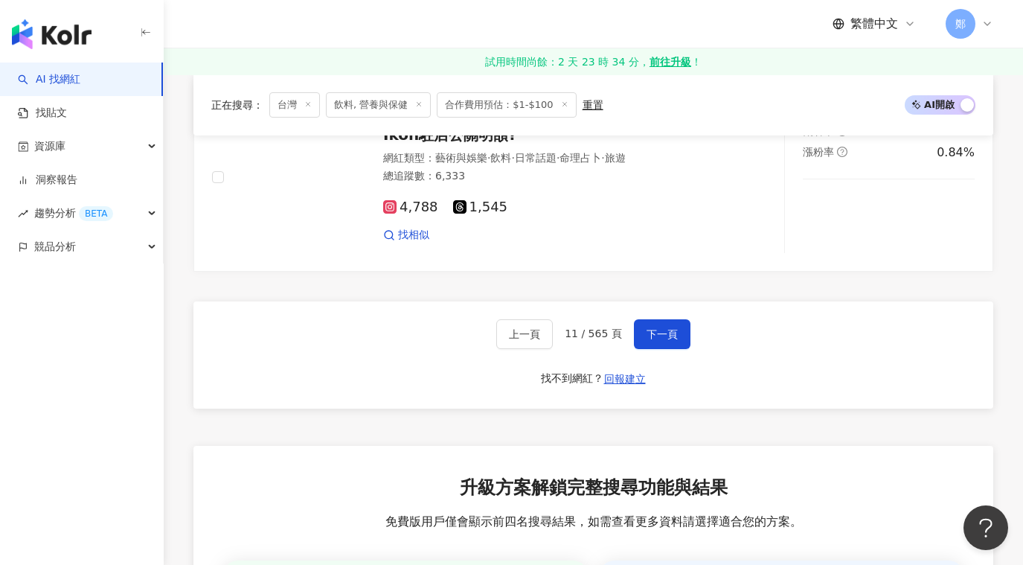
scroll to position [2604, 0]
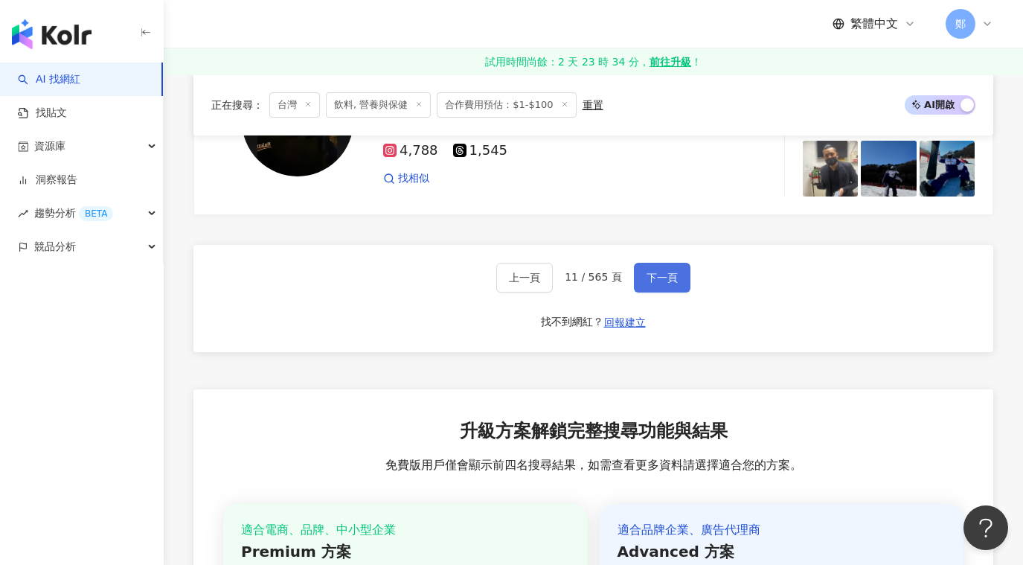
click at [665, 272] on span "下一頁" at bounding box center [662, 278] width 31 height 12
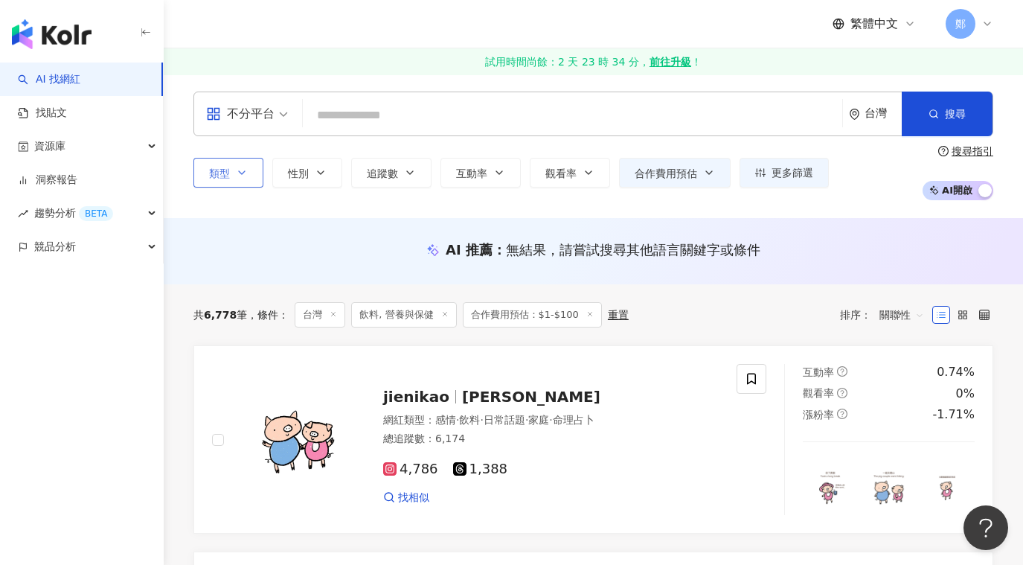
scroll to position [0, 0]
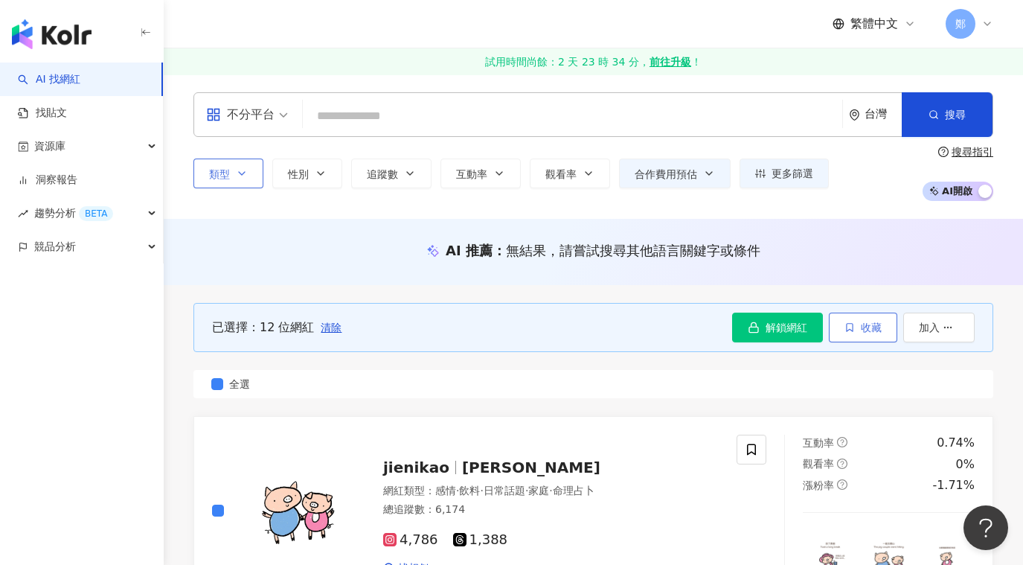
click at [877, 330] on span "收藏" at bounding box center [871, 327] width 21 height 12
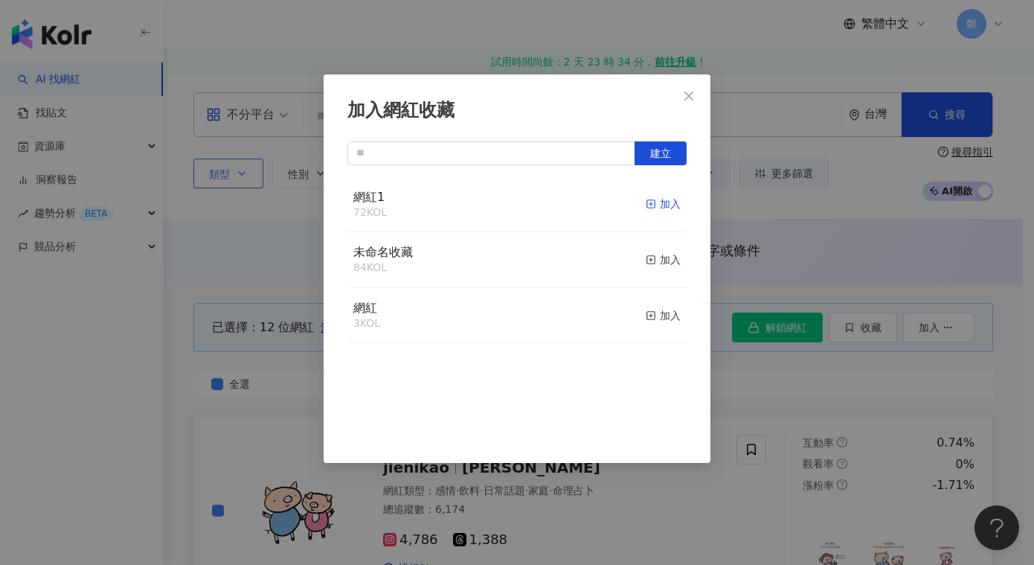
click at [652, 205] on div "加入" at bounding box center [663, 204] width 35 height 16
click at [682, 97] on span "Close" at bounding box center [689, 96] width 30 height 12
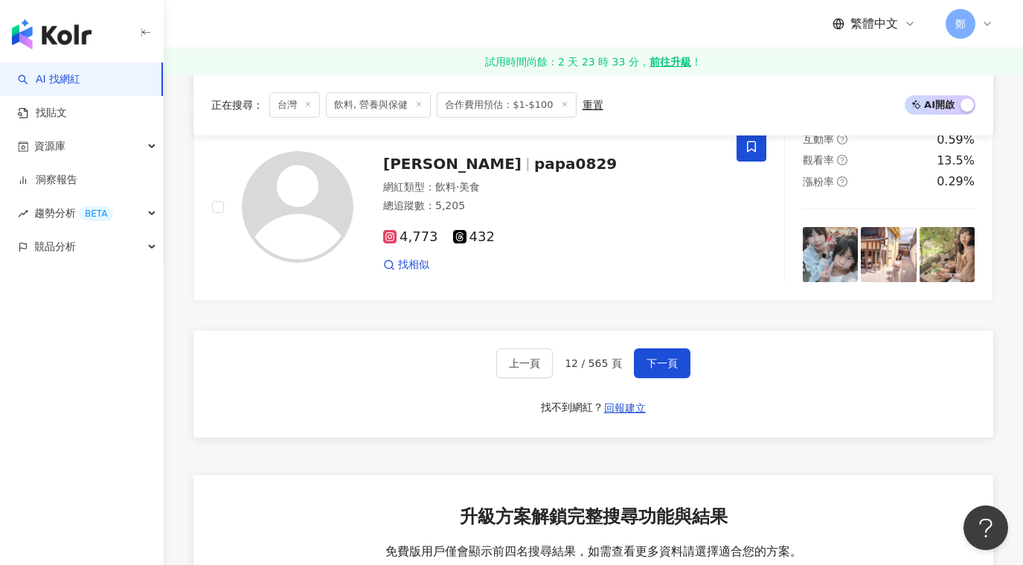
scroll to position [2604, 0]
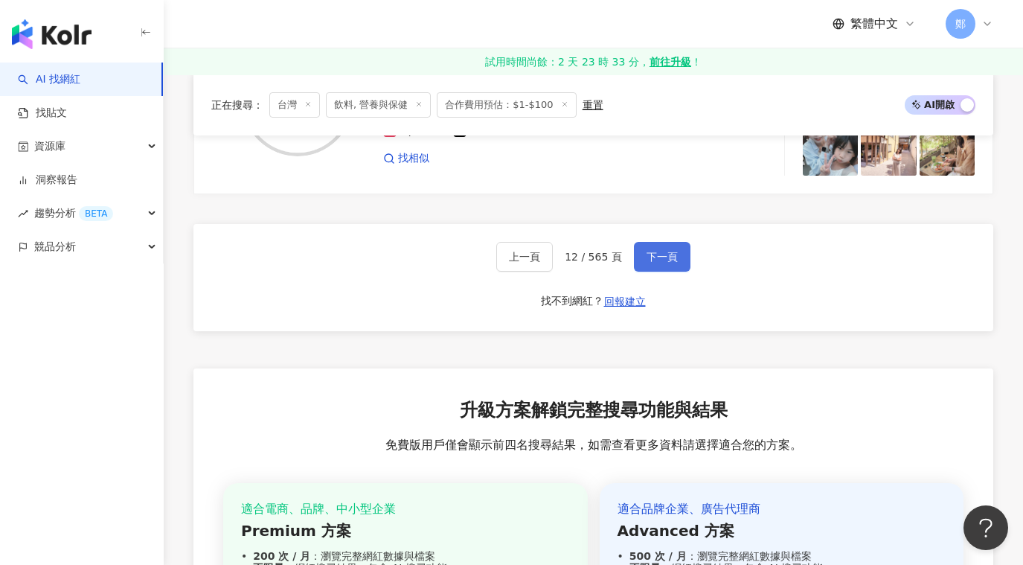
click at [677, 249] on button "下一頁" at bounding box center [662, 257] width 57 height 30
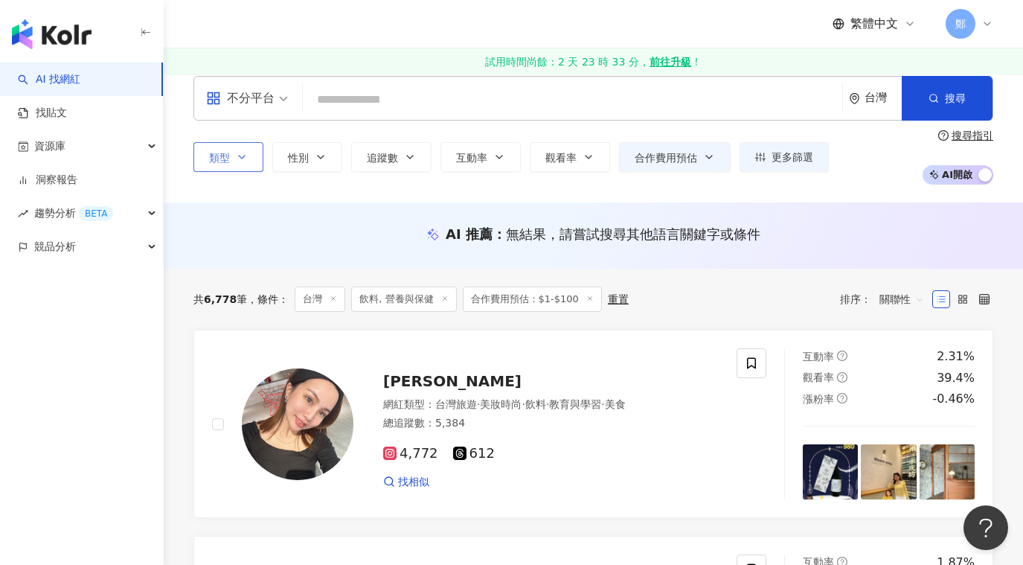
scroll to position [0, 0]
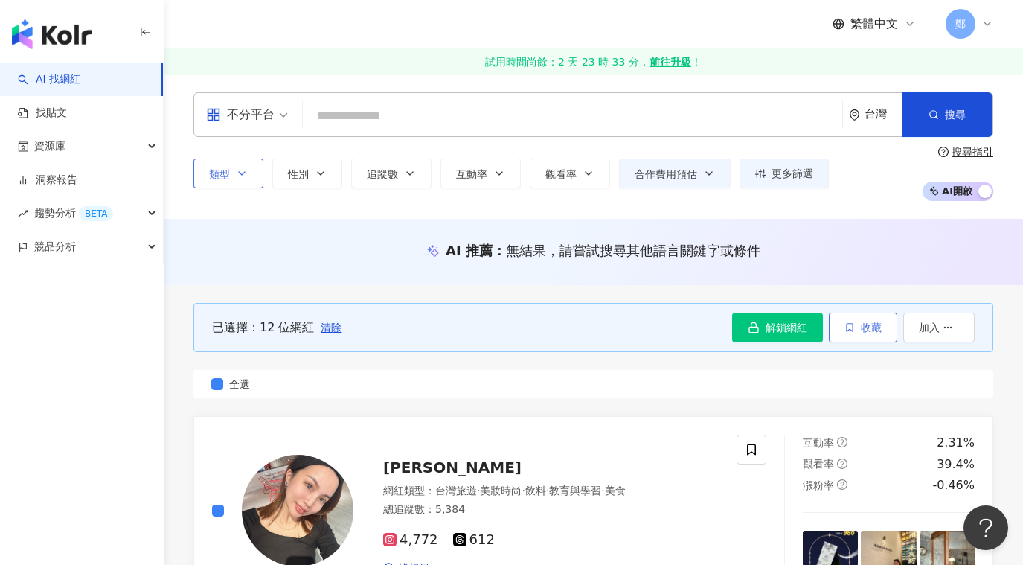
click at [854, 330] on icon "button" at bounding box center [850, 327] width 10 height 10
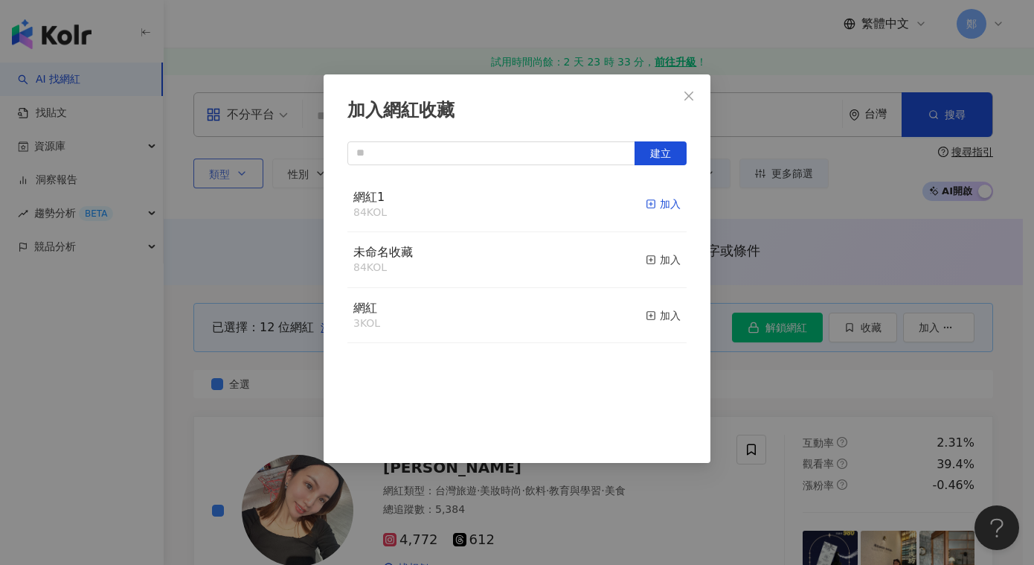
click at [660, 202] on div "加入" at bounding box center [663, 204] width 35 height 16
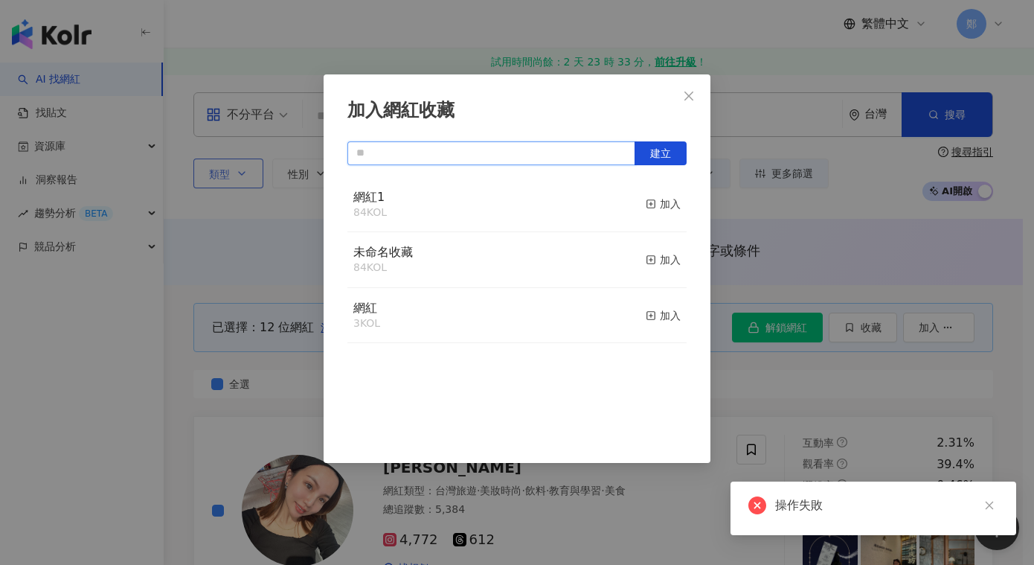
click at [513, 149] on input "text" at bounding box center [492, 153] width 288 height 24
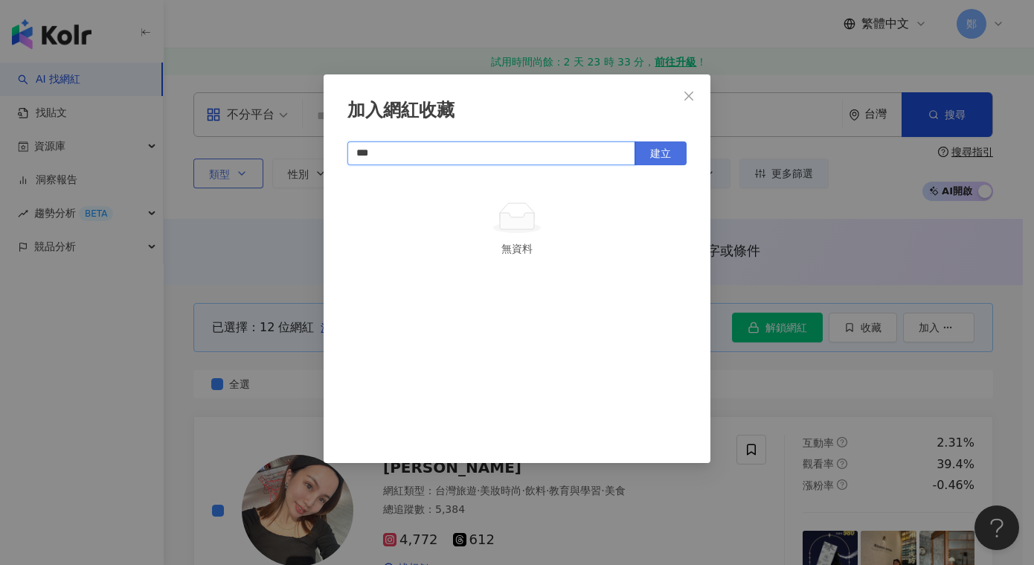
click at [641, 152] on button "建立" at bounding box center [661, 153] width 52 height 24
type input "***"
click at [653, 208] on div "加入" at bounding box center [663, 204] width 35 height 16
click at [688, 92] on icon "close" at bounding box center [689, 96] width 12 height 12
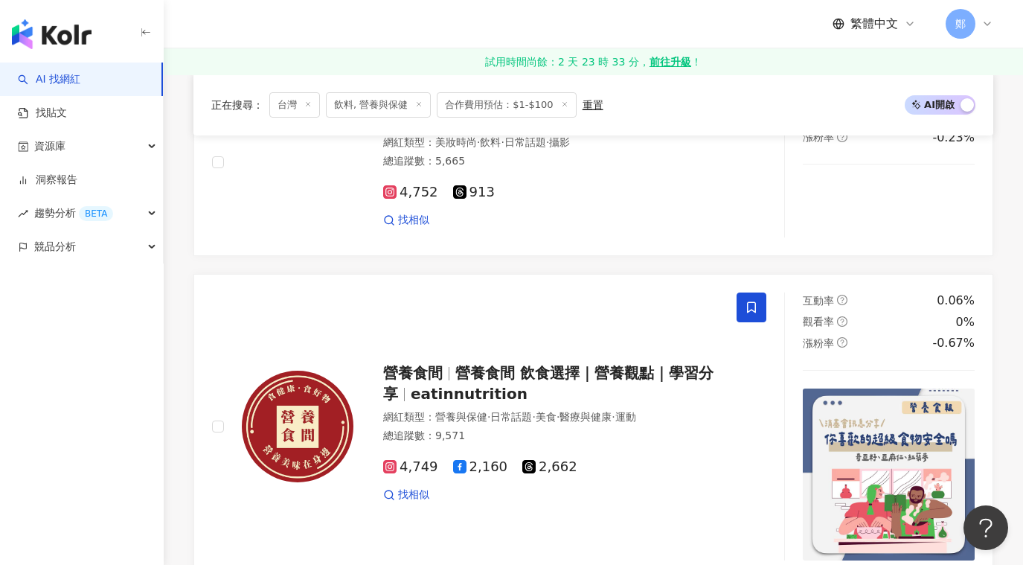
scroll to position [2530, 0]
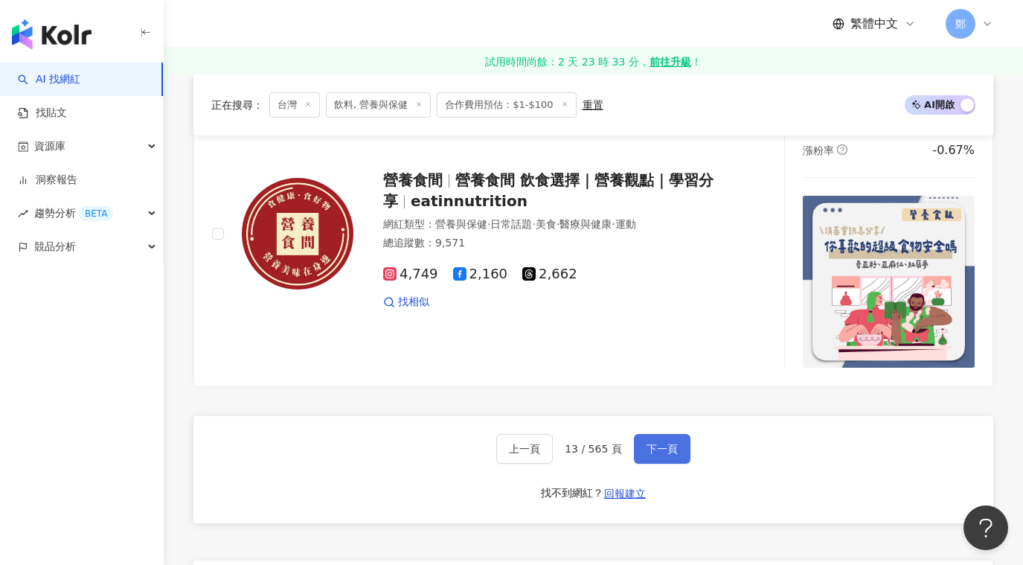
click at [662, 456] on button "下一頁" at bounding box center [662, 449] width 57 height 30
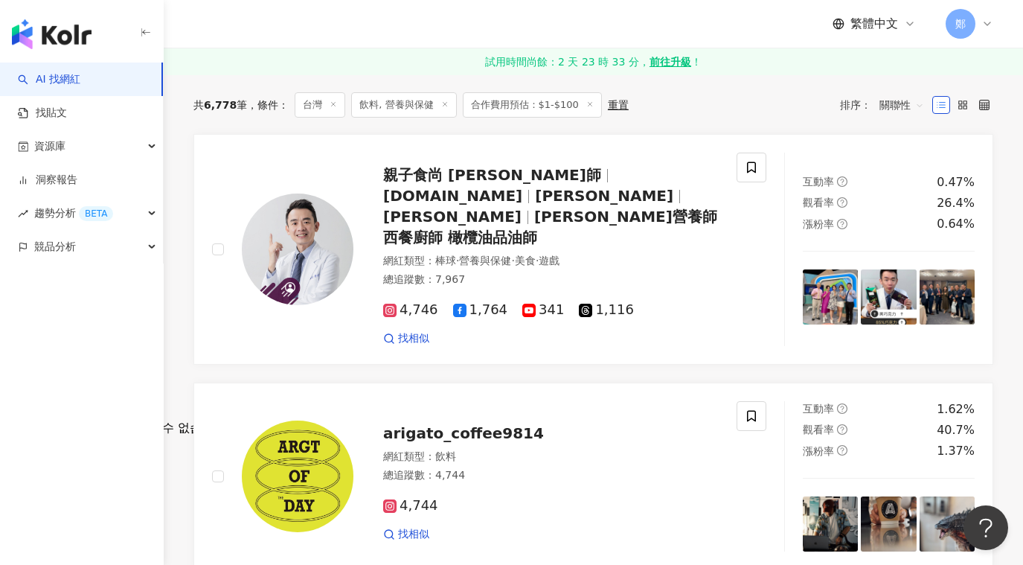
scroll to position [0, 0]
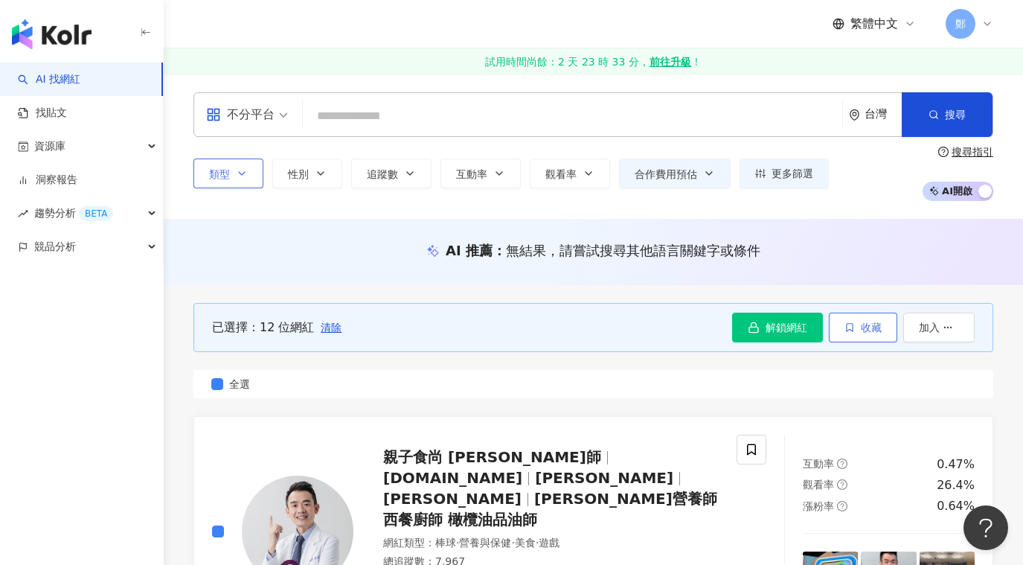
click at [881, 334] on button "收藏" at bounding box center [863, 328] width 68 height 30
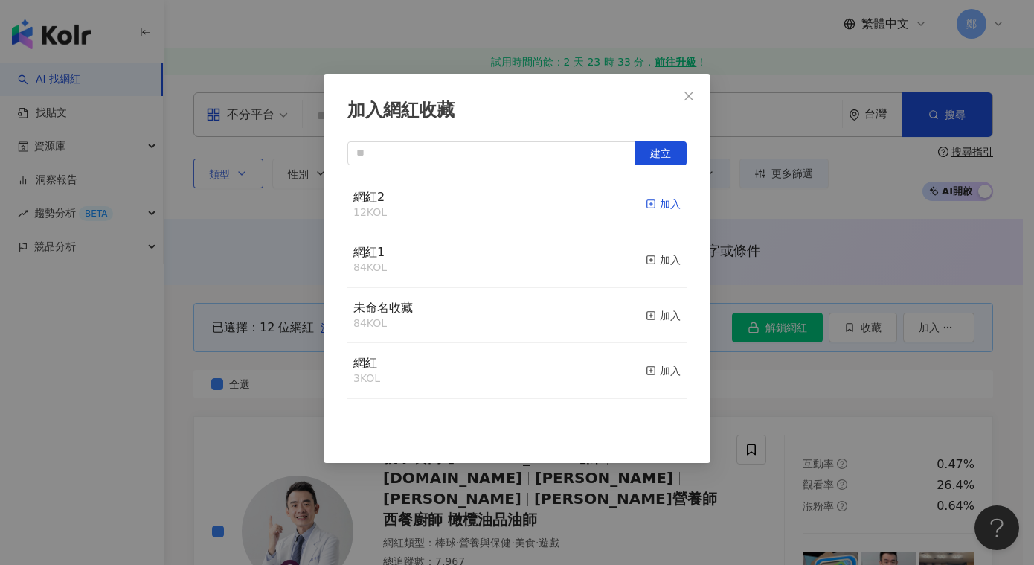
click at [662, 202] on div "加入" at bounding box center [663, 204] width 35 height 16
click at [692, 103] on button "Close" at bounding box center [689, 96] width 30 height 30
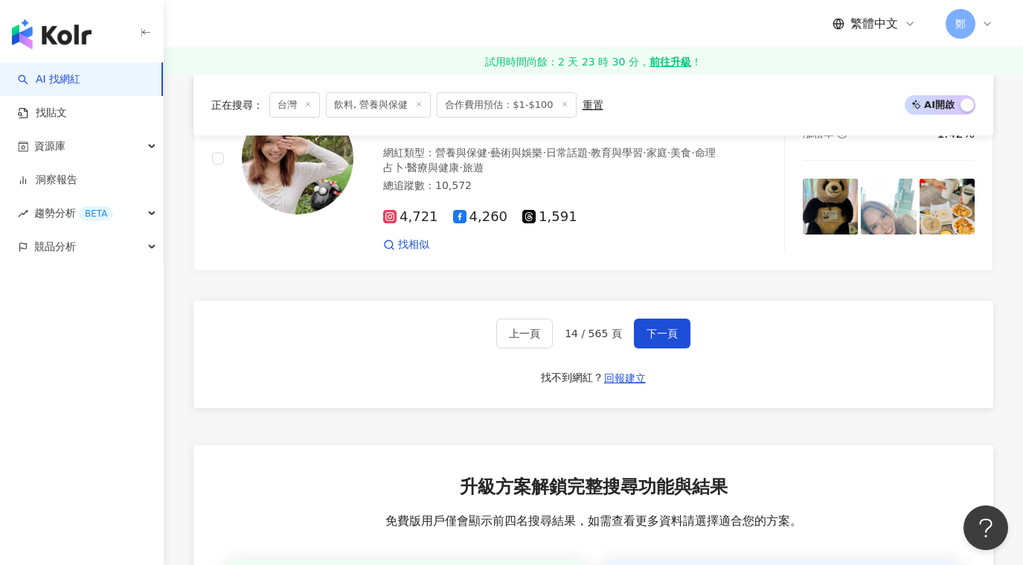
scroll to position [2750, 0]
click at [647, 327] on span "下一頁" at bounding box center [662, 333] width 31 height 12
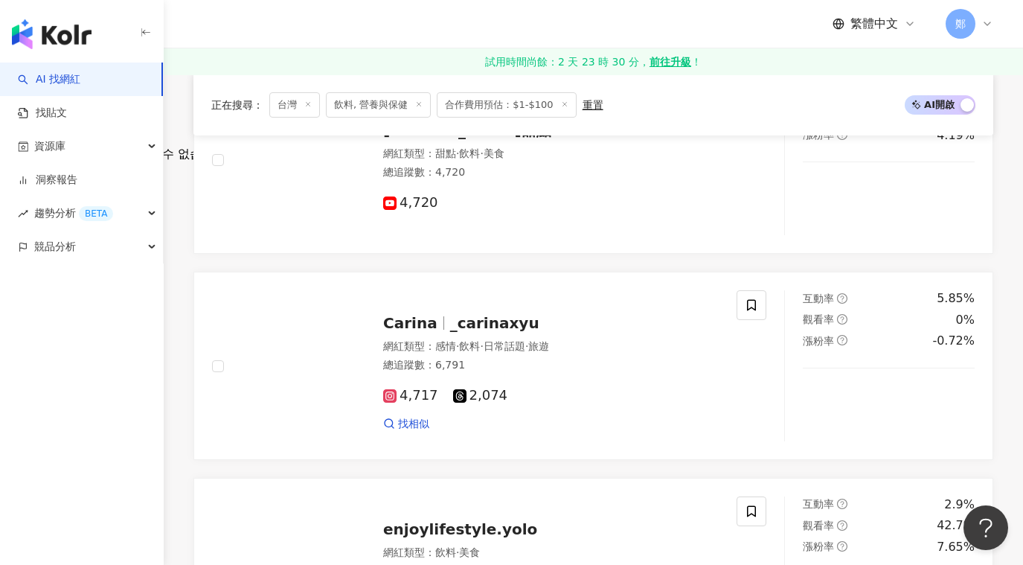
scroll to position [114, 0]
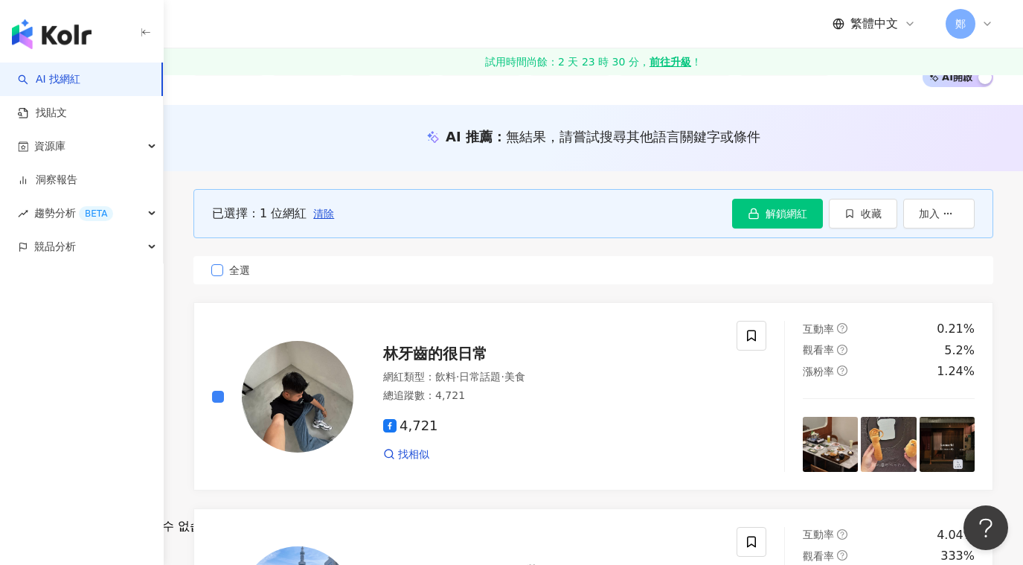
click at [222, 277] on label "全選" at bounding box center [593, 270] width 800 height 28
click at [862, 217] on span "收藏" at bounding box center [871, 214] width 21 height 12
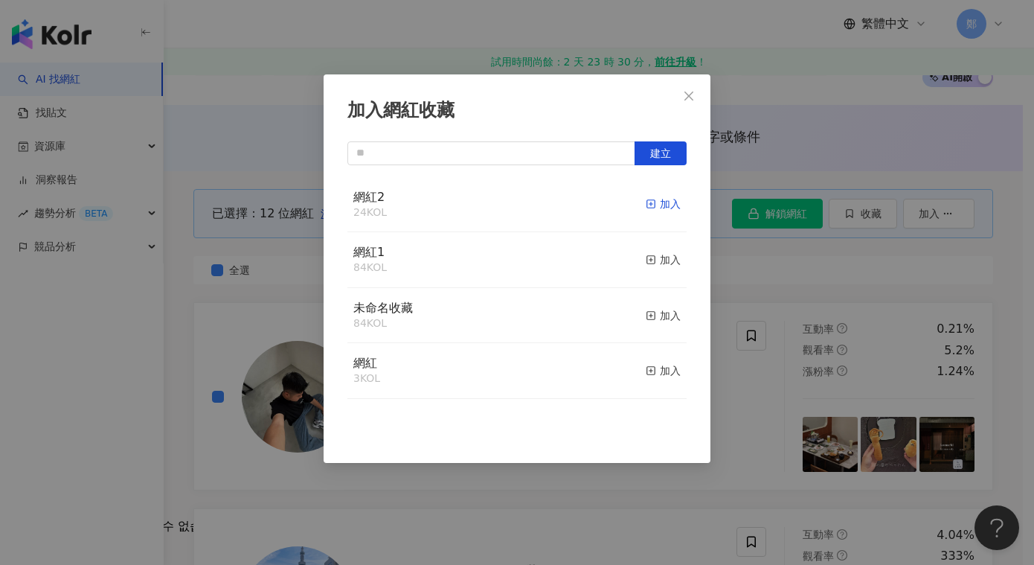
click at [653, 203] on div "加入" at bounding box center [663, 204] width 35 height 16
click at [684, 100] on icon "close" at bounding box center [689, 96] width 12 height 12
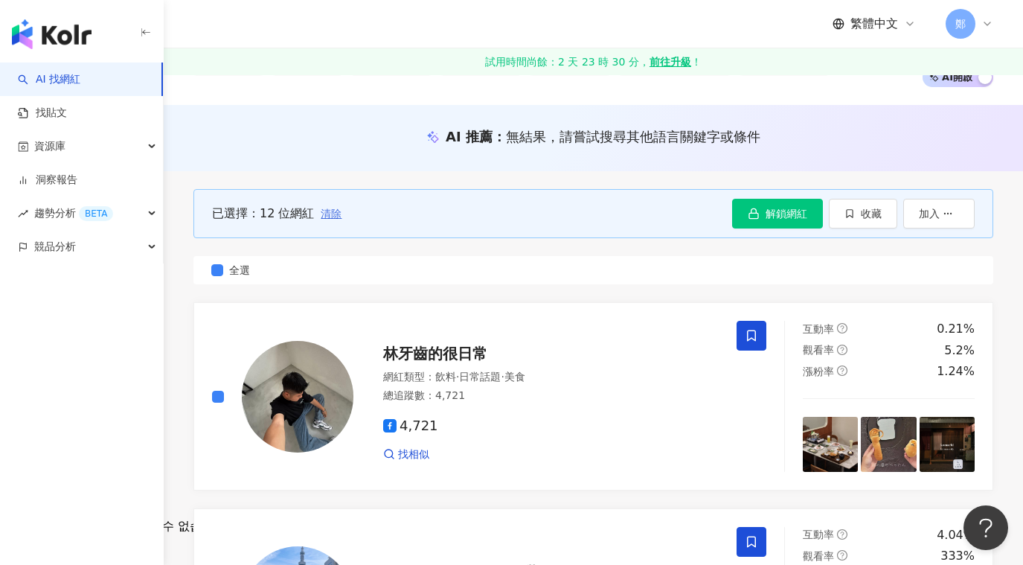
click at [327, 214] on span "清除" at bounding box center [331, 214] width 21 height 12
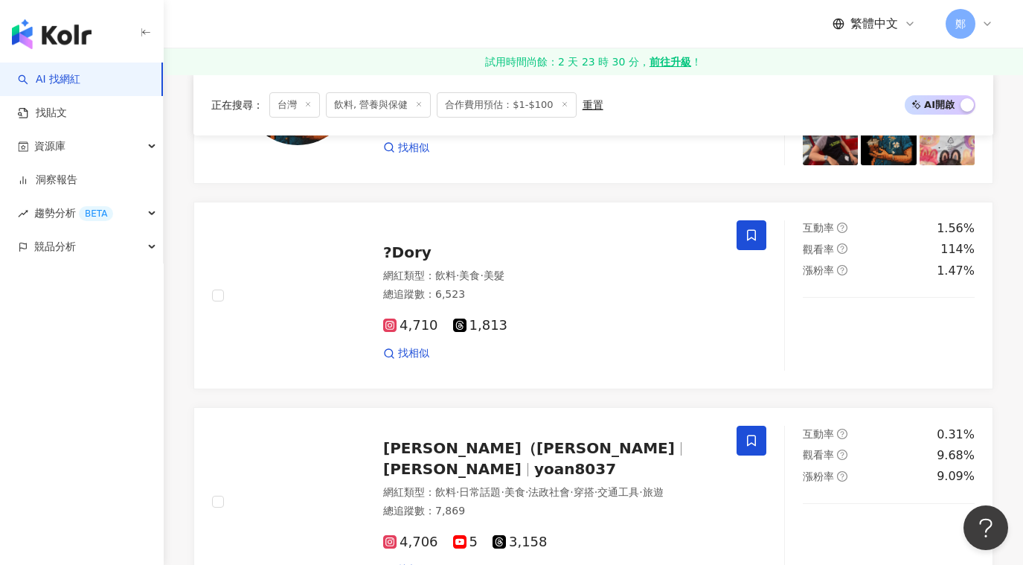
scroll to position [2346, 0]
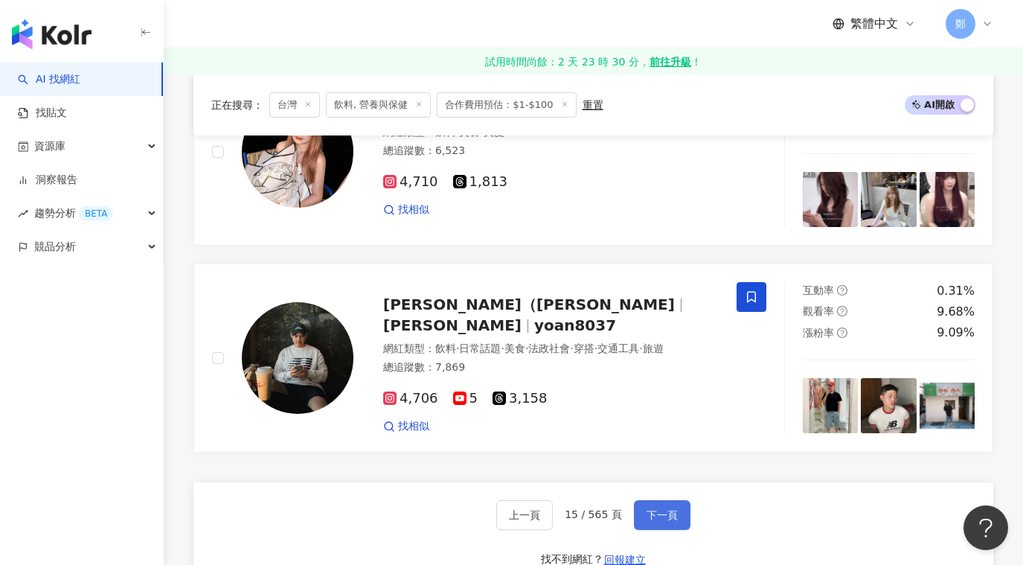
click at [663, 509] on span "下一頁" at bounding box center [662, 515] width 31 height 12
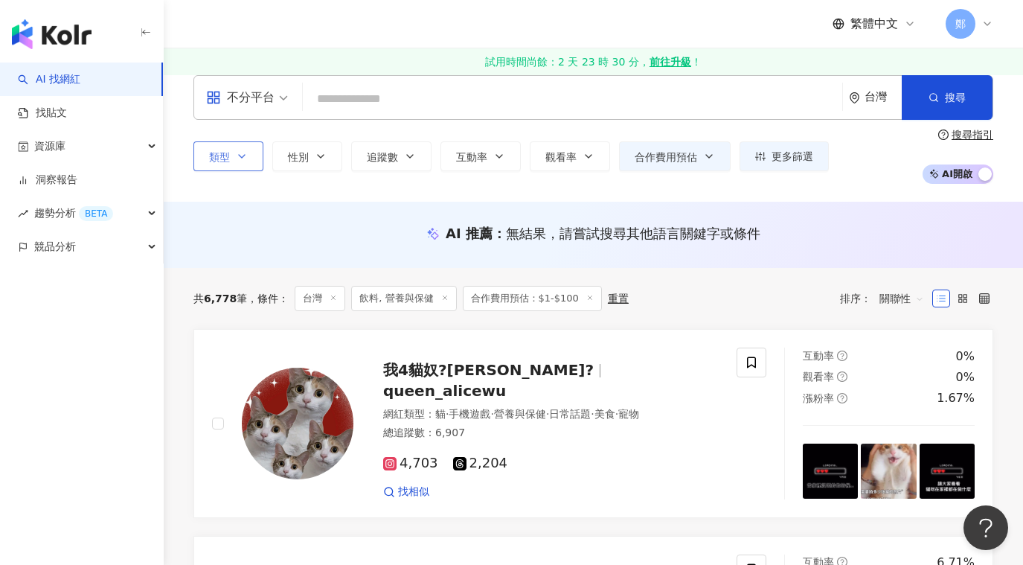
scroll to position [0, 0]
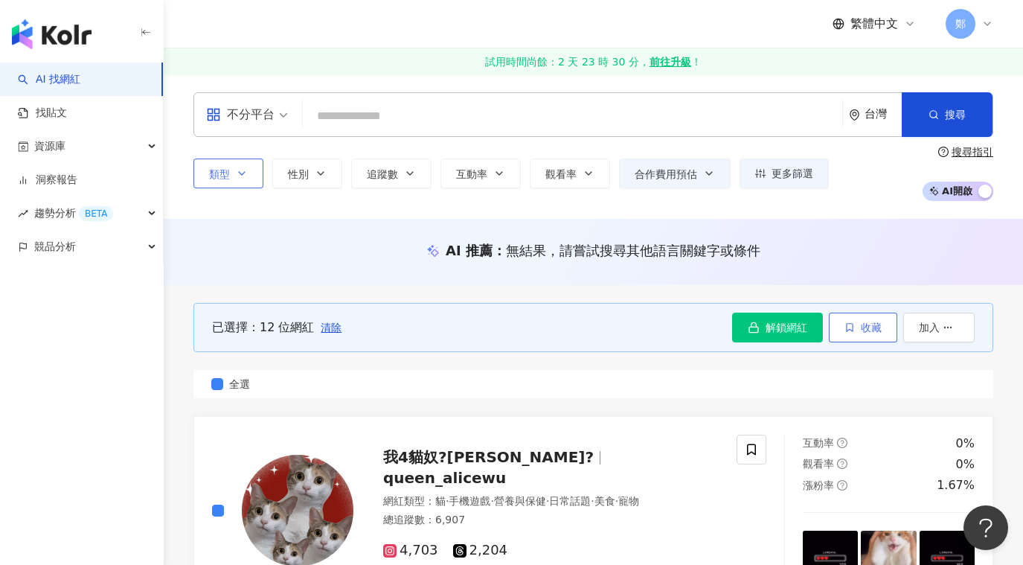
click at [863, 333] on span "收藏" at bounding box center [871, 327] width 21 height 12
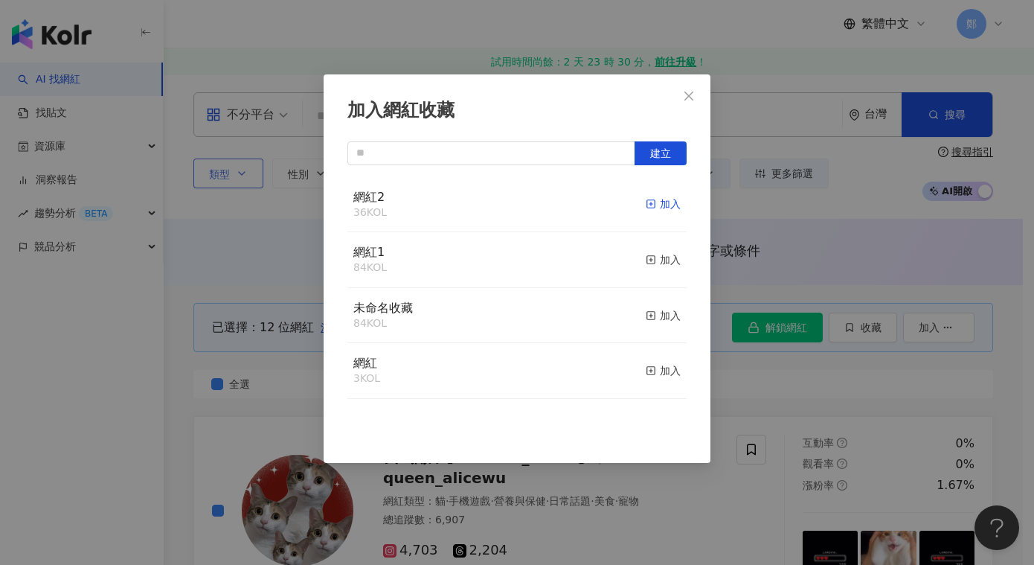
click at [657, 200] on div "加入" at bounding box center [663, 204] width 35 height 16
click at [686, 94] on icon "close" at bounding box center [689, 96] width 12 height 12
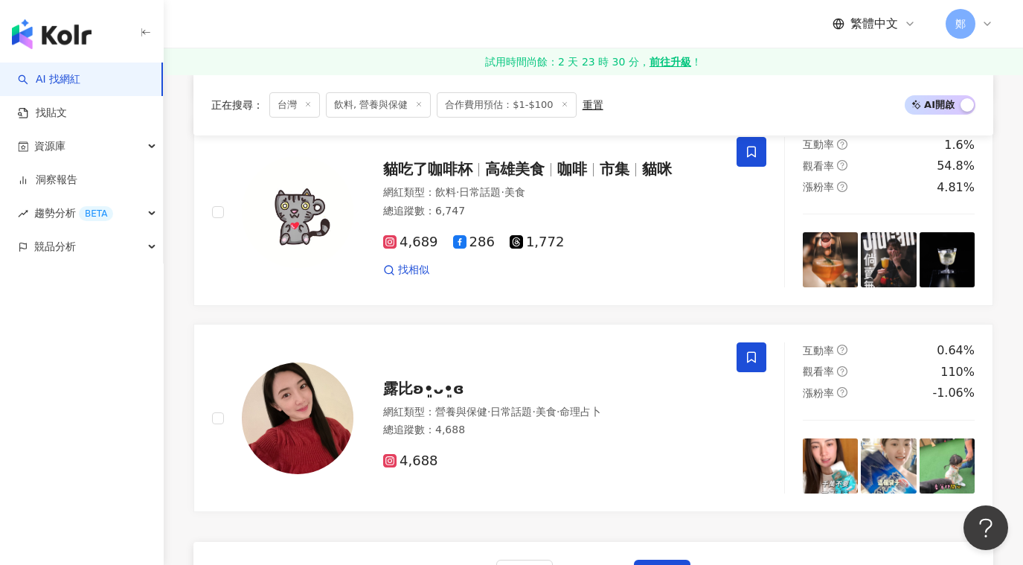
scroll to position [2530, 0]
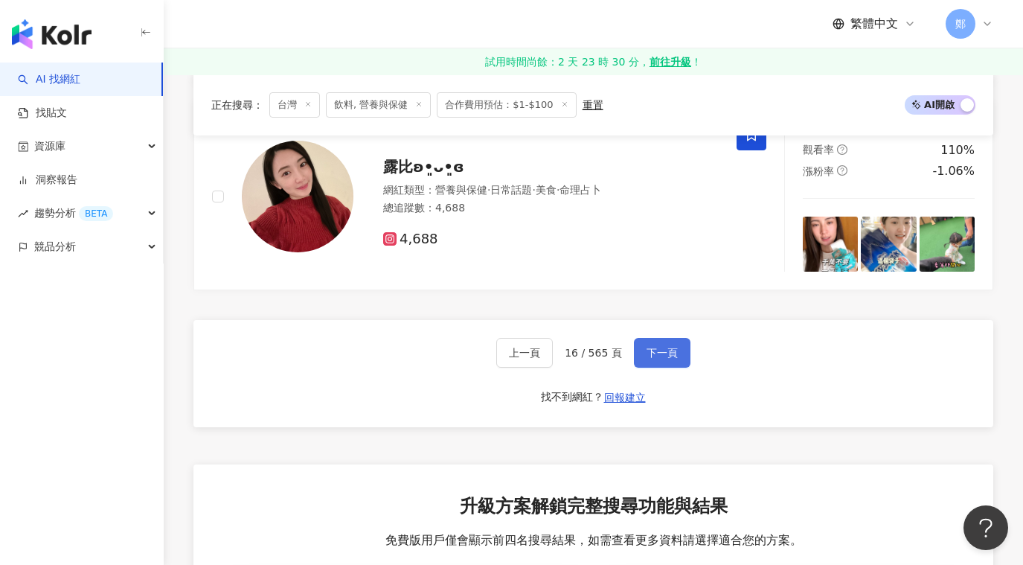
click at [662, 338] on button "下一頁" at bounding box center [662, 353] width 57 height 30
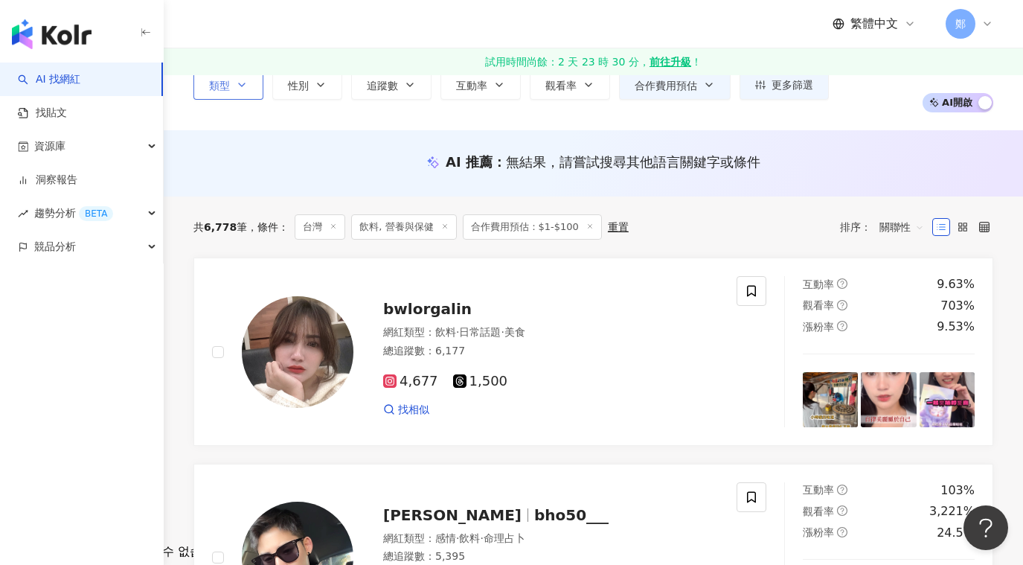
scroll to position [0, 0]
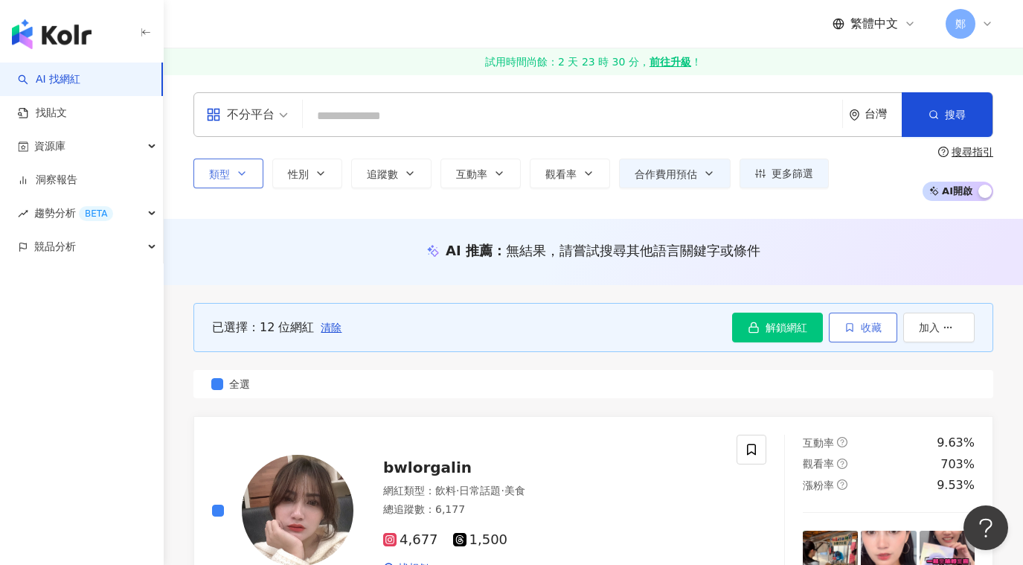
click at [854, 333] on icon "button" at bounding box center [850, 327] width 10 height 10
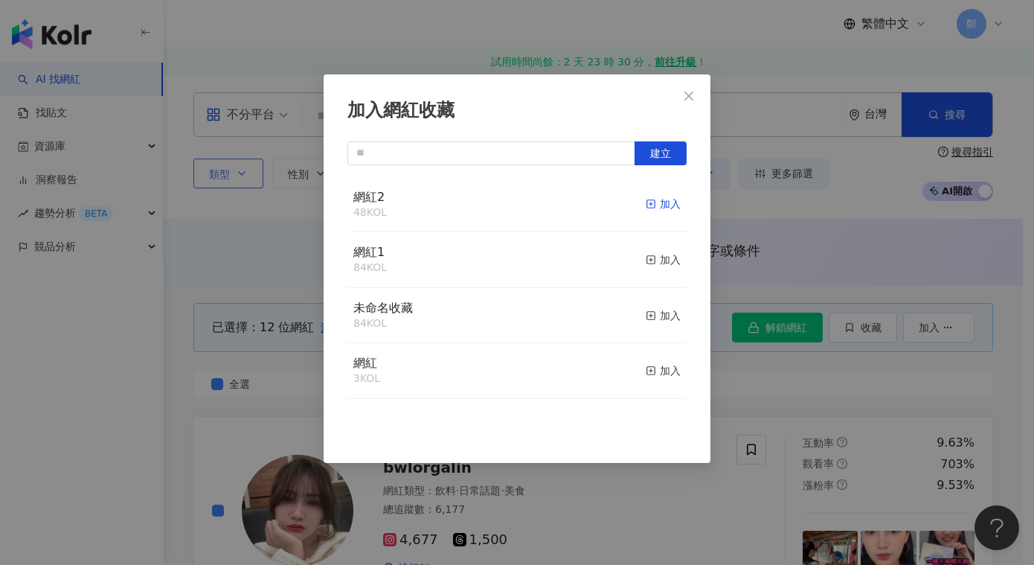
click at [657, 205] on div "加入" at bounding box center [663, 204] width 35 height 16
click at [688, 99] on icon "close" at bounding box center [689, 96] width 12 height 12
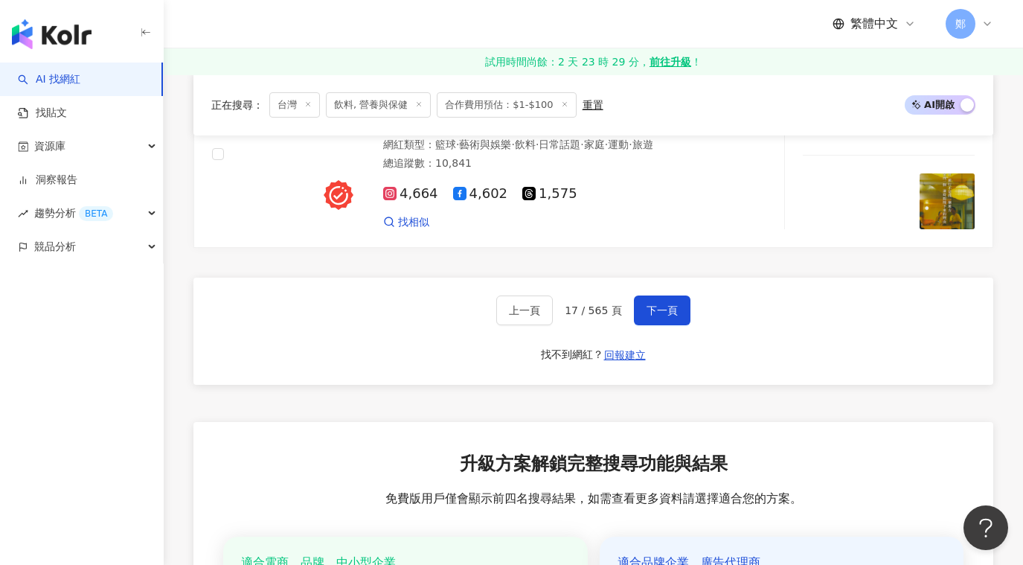
scroll to position [2679, 0]
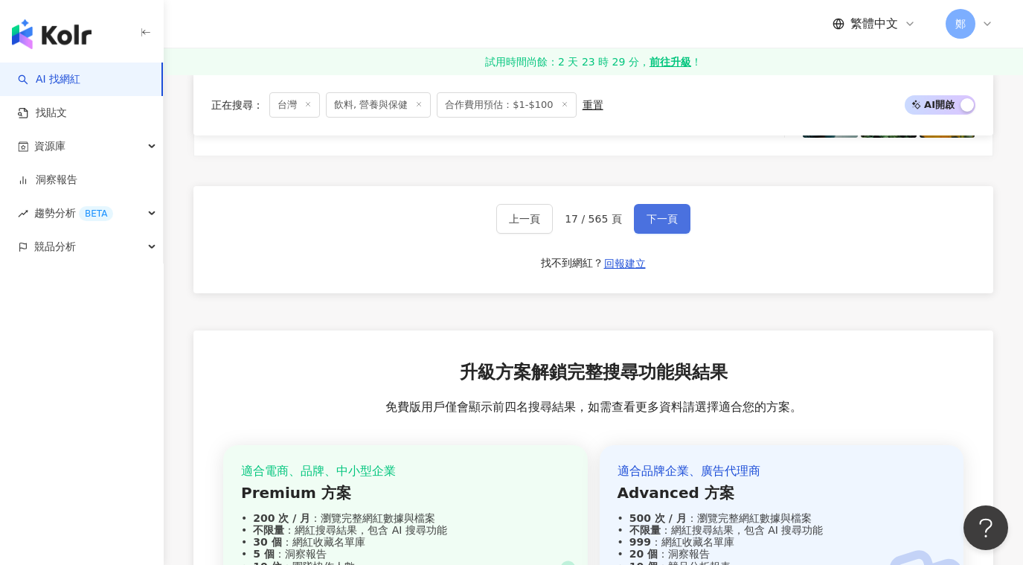
click at [655, 213] on span "下一頁" at bounding box center [662, 219] width 31 height 12
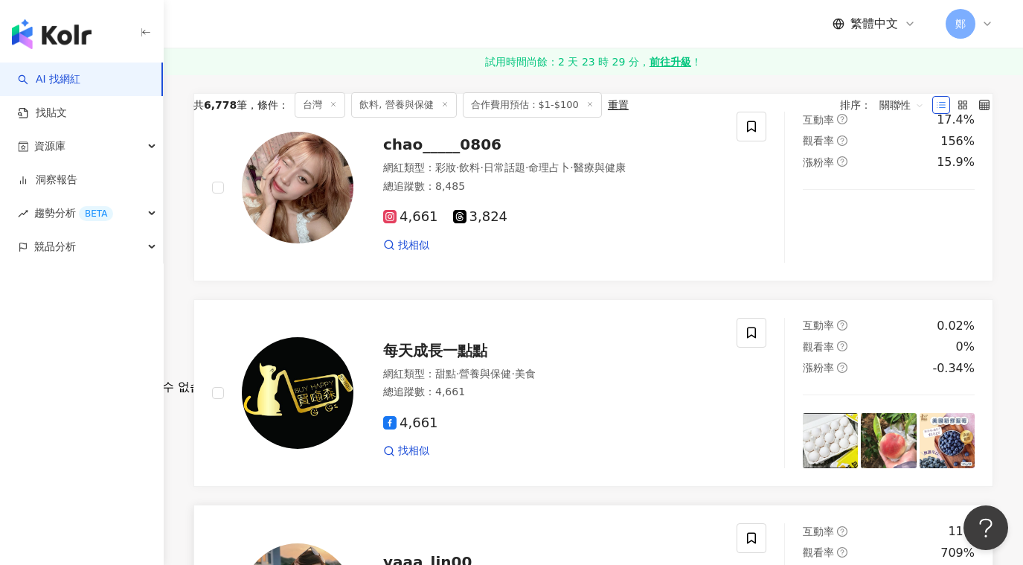
scroll to position [134, 0]
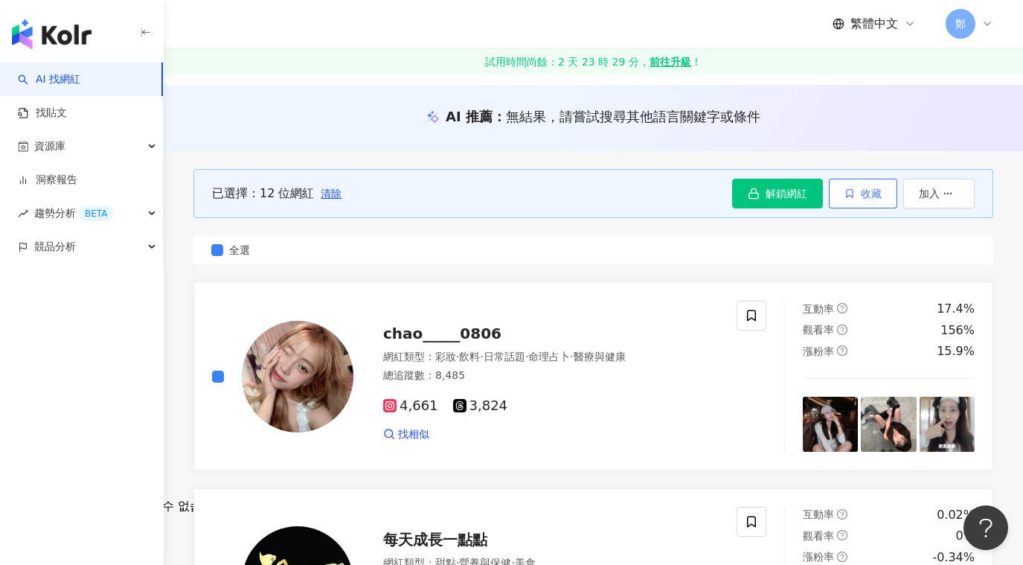
click at [874, 196] on span "收藏" at bounding box center [871, 194] width 21 height 12
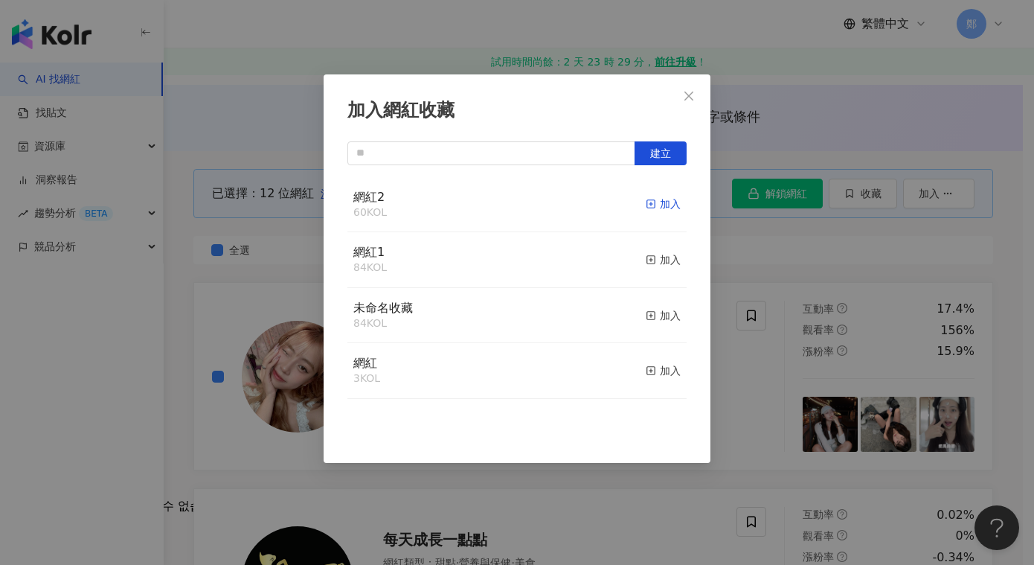
click at [661, 208] on div "加入" at bounding box center [663, 204] width 35 height 16
click at [686, 97] on icon "close" at bounding box center [689, 96] width 12 height 12
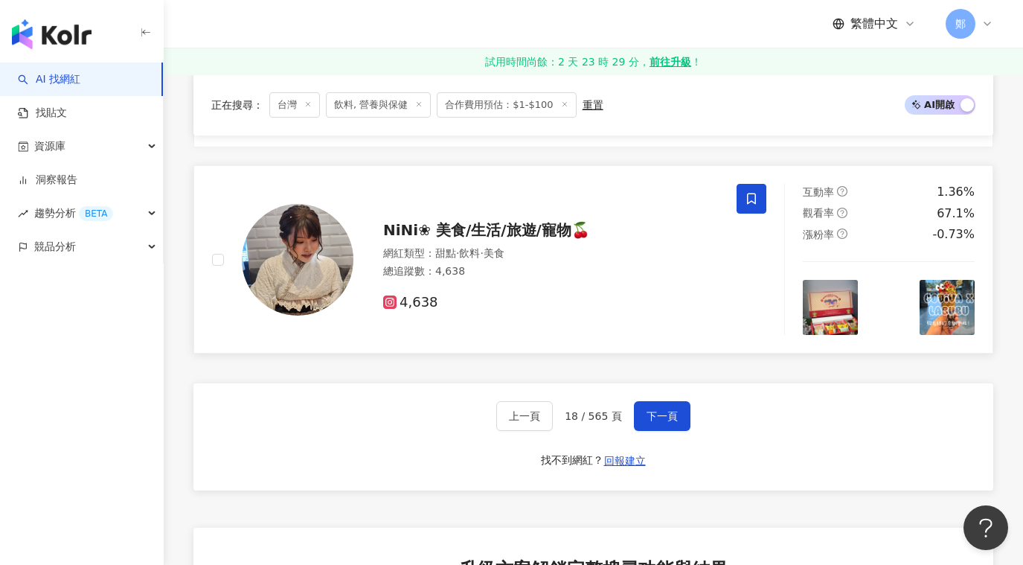
scroll to position [2441, 0]
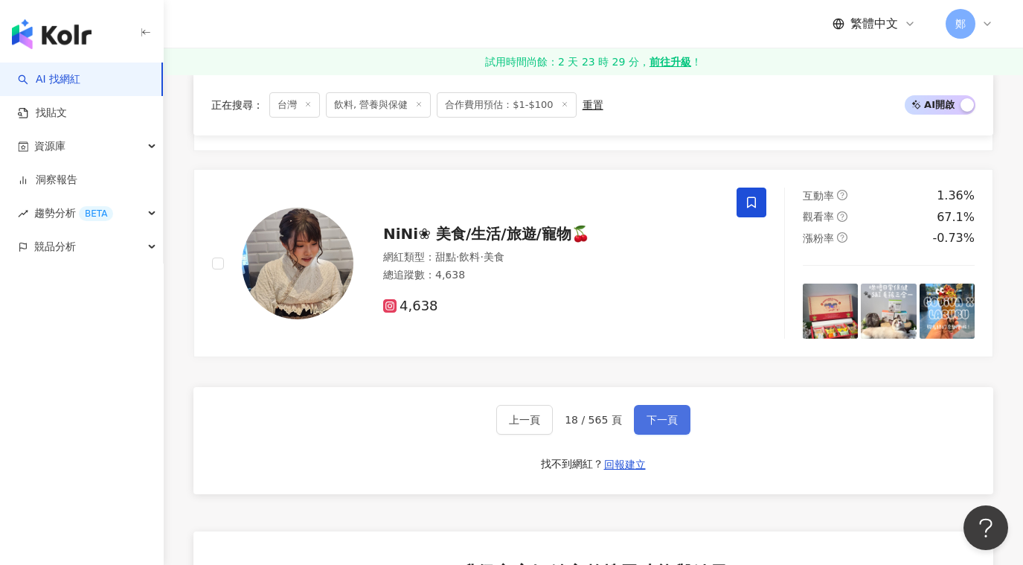
click at [667, 416] on span "下一頁" at bounding box center [662, 420] width 31 height 12
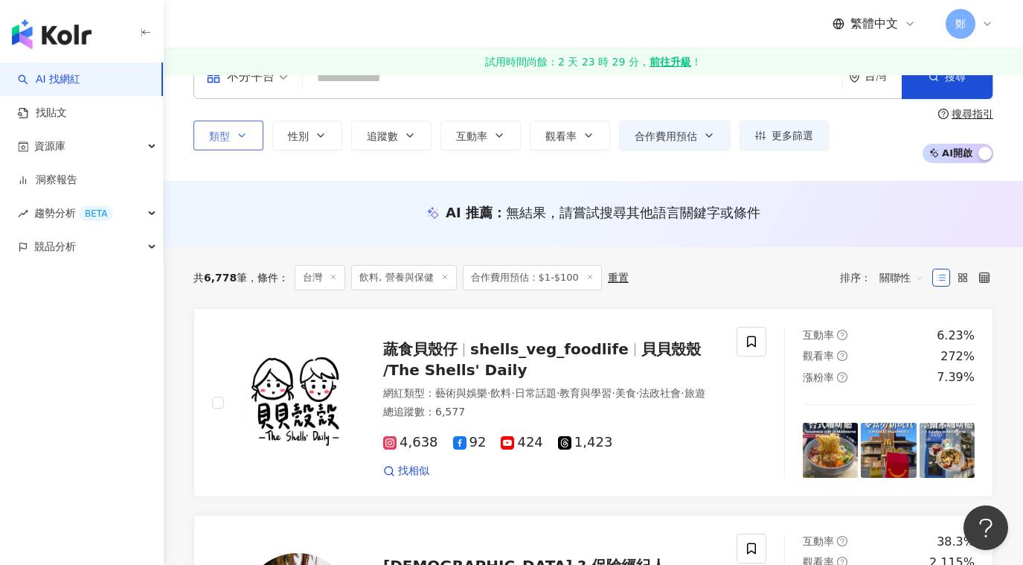
scroll to position [0, 0]
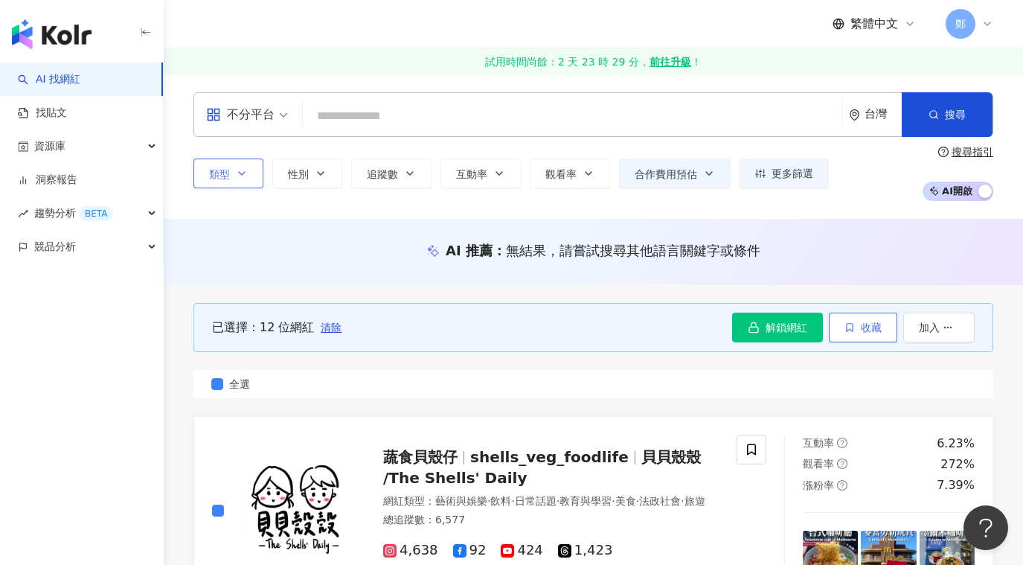
click at [855, 328] on button "收藏" at bounding box center [863, 328] width 68 height 30
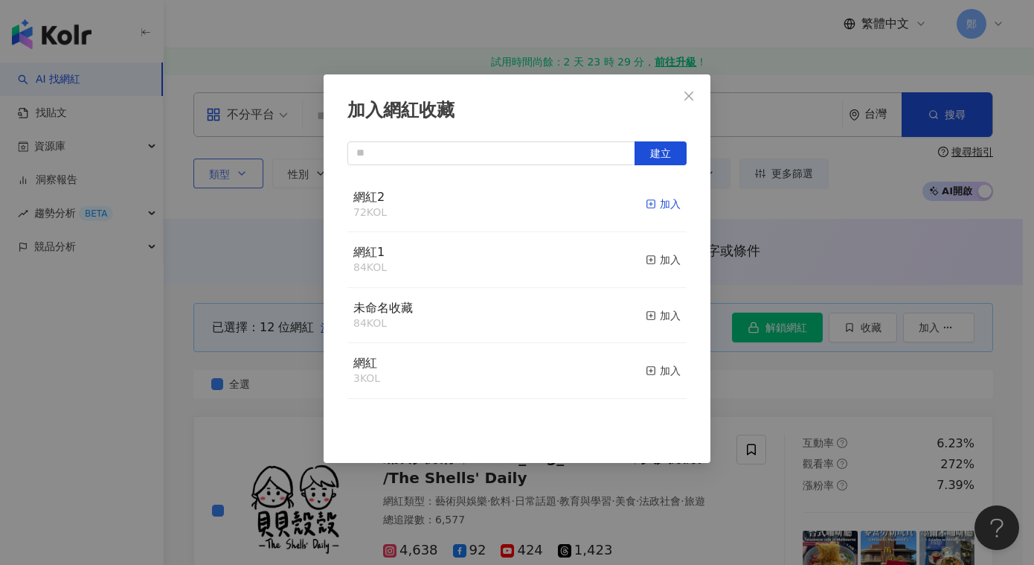
click at [658, 202] on div "加入" at bounding box center [663, 204] width 35 height 16
click at [692, 93] on icon "close" at bounding box center [689, 95] width 9 height 9
